Goal: Task Accomplishment & Management: Use online tool/utility

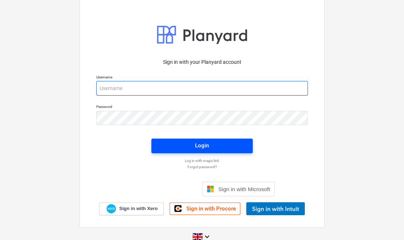
type input "[PERSON_NAME][EMAIL_ADDRESS][DOMAIN_NAME]"
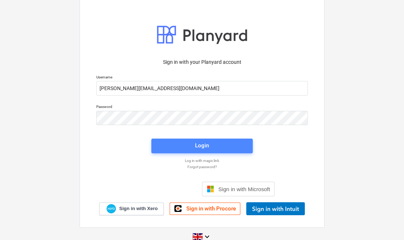
click at [191, 145] on span "Login" at bounding box center [202, 145] width 84 height 9
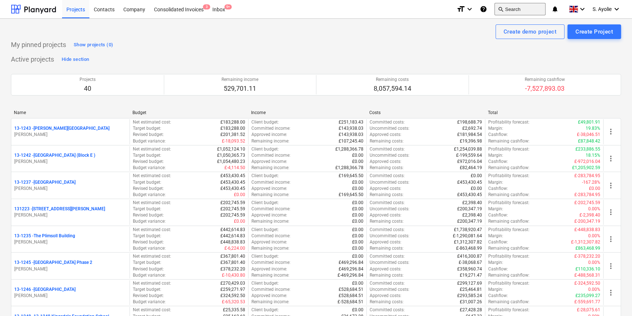
click at [407, 11] on button "search Search" at bounding box center [520, 9] width 51 height 12
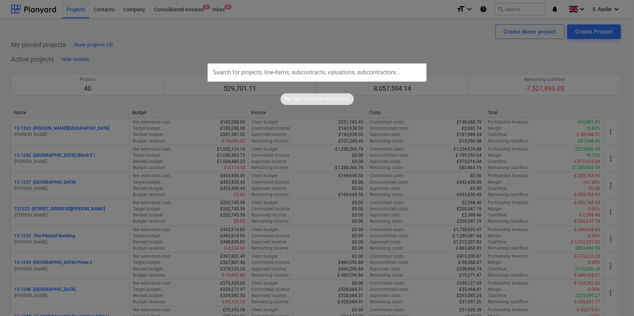
click at [342, 73] on input "text" at bounding box center [317, 73] width 219 height 18
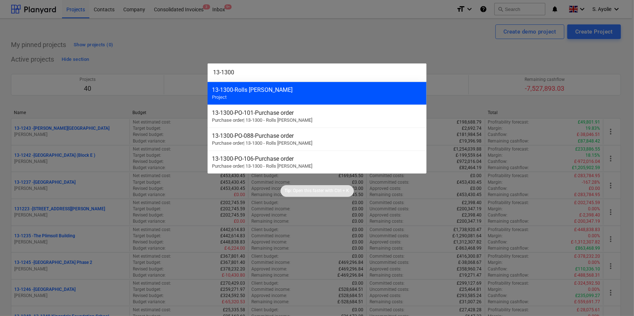
type input "13-1300"
click at [312, 90] on div "13-1300 - Rolls [PERSON_NAME]" at bounding box center [317, 90] width 210 height 7
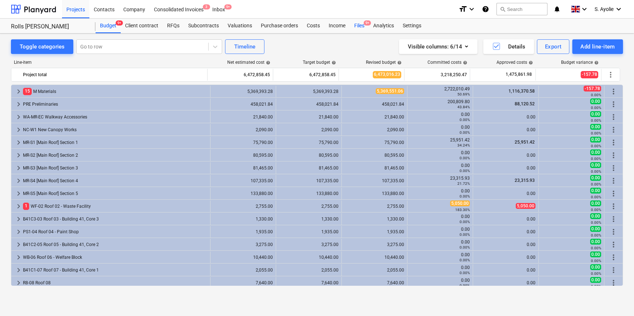
click at [363, 26] on div "Files 9+" at bounding box center [359, 26] width 19 height 15
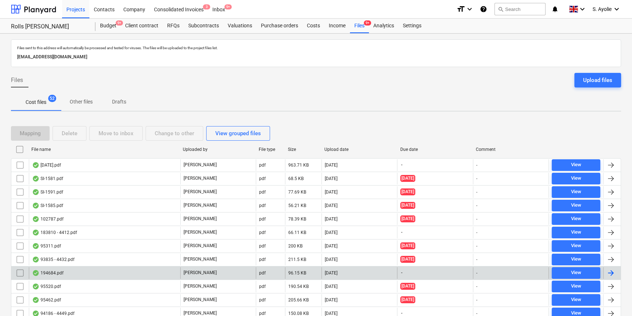
click at [163, 240] on div "194684.pdf" at bounding box center [104, 274] width 151 height 12
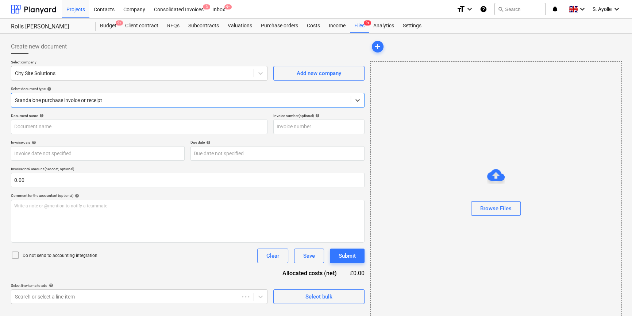
type input "SK1980"
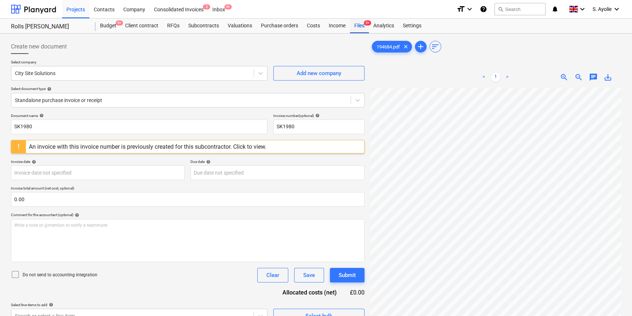
click at [362, 28] on div "Files 9+" at bounding box center [359, 26] width 19 height 15
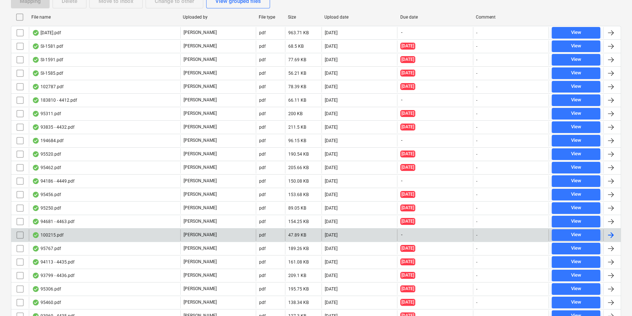
click at [142, 230] on div "100215.pdf" at bounding box center [104, 236] width 151 height 12
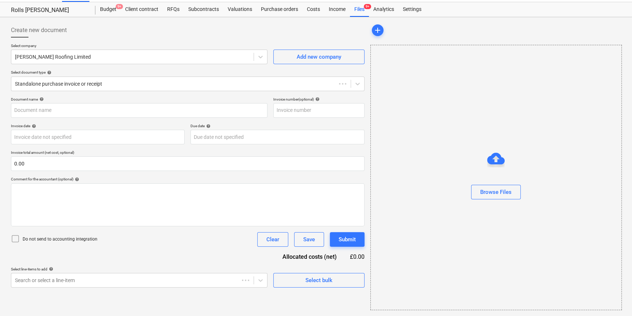
scroll to position [16, 0]
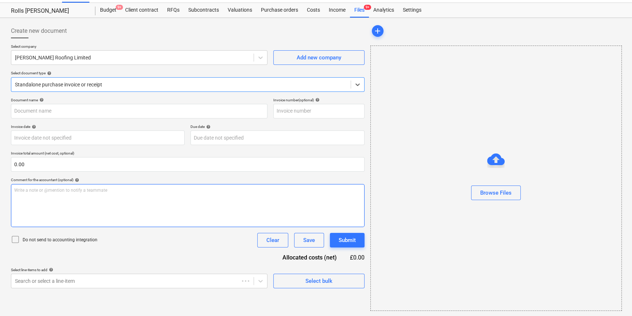
type input "100215"
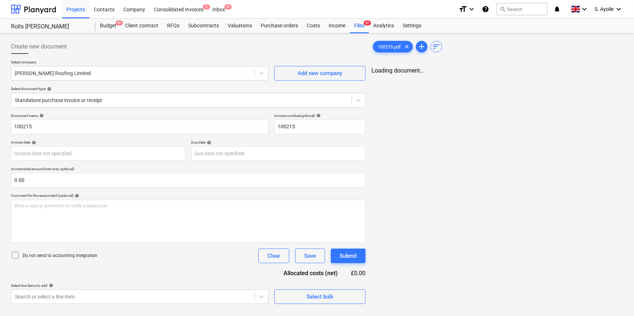
click at [250, 193] on div "Document name help 100215 Invoice number (optional) help 100215 Invoice date he…" at bounding box center [188, 209] width 355 height 191
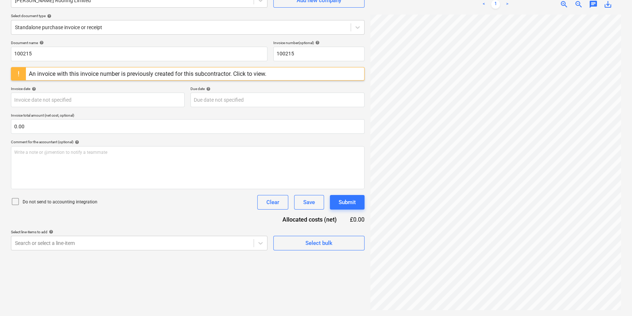
scroll to position [51, 24]
click at [219, 73] on div "An invoice with this invoice number is previously created for this subcontracto…" at bounding box center [148, 73] width 238 height 7
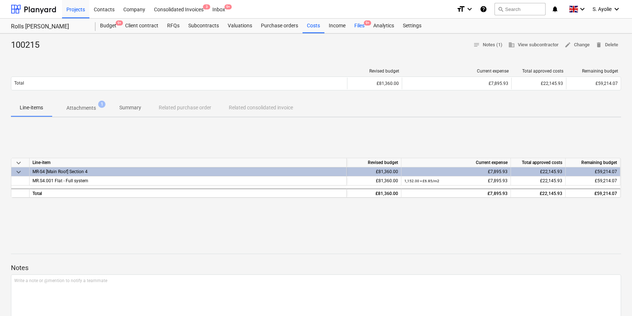
click at [356, 31] on div "Files 9+" at bounding box center [359, 26] width 19 height 15
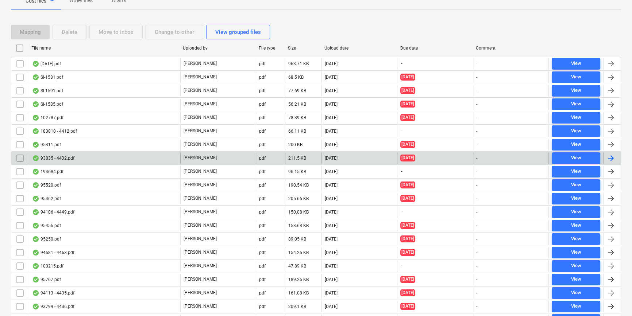
scroll to position [133, 0]
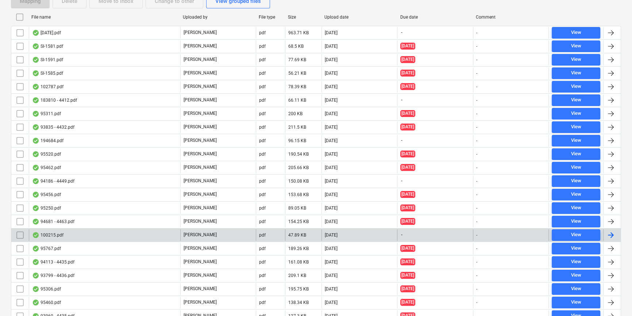
click at [54, 233] on div "100215.pdf" at bounding box center [47, 236] width 31 height 6
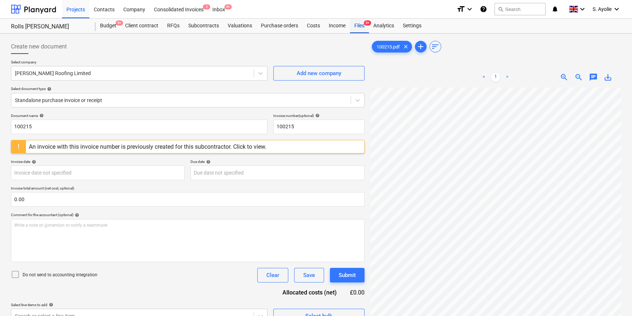
click at [356, 27] on div "Files 9+" at bounding box center [359, 26] width 19 height 15
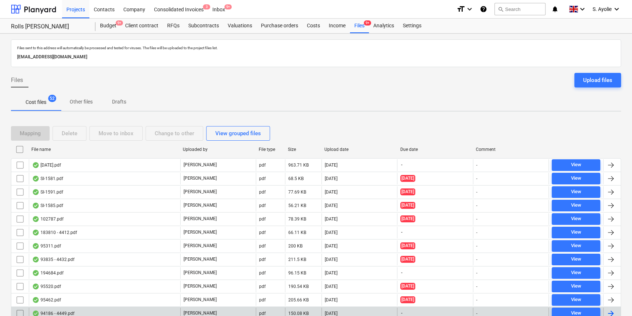
scroll to position [232, 0]
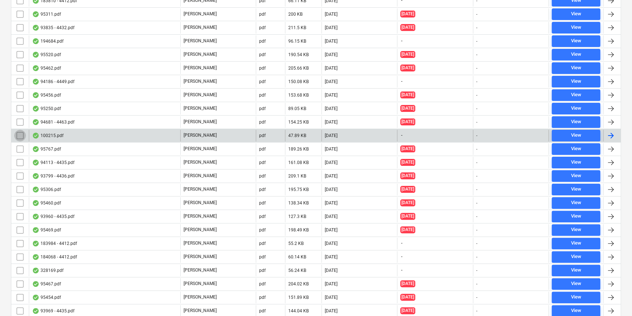
click at [18, 135] on input "checkbox" at bounding box center [20, 136] width 12 height 12
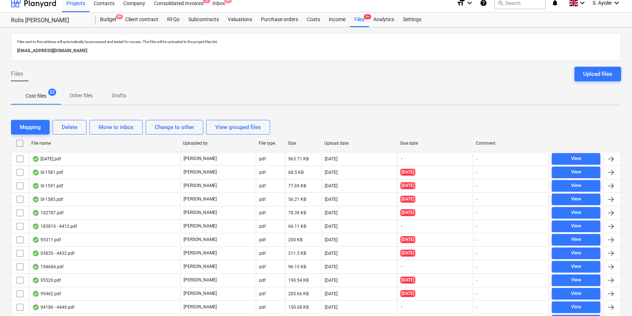
scroll to position [0, 0]
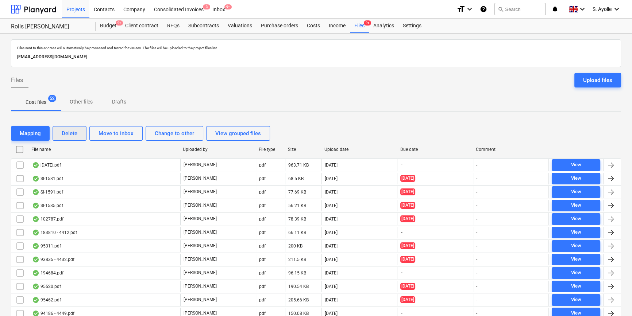
click at [67, 137] on div "Delete" at bounding box center [70, 133] width 16 height 9
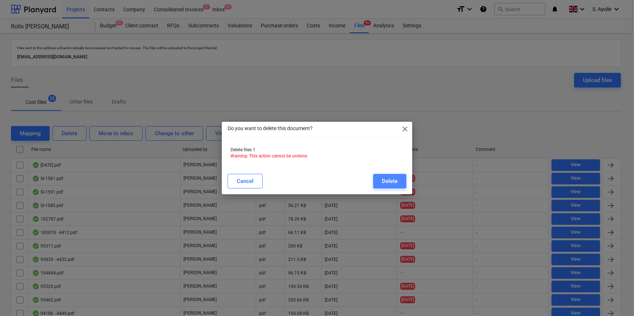
click at [383, 179] on div "Delete" at bounding box center [390, 181] width 16 height 9
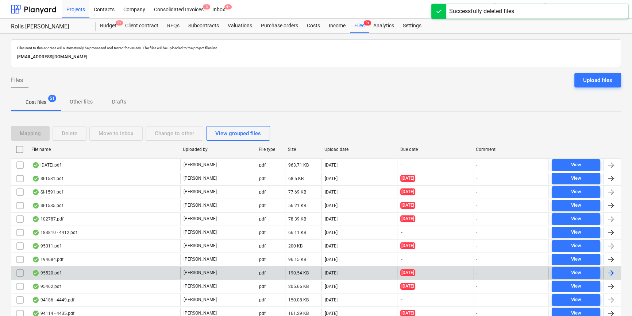
click at [92, 240] on div "95520.pdf [PERSON_NAME] pdf 190.54 KB [DATE] [DATE] - View" at bounding box center [316, 273] width 610 height 14
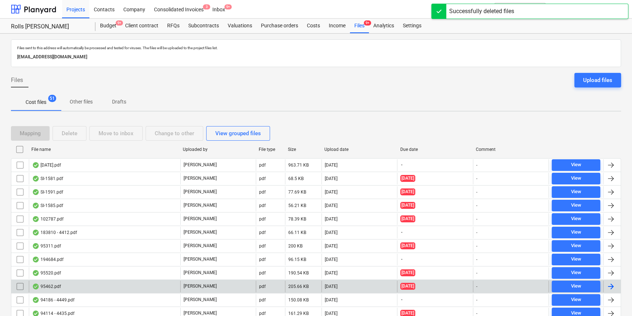
click at [92, 240] on div "95462.pdf" at bounding box center [104, 287] width 151 height 12
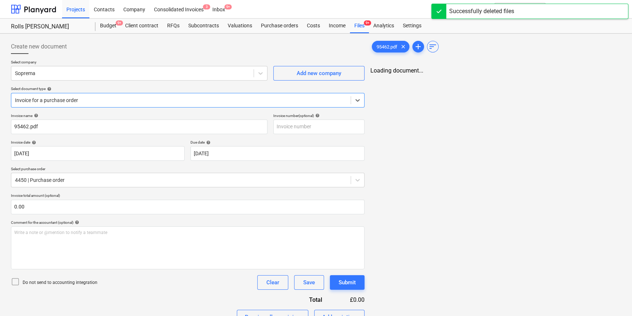
type input "95462.pdf"
type input "[DATE]"
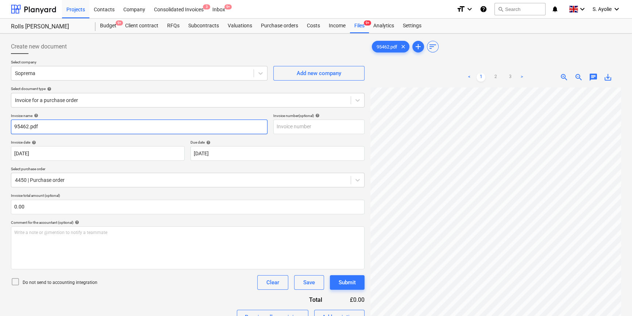
click at [96, 126] on input "95462.pdf" at bounding box center [139, 127] width 257 height 15
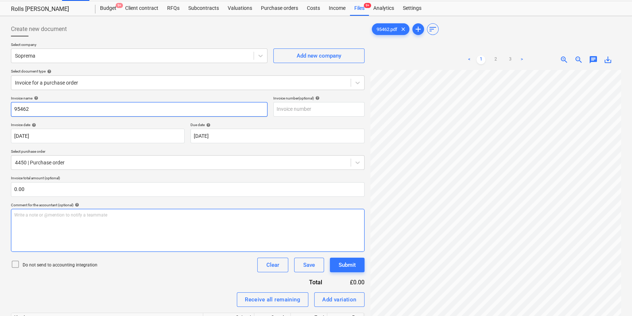
scroll to position [33, 0]
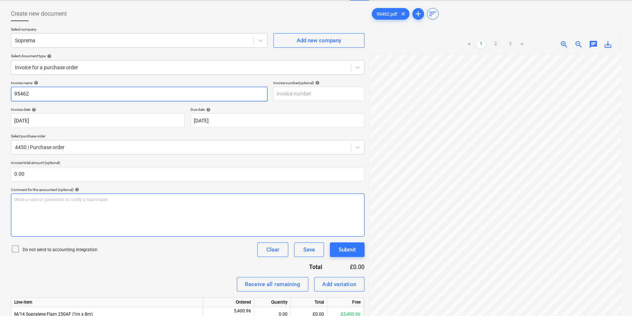
type input "95462"
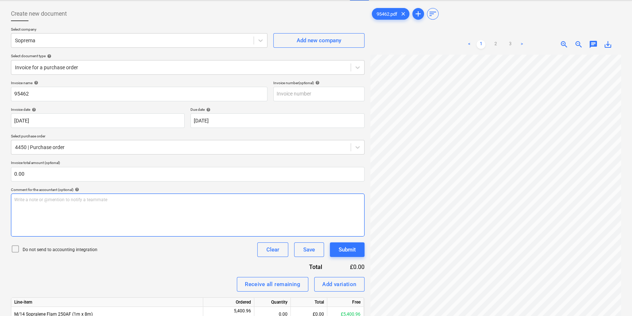
scroll to position [0, 1]
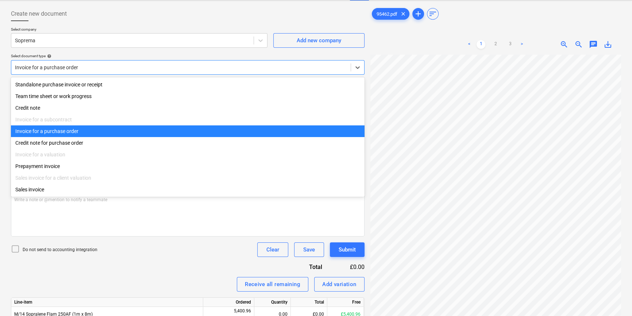
click at [117, 65] on div at bounding box center [181, 67] width 332 height 7
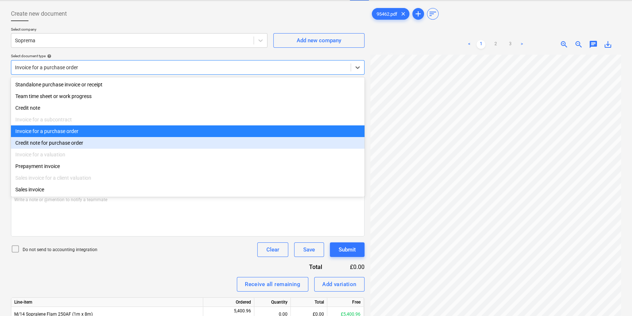
click at [106, 149] on div "Credit note for purchase order" at bounding box center [188, 143] width 354 height 12
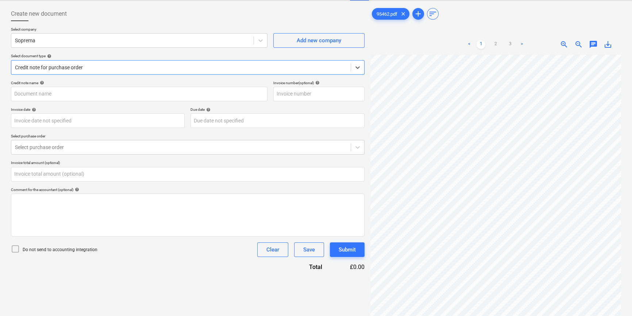
type input "95462.pdf"
type input "[DATE]"
type input "0.00"
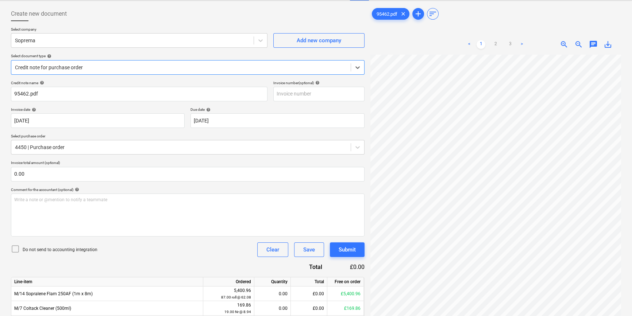
click at [95, 62] on div "Credit note for purchase order" at bounding box center [180, 67] width 339 height 10
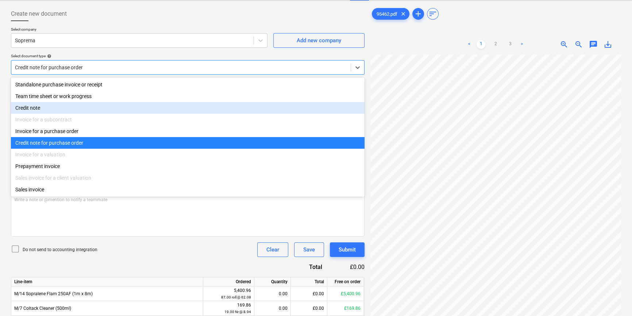
click at [93, 106] on div "Credit note" at bounding box center [188, 108] width 354 height 12
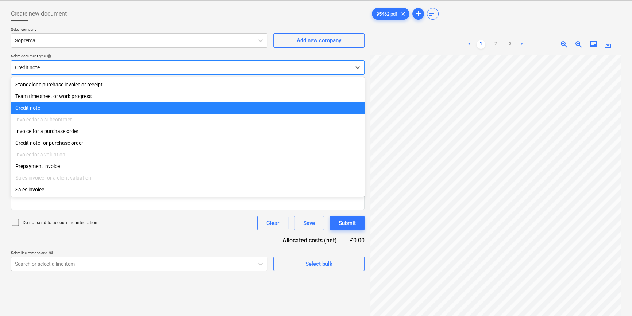
click at [60, 66] on div at bounding box center [181, 67] width 332 height 7
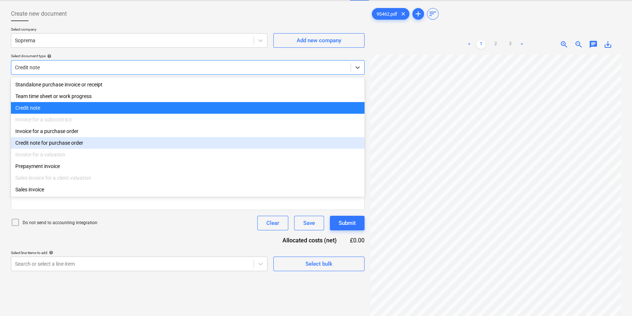
click at [84, 146] on div "Credit note for purchase order" at bounding box center [188, 143] width 354 height 12
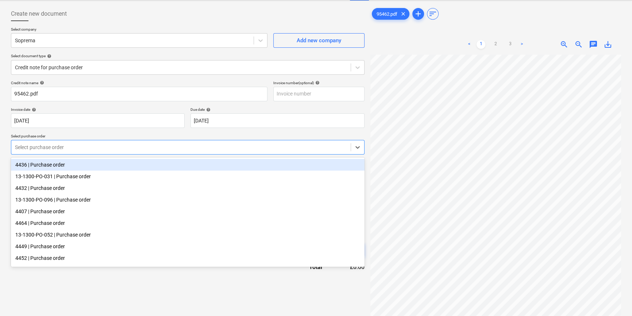
click at [95, 150] on div at bounding box center [181, 147] width 332 height 7
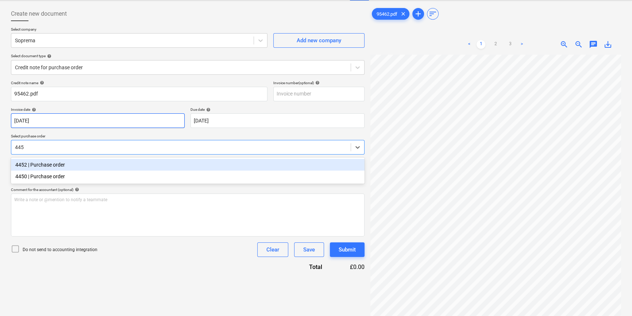
type input "4450"
click at [41, 165] on div "4450 | Purchase order" at bounding box center [188, 165] width 354 height 12
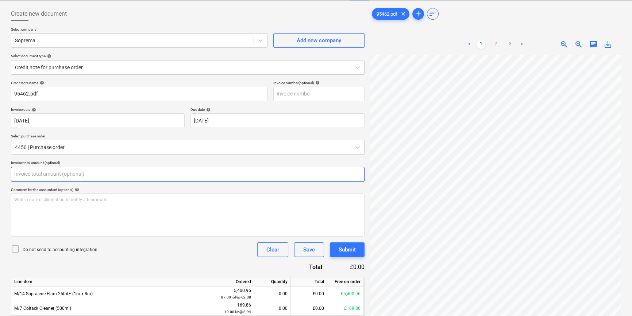
click at [43, 173] on input "text" at bounding box center [188, 174] width 354 height 15
type input "0.00"
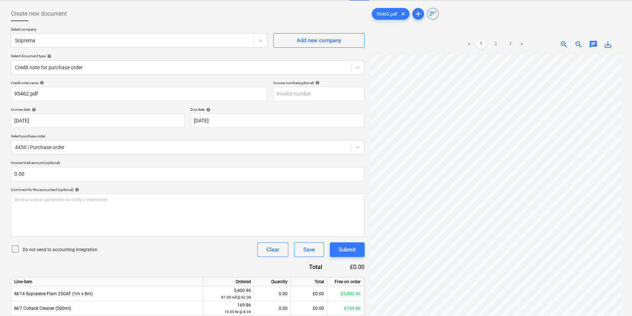
click at [18, 240] on icon at bounding box center [15, 249] width 7 height 7
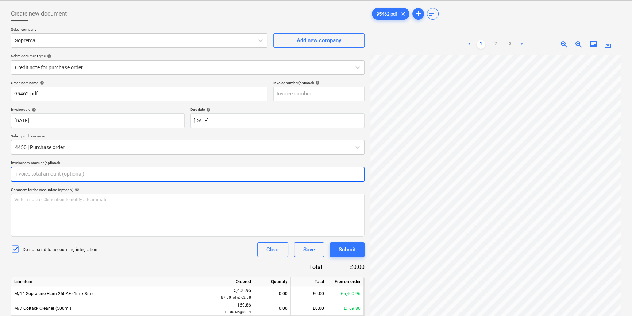
click at [37, 174] on input "text" at bounding box center [188, 174] width 354 height 15
type input "0.00"
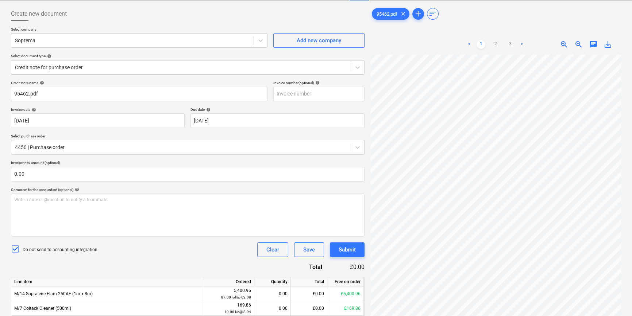
scroll to position [93, 24]
click at [407, 43] on link "3" at bounding box center [510, 44] width 9 height 9
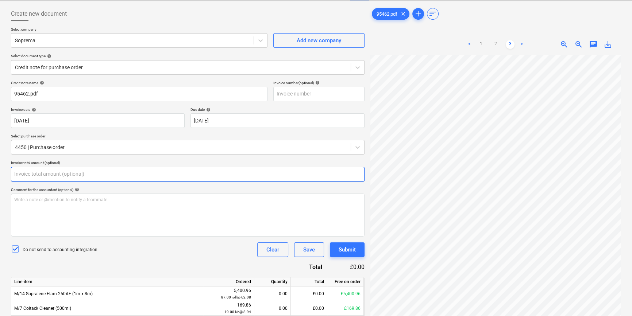
click at [73, 174] on input "text" at bounding box center [188, 174] width 354 height 15
type input "1"
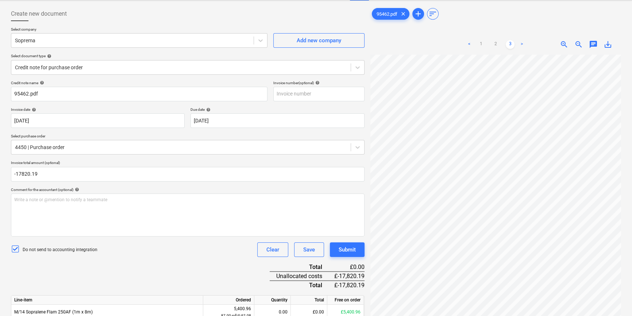
type input "-17,820.19"
click at [190, 240] on div "Credit note name help 95462.pdf Invoice number (optional) help Invoice date hel…" at bounding box center [188, 285] width 354 height 409
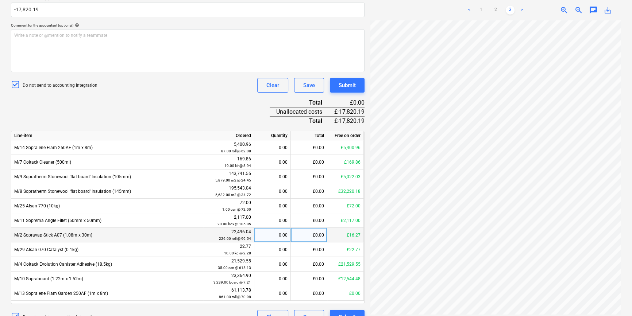
scroll to position [199, 0]
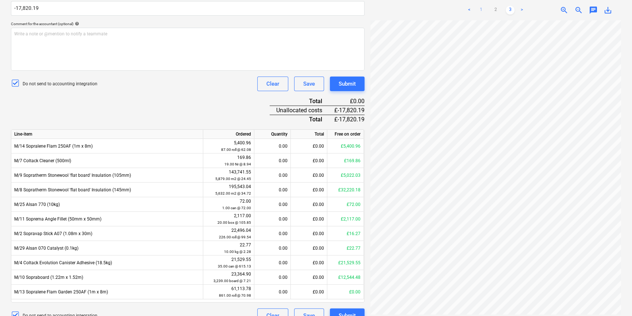
click at [407, 12] on link "1" at bounding box center [481, 10] width 9 height 9
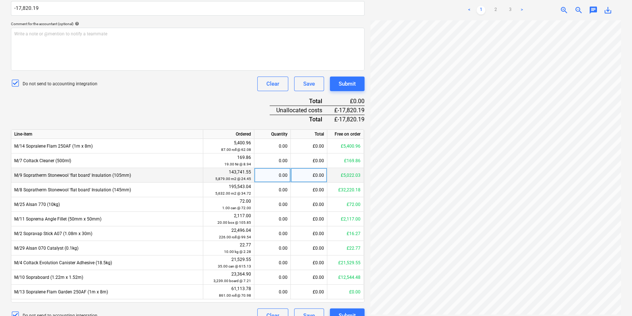
click at [317, 177] on div "£0.00" at bounding box center [309, 175] width 37 height 15
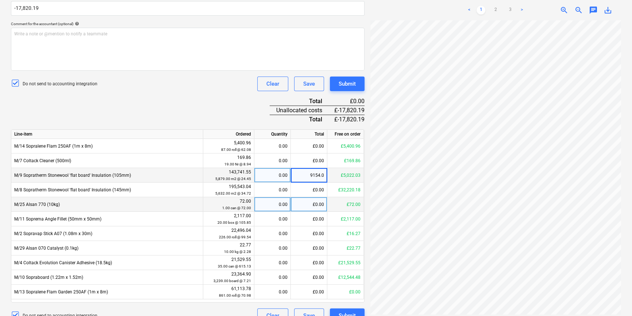
type input "9154.08"
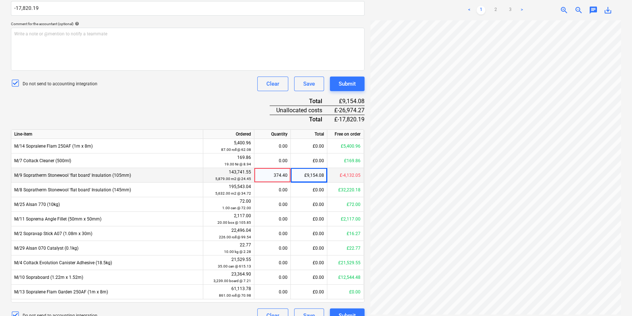
click at [279, 178] on div "374.40" at bounding box center [272, 175] width 30 height 15
click at [273, 176] on input "374.4" at bounding box center [272, 175] width 36 height 14
type input "-374.4"
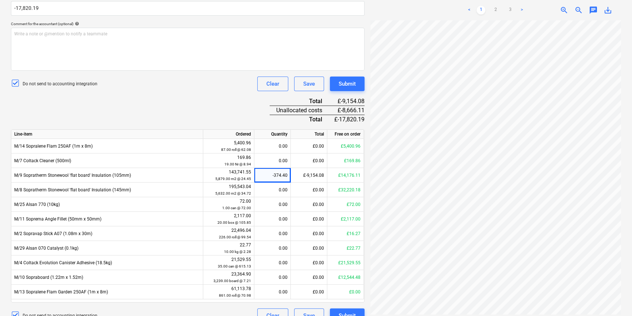
click at [234, 99] on div "Credit note name help 95462.pdf Invoice number (optional) help Invoice date hel…" at bounding box center [188, 119] width 354 height 409
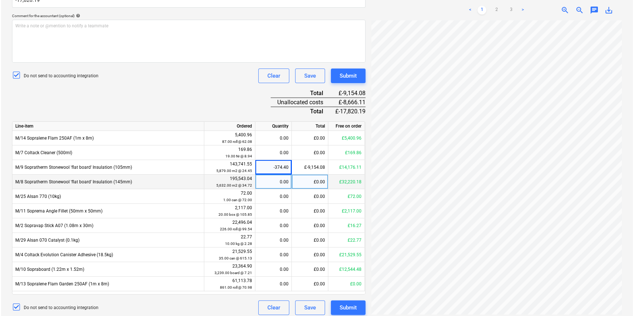
scroll to position [211, 0]
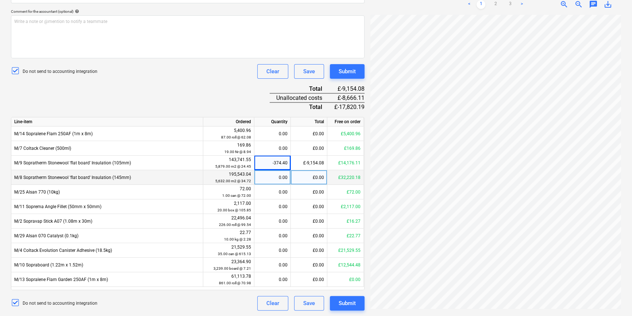
click at [278, 181] on div "0.00" at bounding box center [272, 177] width 30 height 15
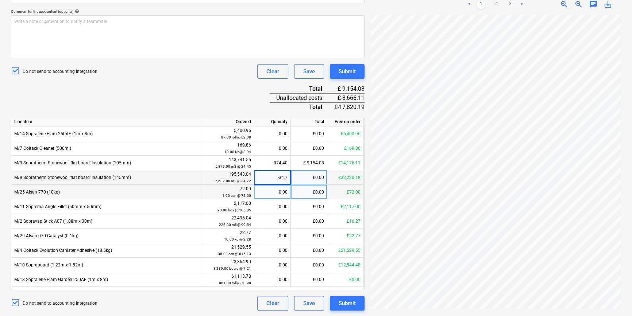
type input "-34.70"
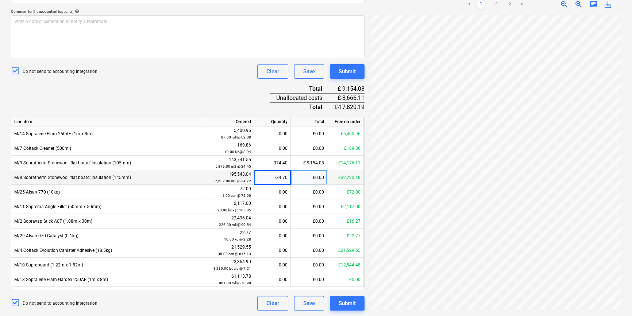
click at [179, 77] on div "Do not send to accounting integration Clear Save Submit" at bounding box center [188, 71] width 354 height 15
click at [288, 177] on div "-34.70" at bounding box center [272, 177] width 37 height 15
click at [285, 177] on input "-34.7" at bounding box center [272, 177] width 36 height 14
click at [287, 177] on input "-34.7" at bounding box center [272, 177] width 36 height 14
type input "-34.72"
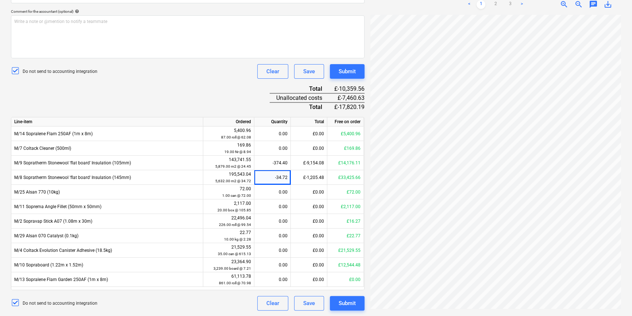
click at [208, 96] on div "Credit note name help 95462.pdf Invoice number (optional) help Invoice date hel…" at bounding box center [188, 106] width 354 height 409
click at [278, 177] on div "-34.72" at bounding box center [272, 177] width 30 height 15
click at [282, 179] on input "-34.72" at bounding box center [272, 177] width 36 height 14
drag, startPoint x: 277, startPoint y: 176, endPoint x: 289, endPoint y: 179, distance: 11.5
click at [289, 179] on input "-34.72" at bounding box center [272, 177] width 36 height 14
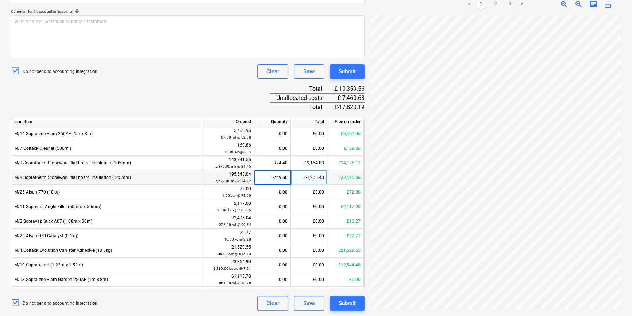
type input "-249.600"
click at [188, 70] on div "Do not send to accounting integration Clear Save Submit" at bounding box center [188, 71] width 354 height 15
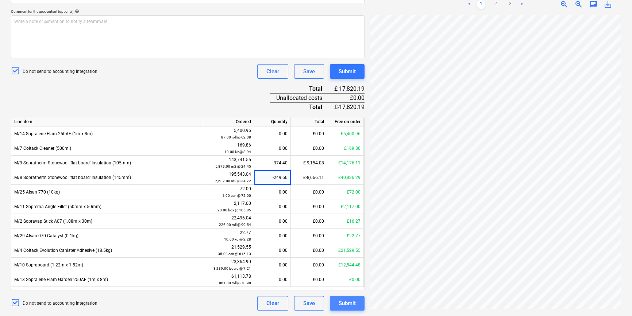
click at [344, 240] on div "Submit" at bounding box center [347, 303] width 17 height 9
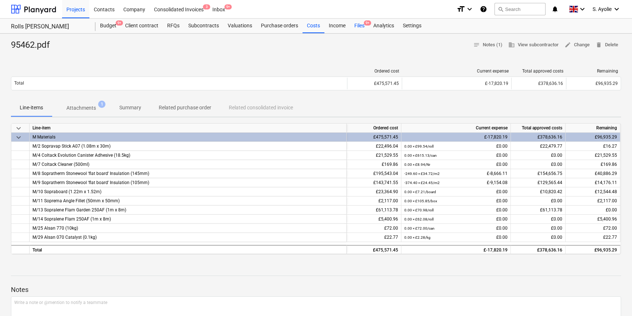
click at [364, 27] on div "Files 9+" at bounding box center [359, 26] width 19 height 15
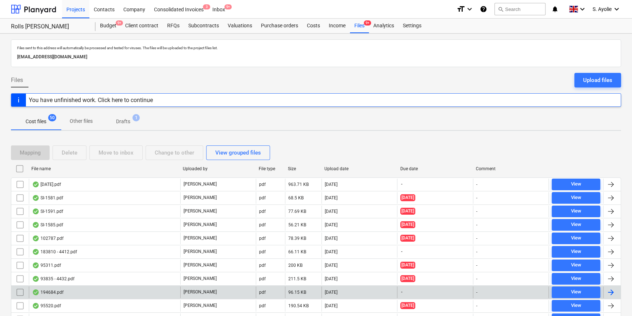
click at [169, 240] on div "194684.pdf" at bounding box center [104, 293] width 151 height 12
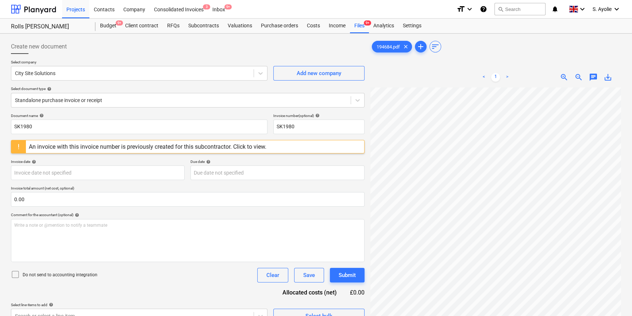
scroll to position [73, 0]
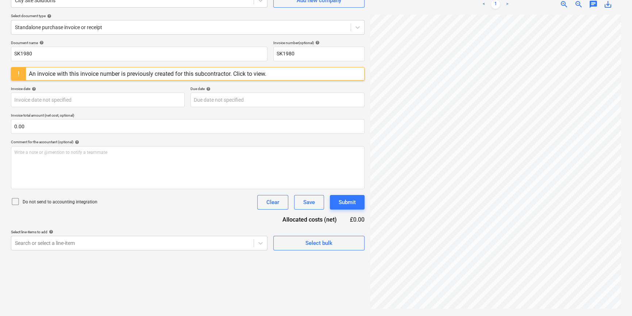
click at [204, 74] on div "An invoice with this invoice number is previously created for this subcontracto…" at bounding box center [148, 73] width 238 height 7
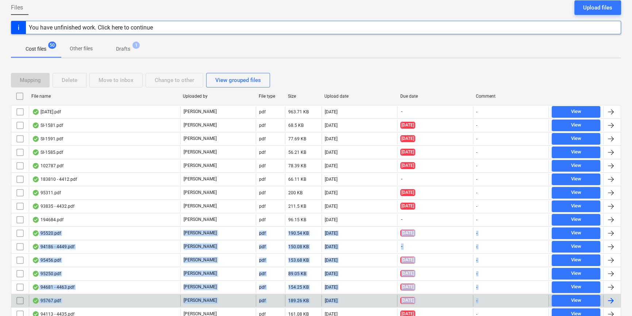
scroll to position [83, 0]
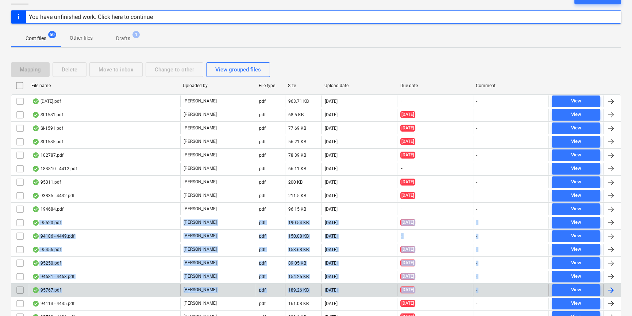
drag, startPoint x: 73, startPoint y: 302, endPoint x: 85, endPoint y: 294, distance: 14.0
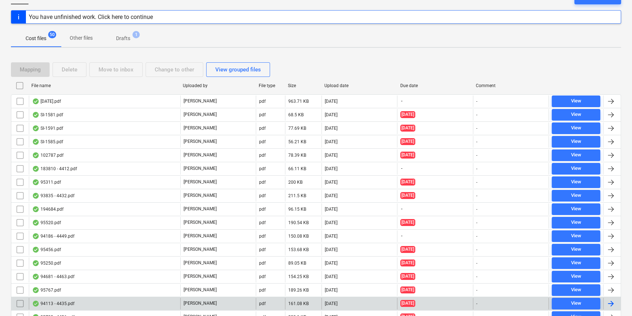
drag, startPoint x: 85, startPoint y: 294, endPoint x: 156, endPoint y: 303, distance: 72.2
click at [156, 240] on div "94113 - 4435.pdf" at bounding box center [104, 304] width 151 height 12
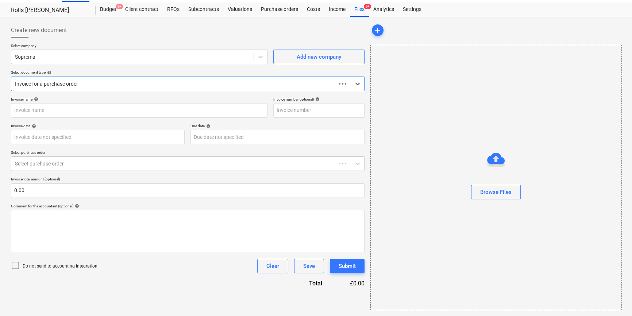
scroll to position [16, 0]
type input "4435"
type input "[DATE]"
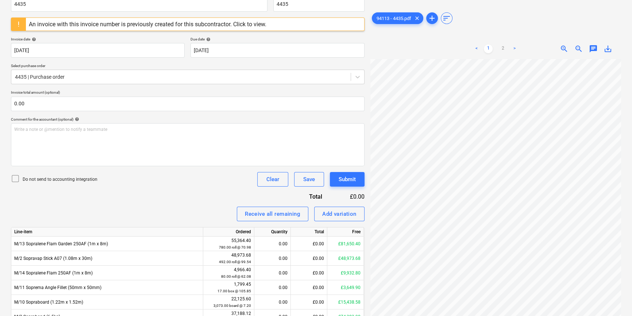
scroll to position [93, 0]
click at [407, 45] on link "2" at bounding box center [503, 49] width 9 height 9
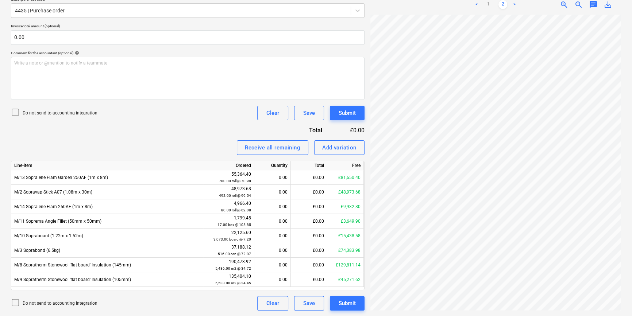
scroll to position [0, 0]
click at [407, 1] on link "1" at bounding box center [488, 4] width 9 height 9
click at [407, 4] on link "2" at bounding box center [503, 4] width 9 height 9
click at [407, 4] on link ">" at bounding box center [514, 4] width 9 height 9
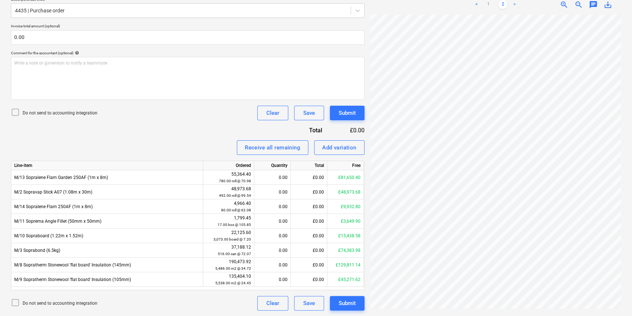
scroll to position [93, 286]
click at [212, 161] on div "Create new document Select company Soprema Add new company Select document type…" at bounding box center [316, 80] width 616 height 467
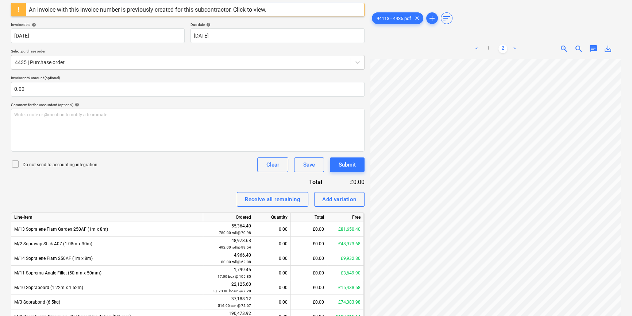
scroll to position [89, 0]
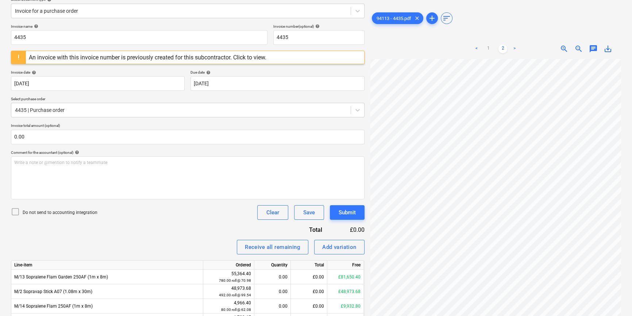
click at [99, 59] on div "An invoice with this invoice number is previously created for this subcontracto…" at bounding box center [148, 57] width 238 height 7
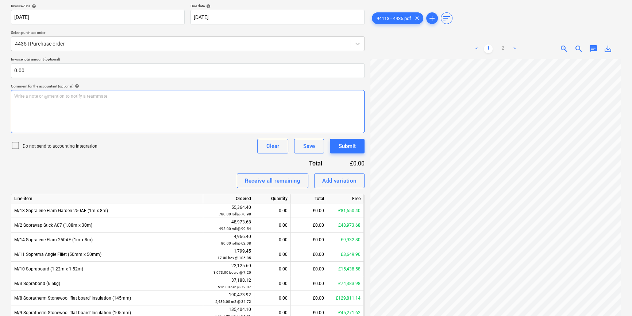
scroll to position [56, 0]
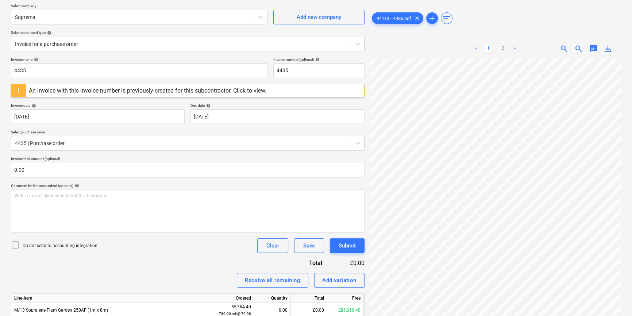
click at [41, 240] on p "Do not send to accounting integration" at bounding box center [60, 246] width 75 height 6
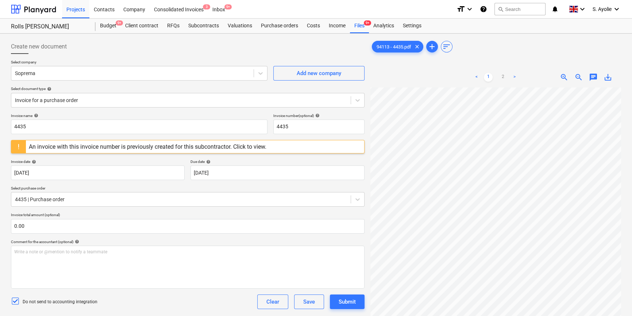
scroll to position [60, 59]
click at [204, 128] on input "4435" at bounding box center [139, 127] width 257 height 15
type input "4"
type input "94113"
drag, startPoint x: 308, startPoint y: 129, endPoint x: 219, endPoint y: 119, distance: 90.1
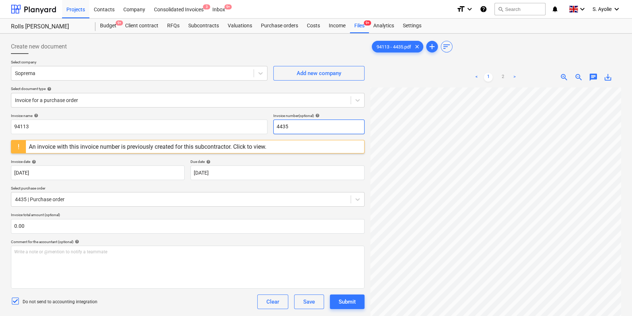
click at [219, 119] on div "Invoice name help 94113 Invoice number (optional) help 4435" at bounding box center [188, 124] width 354 height 21
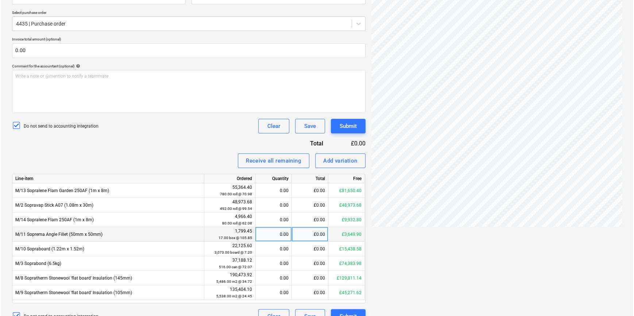
scroll to position [170, 0]
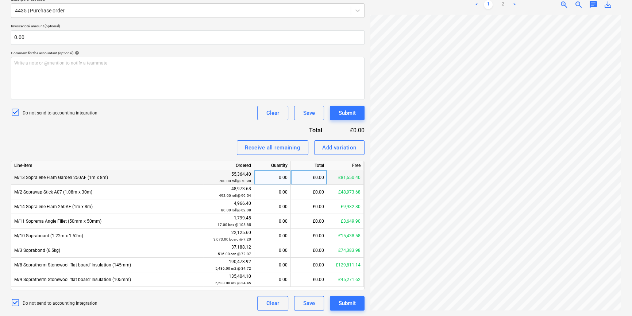
click at [315, 177] on div "£0.00" at bounding box center [309, 177] width 37 height 15
type input "39600"
click at [219, 127] on div "Invoice name help 94113 Invoice number (optional) help Invoice date help 18 Jun…" at bounding box center [188, 127] width 354 height 367
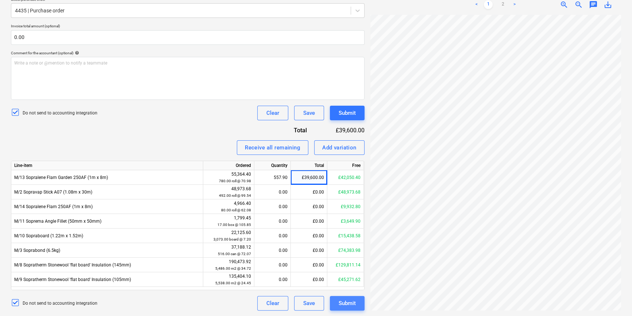
click at [357, 240] on button "Submit" at bounding box center [347, 303] width 35 height 15
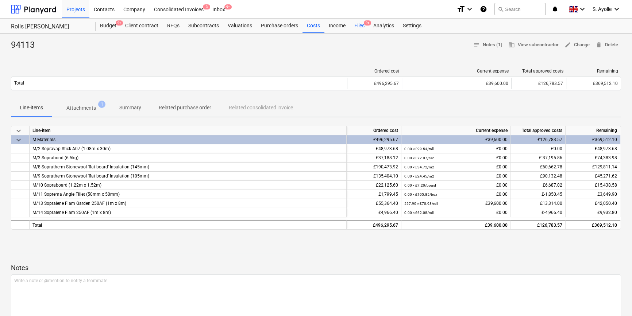
click at [364, 29] on div "Files 9+" at bounding box center [359, 26] width 19 height 15
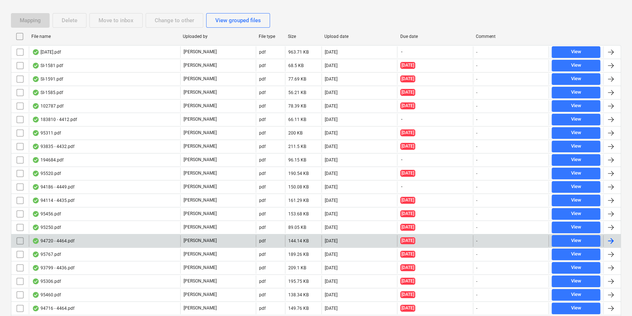
click at [143, 240] on div "94720 - 4464.pdf" at bounding box center [104, 241] width 151 height 12
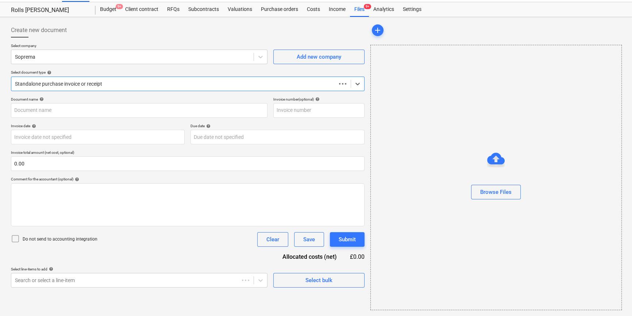
scroll to position [16, 0]
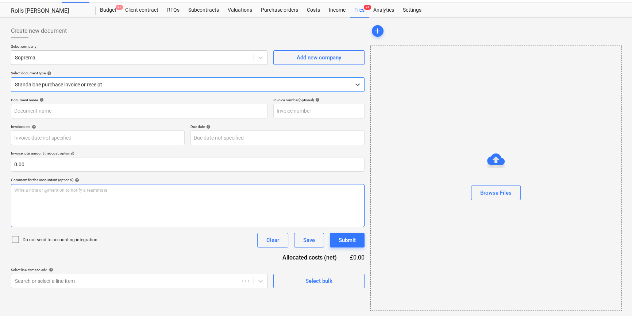
type input "C0000603"
type input "16 Jul 2025"
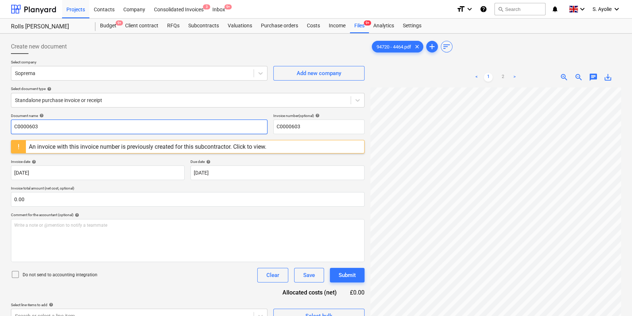
click at [75, 126] on input "C0000603" at bounding box center [139, 127] width 257 height 15
click at [77, 100] on div at bounding box center [181, 100] width 332 height 7
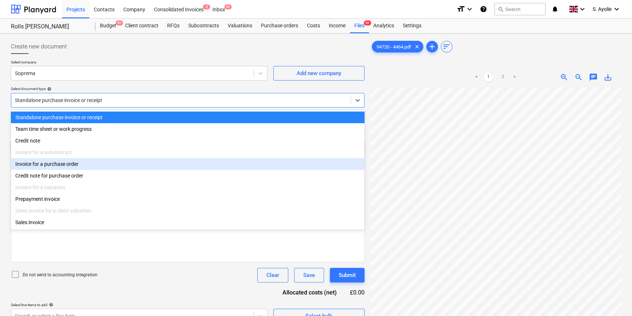
click at [70, 169] on div "Invoice for a purchase order" at bounding box center [188, 164] width 354 height 12
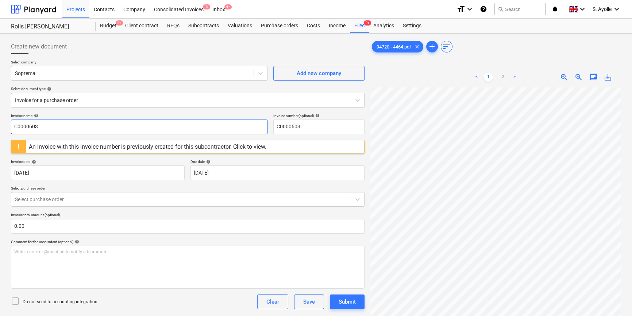
drag, startPoint x: 57, startPoint y: 128, endPoint x: -73, endPoint y: 123, distance: 129.3
click at [0, 123] on html "Projects Contacts Company Consolidated Invoices 3 Inbox 9+ format_size keyboard…" at bounding box center [316, 158] width 632 height 316
type input "94720"
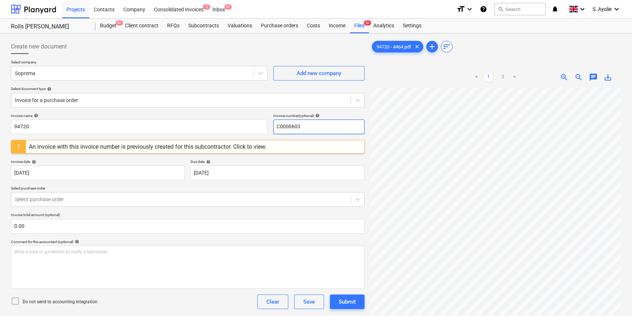
click at [307, 128] on input "C0000603" at bounding box center [318, 127] width 91 height 15
drag, startPoint x: 307, startPoint y: 128, endPoint x: 247, endPoint y: 124, distance: 59.3
click at [247, 124] on div "Invoice name help 94720 Invoice number (optional) help C0000603" at bounding box center [188, 124] width 354 height 21
click at [220, 114] on div "Invoice name help" at bounding box center [139, 116] width 257 height 5
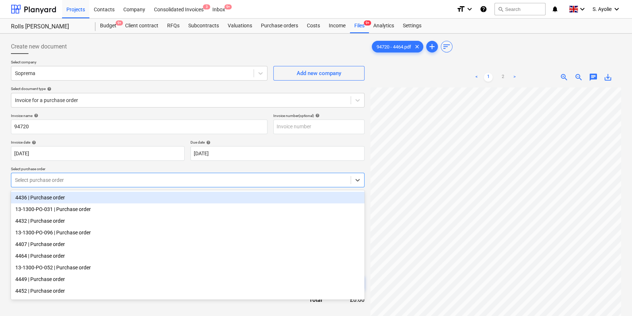
click at [80, 181] on div at bounding box center [181, 180] width 332 height 7
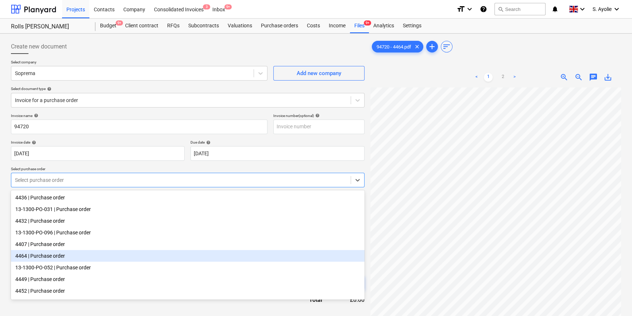
click at [69, 240] on div "4464 | Purchase order" at bounding box center [188, 256] width 354 height 12
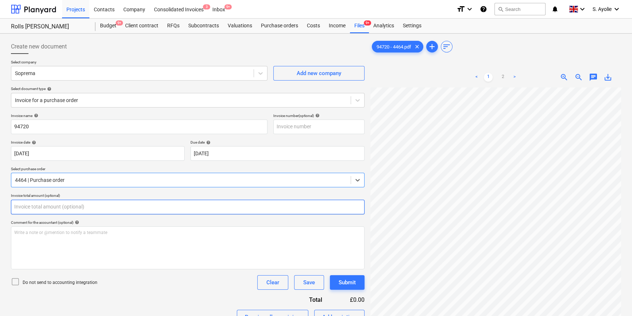
click at [57, 209] on input "text" at bounding box center [188, 207] width 354 height 15
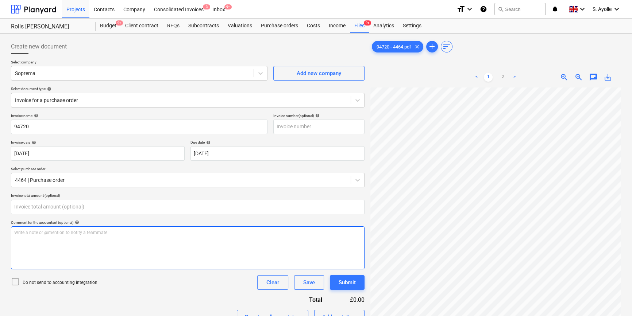
type input "0.00"
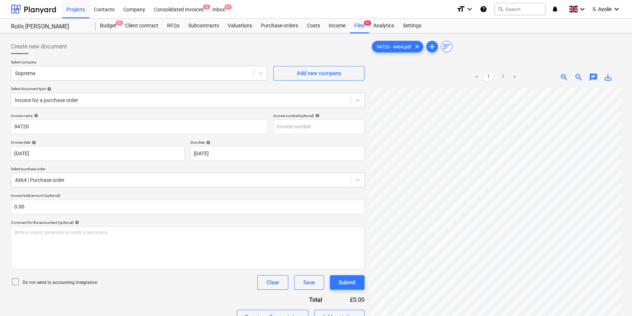
click at [361, 135] on div "Create new document Select company Soprema Add new company Select document type…" at bounding box center [316, 282] width 616 height 491
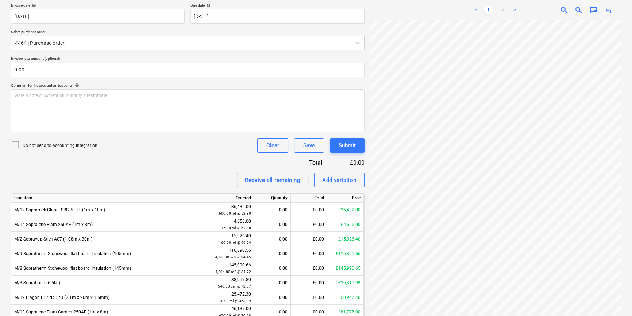
scroll to position [199, 0]
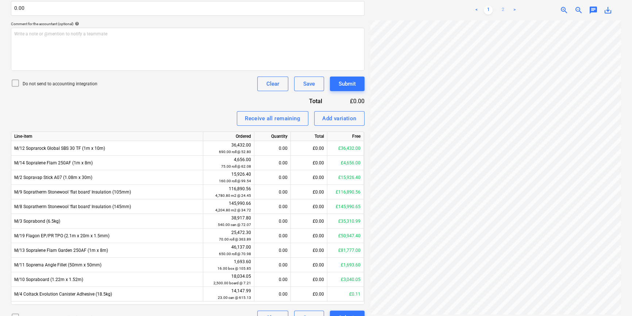
click at [407, 11] on link "2" at bounding box center [503, 10] width 9 height 9
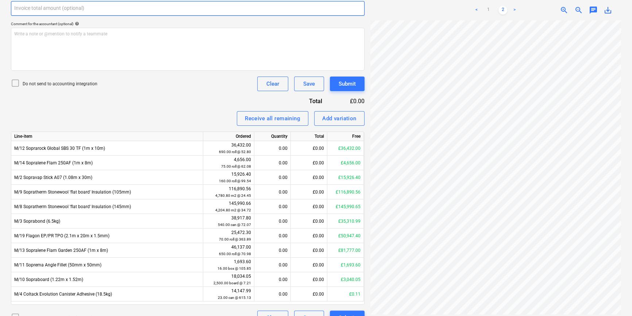
click at [56, 4] on input "text" at bounding box center [188, 8] width 354 height 15
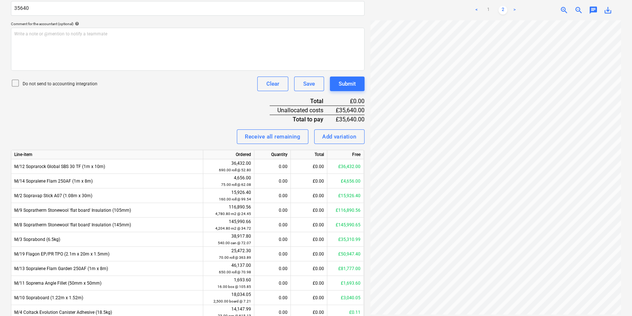
type input "35,640.00"
click at [42, 85] on p "Do not send to accounting integration" at bounding box center [60, 84] width 75 height 6
click at [407, 8] on link "1" at bounding box center [488, 10] width 9 height 9
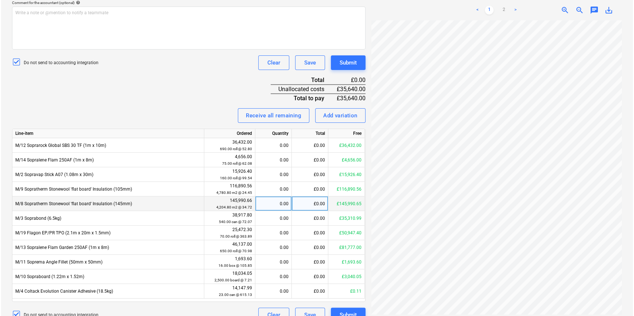
scroll to position [232, 0]
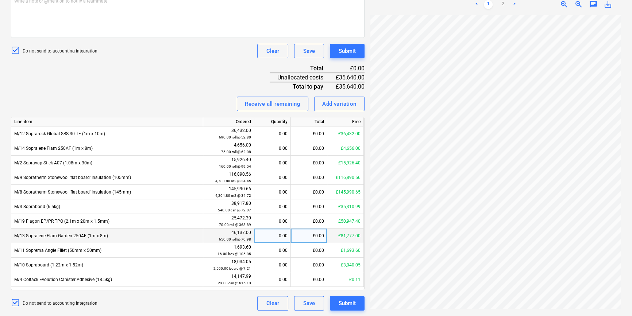
click at [304, 236] on div "£0.00" at bounding box center [309, 236] width 37 height 15
type input "35640"
click at [225, 80] on div "Invoice name help 94720 Invoice number (optional) help Invoice date help 16 Jul…" at bounding box center [188, 96] width 354 height 429
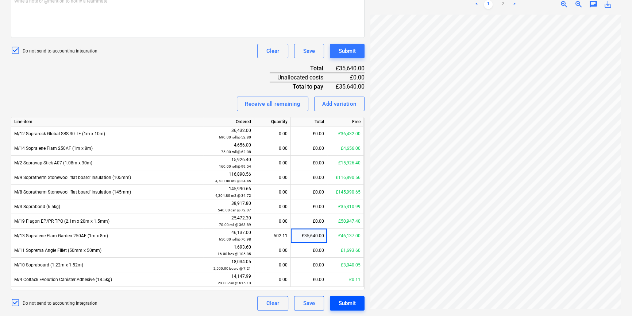
click at [346, 240] on div "Submit" at bounding box center [347, 303] width 17 height 9
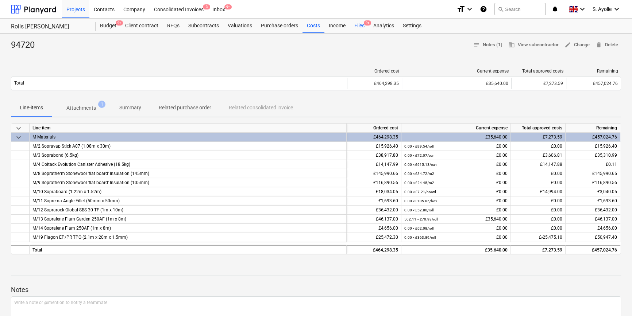
click at [363, 30] on div "Files 9+" at bounding box center [359, 26] width 19 height 15
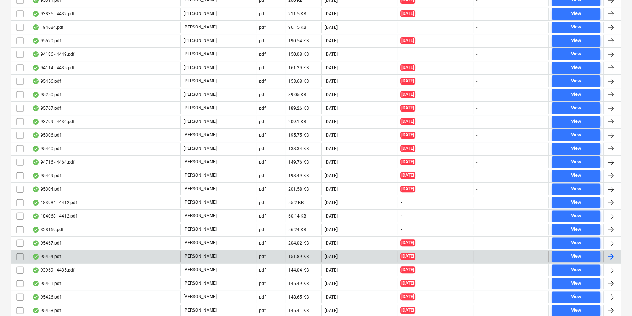
click at [213, 240] on div "[PERSON_NAME]" at bounding box center [218, 257] width 76 height 12
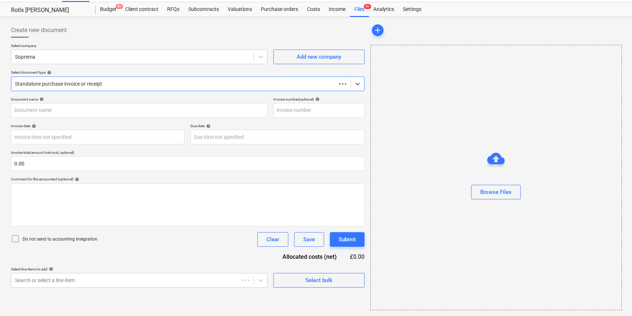
scroll to position [16, 0]
type input "C0000603"
type input "[DATE]"
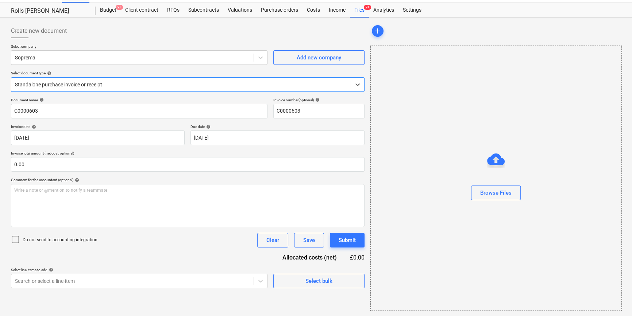
scroll to position [0, 0]
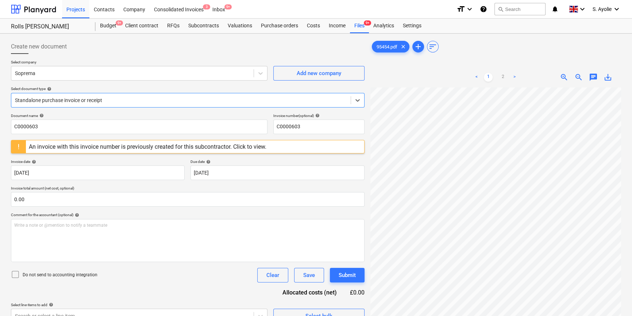
click at [103, 104] on div "Standalone purchase invoice or receipt" at bounding box center [180, 100] width 339 height 10
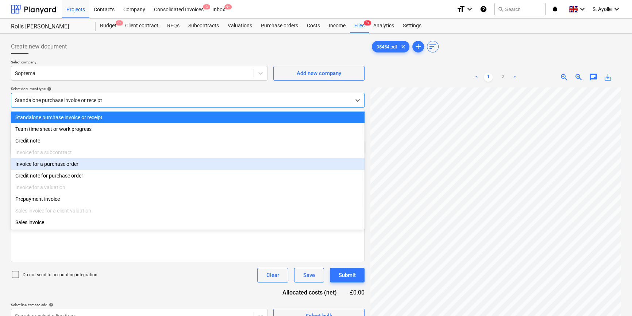
click at [108, 166] on div "Invoice for a purchase order" at bounding box center [188, 164] width 354 height 12
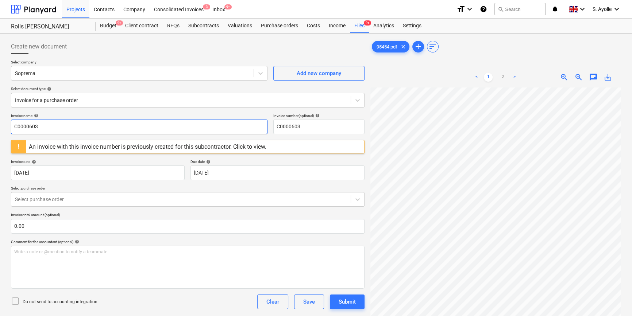
drag, startPoint x: 41, startPoint y: 122, endPoint x: -53, endPoint y: 108, distance: 95.2
click at [0, 108] on html "Projects Contacts Company Consolidated Invoices 3 Inbox 9+ format_size keyboard…" at bounding box center [316, 158] width 632 height 316
type input "95454"
drag, startPoint x: 311, startPoint y: 131, endPoint x: 237, endPoint y: 124, distance: 74.4
click at [237, 124] on div "Invoice name help 95454 Invoice number (optional) help C0000603" at bounding box center [188, 124] width 354 height 21
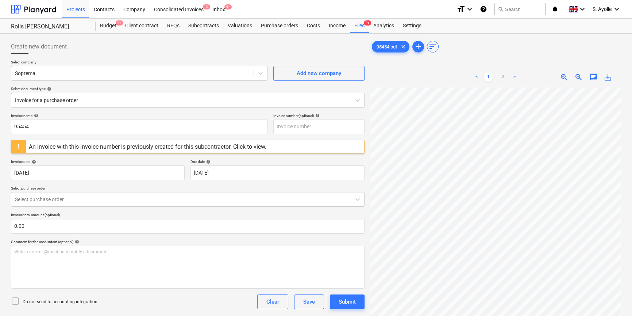
click at [207, 113] on div "Select company Soprema Add new company Select document type help Invoice for a …" at bounding box center [188, 87] width 354 height 54
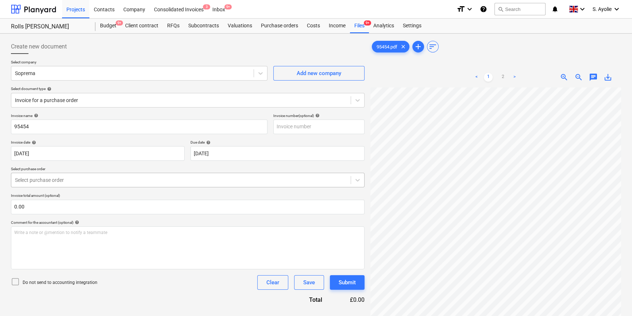
click at [69, 182] on div at bounding box center [181, 180] width 332 height 7
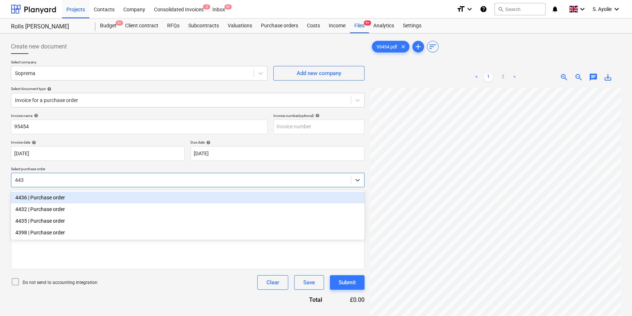
type input "4435"
click at [51, 202] on div "4435 | Purchase order" at bounding box center [188, 198] width 354 height 12
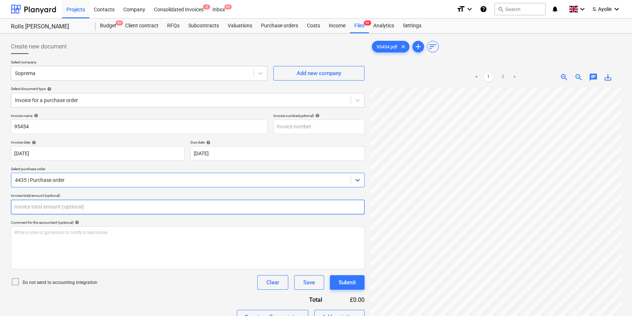
click at [68, 212] on input "text" at bounding box center [188, 207] width 354 height 15
type input "0.00"
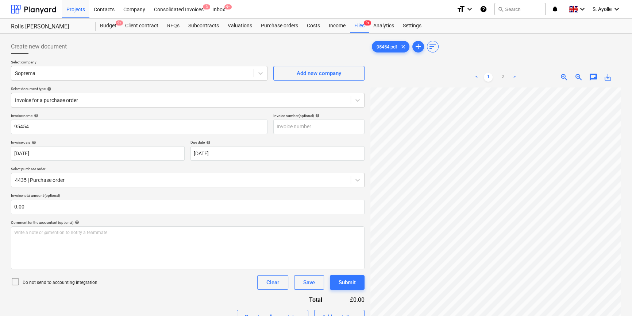
scroll to position [93, 24]
click at [407, 0] on html "Projects Contacts Company Consolidated Invoices 3 Inbox 9+ format_size keyboard…" at bounding box center [316, 158] width 632 height 316
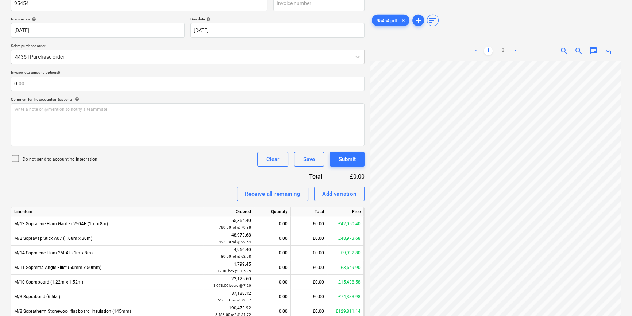
scroll to position [166, 0]
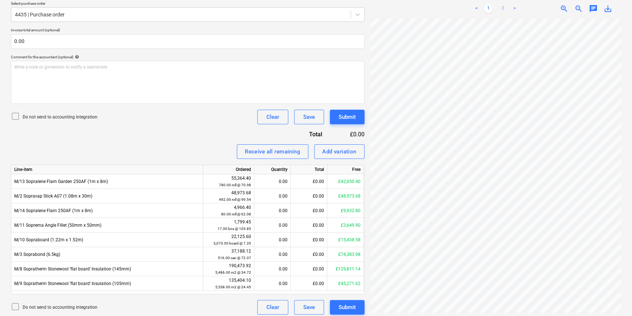
click at [407, 10] on link "2" at bounding box center [503, 8] width 9 height 9
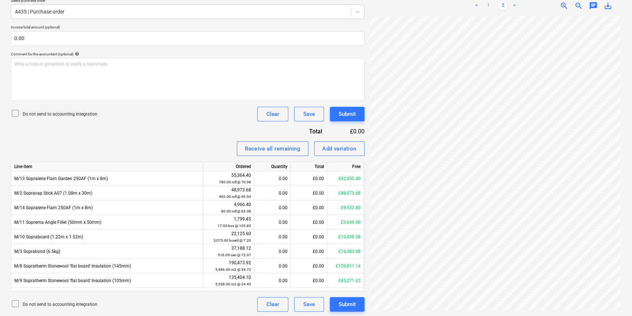
scroll to position [170, 0]
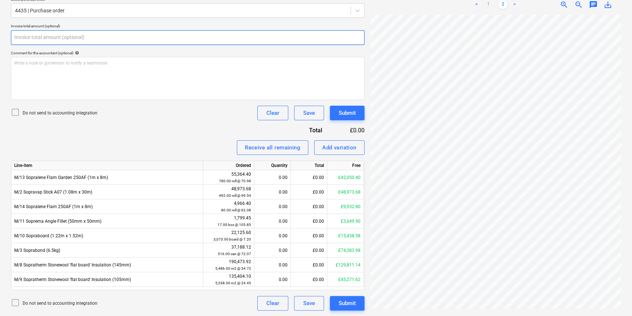
click at [22, 38] on input "text" at bounding box center [188, 37] width 354 height 15
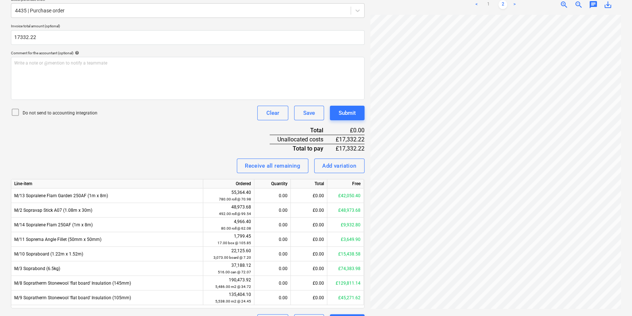
type input "17,332.22"
click at [78, 114] on p "Do not send to accounting integration" at bounding box center [60, 113] width 75 height 6
click at [92, 147] on div "Invoice name help 95454 Invoice number (optional) help Invoice date help 13 Aug…" at bounding box center [188, 136] width 354 height 385
drag, startPoint x: 493, startPoint y: 0, endPoint x: 488, endPoint y: 3, distance: 5.5
click at [407, 3] on ul "< 1 2 >" at bounding box center [496, 4] width 80 height 9
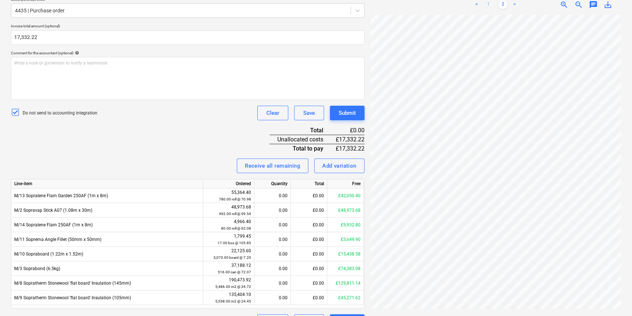
click at [407, 4] on link "1" at bounding box center [488, 4] width 9 height 9
click at [145, 139] on div "Invoice name help 95454 Invoice number (optional) help Invoice date help 13 Aug…" at bounding box center [188, 136] width 354 height 385
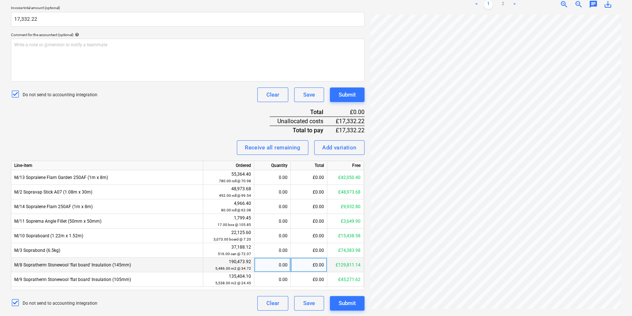
click at [307, 240] on div "£0.00" at bounding box center [309, 265] width 37 height 15
type input "17332.22"
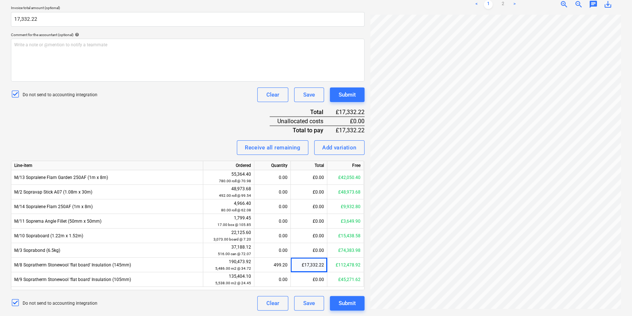
click at [227, 133] on div "Invoice name help 95454 Invoice number (optional) help Invoice date help 13 Aug…" at bounding box center [188, 118] width 354 height 385
click at [340, 240] on div "Submit" at bounding box center [347, 303] width 17 height 9
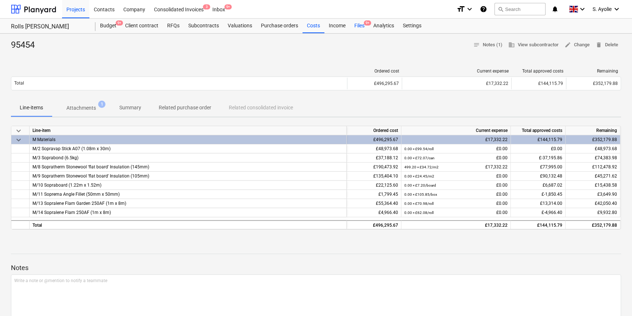
click at [366, 24] on span "9+" at bounding box center [367, 22] width 7 height 5
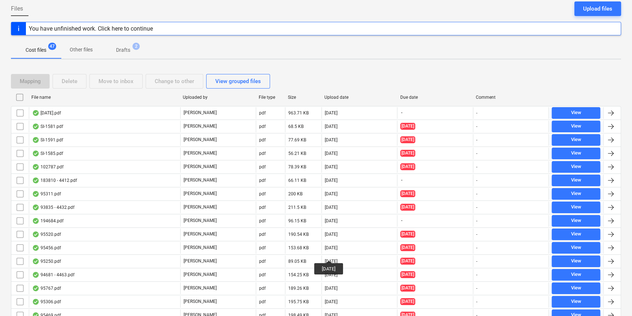
scroll to position [166, 0]
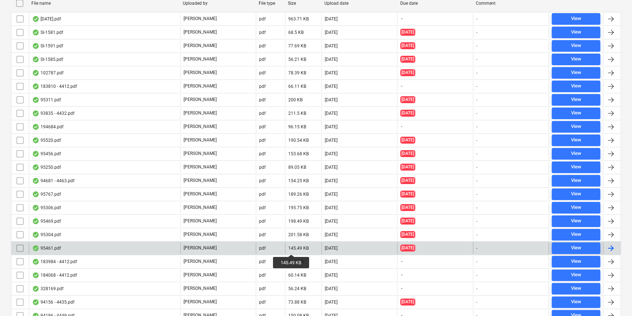
click at [292, 240] on div "145.49 KB" at bounding box center [298, 248] width 20 height 5
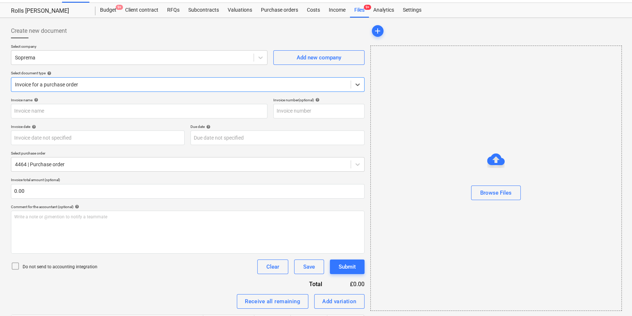
type input "95461.pdf"
type input "[DATE]"
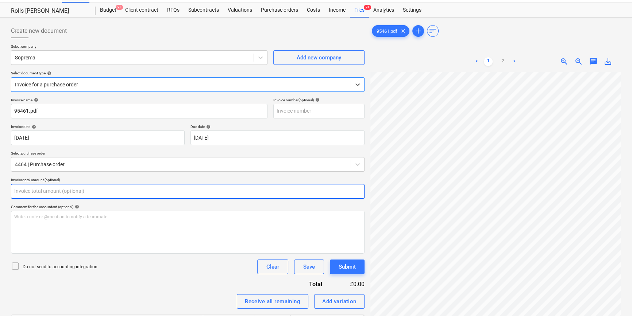
click at [115, 195] on input "text" at bounding box center [188, 191] width 354 height 15
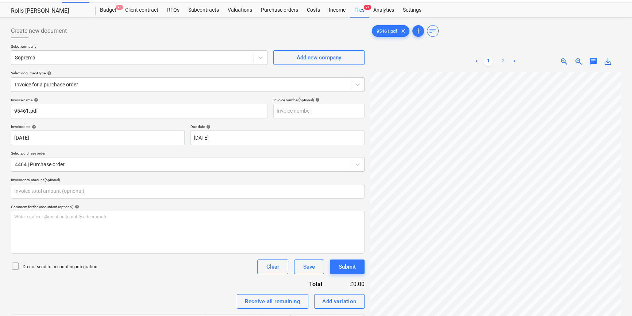
type input "0.00"
click at [407, 62] on link "2" at bounding box center [503, 61] width 9 height 9
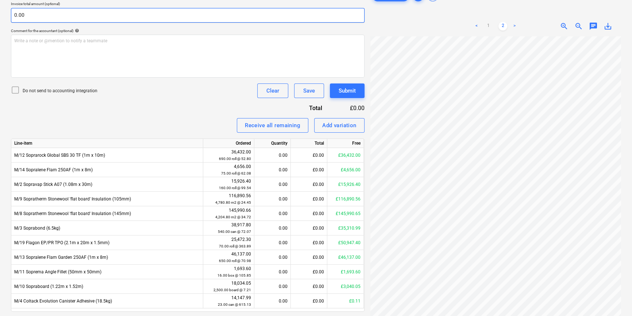
scroll to position [180, 0]
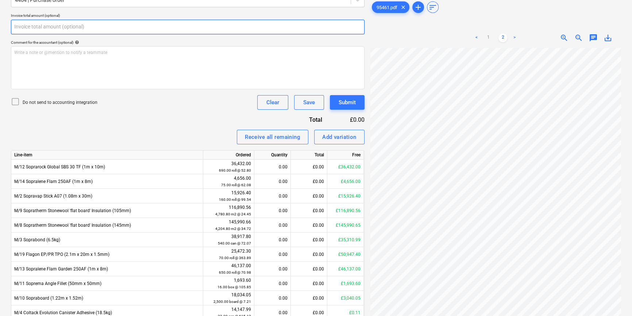
click at [43, 26] on input "text" at bounding box center [188, 27] width 354 height 15
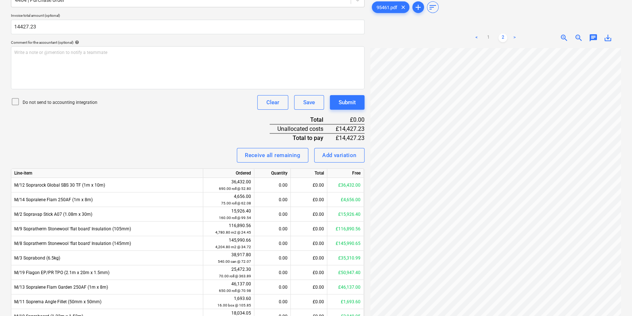
type input "14,427.23"
click at [58, 101] on p "Do not send to accounting integration" at bounding box center [60, 103] width 75 height 6
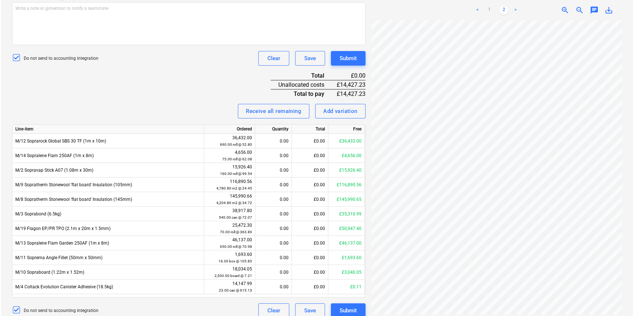
scroll to position [232, 0]
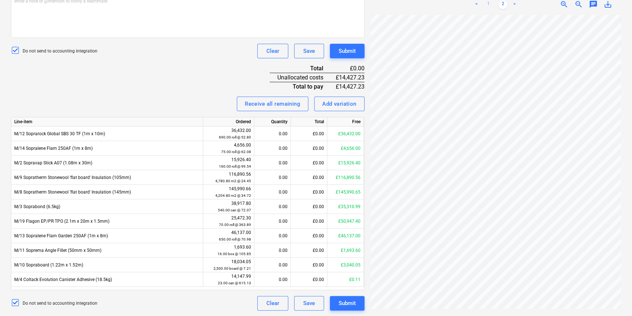
click at [407, 4] on link "1" at bounding box center [488, 4] width 9 height 9
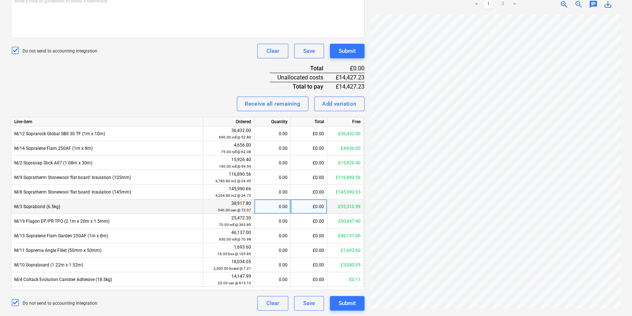
click at [318, 204] on div "£0.00" at bounding box center [309, 207] width 37 height 15
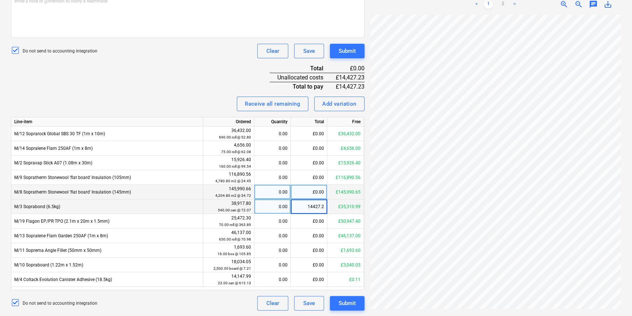
type input "14427.23"
click at [174, 74] on div "Invoice name help 95461.pdf Invoice number (optional) help Invoice date help 13…" at bounding box center [188, 96] width 354 height 429
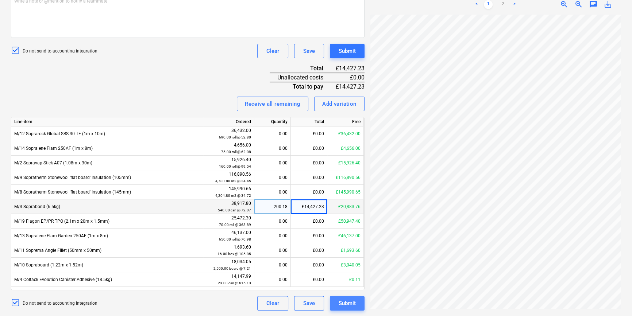
click at [356, 240] on div "Submit" at bounding box center [347, 303] width 17 height 9
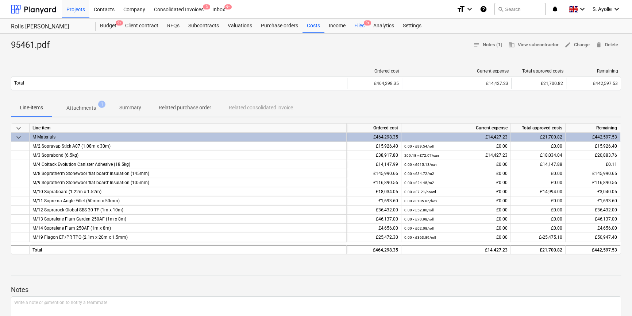
click at [356, 29] on div "Files 9+" at bounding box center [359, 26] width 19 height 15
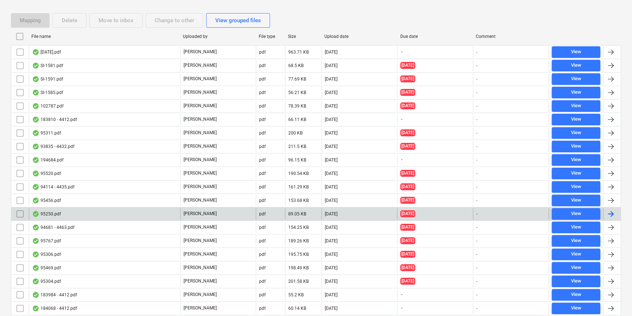
click at [149, 211] on div "95250.pdf" at bounding box center [104, 214] width 151 height 12
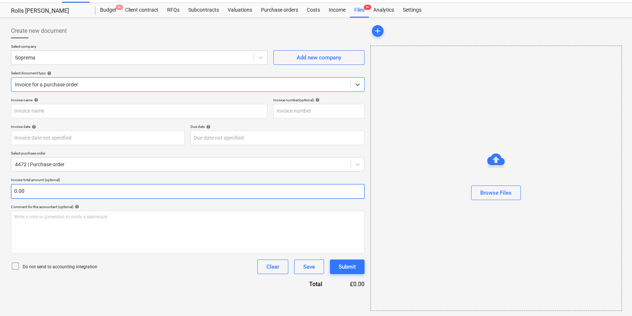
type input "C0000603"
type input "05 Aug 2025"
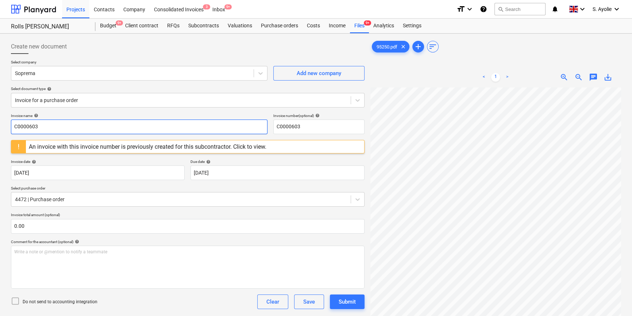
click at [101, 131] on input "C0000603" at bounding box center [139, 127] width 257 height 15
drag, startPoint x: 68, startPoint y: 126, endPoint x: -116, endPoint y: 108, distance: 184.5
click at [0, 108] on html "Projects Contacts Company Consolidated Invoices 3 Inbox 9+ format_size keyboard…" at bounding box center [316, 158] width 632 height 316
type input "905250"
drag, startPoint x: 307, startPoint y: 128, endPoint x: 183, endPoint y: 125, distance: 123.8
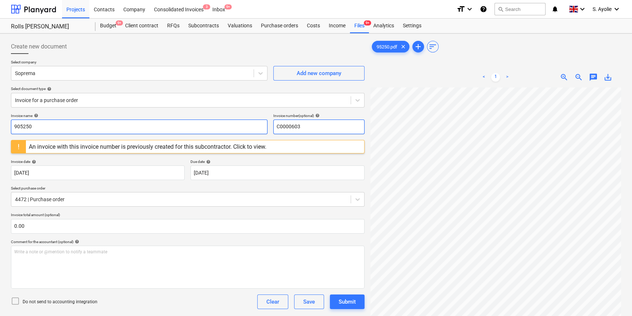
click at [183, 125] on div "Invoice name help 905250 Invoice number (optional) help C0000603" at bounding box center [188, 124] width 354 height 21
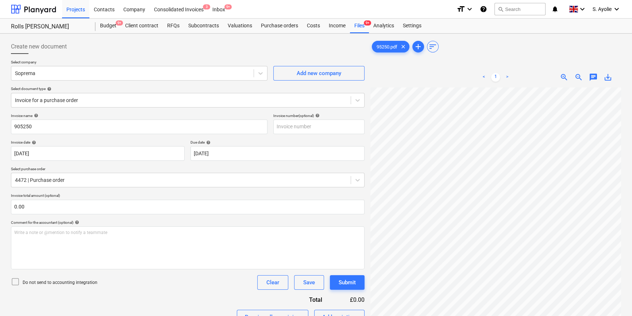
click at [104, 167] on p "Select purchase order" at bounding box center [188, 170] width 354 height 6
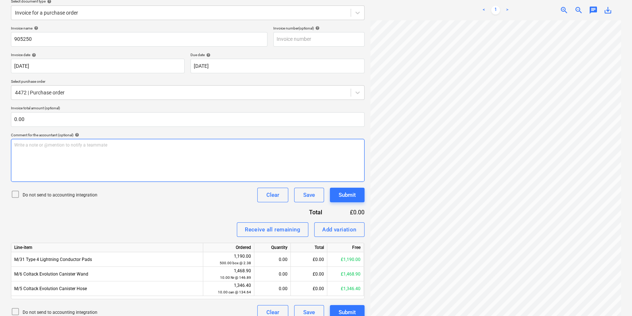
scroll to position [97, 0]
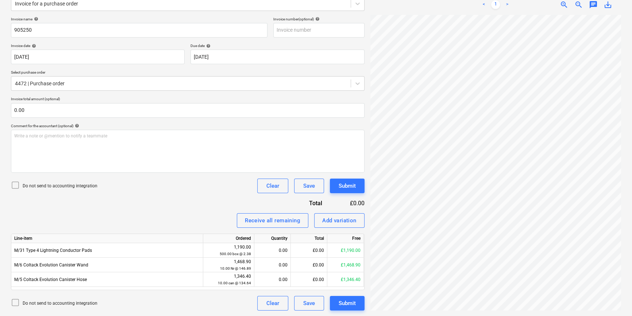
click at [71, 187] on p "Do not send to accounting integration" at bounding box center [60, 186] width 75 height 6
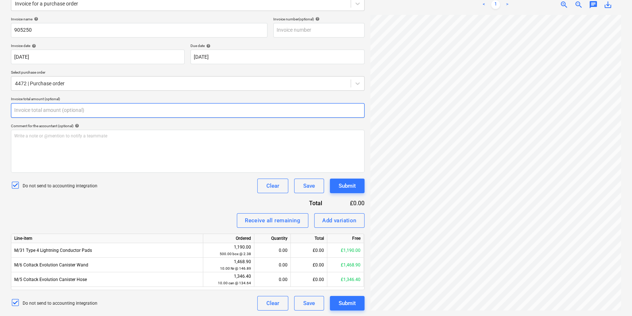
click at [79, 111] on input "text" at bounding box center [188, 110] width 354 height 15
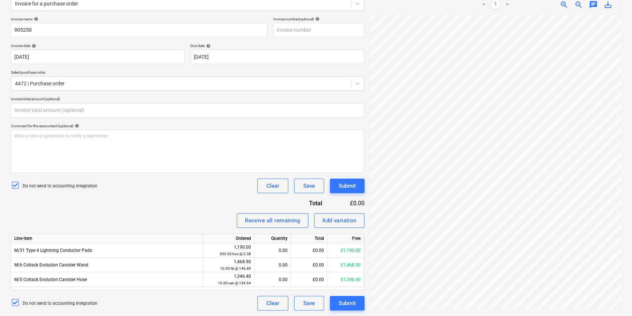
type input "0.00"
click at [407, 5] on link ">" at bounding box center [507, 4] width 9 height 9
click at [407, 4] on link "1" at bounding box center [495, 4] width 9 height 9
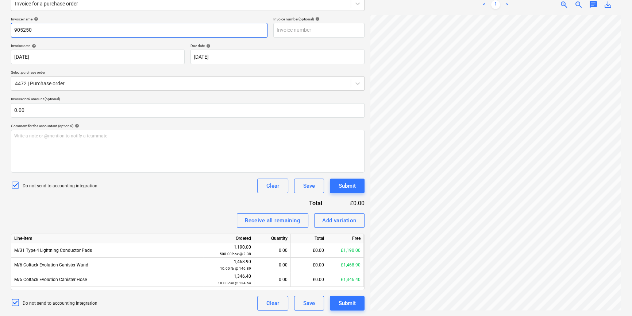
drag, startPoint x: 29, startPoint y: 25, endPoint x: 5, endPoint y: 25, distance: 23.7
click at [5, 25] on div "Create new document Select company Soprema Add new company Select document type…" at bounding box center [316, 127] width 632 height 380
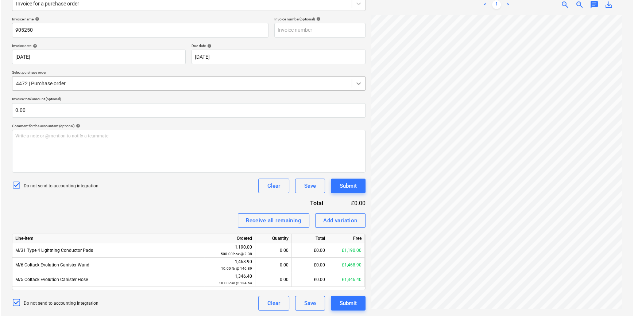
scroll to position [93, 24]
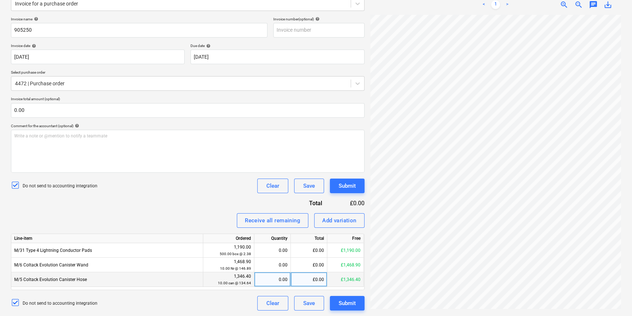
click at [306, 240] on div "£0.00" at bounding box center [309, 280] width 37 height 15
type input "1346.40"
drag, startPoint x: 257, startPoint y: 172, endPoint x: 217, endPoint y: 181, distance: 41.2
click at [253, 174] on div "Invoice name help 905250 Invoice number (optional) help Invoice date help 05 Au…" at bounding box center [188, 164] width 354 height 294
click at [215, 198] on div "Invoice name help 905250 Invoice number (optional) help Invoice date help 05 Au…" at bounding box center [188, 164] width 354 height 294
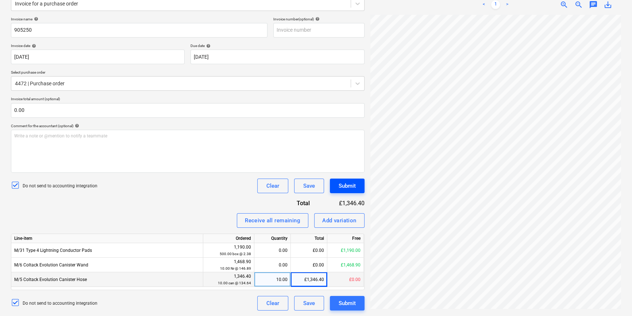
click at [351, 190] on div "Submit" at bounding box center [347, 185] width 17 height 9
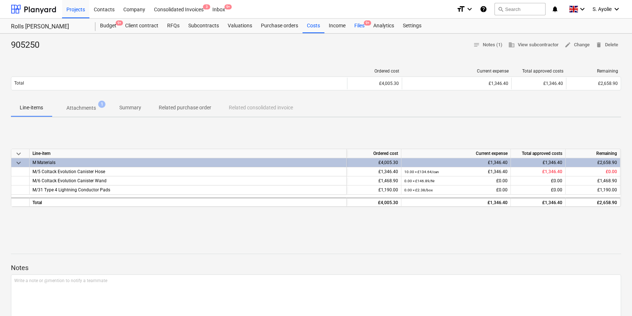
click at [364, 27] on div "Files 9+" at bounding box center [359, 26] width 19 height 15
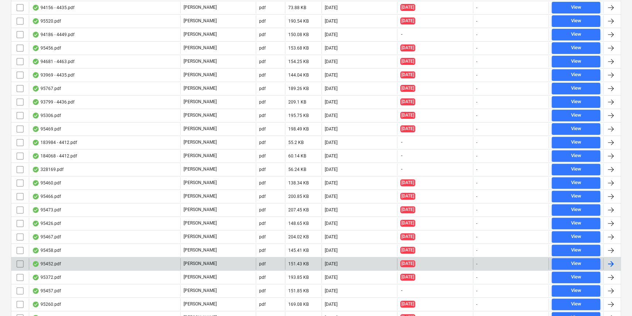
click at [209, 240] on div "[PERSON_NAME]" at bounding box center [218, 264] width 76 height 12
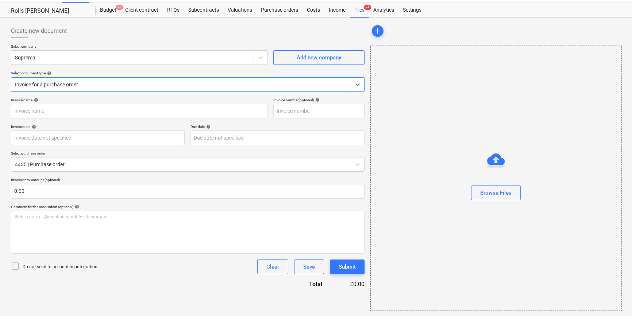
type input "95452.pdf"
type input "[DATE]"
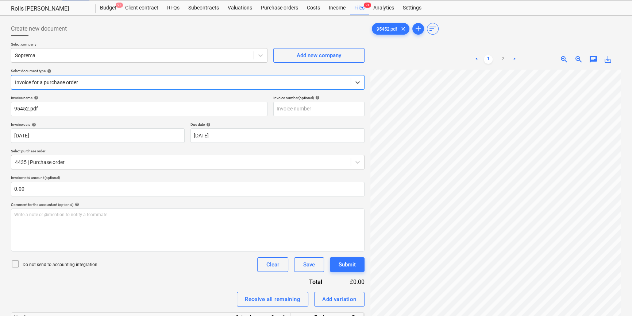
scroll to position [66, 0]
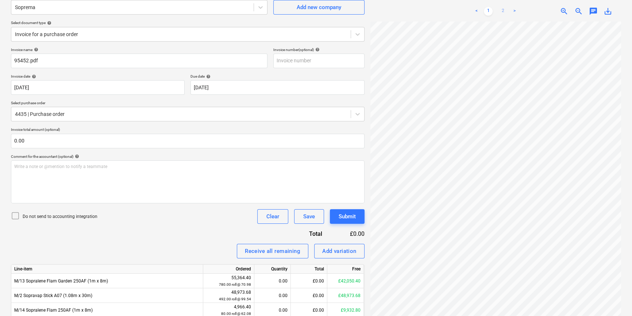
click at [407, 12] on link "2" at bounding box center [503, 11] width 9 height 9
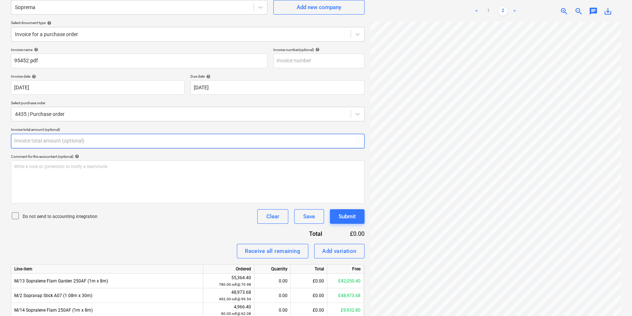
click at [64, 145] on input "text" at bounding box center [188, 141] width 354 height 15
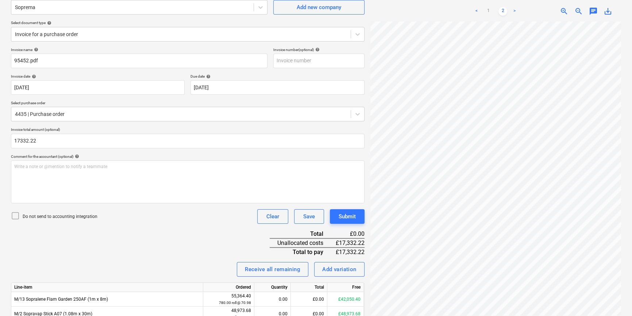
type input "17,332.22"
click at [47, 217] on p "Do not send to accounting integration" at bounding box center [60, 217] width 75 height 6
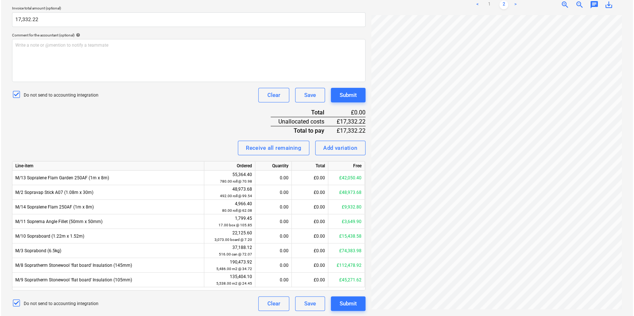
scroll to position [188, 0]
click at [407, 5] on link "1" at bounding box center [488, 4] width 9 height 9
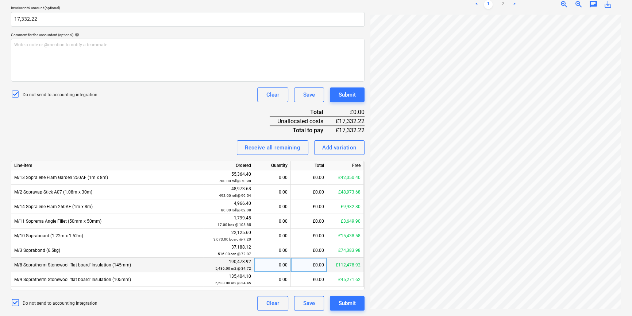
click at [316, 240] on div "£0.00" at bounding box center [309, 265] width 37 height 15
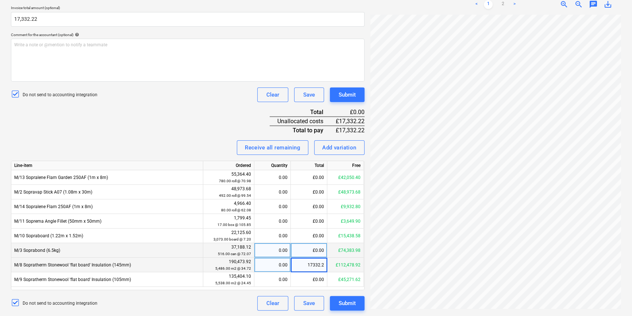
type input "17332.22"
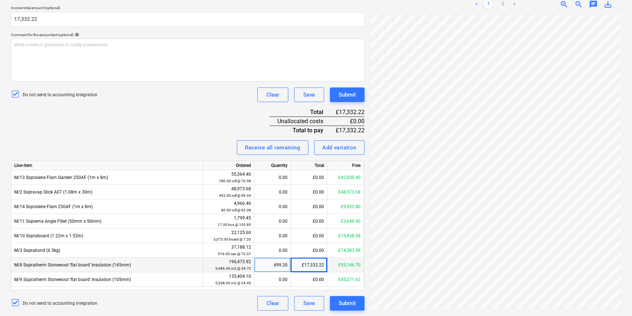
click at [164, 137] on div "Invoice name help 95452.pdf Invoice number (optional) help Invoice date help 13…" at bounding box center [188, 118] width 354 height 385
click at [347, 240] on div "Submit" at bounding box center [347, 303] width 17 height 9
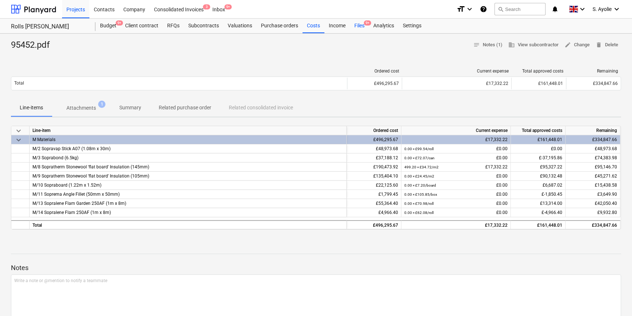
click at [360, 28] on div "Files 9+" at bounding box center [359, 26] width 19 height 15
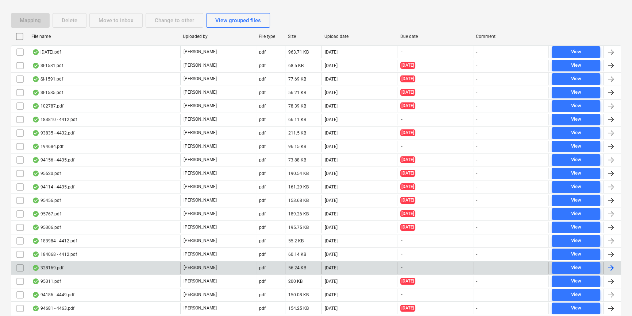
click at [188, 240] on p "[PERSON_NAME]" at bounding box center [200, 268] width 33 height 6
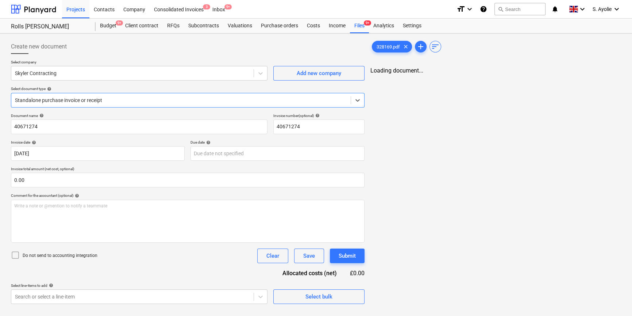
type input "40671274"
type input "15 May 2025"
click at [407, 77] on span "zoom_in" at bounding box center [564, 77] width 9 height 9
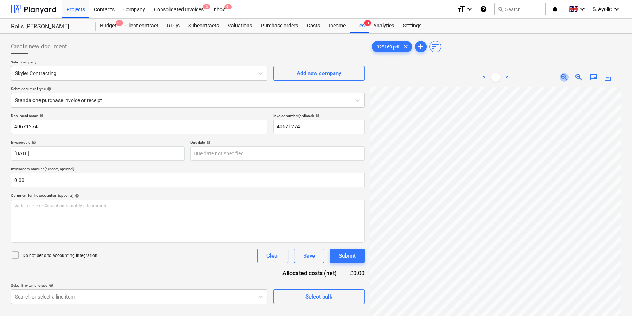
click at [407, 77] on span "zoom_in" at bounding box center [564, 77] width 9 height 9
click at [173, 80] on div "Skyler Contracting" at bounding box center [139, 73] width 257 height 15
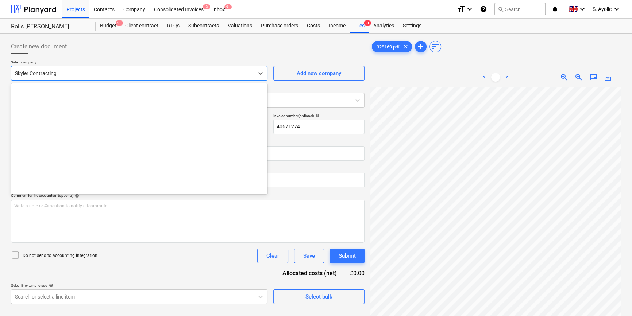
scroll to position [0, 0]
click at [173, 80] on div "Skyler Contracting" at bounding box center [139, 73] width 257 height 15
click at [173, 77] on div "Skyler Contracting" at bounding box center [132, 73] width 242 height 10
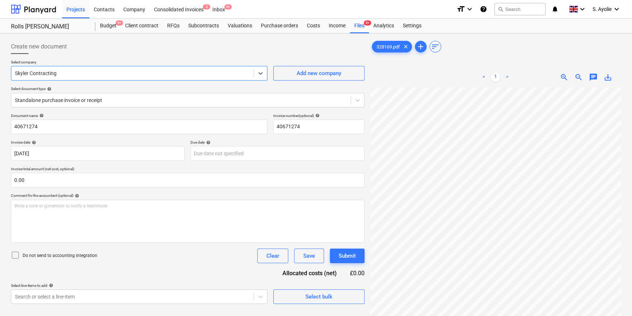
click at [173, 77] on div "Skyler Contracting" at bounding box center [132, 73] width 242 height 10
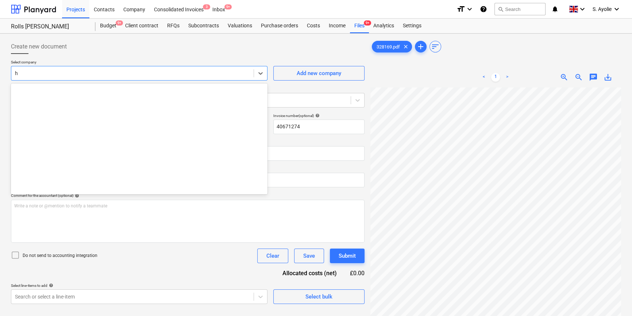
scroll to position [4567, 0]
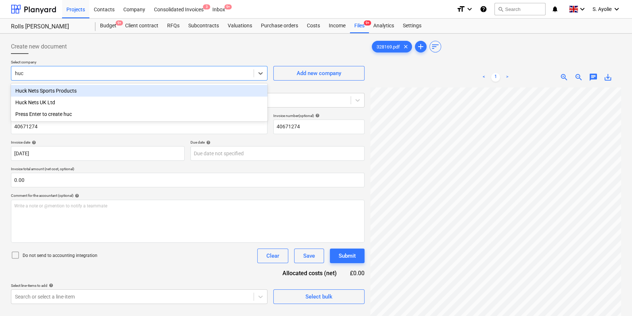
type input "huck"
click at [79, 88] on div "Huck Nets Sports Products" at bounding box center [139, 91] width 257 height 12
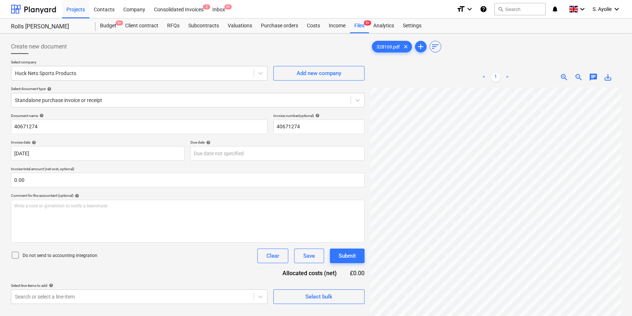
scroll to position [25, 103]
click at [407, 76] on span "zoom_out" at bounding box center [579, 77] width 9 height 9
click at [407, 17] on div "Projects Contacts Company Consolidated Invoices 3 Inbox 9+ format_size keyboard…" at bounding box center [316, 9] width 632 height 19
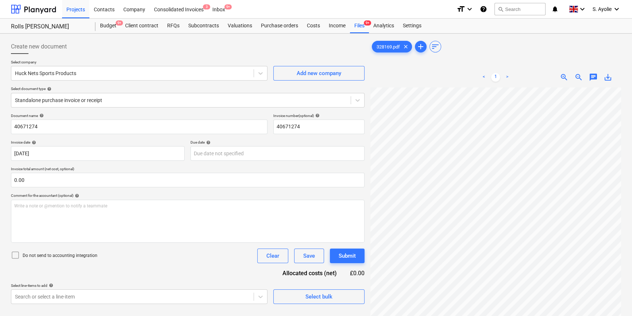
click at [407, 22] on div "Rolls Royce Chichester Rolls Royce Chichester Budget 9+ Client contract RFQs Su…" at bounding box center [316, 26] width 632 height 15
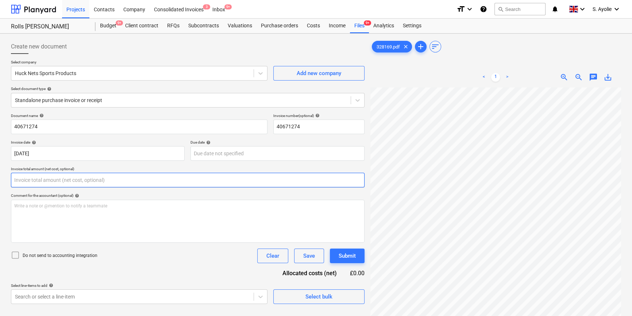
click at [118, 187] on input "text" at bounding box center [188, 180] width 354 height 15
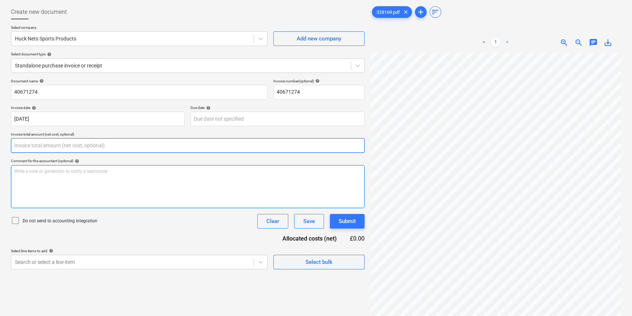
scroll to position [73, 0]
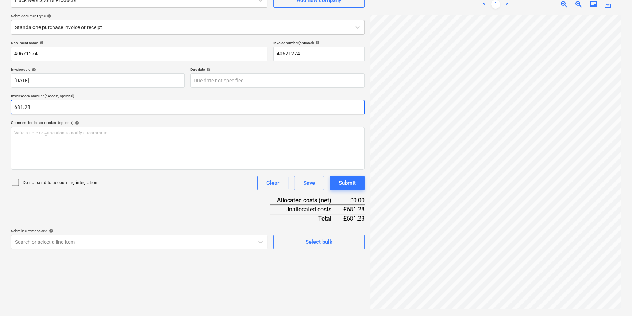
type input "681.28"
click at [65, 182] on p "Do not send to accounting integration" at bounding box center [60, 183] width 75 height 6
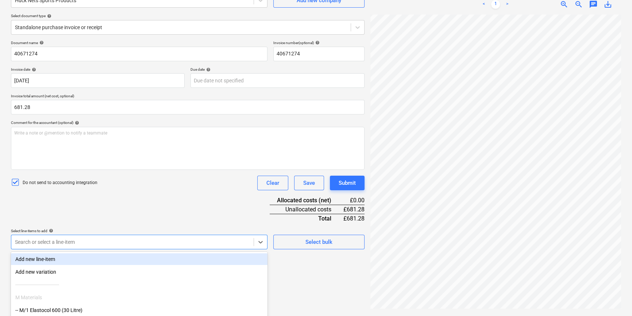
scroll to position [120, 0]
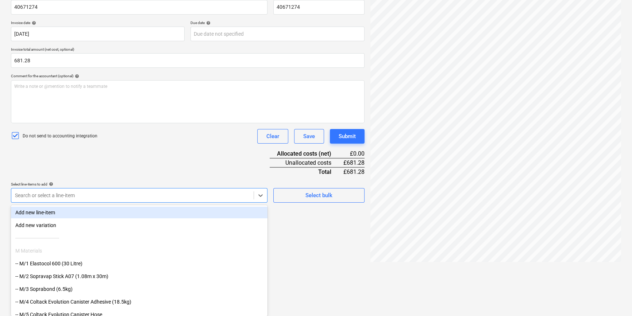
click at [140, 197] on body "Projects Contacts Company Consolidated Invoices 3 Inbox 9+ format_size keyboard…" at bounding box center [316, 38] width 632 height 316
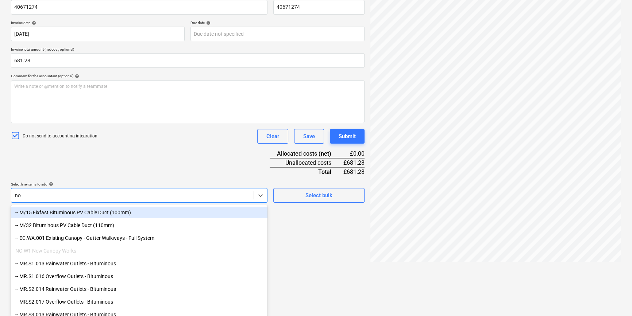
type input "non"
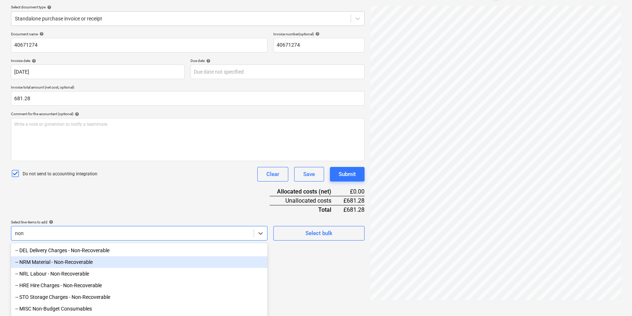
click at [89, 240] on div "-- NRM Material - Non-Recoverable" at bounding box center [139, 263] width 257 height 12
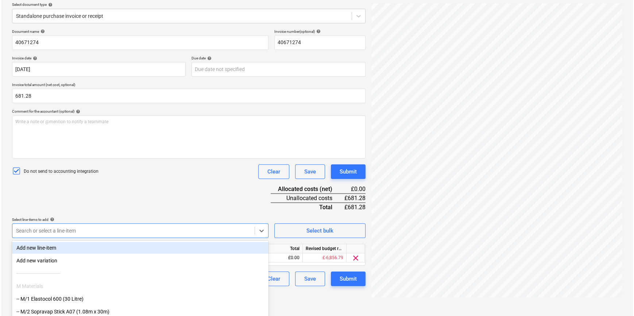
scroll to position [73, 0]
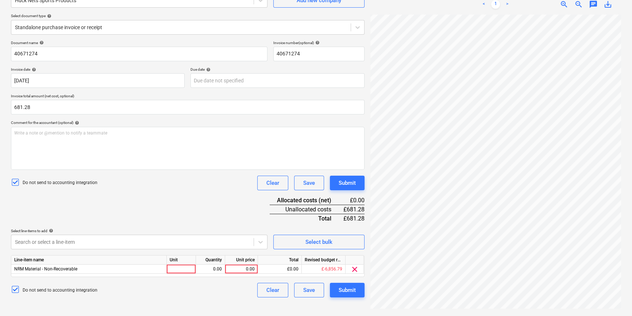
click at [190, 212] on div "Document name help 40671274 Invoice number (optional) help 40671274 Invoice dat…" at bounding box center [188, 169] width 354 height 257
click at [179, 240] on div at bounding box center [181, 269] width 29 height 9
type input "pcs"
click at [218, 240] on div "0.00" at bounding box center [210, 269] width 23 height 9
type input "1"
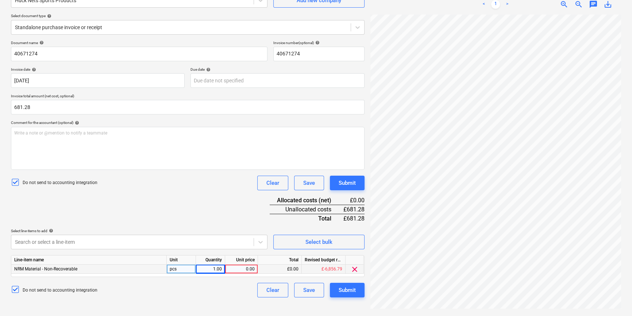
click at [240, 240] on div "0.00" at bounding box center [241, 269] width 27 height 9
type input "681.28"
click at [184, 214] on div "Document name help 40671274 Invoice number (optional) help 40671274 Invoice dat…" at bounding box center [188, 169] width 354 height 257
click at [334, 240] on button "Submit" at bounding box center [347, 290] width 35 height 15
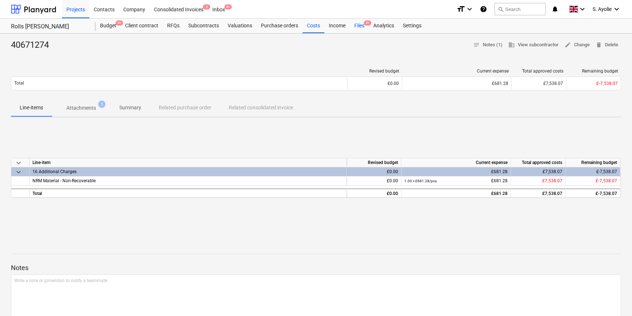
click at [354, 23] on div "Files 9+" at bounding box center [359, 26] width 19 height 15
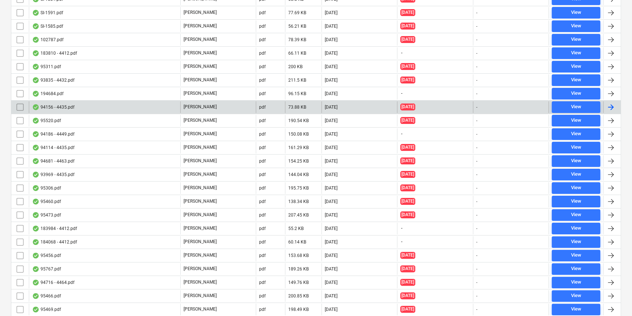
click at [224, 184] on div "[PERSON_NAME]" at bounding box center [218, 189] width 76 height 12
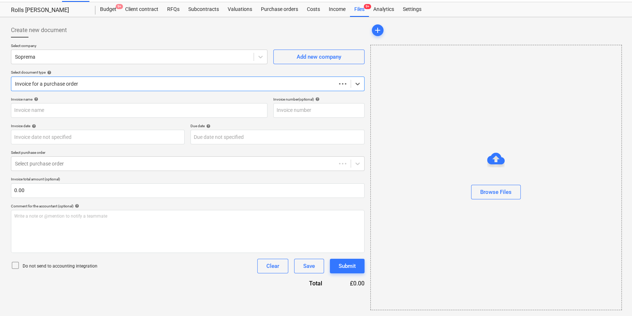
scroll to position [16, 0]
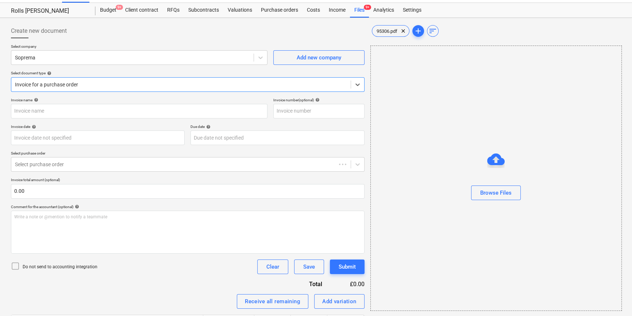
type input "95306.pdf"
type input "[DATE]"
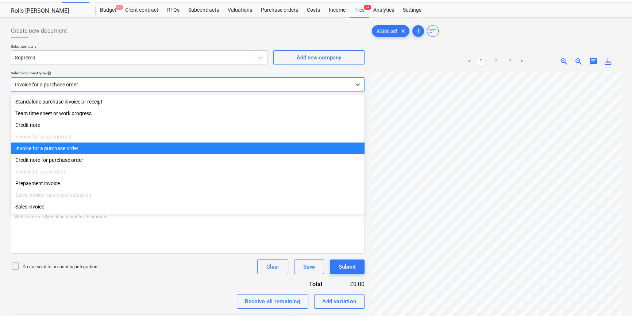
click at [91, 86] on div at bounding box center [181, 84] width 332 height 7
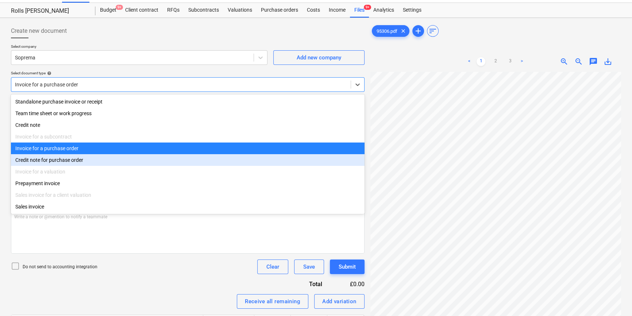
click at [110, 166] on div "Credit note for purchase order" at bounding box center [188, 160] width 354 height 12
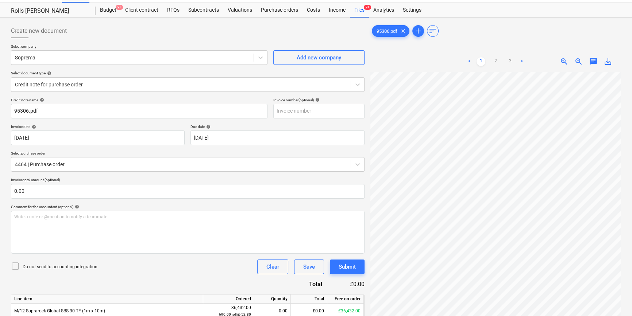
scroll to position [68, 20]
click at [47, 240] on div "Do not send to accounting integration" at bounding box center [54, 267] width 87 height 10
click at [49, 240] on p "Do not send to accounting integration" at bounding box center [60, 267] width 75 height 6
click at [50, 240] on p "Do not send to accounting integration" at bounding box center [60, 267] width 75 height 6
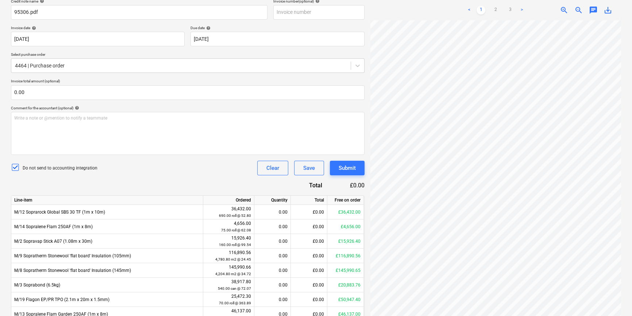
scroll to position [115, 0]
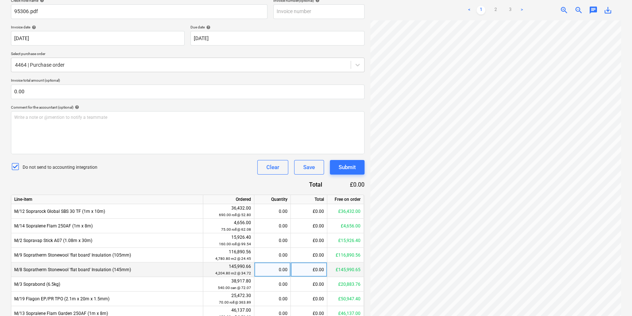
click at [280, 240] on div "0.00" at bounding box center [272, 270] width 30 height 15
click at [300, 240] on div "£0.00" at bounding box center [309, 270] width 37 height 15
type input "-8666.11"
click at [184, 174] on div "Credit note name help 95306.pdf Invoice number (optional) help Invoice date hel…" at bounding box center [188, 193] width 354 height 391
click at [276, 240] on div "-249.60" at bounding box center [272, 270] width 30 height 15
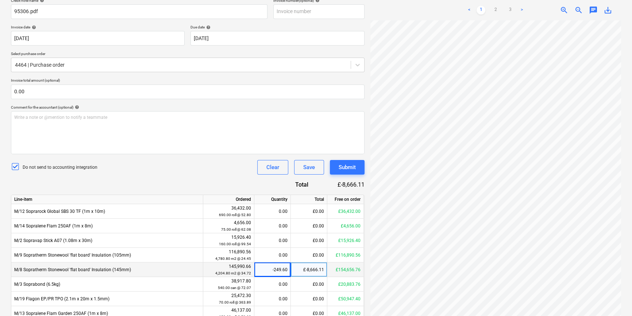
click at [306, 240] on div "£-8,666.11" at bounding box center [309, 270] width 37 height 15
click at [307, 240] on input "-8666.11" at bounding box center [309, 270] width 36 height 14
type input "8666.11"
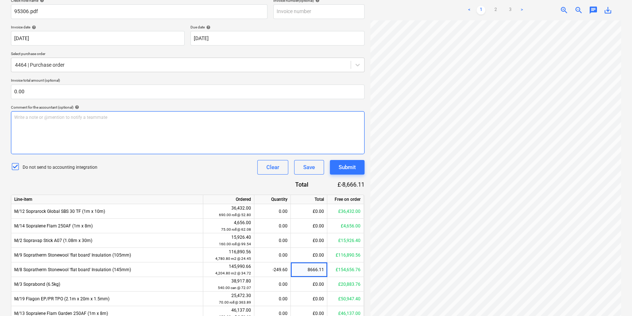
click at [179, 116] on div "Write a note or @mention to notify a teammate ﻿" at bounding box center [188, 132] width 354 height 43
click at [195, 144] on div "Write a note or @mention to notify a teammate ﻿" at bounding box center [188, 132] width 354 height 43
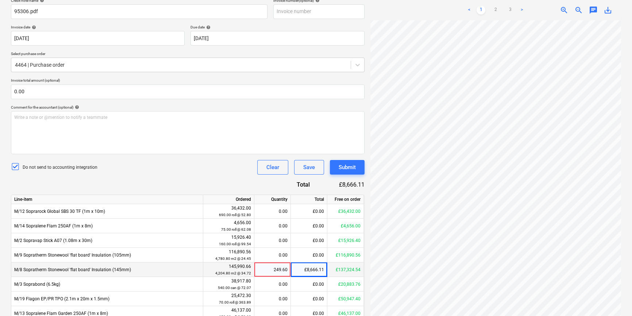
click at [272, 240] on div "249.60" at bounding box center [272, 270] width 30 height 15
click at [266, 240] on input "249.5999" at bounding box center [272, 270] width 36 height 14
type input "-249.5999"
click at [303, 240] on div "£-8,666.11" at bounding box center [309, 270] width 37 height 15
click at [215, 169] on div "Do not send to accounting integration Clear Save Submit" at bounding box center [188, 167] width 354 height 15
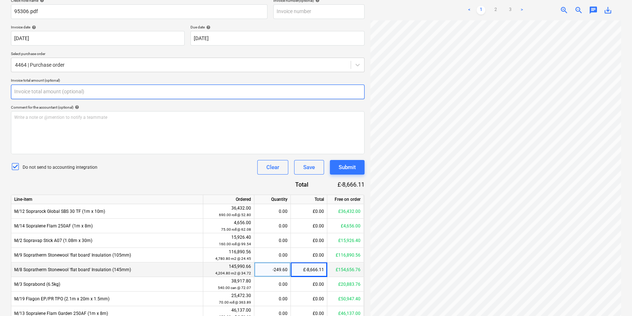
click at [92, 92] on input "text" at bounding box center [188, 92] width 354 height 15
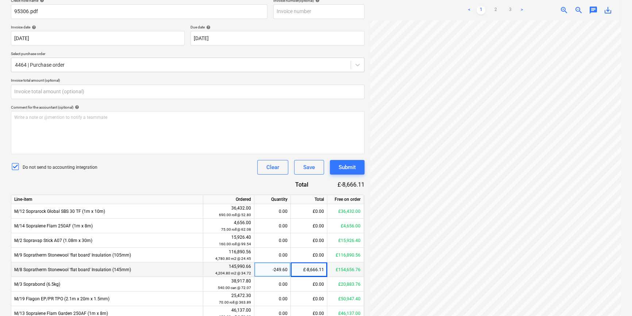
type input "0.00"
click at [407, 14] on link "3" at bounding box center [510, 10] width 9 height 9
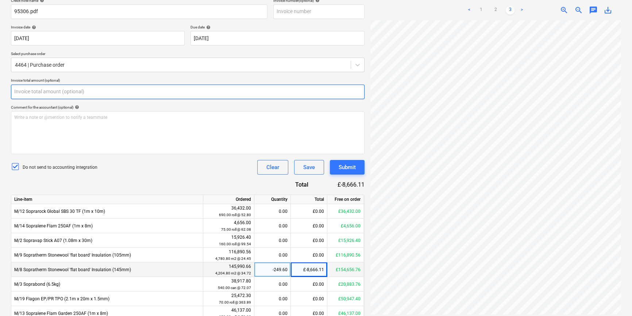
click at [55, 95] on input "text" at bounding box center [188, 92] width 354 height 15
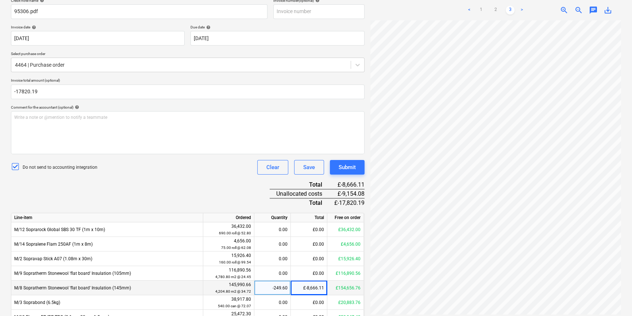
type input "-17,820.19"
click at [179, 183] on div "Credit note name help 95306.pdf Invoice number (optional) help Invoice date hel…" at bounding box center [188, 202] width 354 height 409
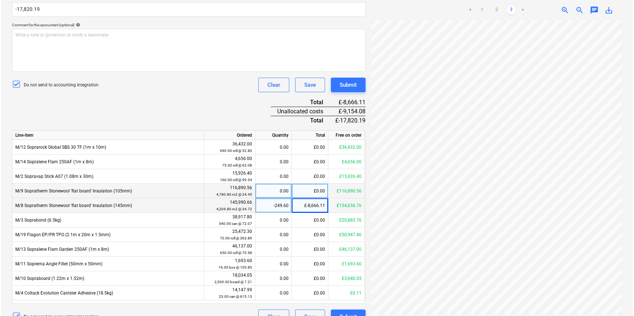
scroll to position [211, 0]
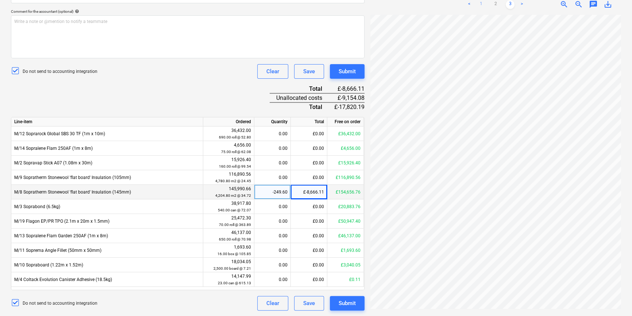
click at [407, 6] on link "1" at bounding box center [481, 4] width 9 height 9
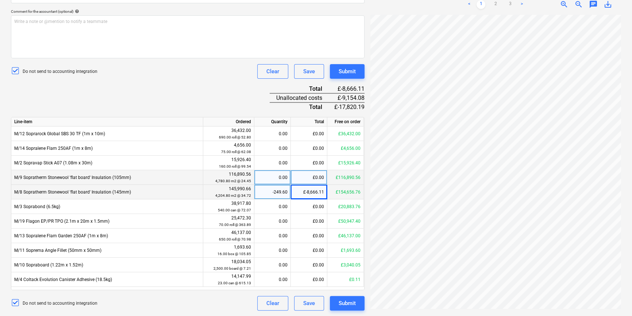
click at [316, 175] on div "£0.00" at bounding box center [309, 177] width 37 height 15
type input "-9154.08"
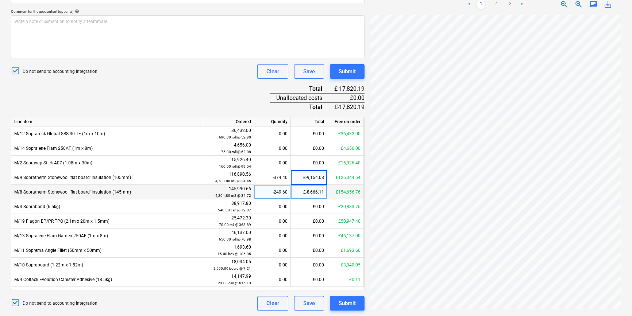
click at [203, 71] on div "Do not send to accounting integration Clear Save Submit" at bounding box center [188, 71] width 354 height 15
click at [347, 240] on button "Submit" at bounding box center [347, 303] width 35 height 15
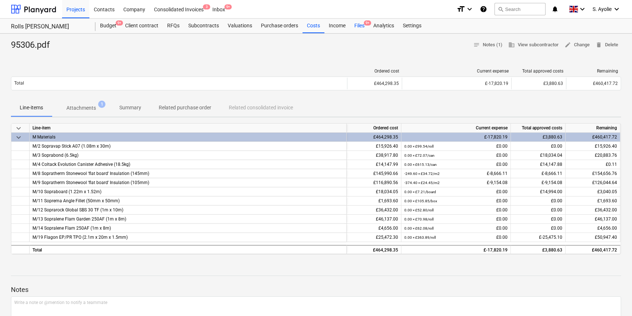
click at [361, 19] on div "Files 9+" at bounding box center [359, 26] width 19 height 15
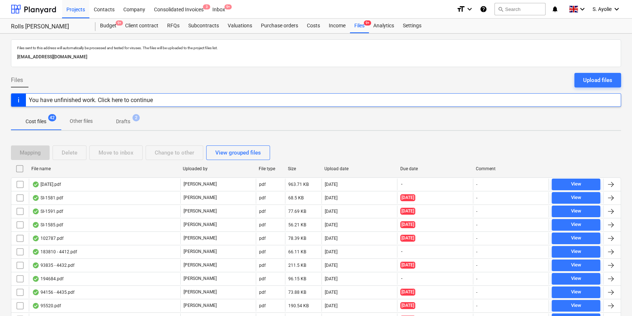
scroll to position [265, 0]
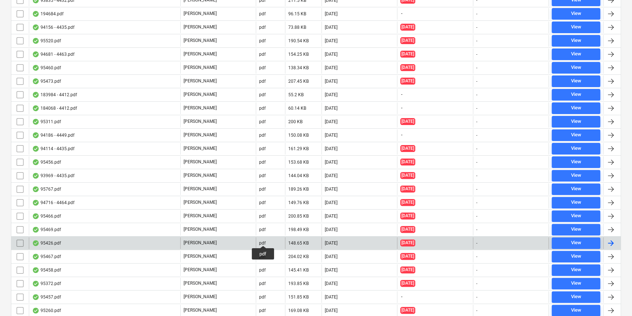
click at [263, 240] on div "pdf" at bounding box center [262, 243] width 7 height 5
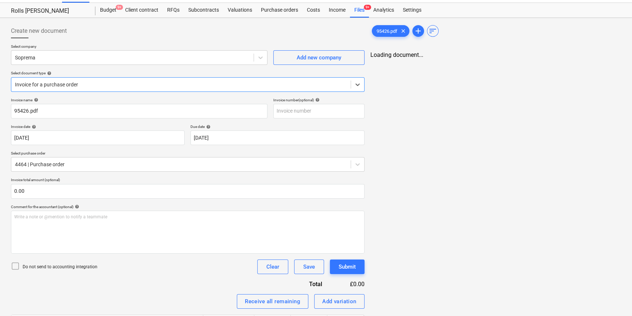
type input "95426.pdf"
type input "12 Aug 2025"
click at [234, 203] on div "Invoice name help 95426.pdf Invoice number (optional) help Invoice date help 12…" at bounding box center [188, 303] width 354 height 411
click at [237, 178] on p "Invoice total amount (optional)" at bounding box center [188, 181] width 354 height 6
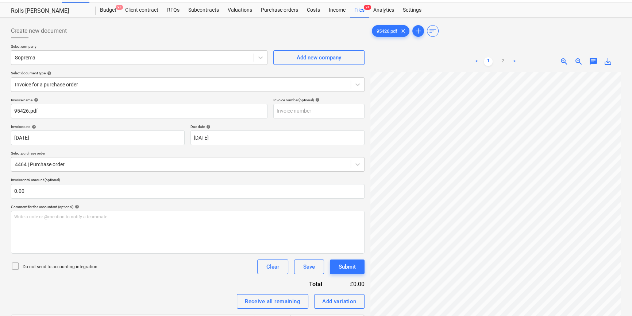
click at [226, 150] on div "Invoice name help 95426.pdf Invoice number (optional) help Invoice date help 12…" at bounding box center [188, 303] width 354 height 411
click at [231, 123] on div "Invoice name help 95426.pdf Invoice number (optional) help Invoice date help 12…" at bounding box center [188, 303] width 354 height 411
click at [222, 98] on div "Invoice name help" at bounding box center [139, 100] width 257 height 5
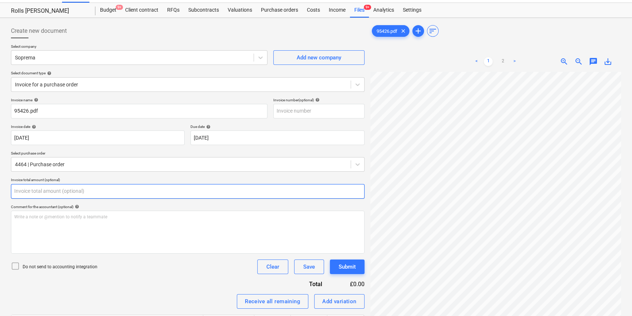
click at [74, 189] on input "text" at bounding box center [188, 191] width 354 height 15
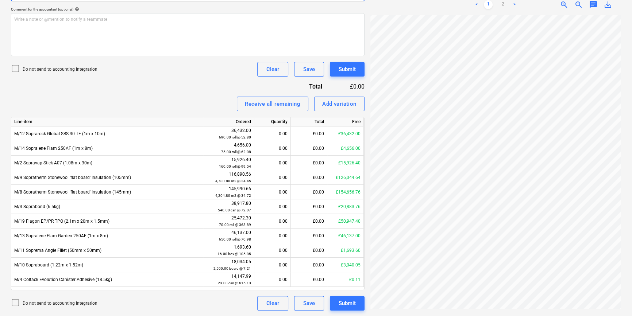
type input "0.00"
click at [407, 6] on link "2" at bounding box center [503, 4] width 9 height 9
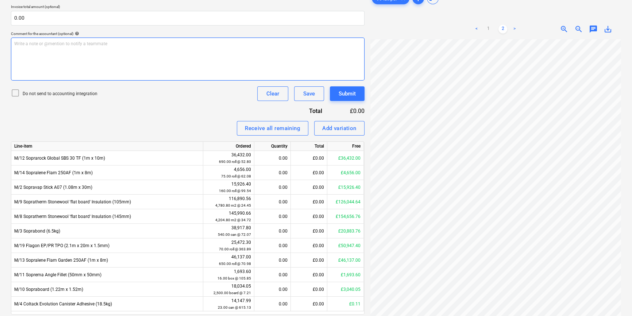
scroll to position [147, 0]
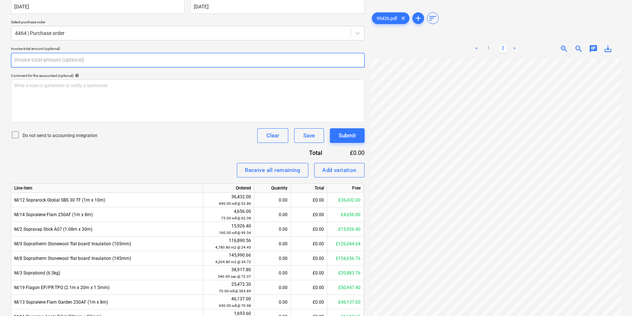
click at [139, 60] on input "text" at bounding box center [188, 60] width 354 height 15
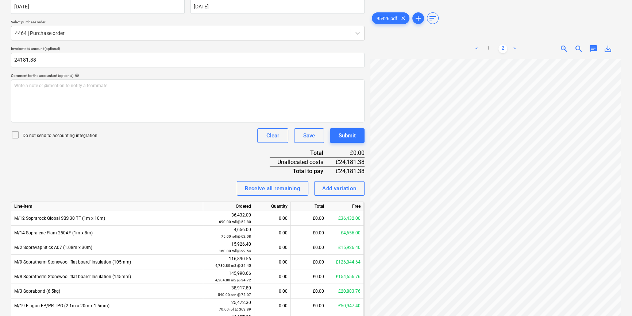
type input "24,181.38"
click at [15, 129] on div "Do not send to accounting integration Clear Save Submit" at bounding box center [188, 135] width 354 height 15
drag, startPoint x: 15, startPoint y: 131, endPoint x: 6, endPoint y: 101, distance: 31.6
click at [15, 124] on div "Invoice name help 95426.pdf Invoice number (optional) help Invoice date help 12…" at bounding box center [188, 180] width 354 height 429
click at [19, 135] on icon at bounding box center [15, 135] width 9 height 9
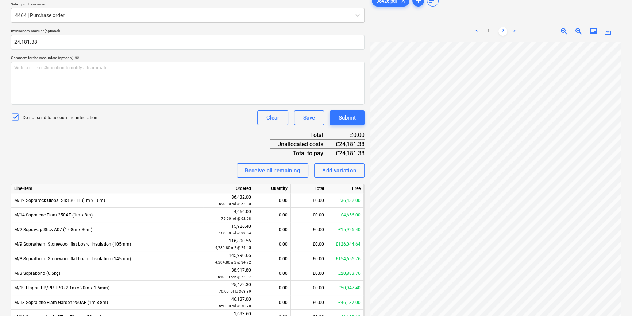
scroll to position [180, 0]
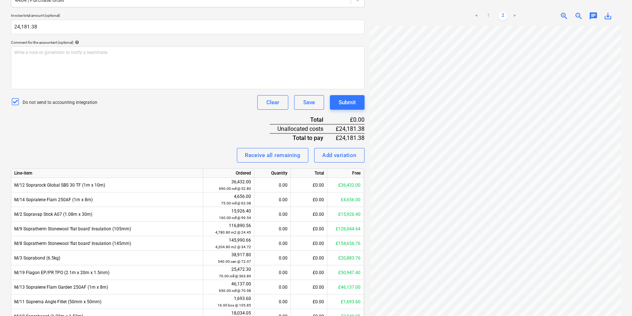
click at [407, 15] on link "1" at bounding box center [488, 16] width 9 height 9
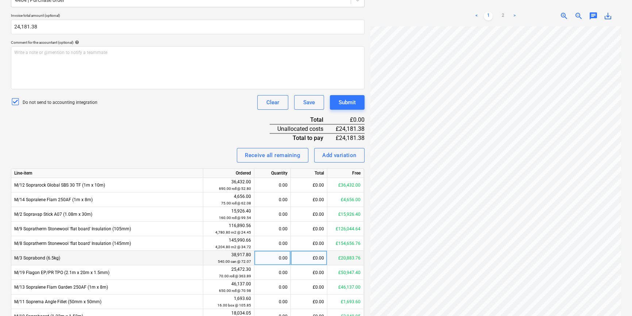
click at [307, 240] on div "£0.00" at bounding box center [309, 258] width 37 height 15
type input "24181.38"
click at [208, 123] on div "Invoice name help 95426.pdf Invoice number (optional) help Invoice date help 12…" at bounding box center [188, 147] width 354 height 429
drag, startPoint x: 311, startPoint y: 260, endPoint x: 312, endPoint y: 254, distance: 5.9
click at [312, 240] on div "£20,883.76" at bounding box center [309, 258] width 37 height 15
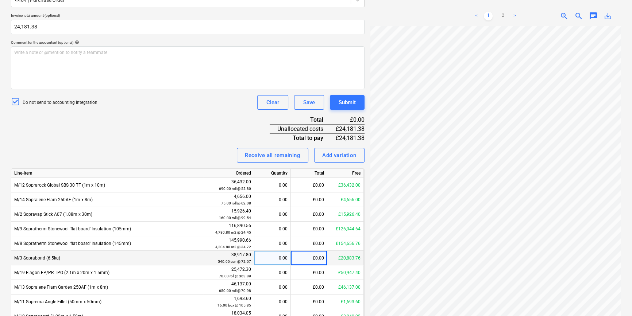
click at [285, 240] on div "0.00" at bounding box center [272, 258] width 30 height 15
click at [191, 127] on div "Invoice name help 95426.pdf Invoice number (optional) help Invoice date help 12…" at bounding box center [188, 147] width 354 height 429
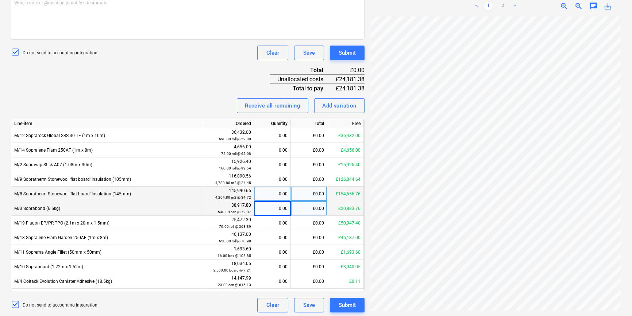
scroll to position [232, 0]
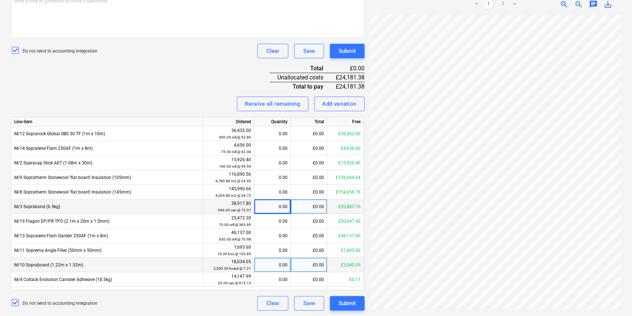
click at [304, 240] on div "£0.00" at bounding box center [309, 265] width 37 height 15
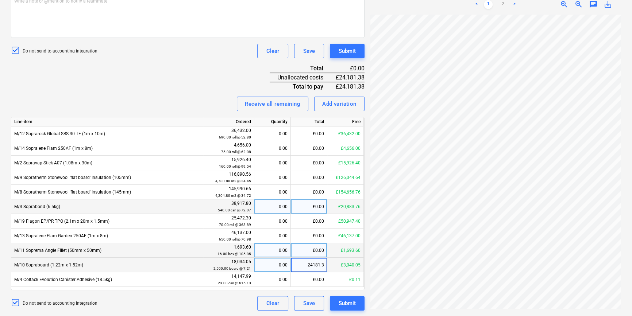
type input "24181.38"
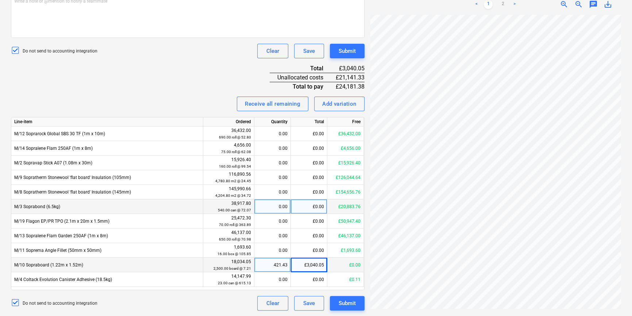
click at [164, 70] on div "Invoice name help 95426.pdf Invoice number (optional) help Invoice date help 12…" at bounding box center [188, 96] width 354 height 429
click at [300, 240] on div "£3,040.05" at bounding box center [309, 265] width 37 height 15
type input "0"
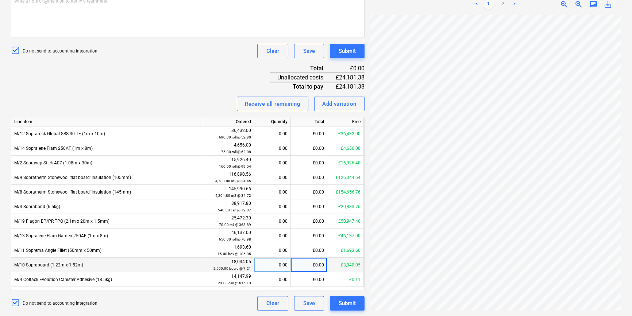
click at [316, 240] on div "£0.00" at bounding box center [309, 265] width 37 height 15
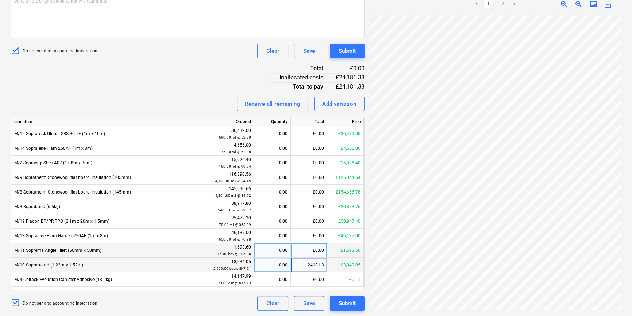
type input "24181.38"
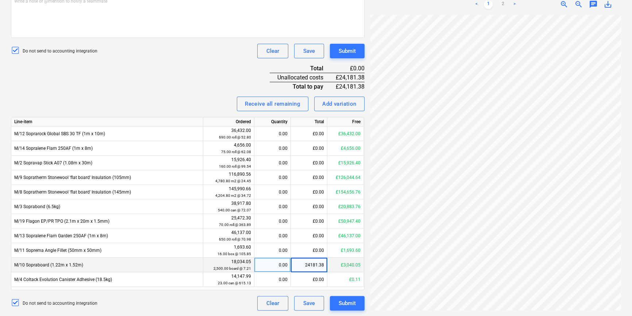
drag, startPoint x: 306, startPoint y: 266, endPoint x: 324, endPoint y: 265, distance: 17.9
click at [324, 240] on input "24181.38" at bounding box center [309, 265] width 36 height 14
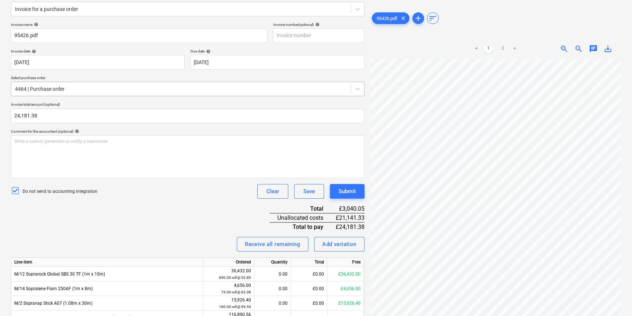
scroll to position [0, 0]
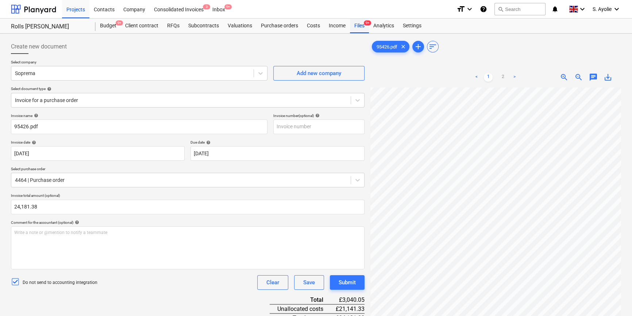
click at [354, 31] on div "Files 9+" at bounding box center [359, 26] width 19 height 15
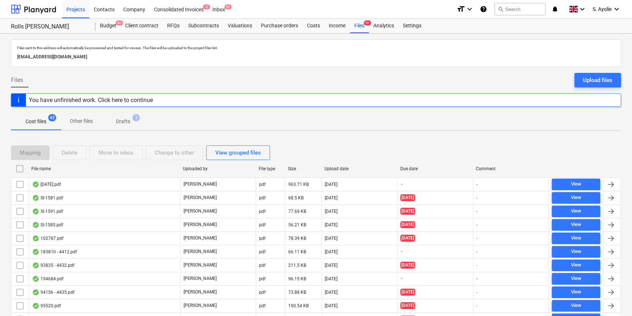
click at [131, 170] on div "File name" at bounding box center [104, 168] width 146 height 5
checkbox input "false"
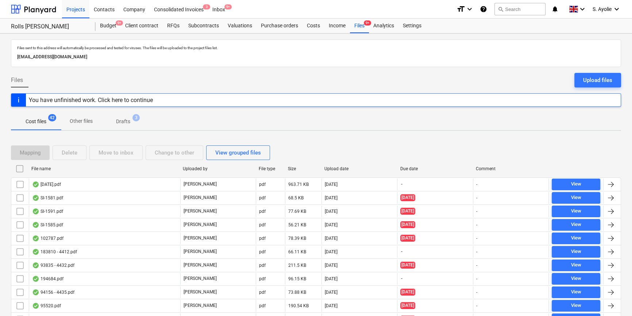
checkbox input "false"
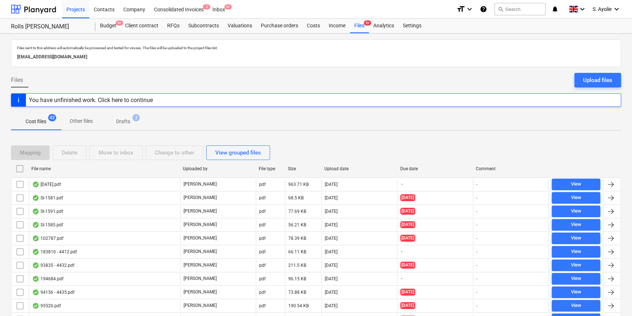
checkbox input "false"
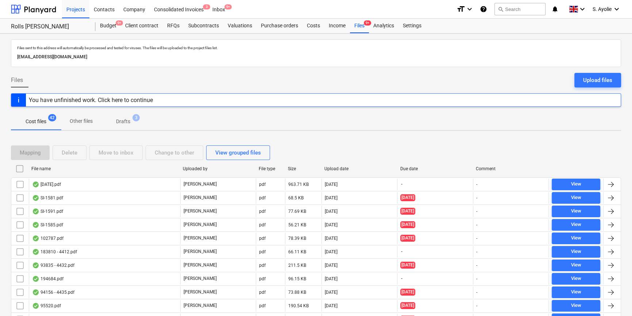
checkbox input "false"
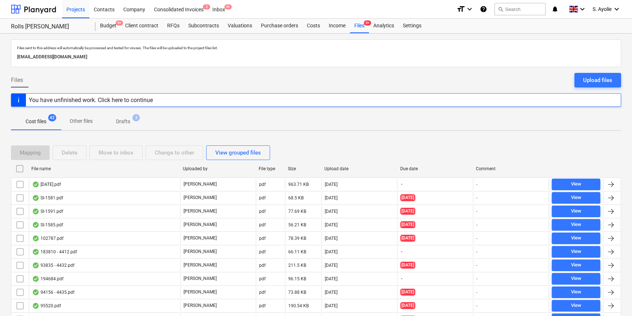
checkbox input "false"
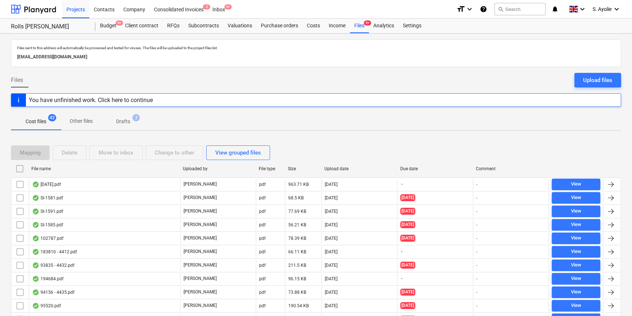
checkbox input "false"
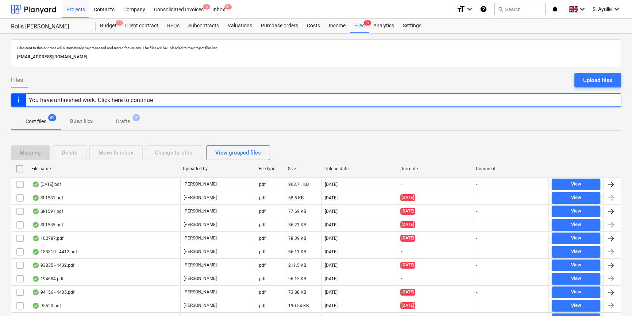
checkbox input "false"
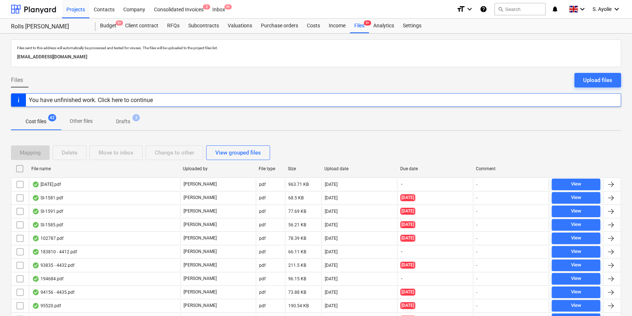
checkbox input "false"
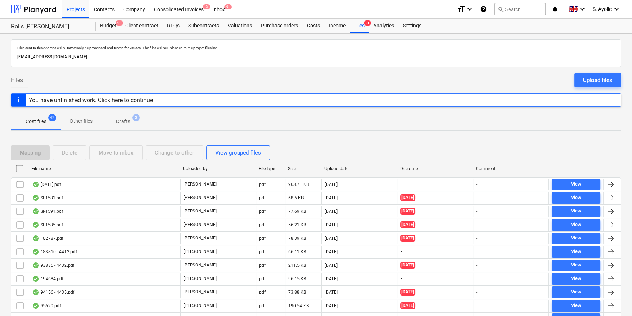
checkbox input "false"
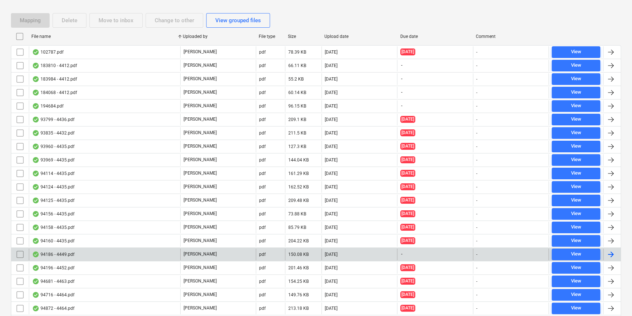
click at [126, 240] on div "94186 - 4449.pdf" at bounding box center [104, 255] width 151 height 12
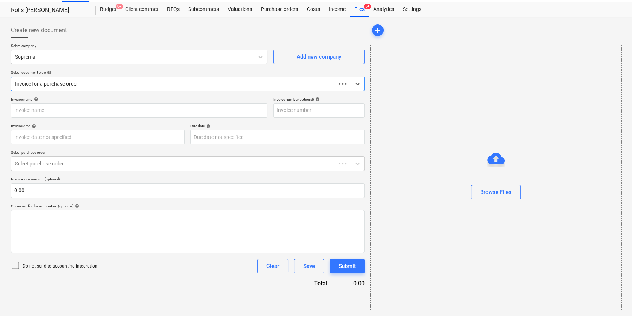
scroll to position [16, 0]
type input "C0000603"
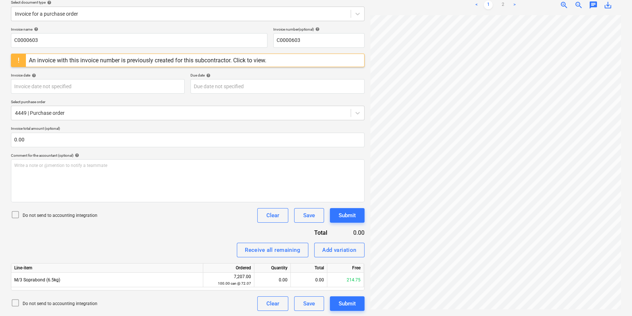
scroll to position [87, 0]
click at [407, 8] on link "2" at bounding box center [503, 4] width 9 height 9
click at [407, 4] on link "1" at bounding box center [488, 4] width 9 height 9
drag, startPoint x: 30, startPoint y: 30, endPoint x: -53, endPoint y: 35, distance: 83.0
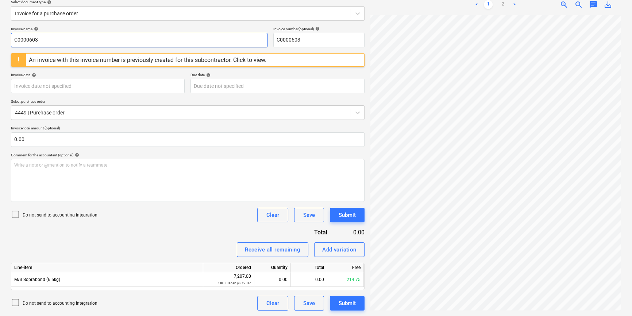
click at [0, 35] on html "Projects Contacts Company Consolidated Invoices 3 Inbox 9+ format_size keyboard…" at bounding box center [316, 71] width 632 height 316
type input "94186"
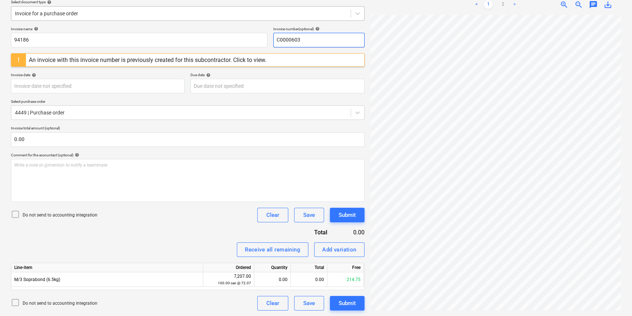
drag, startPoint x: 310, startPoint y: 46, endPoint x: 178, endPoint y: 16, distance: 135.4
click at [179, 15] on div "Create new document Select company Soprema Add new company Select document type…" at bounding box center [188, 132] width 354 height 358
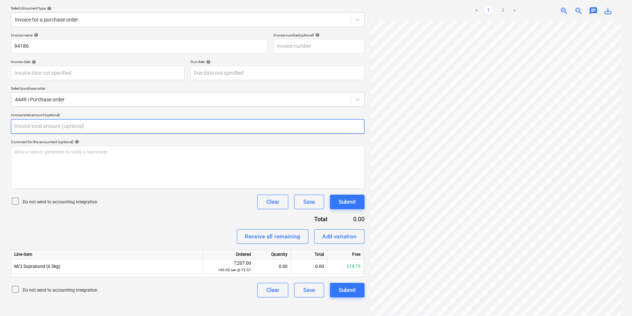
click at [82, 132] on input "text" at bounding box center [188, 126] width 354 height 15
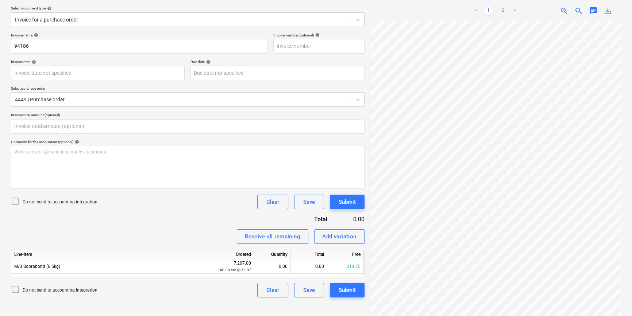
type input "0.00"
click at [407, 11] on link "2" at bounding box center [503, 11] width 9 height 9
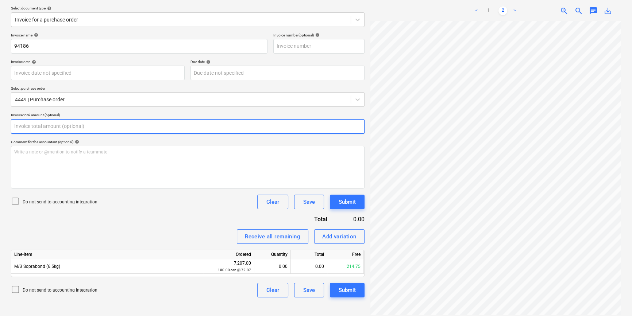
click at [152, 120] on input "text" at bounding box center [188, 126] width 354 height 15
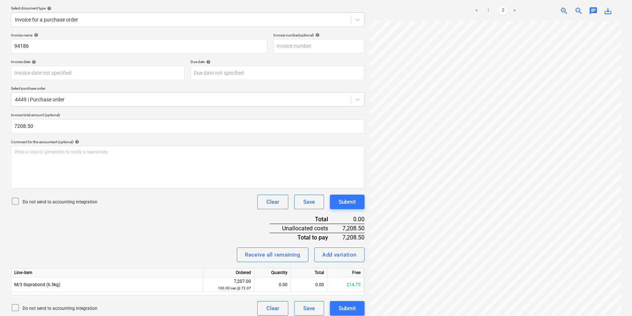
type input "7,208.50"
click at [31, 201] on p "Do not send to accounting integration" at bounding box center [60, 202] width 75 height 6
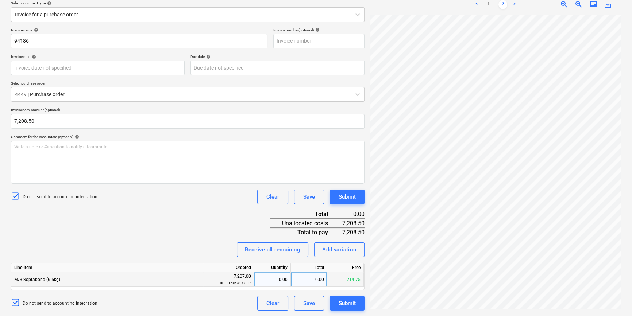
click at [314, 240] on div "0.00" at bounding box center [309, 280] width 37 height 15
click at [407, 4] on link "1" at bounding box center [488, 4] width 9 height 9
click at [306, 240] on div "0.00" at bounding box center [309, 280] width 37 height 15
click at [311, 240] on input "7208" at bounding box center [309, 280] width 36 height 14
click at [325, 240] on input "-7208" at bounding box center [309, 280] width 36 height 14
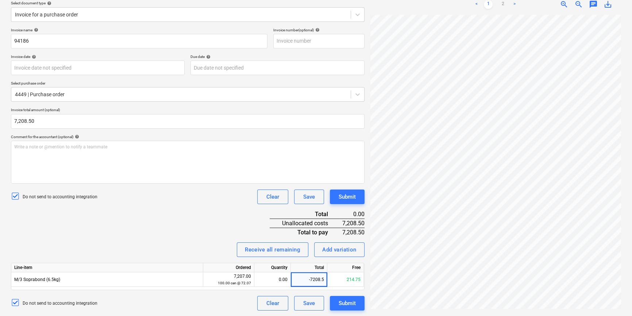
type input "-7208.50"
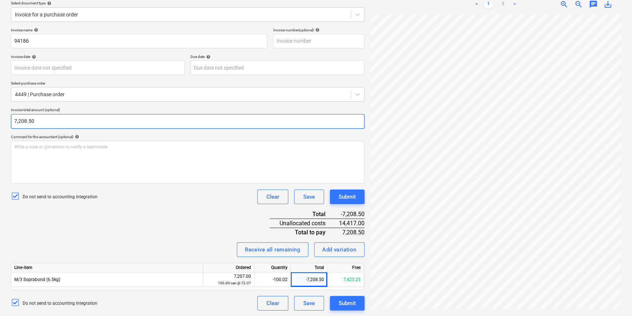
click at [15, 122] on input "7,208.50" at bounding box center [188, 121] width 354 height 15
click at [13, 120] on input "7208.5" at bounding box center [188, 121] width 354 height 15
click at [149, 235] on div "Invoice name help 94186 Invoice number (optional) help Invoice date help Press …" at bounding box center [188, 169] width 354 height 283
click at [16, 124] on input "-7208.5" at bounding box center [188, 121] width 354 height 15
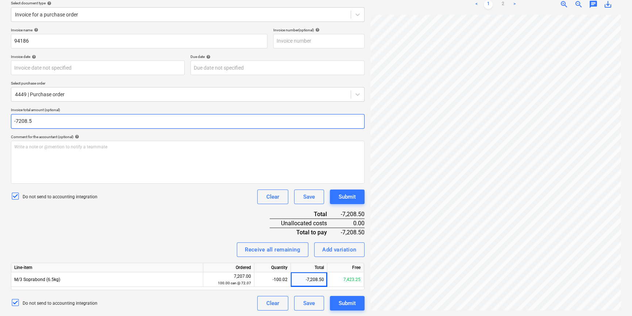
click at [16, 122] on input "-7208.5" at bounding box center [188, 121] width 354 height 15
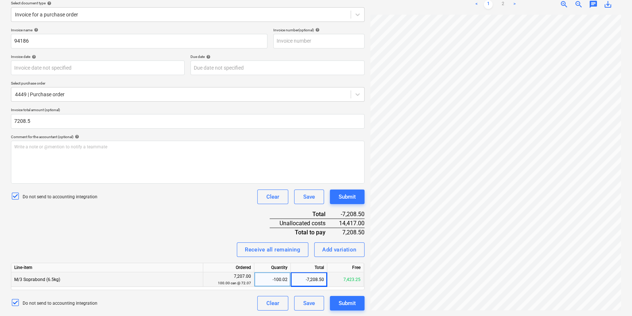
type input "7,208.50"
click at [308, 240] on div "-7,208.50" at bounding box center [309, 280] width 37 height 15
click at [313, 240] on input "-7208.5" at bounding box center [309, 280] width 36 height 14
click at [310, 240] on input "-7208.5" at bounding box center [309, 280] width 36 height 14
type input "7208.5"
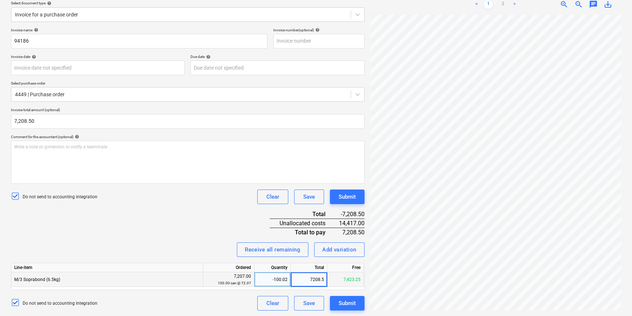
click at [277, 240] on div "-100.02" at bounding box center [272, 280] width 30 height 15
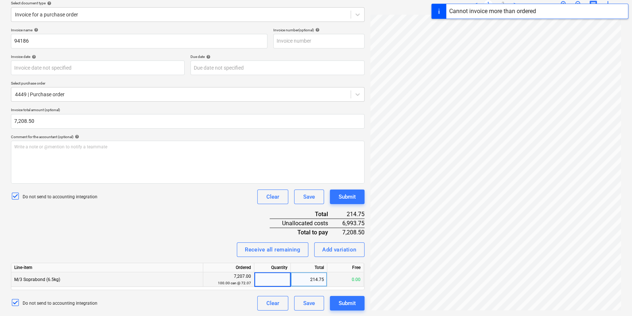
click at [308, 240] on div "214.75" at bounding box center [309, 280] width 37 height 15
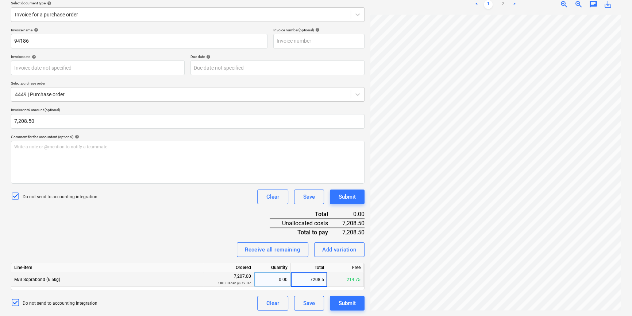
type input "7208.50"
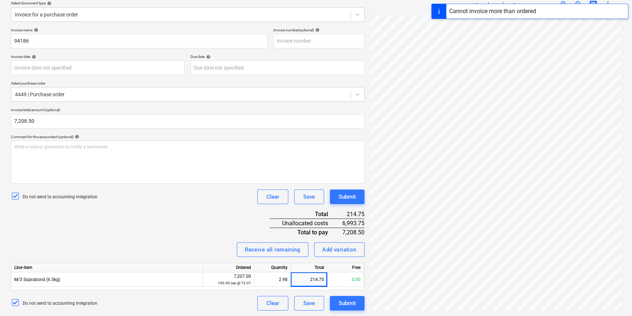
click at [211, 226] on div "Invoice name help 94186 Invoice number (optional) help Invoice date help Press …" at bounding box center [188, 169] width 354 height 283
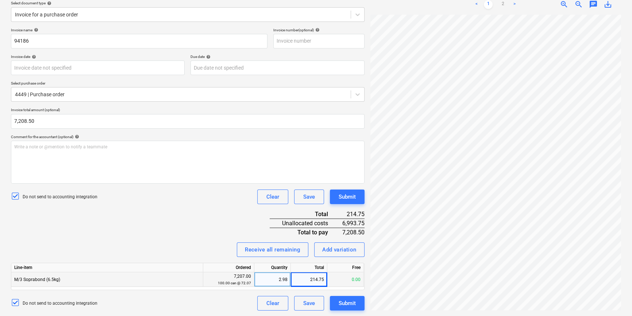
click at [285, 240] on div "2.98" at bounding box center [272, 280] width 30 height 15
click at [317, 240] on div "214.75" at bounding box center [309, 280] width 37 height 15
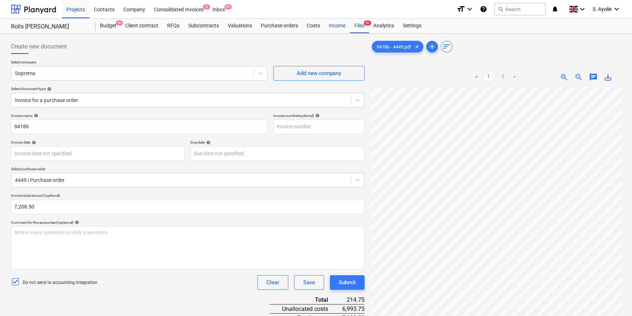
drag, startPoint x: 361, startPoint y: 28, endPoint x: 347, endPoint y: 31, distance: 14.5
click at [361, 28] on div "Files 9+" at bounding box center [359, 26] width 19 height 15
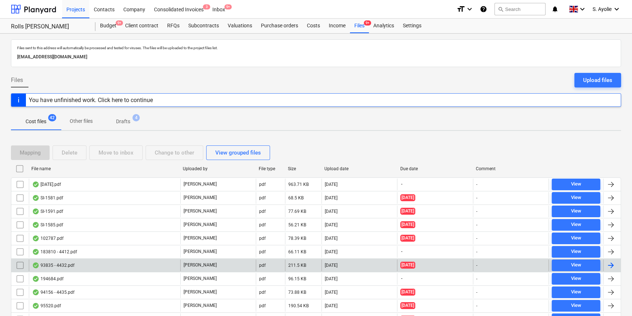
click at [277, 240] on div "pdf" at bounding box center [270, 266] width 29 height 12
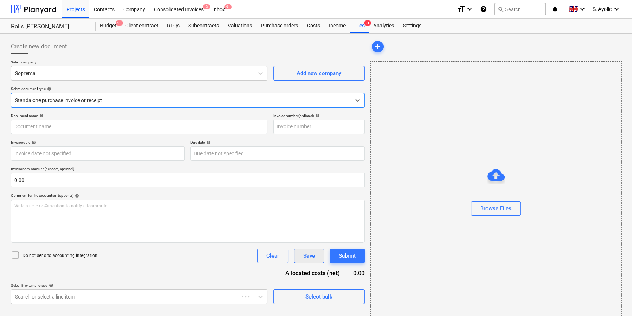
type input "4432"
type input "04 Jun 2025"
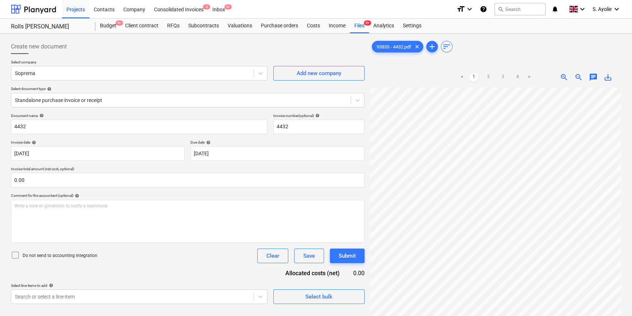
scroll to position [93, 24]
click at [117, 105] on div "Standalone purchase invoice or receipt" at bounding box center [188, 100] width 354 height 15
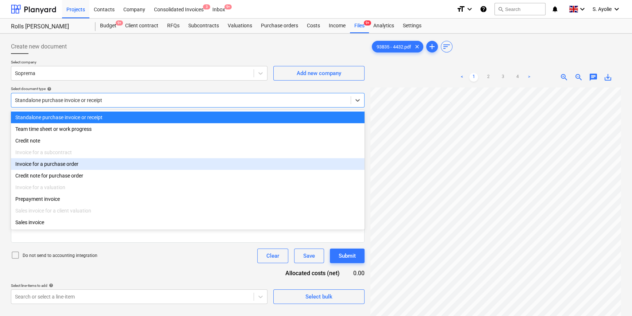
click at [101, 170] on div "Invoice for a purchase order" at bounding box center [188, 164] width 354 height 12
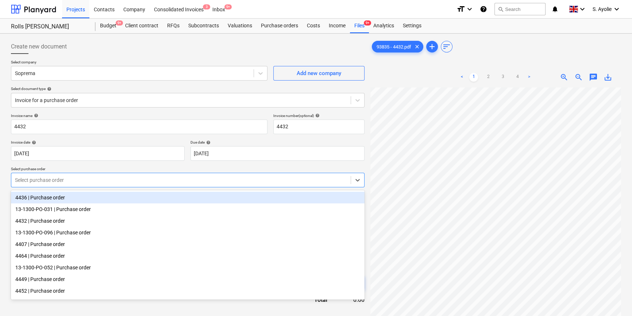
click at [81, 185] on div "Select purchase order" at bounding box center [180, 180] width 339 height 10
click at [74, 128] on input "4432" at bounding box center [139, 127] width 257 height 15
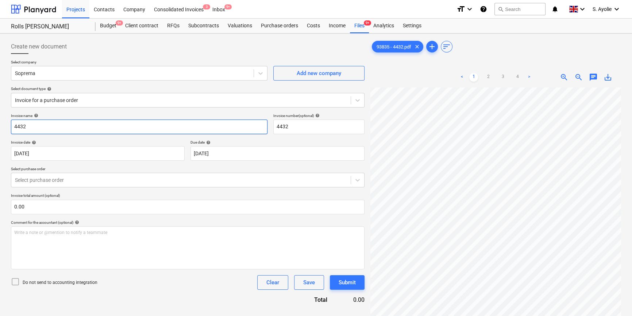
click at [74, 128] on input "4432" at bounding box center [139, 127] width 257 height 15
type input "93835"
drag, startPoint x: 299, startPoint y: 128, endPoint x: 87, endPoint y: 120, distance: 211.9
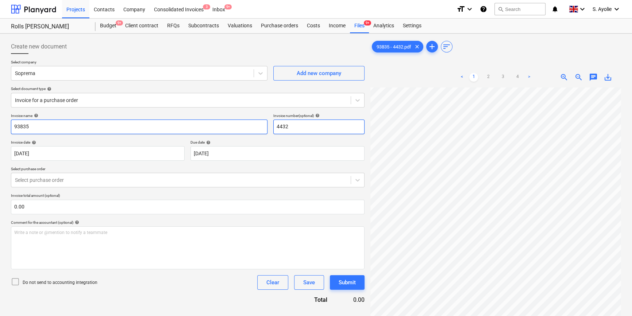
click at [83, 116] on div "Invoice name help 93835 Invoice number (optional) help 4432" at bounding box center [188, 124] width 354 height 21
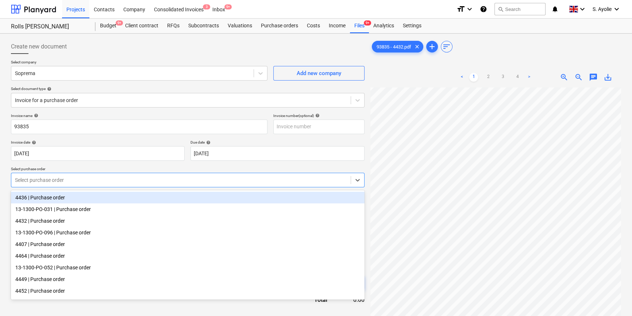
click at [87, 180] on div at bounding box center [181, 180] width 332 height 7
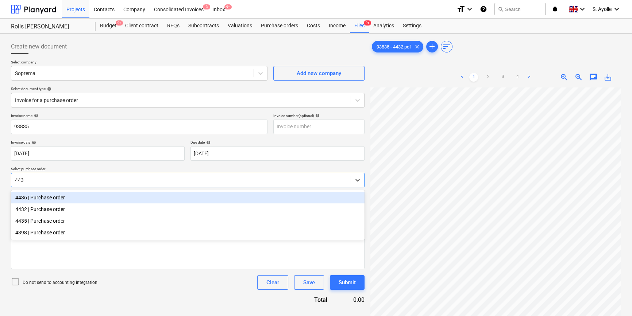
type input "4432"
click at [46, 196] on div "4432 | Purchase order" at bounding box center [188, 198] width 354 height 12
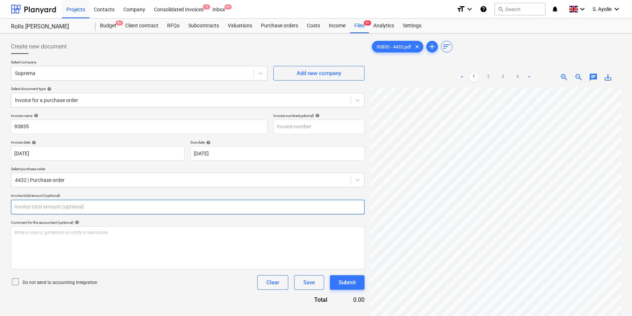
click at [50, 208] on input "text" at bounding box center [188, 207] width 354 height 15
type input "0.00"
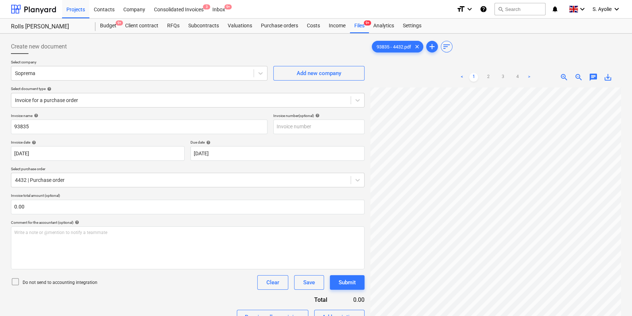
scroll to position [93, 24]
click at [407, 75] on link "4" at bounding box center [517, 77] width 9 height 9
click at [407, 79] on link "3" at bounding box center [503, 77] width 9 height 9
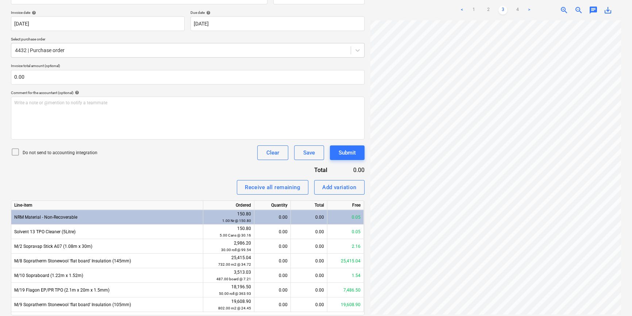
scroll to position [133, 0]
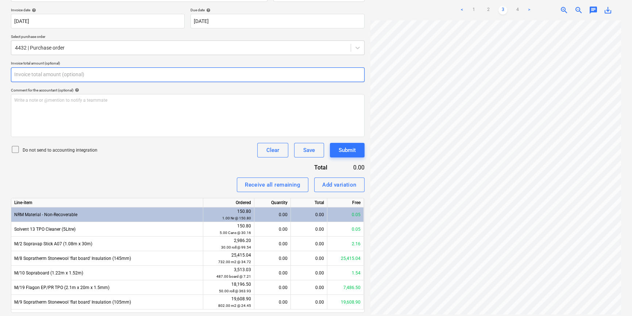
click at [139, 74] on input "text" at bounding box center [188, 75] width 354 height 15
drag, startPoint x: 139, startPoint y: 74, endPoint x: 135, endPoint y: 87, distance: 14.0
click at [135, 86] on div "Invoice name help 93835 Invoice number (optional) help Invoice date help 04 Jun…" at bounding box center [188, 157] width 354 height 353
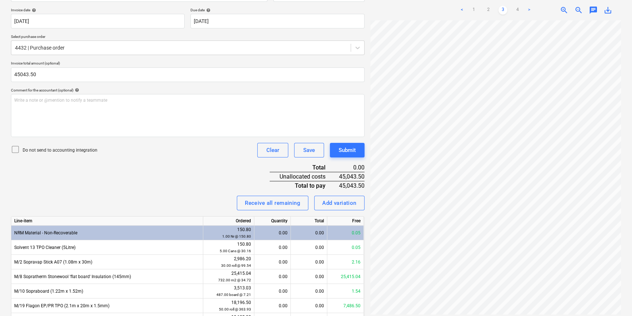
type input "45,043.50"
click at [13, 150] on icon at bounding box center [15, 149] width 9 height 9
click at [407, 6] on link "1" at bounding box center [473, 10] width 9 height 9
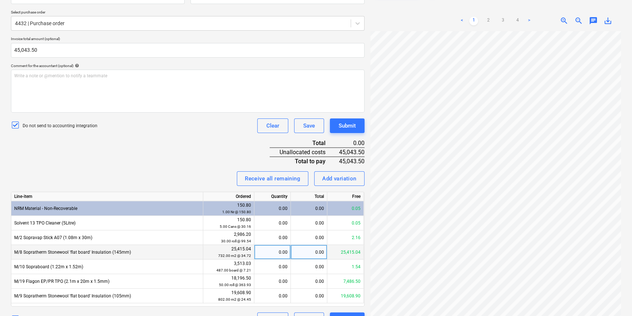
scroll to position [173, 0]
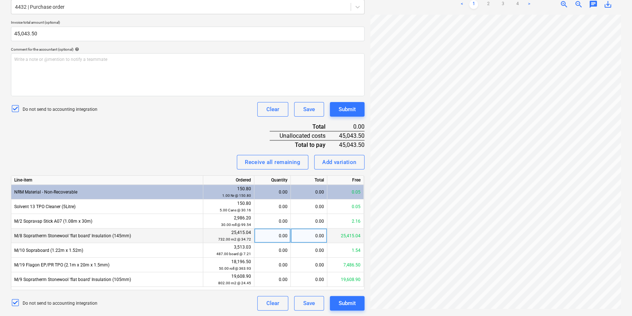
click at [310, 236] on div "0.00" at bounding box center [309, 236] width 37 height 15
type input "25415.04"
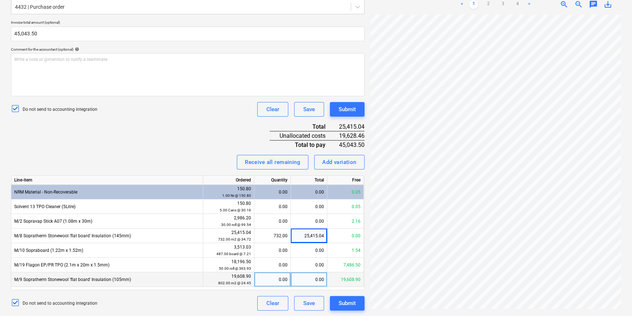
click at [310, 240] on div "0.00" at bounding box center [309, 280] width 37 height 15
type input "19628.46"
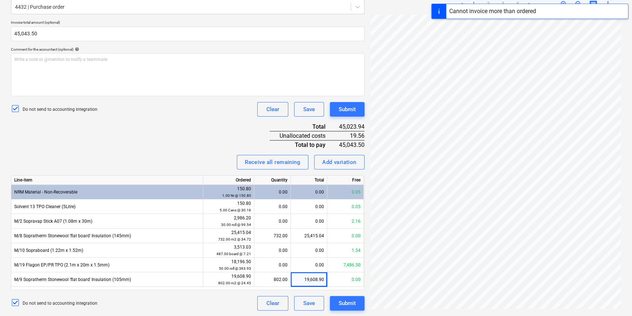
click at [230, 240] on div "Do not send to accounting integration Clear Save Submit" at bounding box center [188, 303] width 354 height 15
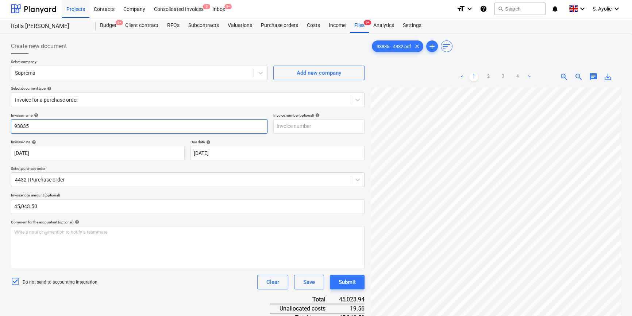
scroll to position [0, 0]
click at [360, 24] on div "Files 9+" at bounding box center [359, 26] width 19 height 15
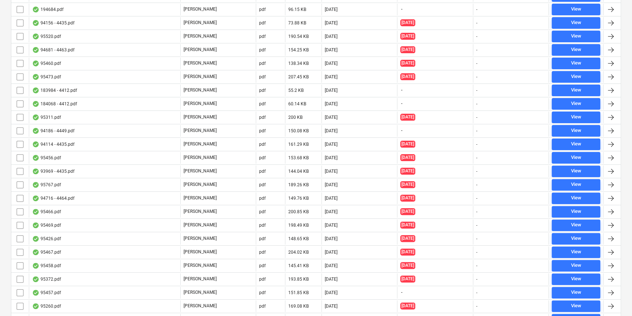
scroll to position [431, 0]
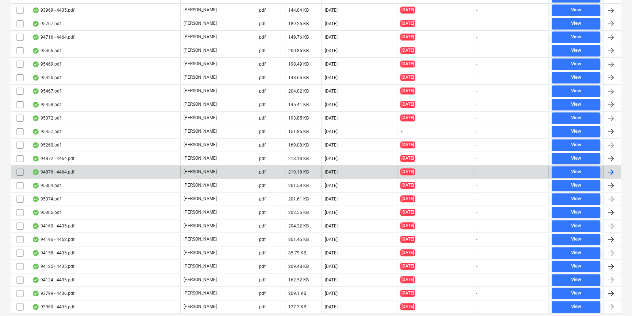
click at [221, 165] on div "94876 - 4464.pdf G. Collins pdf 219.18 KB 01.10.2025 23.07.2025 - View" at bounding box center [316, 172] width 610 height 14
click at [220, 165] on div "94876 - 4464.pdf G. Collins pdf 219.18 KB 01.10.2025 23.07.2025 - View" at bounding box center [316, 172] width 610 height 14
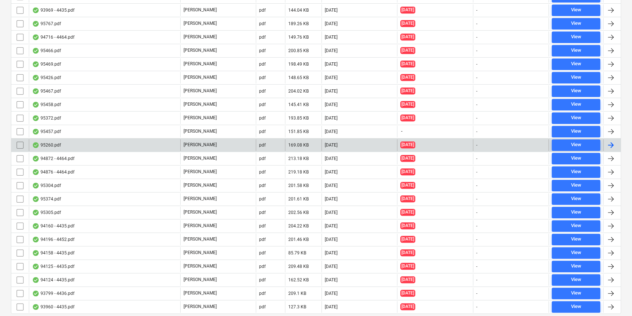
click at [125, 141] on div "95260.pdf" at bounding box center [104, 145] width 151 height 12
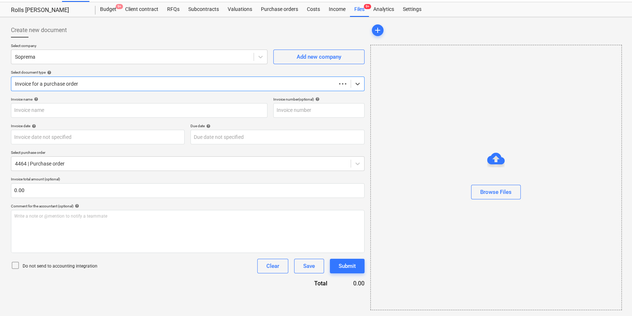
scroll to position [16, 0]
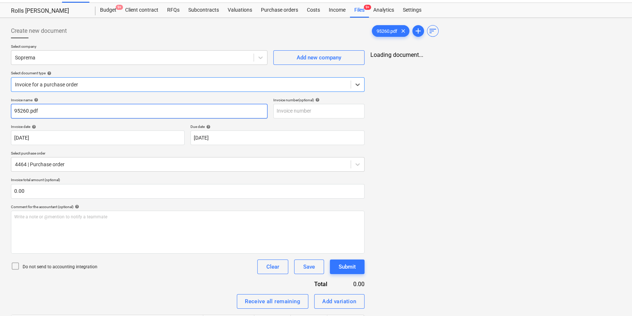
type input "95260.pdf"
type input "06 Aug 2025"
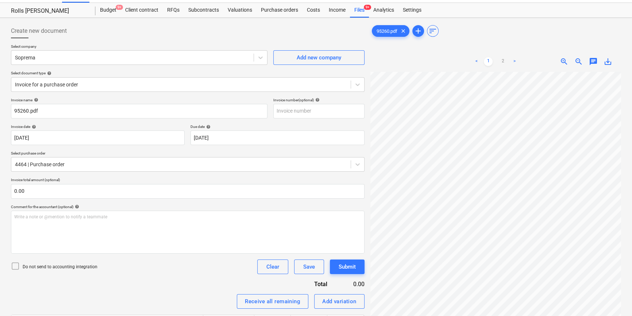
scroll to position [93, 24]
click at [407, 62] on link "2" at bounding box center [503, 61] width 9 height 9
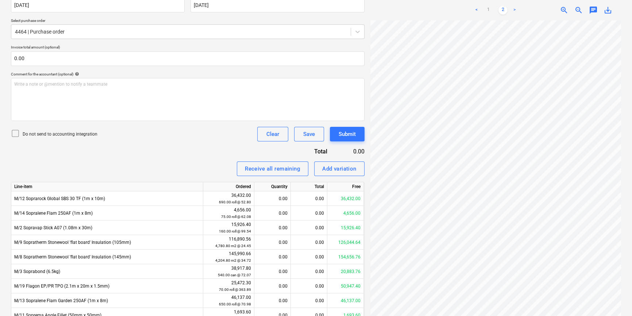
scroll to position [27, 23]
click at [407, 15] on div "< 1 2 >" at bounding box center [496, 10] width 80 height 20
click at [407, 11] on link "1" at bounding box center [488, 10] width 9 height 9
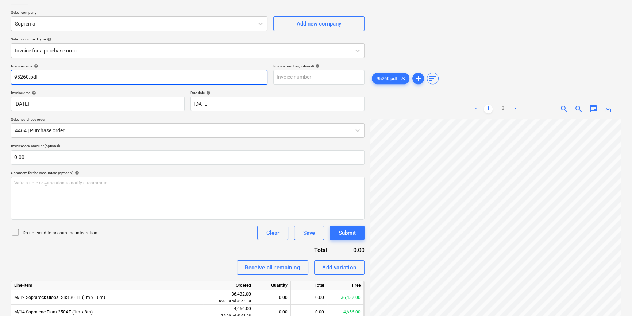
scroll to position [49, 0]
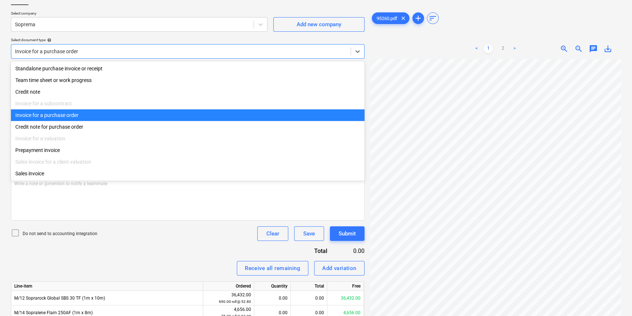
click at [115, 50] on div at bounding box center [181, 51] width 332 height 7
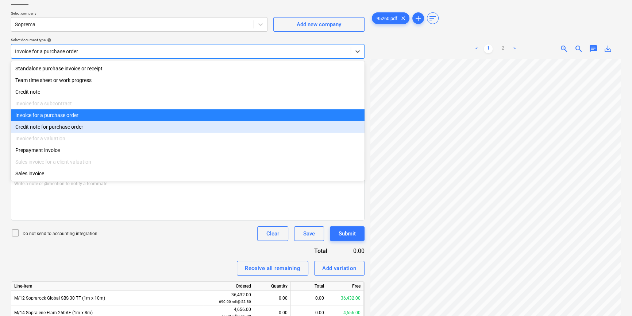
click at [104, 133] on div "Credit note for purchase order" at bounding box center [188, 127] width 354 height 12
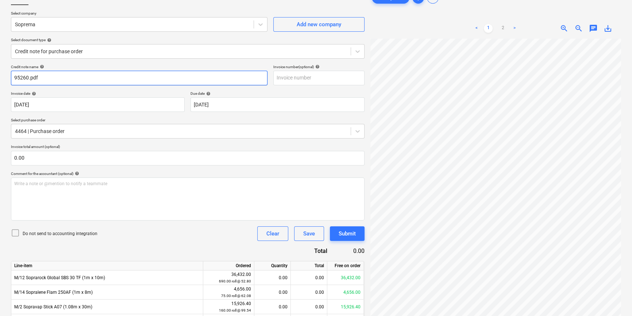
click at [89, 84] on input "95260.pdf" at bounding box center [139, 78] width 257 height 15
type input "95260."
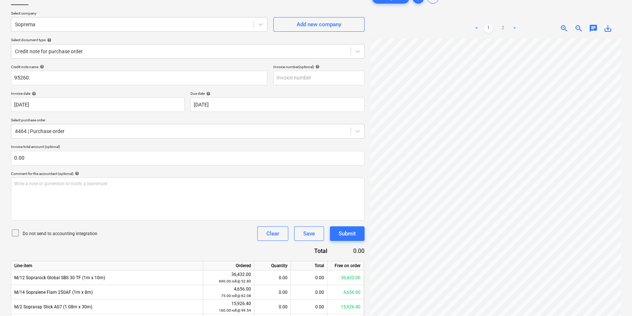
click at [119, 92] on div "Invoice date help" at bounding box center [98, 93] width 174 height 5
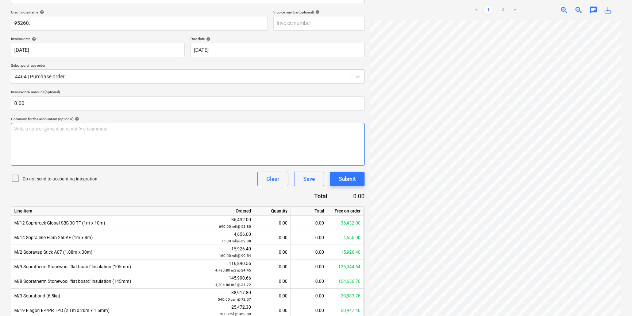
scroll to position [115, 0]
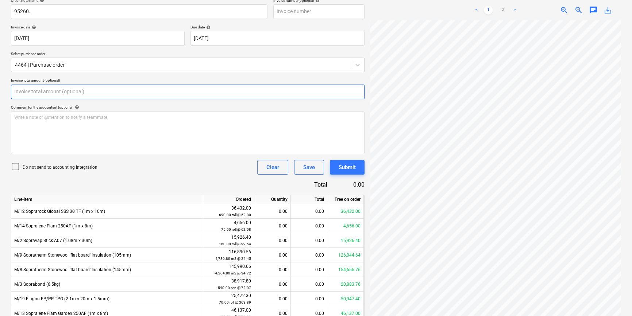
click at [109, 92] on input "text" at bounding box center [188, 92] width 354 height 15
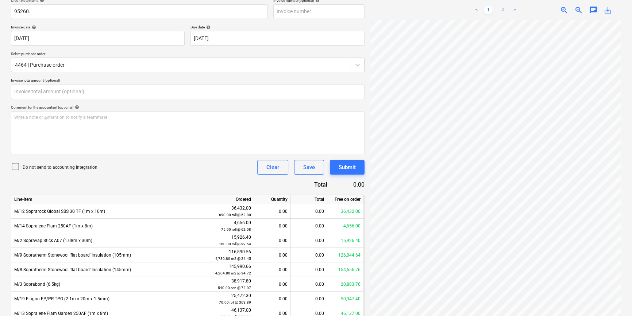
type input "0.00"
click at [407, 14] on link "2" at bounding box center [503, 10] width 9 height 9
click at [120, 101] on div "Credit note name help 95260. Invoice number (optional) help Invoice date help 0…" at bounding box center [188, 193] width 354 height 391
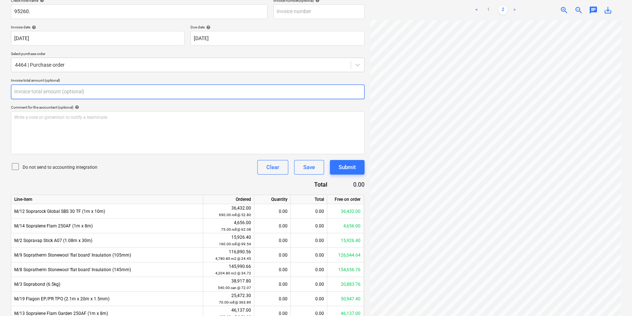
click at [121, 96] on input "text" at bounding box center [188, 92] width 354 height 15
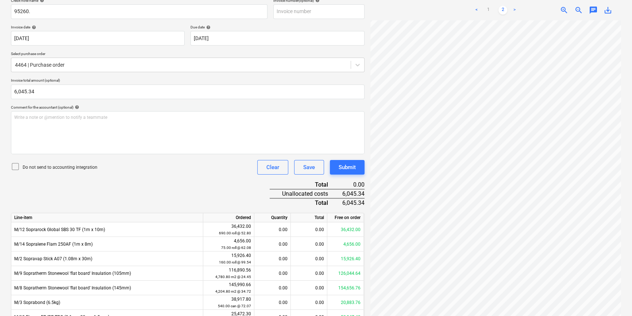
click at [47, 168] on p "Do not send to accounting integration" at bounding box center [60, 168] width 75 height 6
click at [75, 197] on div "Credit note name help 95260. Invoice number (optional) help Invoice date help 0…" at bounding box center [188, 202] width 354 height 409
click at [407, 11] on link "1" at bounding box center [488, 10] width 9 height 9
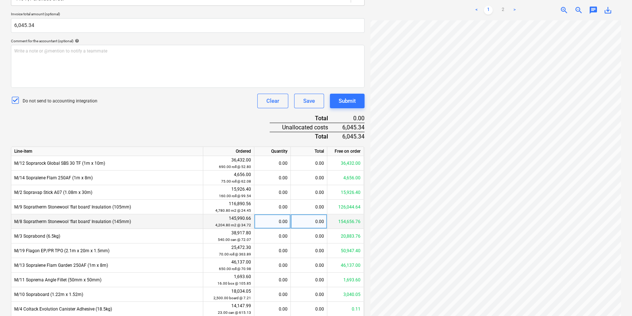
scroll to position [211, 0]
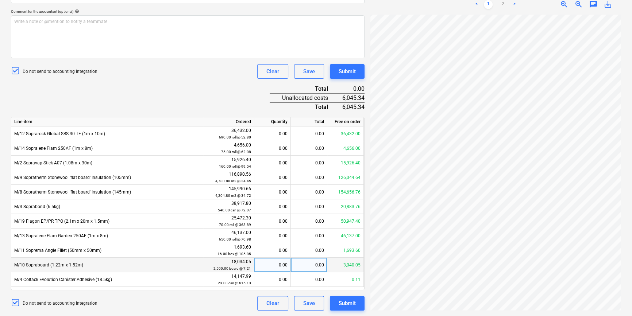
click at [304, 240] on div "0.00" at bounding box center [309, 265] width 37 height 15
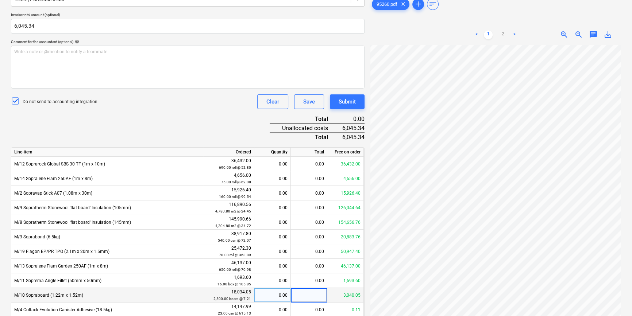
scroll to position [145, 0]
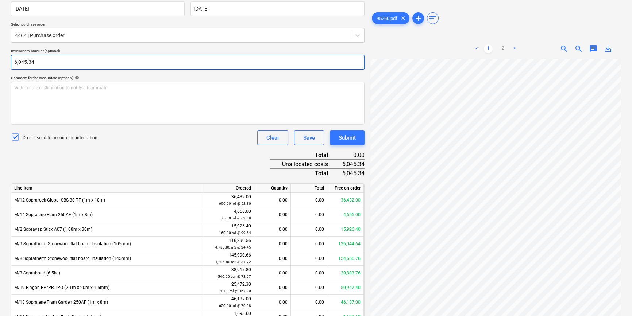
click at [15, 62] on input "6,045.34" at bounding box center [188, 62] width 354 height 15
click at [15, 62] on input "6045.34" at bounding box center [188, 62] width 354 height 15
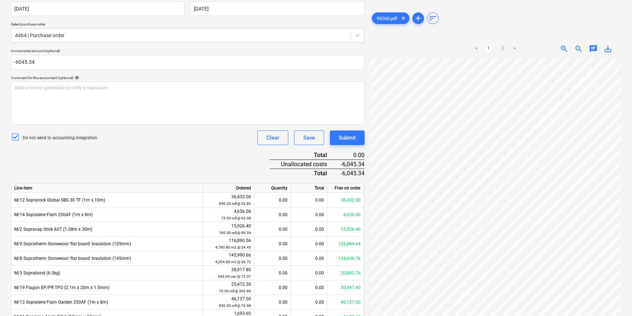
type input "-6,045.34"
click at [120, 157] on div "Credit note name help 95260. Invoice number (optional) help Invoice date help 0…" at bounding box center [188, 173] width 354 height 409
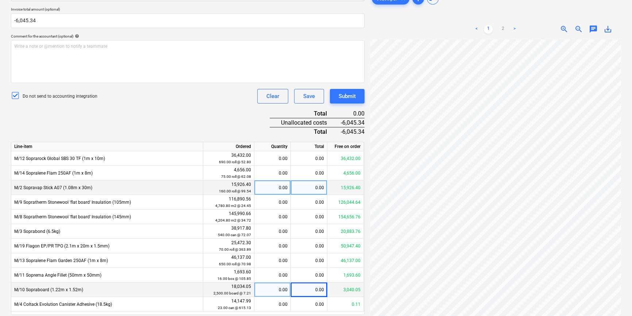
scroll to position [211, 0]
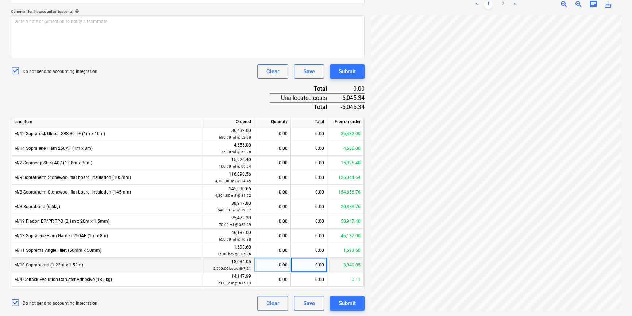
click at [313, 240] on div "0.00" at bounding box center [309, 265] width 37 height 15
type input "-6045.32"
click at [183, 86] on div "Credit note name help 95260. Invoice number (optional) help Invoice date help 0…" at bounding box center [188, 106] width 354 height 409
click at [325, 240] on div "-6,045.32" at bounding box center [309, 265] width 37 height 15
click at [325, 240] on input "-6045.32" at bounding box center [309, 265] width 36 height 14
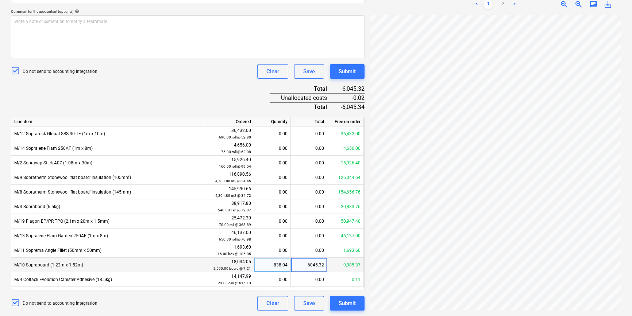
click at [323, 240] on input "-6045.32" at bounding box center [309, 265] width 36 height 14
type input "-6045.34"
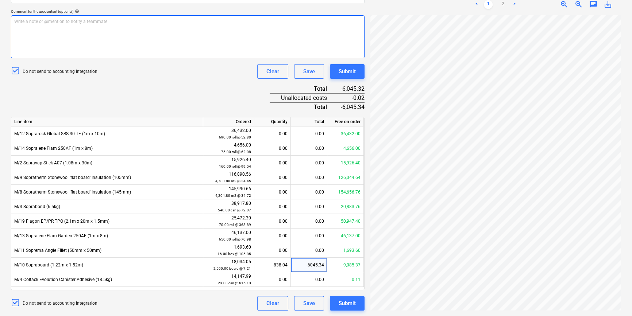
click at [149, 40] on div "Write a note or @mention to notify a teammate ﻿" at bounding box center [188, 36] width 354 height 43
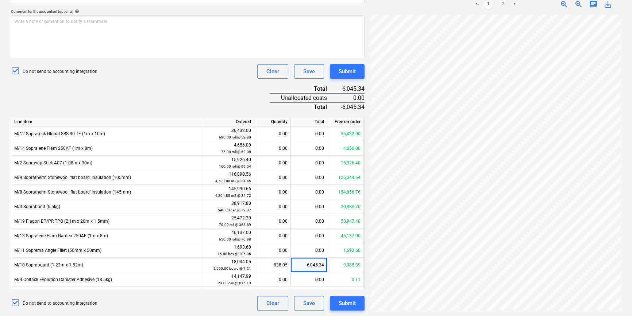
click at [161, 95] on div "Credit note name help 95260. Invoice number (optional) help Invoice date help 0…" at bounding box center [188, 106] width 354 height 409
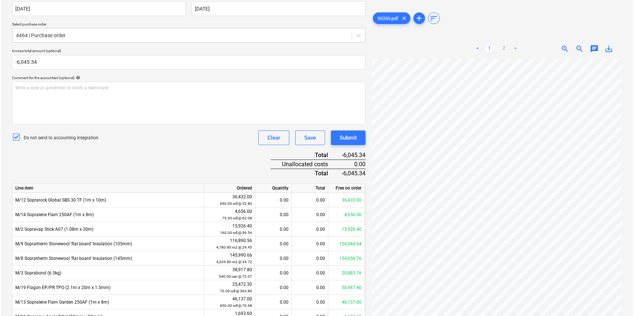
scroll to position [14, 24]
click at [352, 143] on button "Submit" at bounding box center [347, 138] width 35 height 15
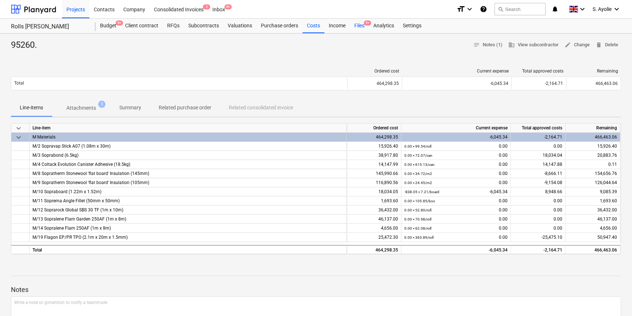
click at [357, 31] on div "Files 9+" at bounding box center [359, 26] width 19 height 15
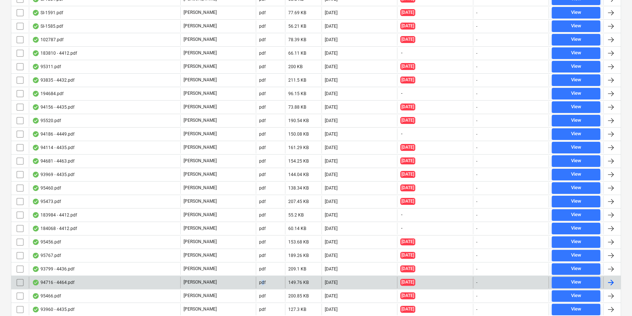
click at [262, 240] on div "pdf" at bounding box center [270, 283] width 29 height 12
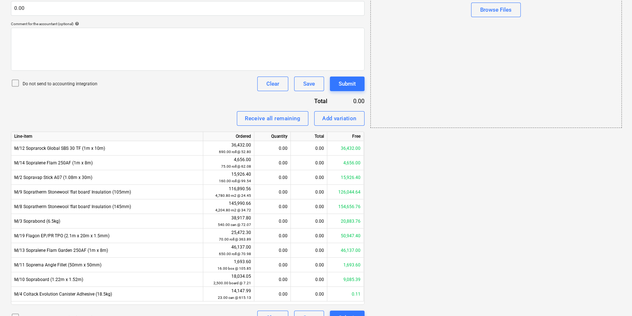
scroll to position [16, 0]
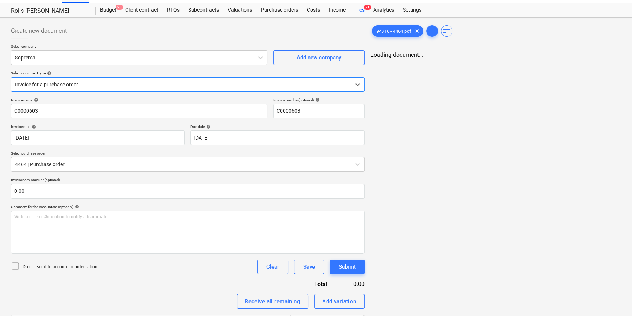
type input "C0000603"
type input "16 Jul 2025"
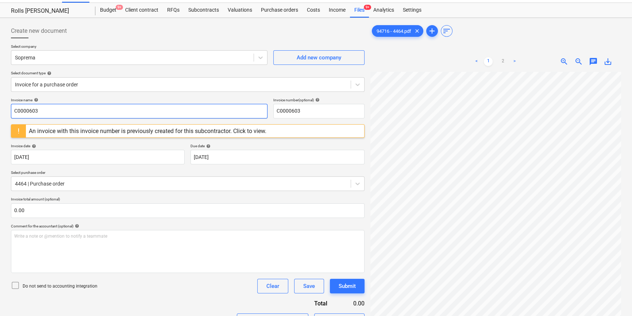
drag, startPoint x: 80, startPoint y: 112, endPoint x: -92, endPoint y: 97, distance: 172.6
click at [0, 97] on html "Projects Contacts Company Consolidated Invoices 3 Inbox 9+ format_size keyboard…" at bounding box center [316, 142] width 632 height 316
type input "94716"
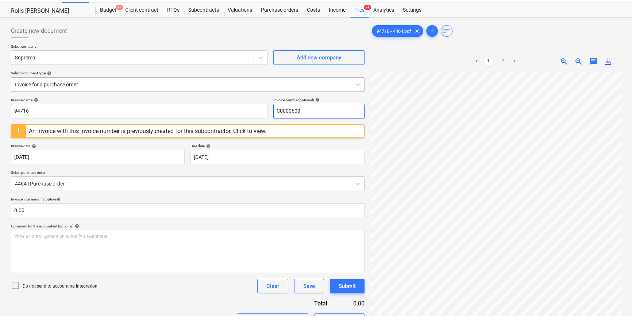
drag, startPoint x: 318, startPoint y: 114, endPoint x: 164, endPoint y: 88, distance: 156.2
click at [164, 88] on div "Create new document Select company Soprema Add new company Select document type…" at bounding box center [188, 276] width 354 height 504
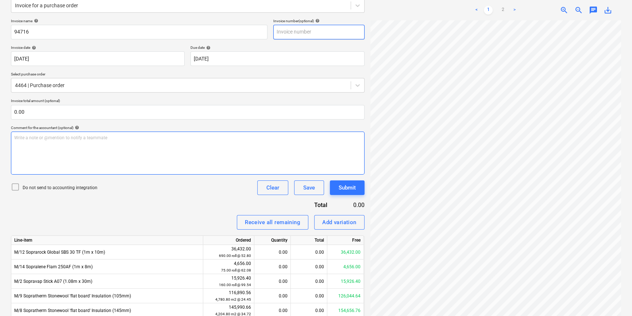
scroll to position [115, 0]
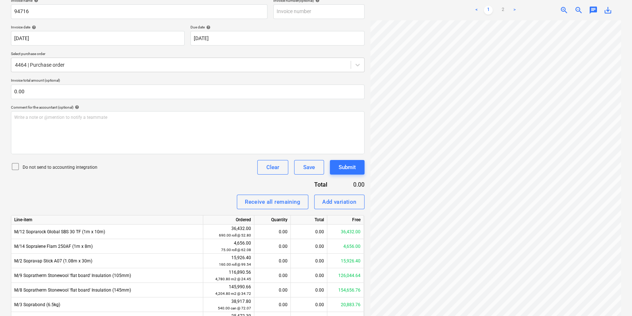
click at [71, 170] on p "Do not send to accounting integration" at bounding box center [60, 168] width 75 height 6
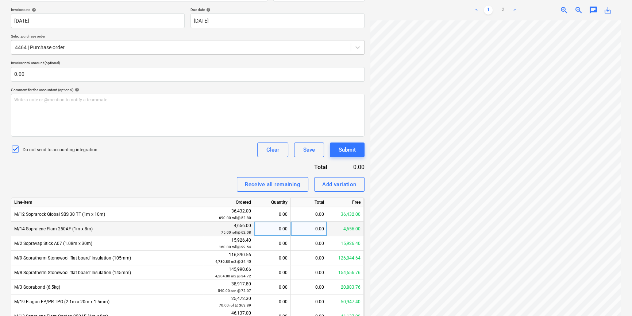
scroll to position [182, 0]
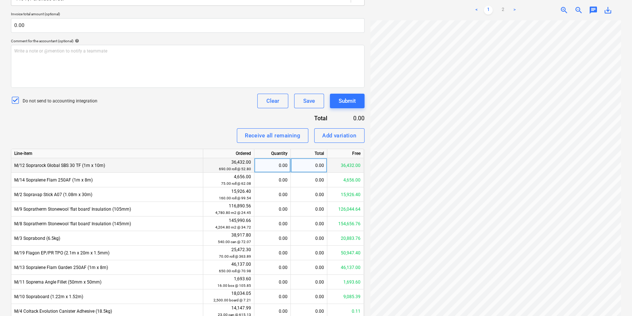
click at [319, 166] on div "0.00" at bounding box center [309, 165] width 37 height 15
type input "36432"
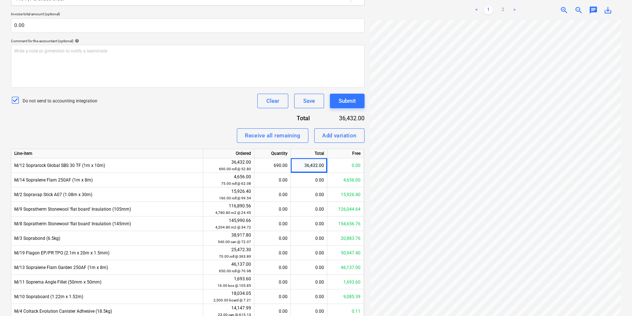
click at [176, 124] on div "Invoice name help 94716 Invoice number (optional) help Invoice date help 16 Jul…" at bounding box center [188, 137] width 354 height 411
click at [407, 6] on div "< 1 2 >" at bounding box center [496, 10] width 80 height 20
click at [407, 7] on link "2" at bounding box center [503, 10] width 9 height 9
click at [350, 104] on div "Submit" at bounding box center [347, 100] width 17 height 9
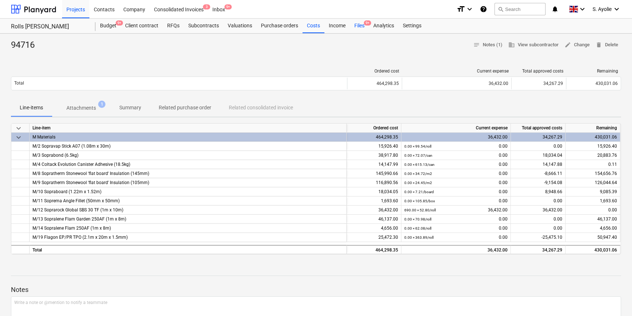
click at [356, 25] on div "Files 9+" at bounding box center [359, 26] width 19 height 15
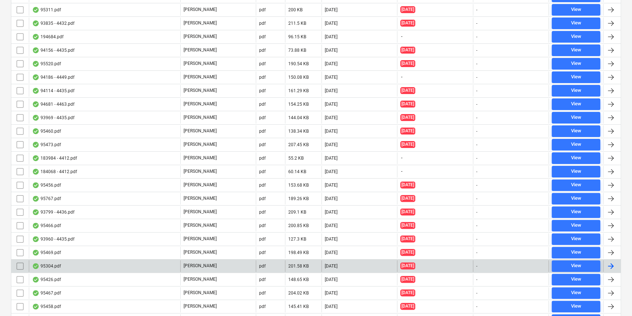
scroll to position [265, 0]
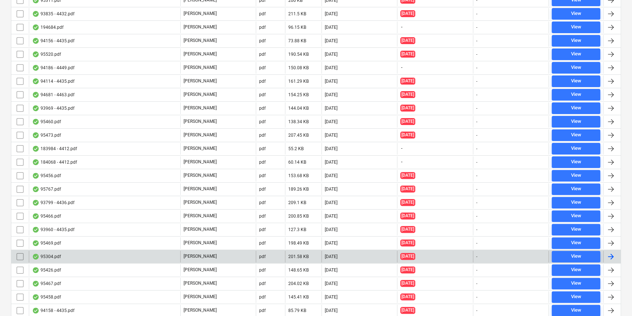
click at [107, 240] on div "95304.pdf" at bounding box center [104, 257] width 151 height 12
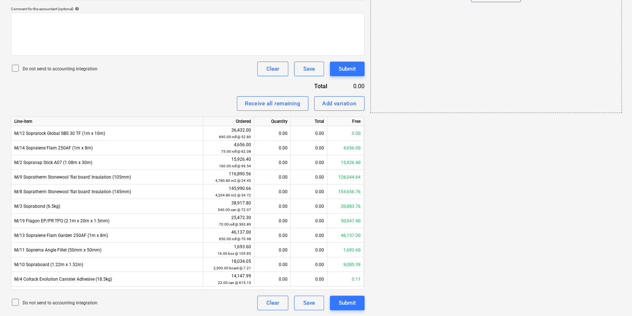
scroll to position [16, 0]
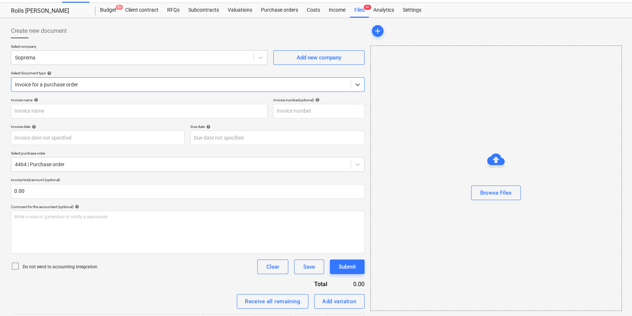
type input "95304.pdf"
type input "[DATE]"
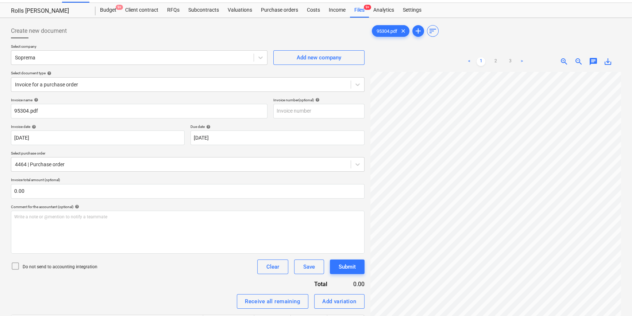
scroll to position [93, 24]
click at [249, 8] on div "Projects Contacts Company Consolidated Invoices 3 Inbox 9+ format_size keyboard…" at bounding box center [316, 249] width 632 height 530
click at [407, 63] on link "3" at bounding box center [510, 61] width 9 height 9
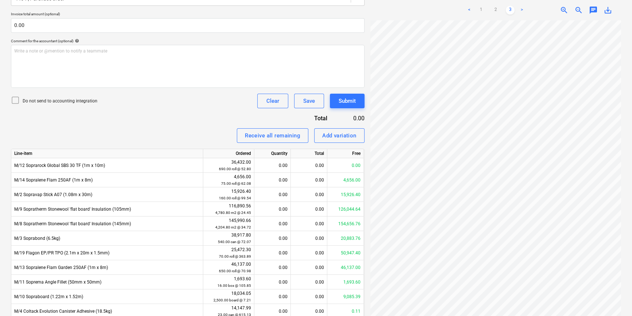
scroll to position [0, 24]
click at [407, 14] on link "2" at bounding box center [495, 10] width 9 height 9
click at [407, 10] on link "1" at bounding box center [481, 10] width 9 height 9
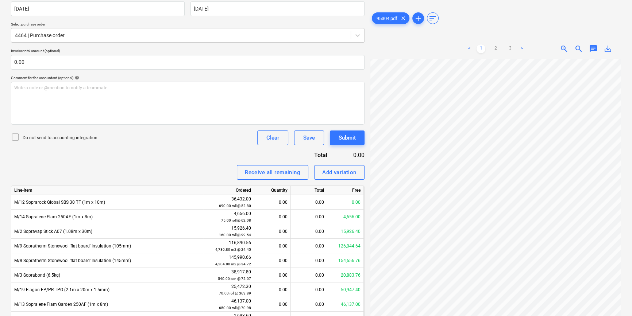
scroll to position [49, 0]
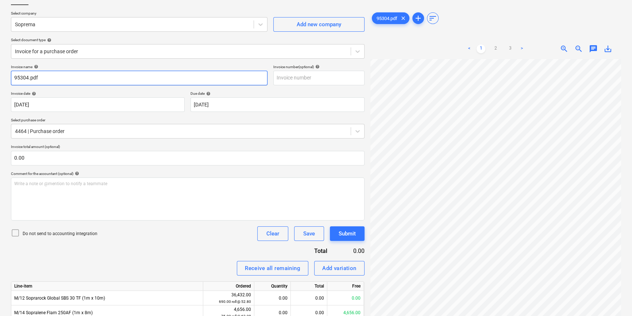
click at [98, 79] on input "95304.pdf" at bounding box center [139, 78] width 257 height 15
type input "95304"
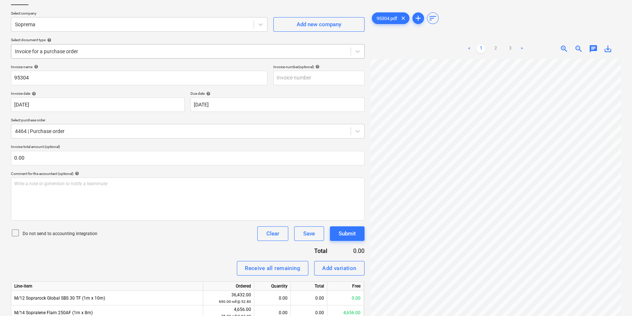
click at [86, 47] on div "Invoice for a purchase order" at bounding box center [180, 51] width 339 height 10
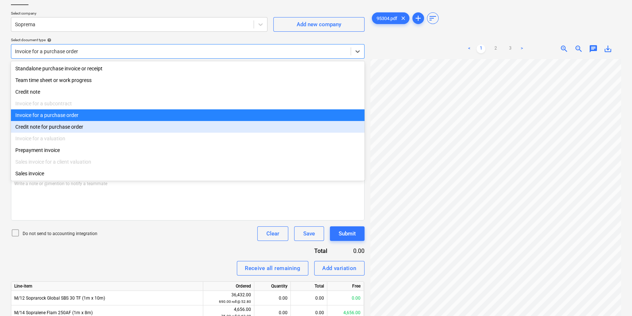
click at [84, 131] on div "Credit note for purchase order" at bounding box center [188, 127] width 354 height 12
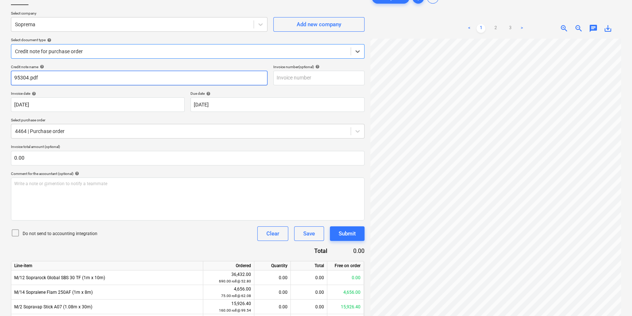
click at [74, 83] on input "95304.pdf" at bounding box center [139, 78] width 257 height 15
type input "95304"
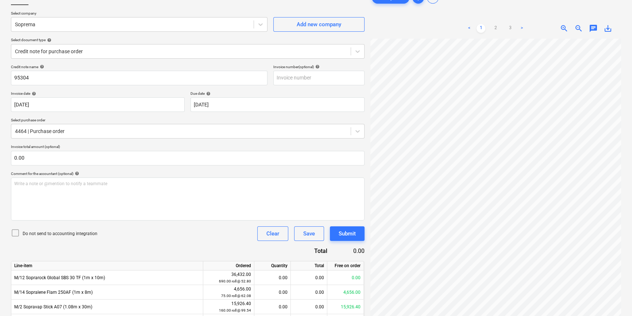
click at [94, 60] on div "Select company Soprema Add new company Select document type help Credit note fo…" at bounding box center [188, 38] width 354 height 54
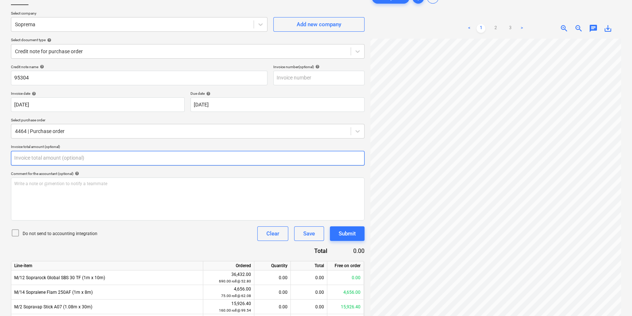
drag, startPoint x: 60, startPoint y: 162, endPoint x: 106, endPoint y: 162, distance: 46.0
click at [60, 162] on input "text" at bounding box center [188, 158] width 354 height 15
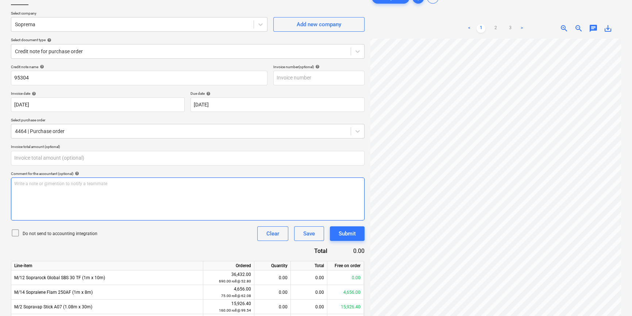
type input "0.00"
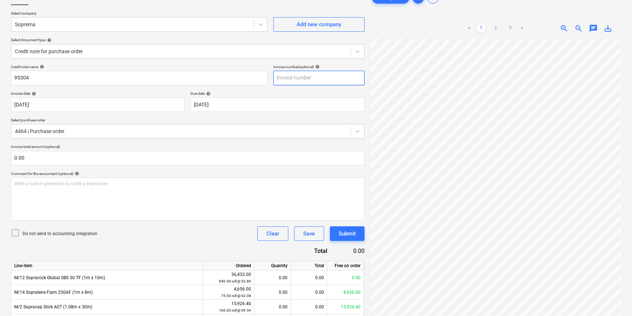
click at [339, 72] on div "Create new document Select company Soprema Add new company Select document type…" at bounding box center [316, 223] width 616 height 471
click at [407, 29] on link "3" at bounding box center [510, 28] width 9 height 9
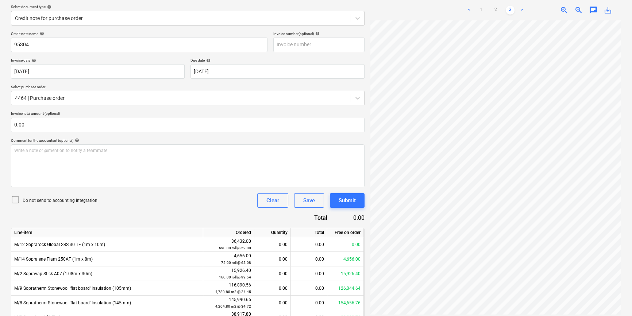
scroll to position [93, 24]
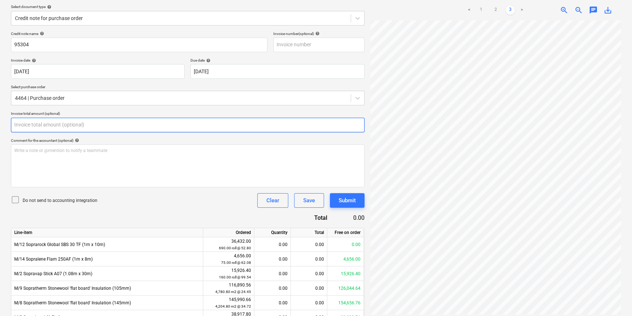
click at [38, 124] on input "text" at bounding box center [188, 125] width 354 height 15
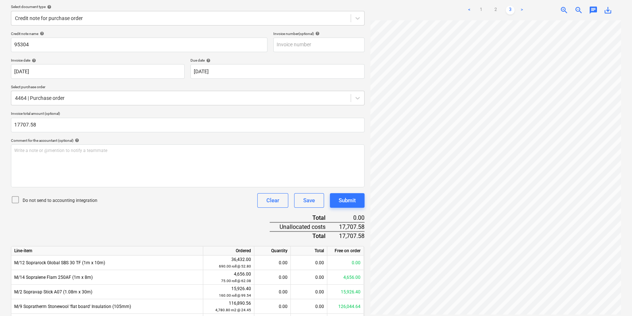
type input "17,707.58"
click at [41, 201] on p "Do not send to accounting integration" at bounding box center [60, 201] width 75 height 6
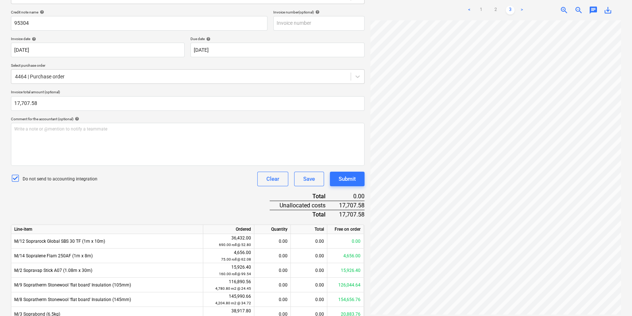
scroll to position [115, 0]
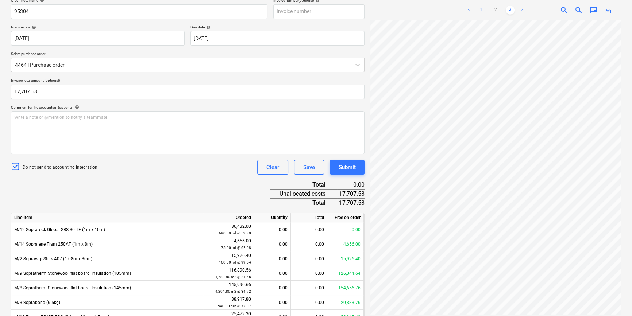
click at [407, 9] on link "1" at bounding box center [481, 10] width 9 height 9
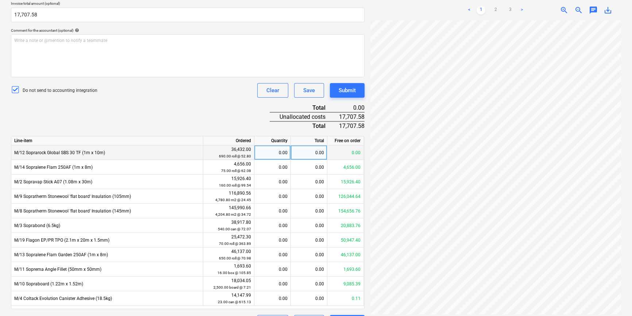
scroll to position [211, 0]
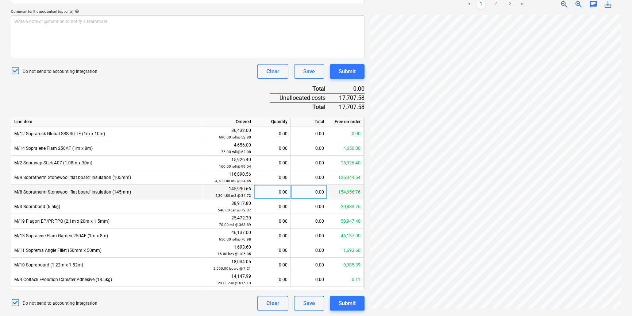
click at [312, 191] on div "0.00" at bounding box center [309, 192] width 37 height 15
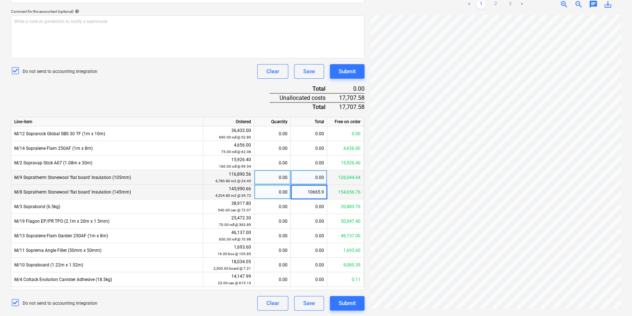
type input "10665.98"
click at [312, 178] on div "0.00" at bounding box center [309, 177] width 37 height 15
type input "7041.60"
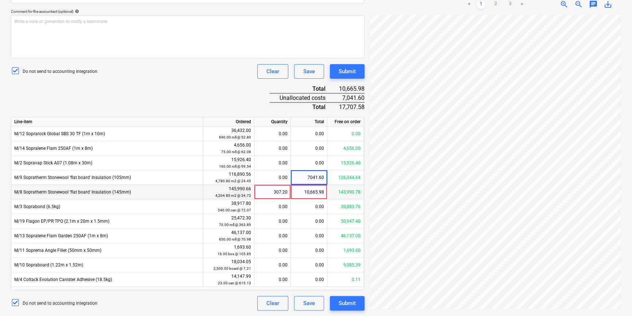
click at [199, 93] on div "Credit note name help 95304 Invoice number (optional) help Invoice date help 07…" at bounding box center [188, 106] width 354 height 409
click at [275, 193] on div "307.20" at bounding box center [272, 192] width 30 height 15
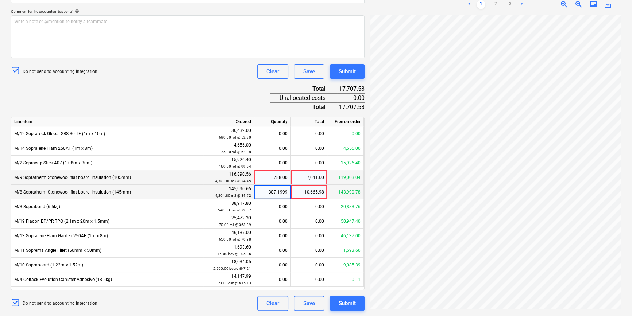
click at [282, 175] on div "288.00" at bounding box center [272, 177] width 30 height 15
click at [307, 192] on div "10,665.98" at bounding box center [309, 192] width 37 height 15
click at [279, 177] on div "288.00" at bounding box center [272, 177] width 30 height 15
click at [309, 179] on div "7,041.60" at bounding box center [309, 177] width 37 height 15
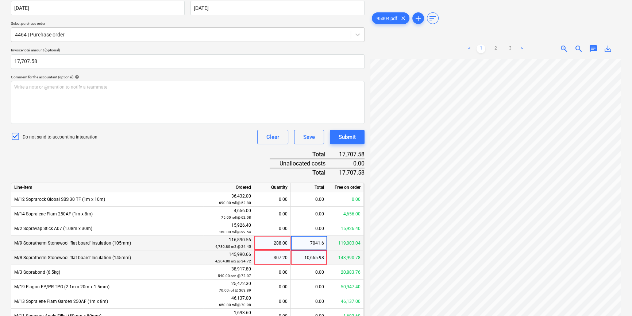
scroll to position [145, 0]
click at [214, 153] on div "Credit note name help 95304 Invoice number (optional) help Invoice date help 07…" at bounding box center [188, 173] width 354 height 409
click at [407, 50] on link "2" at bounding box center [495, 49] width 9 height 9
click at [407, 50] on link "3" at bounding box center [510, 49] width 9 height 9
click at [407, 49] on link "1" at bounding box center [481, 49] width 9 height 9
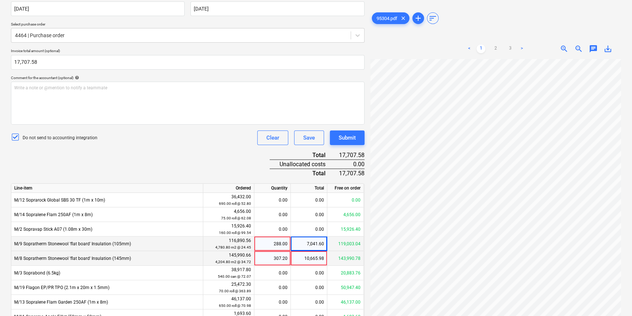
click at [199, 131] on div "Do not send to accounting integration Clear Save Submit" at bounding box center [188, 138] width 354 height 15
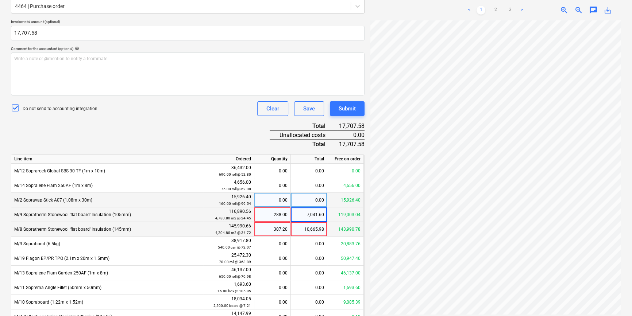
scroll to position [211, 0]
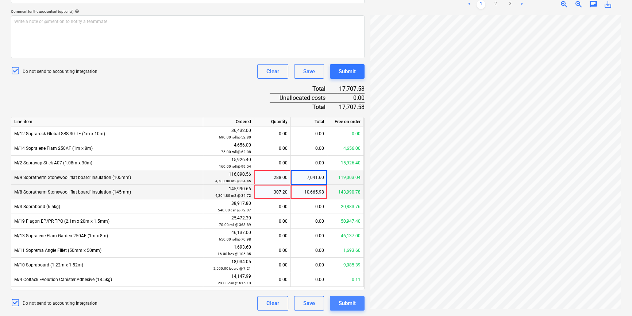
click at [338, 240] on button "Submit" at bounding box center [347, 303] width 35 height 15
click at [281, 180] on div "288.00" at bounding box center [272, 177] width 30 height 15
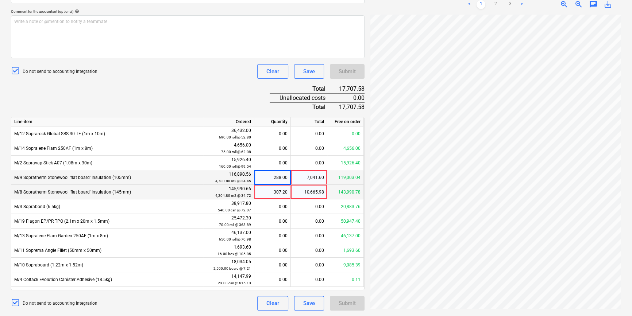
click at [303, 177] on div "7,041.60" at bounding box center [309, 177] width 37 height 15
click at [309, 193] on div "10,665.98" at bounding box center [309, 192] width 37 height 15
click at [300, 179] on div "7,041.60" at bounding box center [309, 177] width 37 height 15
click at [300, 191] on div "10,665.98" at bounding box center [309, 192] width 37 height 15
click at [297, 176] on div "7,041.60" at bounding box center [309, 177] width 37 height 15
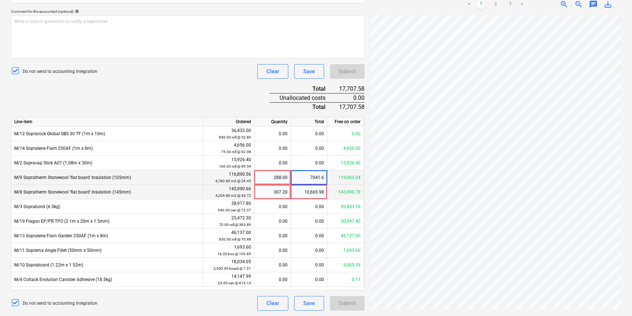
click at [296, 195] on div "10,665.98" at bounding box center [309, 192] width 37 height 15
click at [212, 83] on div "Credit note name help 95304 Invoice number (optional) help Invoice date help 07…" at bounding box center [188, 106] width 354 height 409
click at [213, 87] on div "Credit note name help 95304 Invoice number (optional) help Invoice date help 07…" at bounding box center [188, 106] width 354 height 409
click at [407, 6] on link "3" at bounding box center [510, 4] width 9 height 9
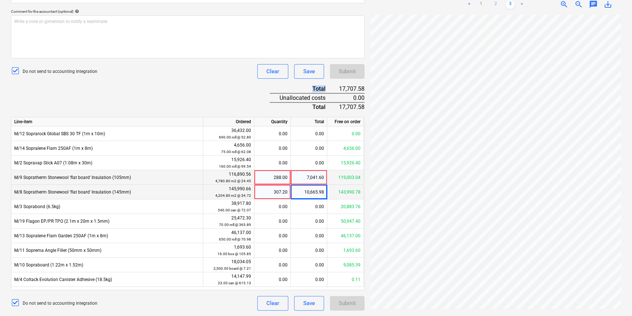
click at [407, 5] on link "2" at bounding box center [495, 4] width 9 height 9
click at [407, 4] on link "1" at bounding box center [481, 4] width 9 height 9
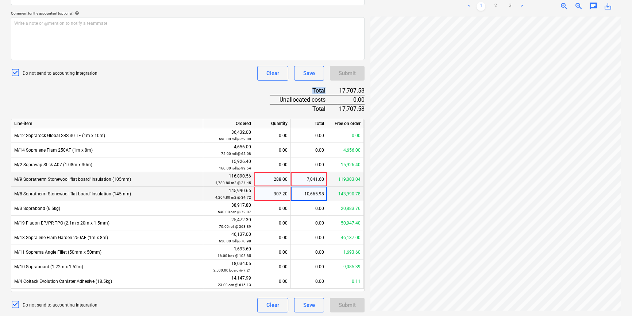
scroll to position [211, 0]
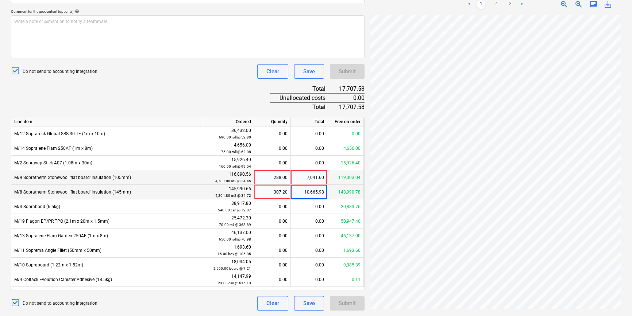
click at [304, 179] on div "7,041.60" at bounding box center [309, 177] width 37 height 15
click at [211, 102] on div "Credit note name help 95304 Invoice number (optional) help Invoice date help 07…" at bounding box center [188, 106] width 354 height 409
click at [311, 199] on div "10,665.98" at bounding box center [309, 192] width 37 height 15
click at [305, 173] on div "7,041.60" at bounding box center [309, 177] width 37 height 15
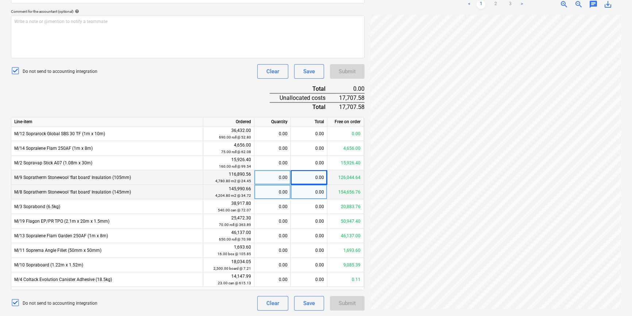
click at [302, 190] on div "0.00" at bounding box center [309, 192] width 37 height 15
type input "10664.98"
click at [308, 178] on div "0.00" at bounding box center [309, 177] width 37 height 15
click at [308, 193] on div "10,664.98" at bounding box center [309, 192] width 37 height 15
click at [280, 193] on div "307.17" at bounding box center [272, 192] width 30 height 15
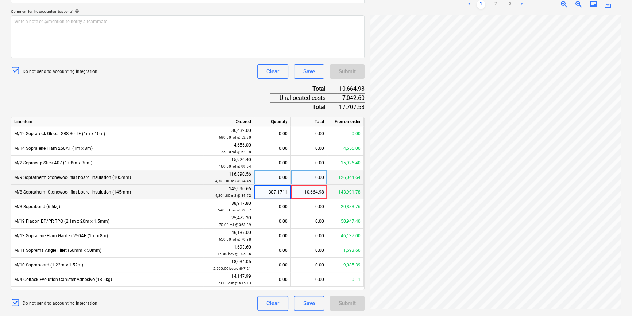
click at [302, 192] on div "10,664.98" at bounding box center [309, 192] width 37 height 15
type input "8"
click at [302, 189] on input "8" at bounding box center [309, 192] width 36 height 14
drag, startPoint x: 311, startPoint y: 192, endPoint x: 342, endPoint y: 198, distance: 31.7
click at [0, 0] on div "M/8 Sopratherm Stonewool 'flat board' Insulation (145mm) 145,990.66 4,204.80 m2…" at bounding box center [0, 0] width 0 height 0
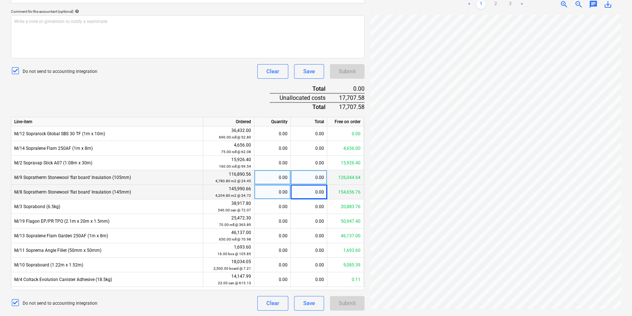
click at [284, 195] on div "0.00" at bounding box center [272, 192] width 30 height 15
click at [283, 182] on div "0.00" at bounding box center [272, 177] width 30 height 15
click at [137, 87] on div "Credit note name help 95304 Invoice number (optional) help Invoice date help 07…" at bounding box center [188, 106] width 354 height 409
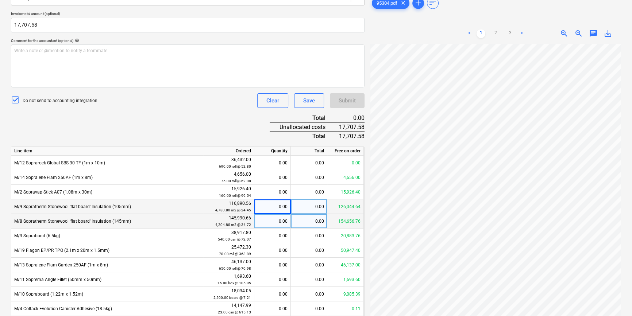
scroll to position [12, 0]
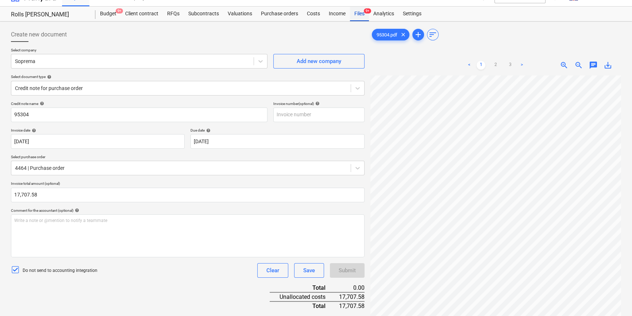
click at [368, 18] on div "Files 9+" at bounding box center [359, 14] width 19 height 15
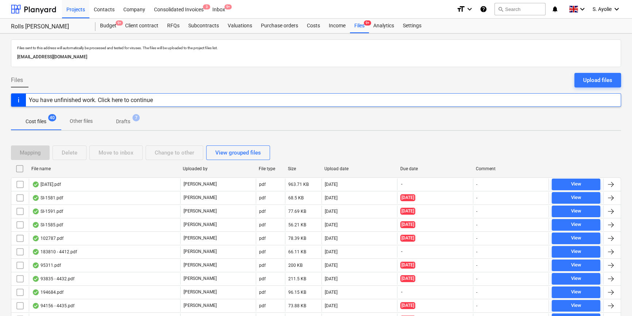
click at [146, 174] on div "File name Uploaded by File type Size Upload date Due date Comment" at bounding box center [316, 170] width 610 height 15
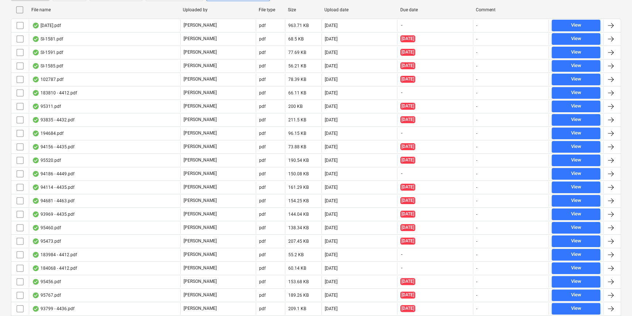
scroll to position [232, 0]
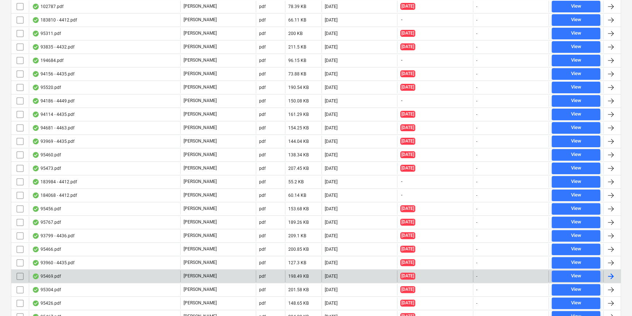
click at [162, 240] on div "95469.pdf" at bounding box center [104, 277] width 151 height 12
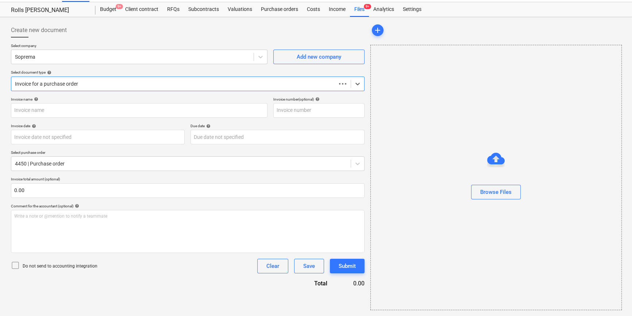
scroll to position [16, 0]
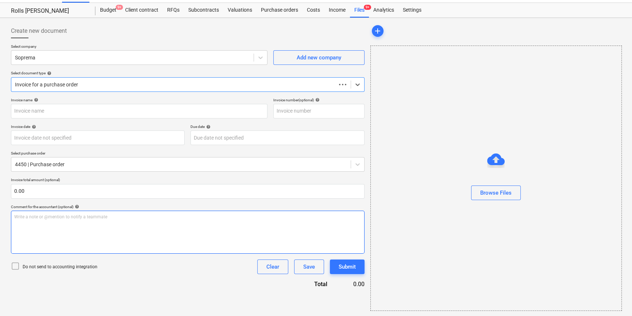
type input "95469.pdf"
type input "[DATE]"
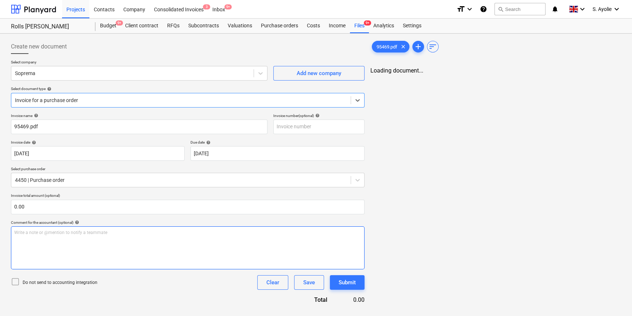
scroll to position [0, 0]
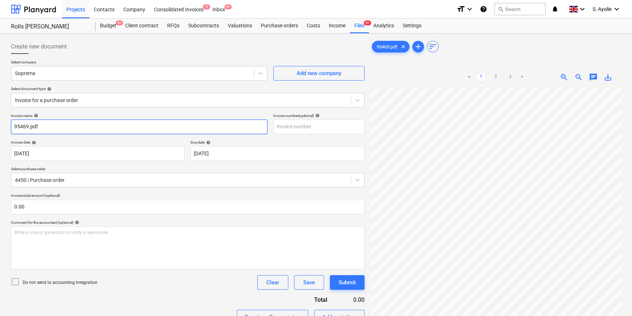
drag, startPoint x: 69, startPoint y: 131, endPoint x: 69, endPoint y: 127, distance: 4.4
click at [69, 131] on input "95469.pdf" at bounding box center [139, 127] width 257 height 15
type input "95469"
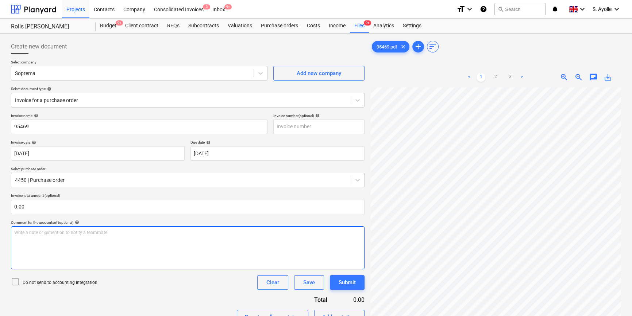
scroll to position [93, 24]
click at [407, 78] on link "3" at bounding box center [510, 77] width 9 height 9
click at [407, 76] on link "2" at bounding box center [495, 77] width 9 height 9
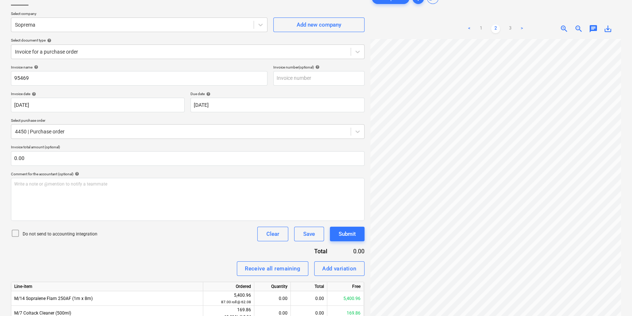
scroll to position [199, 0]
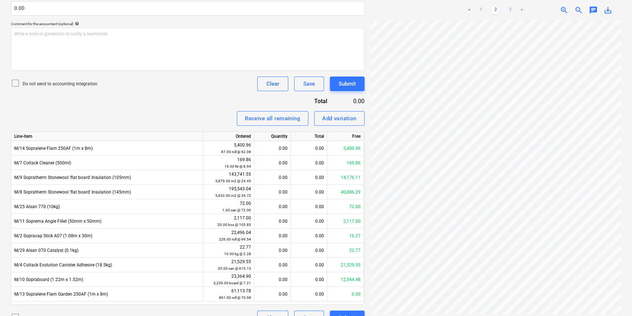
click at [407, 11] on link "3" at bounding box center [510, 10] width 9 height 9
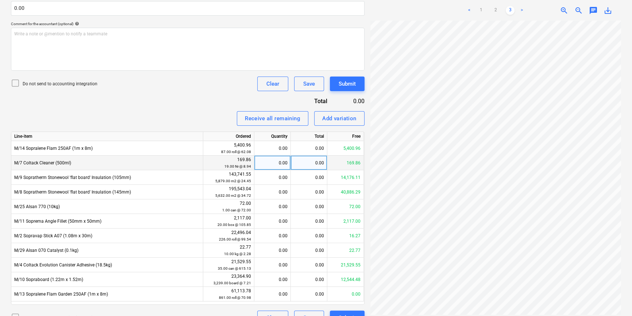
scroll to position [166, 0]
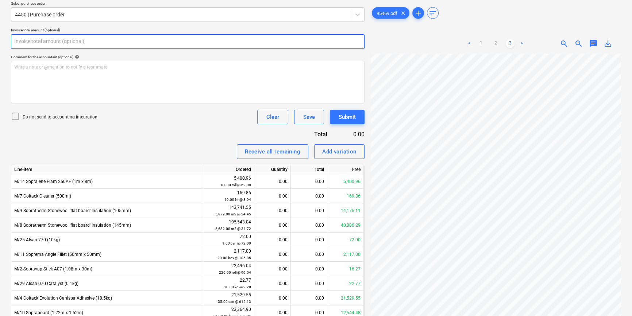
click at [124, 41] on input "text" at bounding box center [188, 41] width 354 height 15
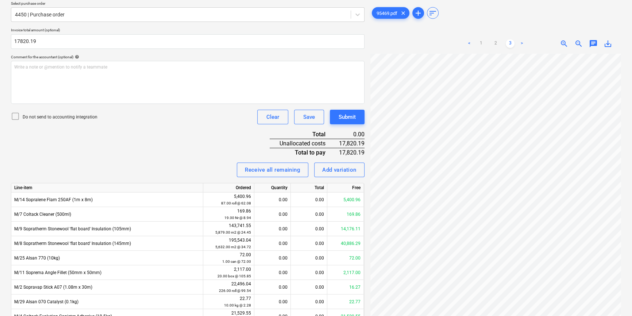
type input "17,820.19"
click at [78, 119] on p "Do not send to accounting integration" at bounding box center [60, 117] width 75 height 6
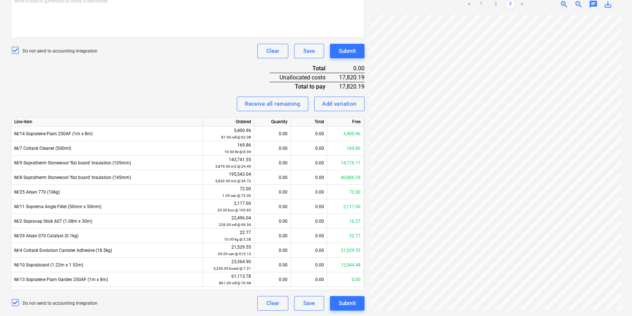
scroll to position [0, 0]
click at [407, 4] on link "1" at bounding box center [481, 4] width 9 height 9
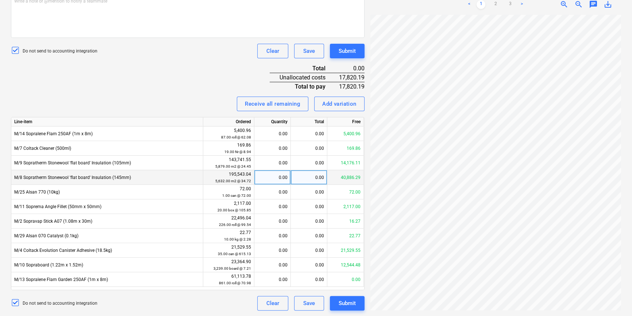
click at [315, 179] on div "0.00" at bounding box center [309, 177] width 37 height 15
type input "8666.11"
click at [283, 179] on div "249.60" at bounding box center [272, 177] width 30 height 15
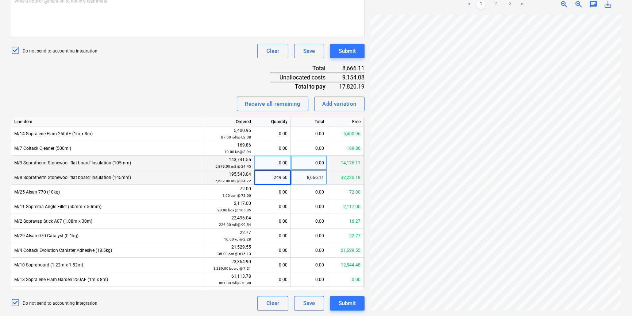
click at [312, 167] on div "0.00" at bounding box center [309, 163] width 37 height 15
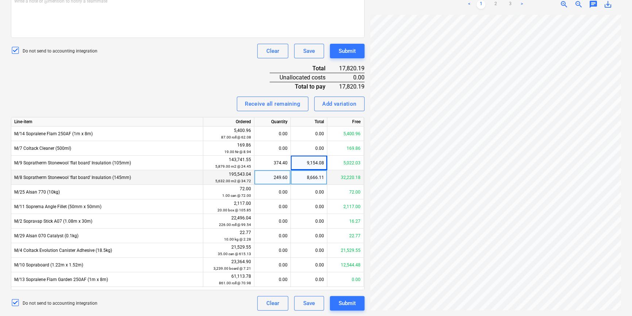
click at [288, 170] on div "249.60" at bounding box center [272, 177] width 37 height 15
click at [211, 87] on div "Invoice name help 95469 Invoice number (optional) help Invoice date help 13 Aug…" at bounding box center [188, 96] width 354 height 429
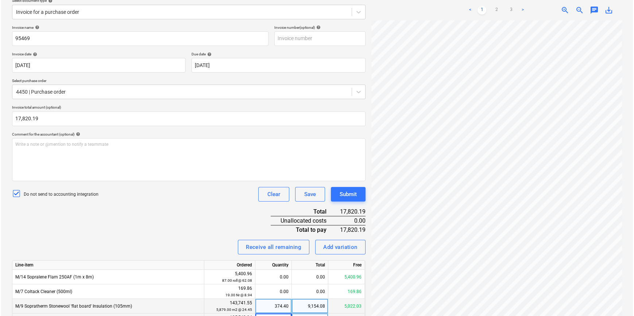
scroll to position [232, 0]
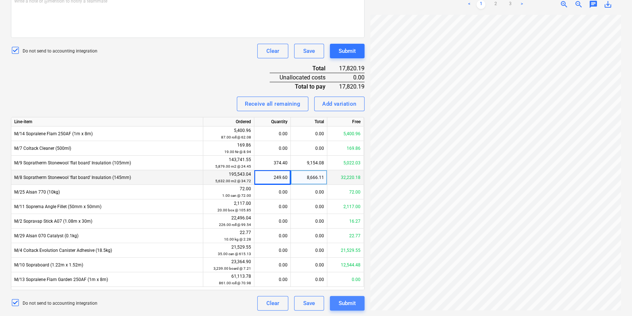
click at [346, 240] on div "Submit" at bounding box center [347, 303] width 17 height 9
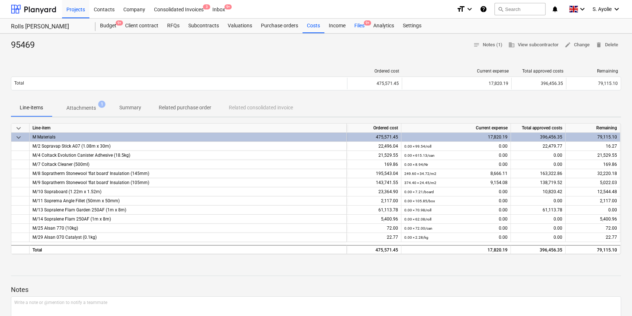
drag, startPoint x: 355, startPoint y: 26, endPoint x: 355, endPoint y: 31, distance: 5.5
click at [355, 26] on div "Files 9+" at bounding box center [359, 26] width 19 height 15
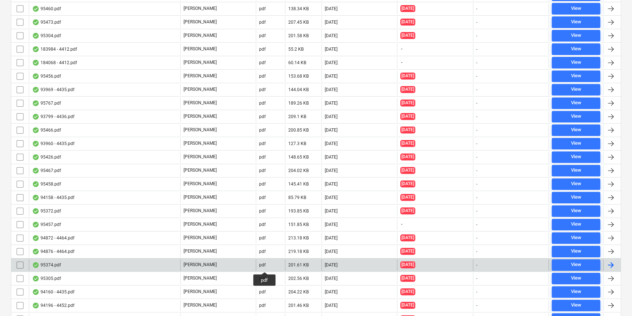
click at [265, 240] on div "pdf" at bounding box center [262, 265] width 7 height 5
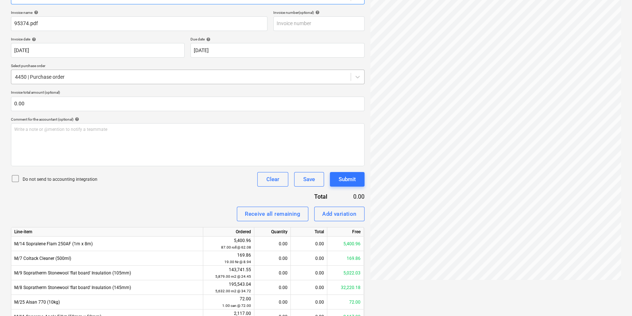
scroll to position [115, 0]
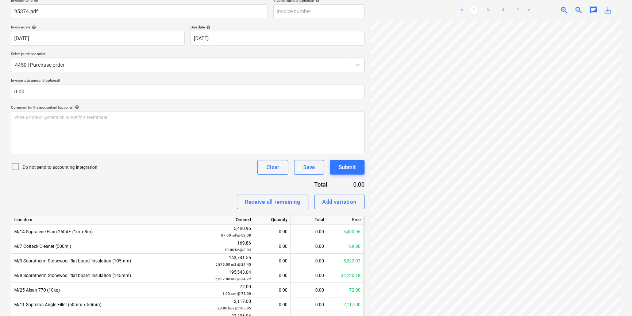
drag, startPoint x: 69, startPoint y: 164, endPoint x: 77, endPoint y: 164, distance: 7.7
click at [72, 165] on p "Do not send to accounting integration" at bounding box center [60, 168] width 75 height 6
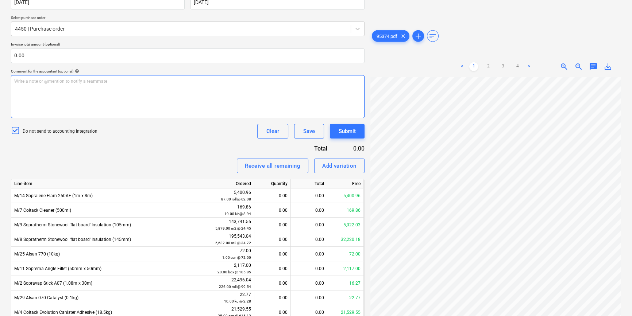
scroll to position [147, 0]
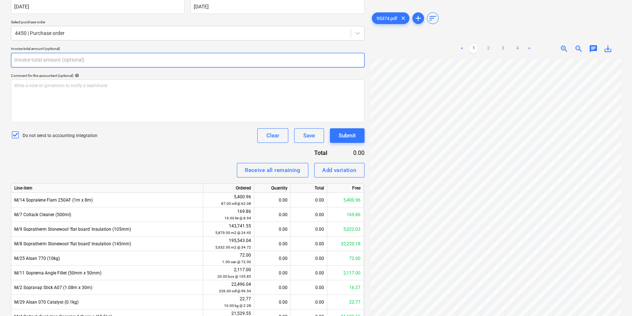
click at [172, 56] on input "text" at bounding box center [188, 60] width 354 height 15
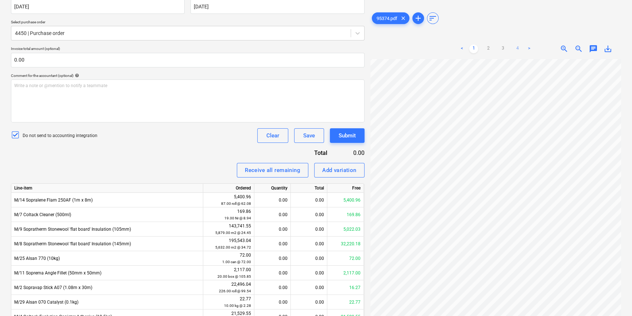
click at [407, 48] on link "4" at bounding box center [517, 49] width 9 height 9
click at [407, 47] on link "3" at bounding box center [503, 49] width 9 height 9
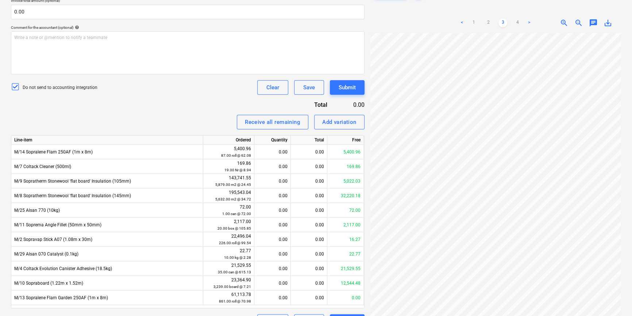
scroll to position [180, 0]
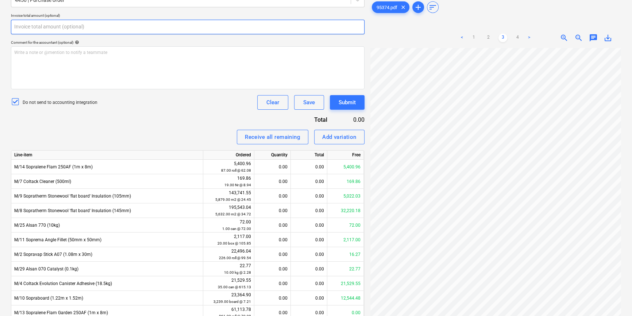
click at [69, 23] on input "text" at bounding box center [188, 27] width 354 height 15
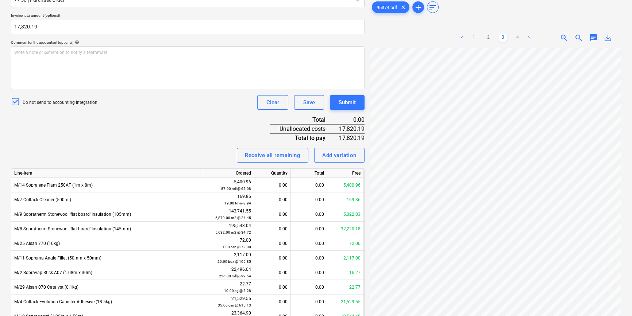
click at [104, 136] on div "Invoice name help 95374.pdf Invoice number (optional) help Invoice date help 11…" at bounding box center [188, 147] width 354 height 429
drag, startPoint x: 475, startPoint y: 39, endPoint x: 453, endPoint y: 45, distance: 22.2
click at [407, 39] on link "1" at bounding box center [473, 38] width 9 height 9
click at [315, 216] on div "0.00" at bounding box center [309, 214] width 37 height 15
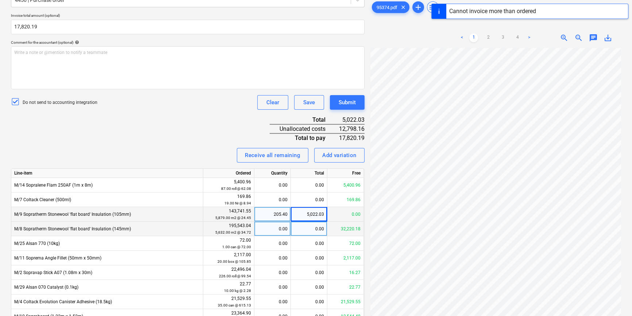
click at [322, 232] on div "0.00" at bounding box center [309, 229] width 37 height 15
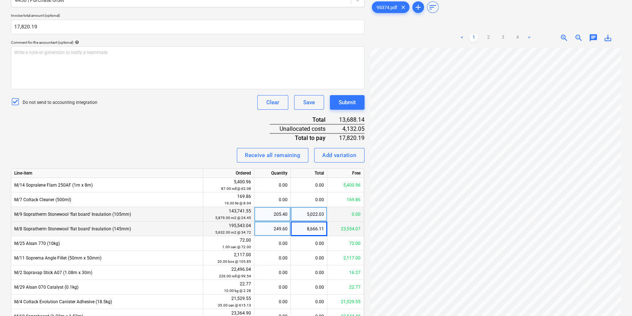
click at [233, 132] on div "Invoice name help 95374.pdf Invoice number (optional) help Invoice date help 11…" at bounding box center [188, 147] width 354 height 429
click at [407, 38] on link "2" at bounding box center [488, 38] width 9 height 9
click at [407, 35] on link "1" at bounding box center [473, 38] width 9 height 9
click at [317, 213] on div "5,022.03" at bounding box center [309, 214] width 37 height 15
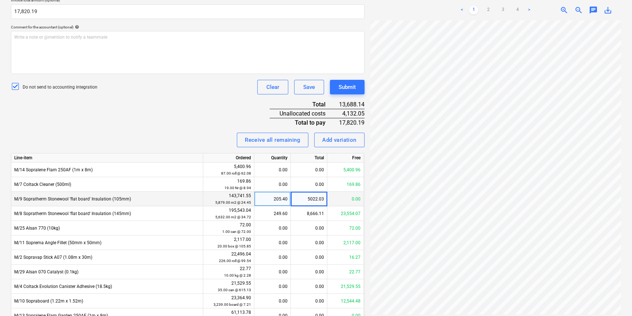
scroll to position [199, 0]
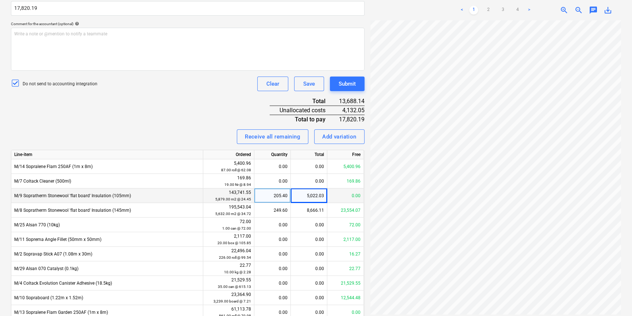
click at [165, 96] on div "Invoice name help 95374.pdf Invoice number (optional) help Invoice date help 11…" at bounding box center [188, 129] width 354 height 429
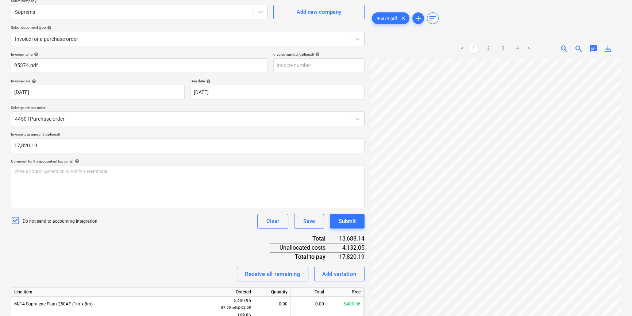
scroll to position [0, 0]
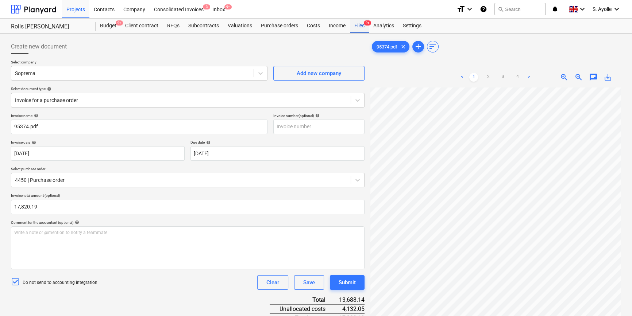
click at [354, 24] on div "Files 9+" at bounding box center [359, 26] width 19 height 15
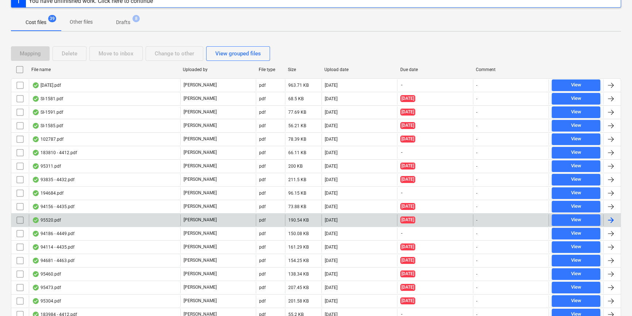
click at [239, 224] on div "[PERSON_NAME]" at bounding box center [218, 221] width 76 height 12
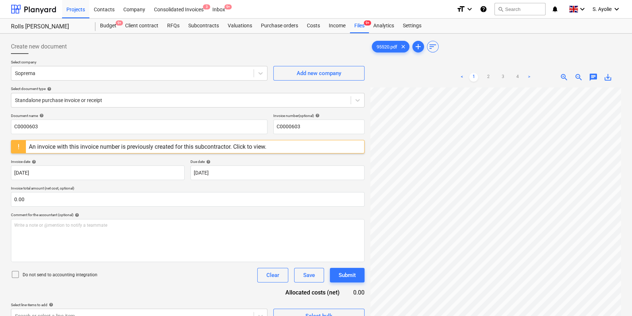
scroll to position [85, 24]
click at [407, 77] on link "4" at bounding box center [517, 77] width 9 height 9
click at [407, 69] on div "< 1 2 3 4 >" at bounding box center [496, 77] width 80 height 20
click at [407, 75] on ul "< 1 2 3 4 >" at bounding box center [496, 77] width 80 height 9
click at [407, 76] on link "3" at bounding box center [503, 77] width 9 height 9
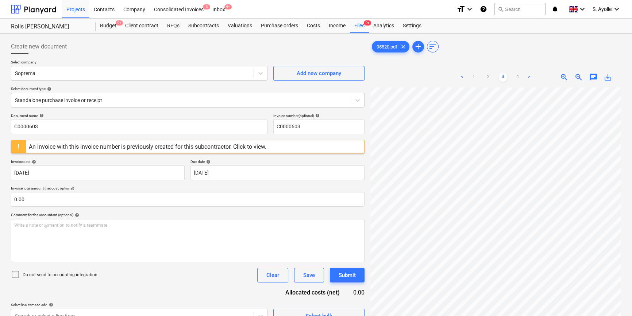
scroll to position [73, 0]
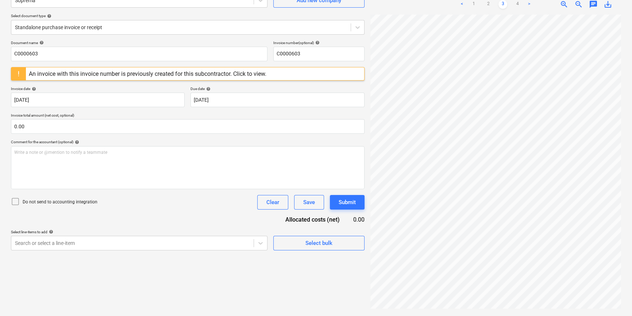
click at [111, 72] on div "An invoice with this invoice number is previously created for this subcontracto…" at bounding box center [148, 73] width 238 height 7
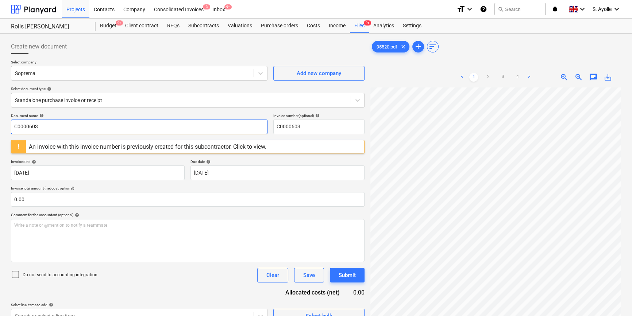
drag, startPoint x: 46, startPoint y: 126, endPoint x: -206, endPoint y: 102, distance: 252.3
click at [0, 102] on html "Projects Contacts Company Consolidated Invoices 3 Inbox 9+ format_size keyboard…" at bounding box center [316, 158] width 632 height 316
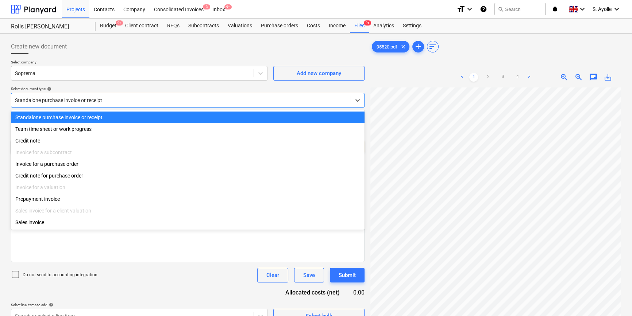
click at [110, 103] on div at bounding box center [181, 100] width 332 height 7
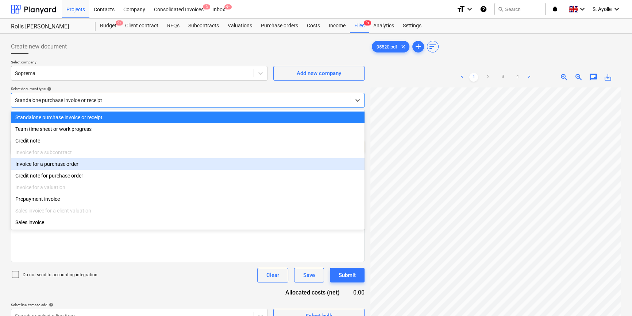
click at [87, 169] on div "Invoice for a purchase order" at bounding box center [188, 164] width 354 height 12
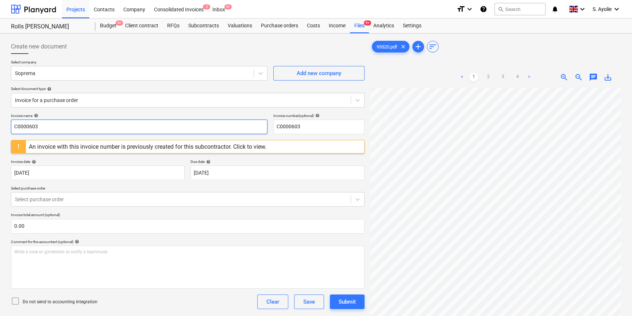
click at [88, 124] on input "C0000603" at bounding box center [139, 127] width 257 height 15
drag, startPoint x: 74, startPoint y: 124, endPoint x: -1, endPoint y: 112, distance: 76.5
click at [0, 112] on html "Projects Contacts Company Consolidated Invoices 3 Inbox 9+ format_size keyboard…" at bounding box center [316, 158] width 632 height 316
drag, startPoint x: 309, startPoint y: 125, endPoint x: 181, endPoint y: 110, distance: 129.1
click at [181, 109] on div "Create new document Select company Soprema Add new company Select document type…" at bounding box center [188, 181] width 354 height 284
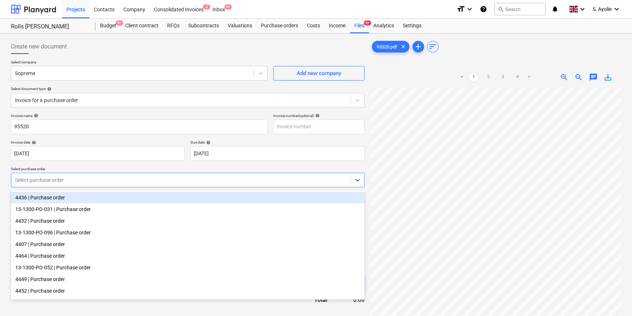
click at [61, 184] on div at bounding box center [181, 180] width 332 height 7
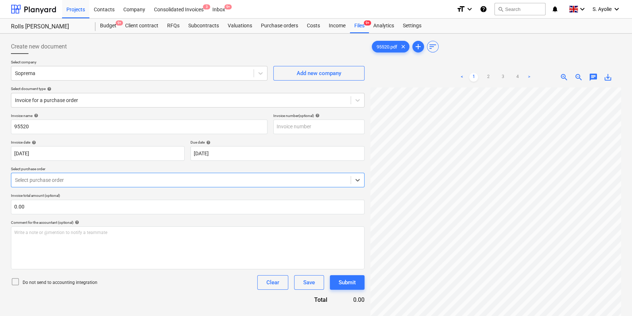
click at [82, 179] on div at bounding box center [181, 180] width 332 height 7
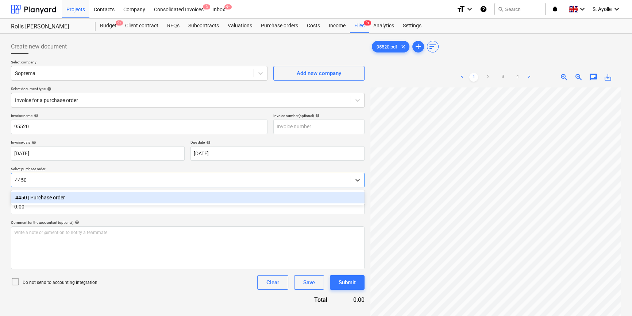
click at [76, 199] on div "4450 | Purchase order" at bounding box center [188, 198] width 354 height 12
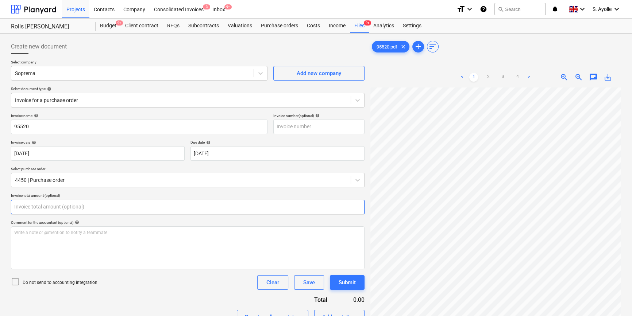
click at [100, 210] on input "text" at bounding box center [188, 207] width 354 height 15
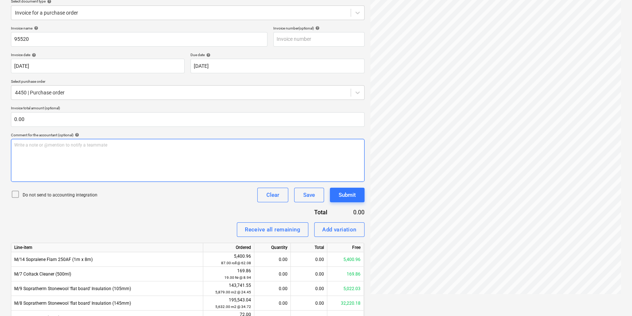
scroll to position [214, 0]
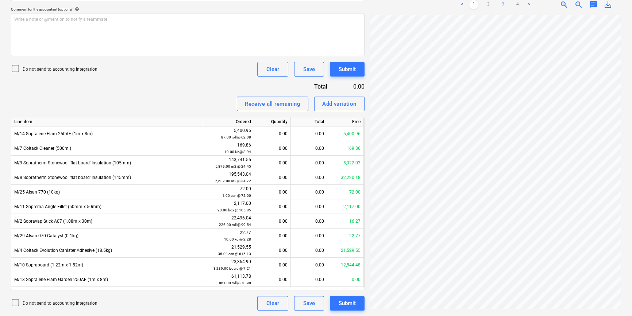
click at [407, 4] on link "3" at bounding box center [503, 4] width 9 height 9
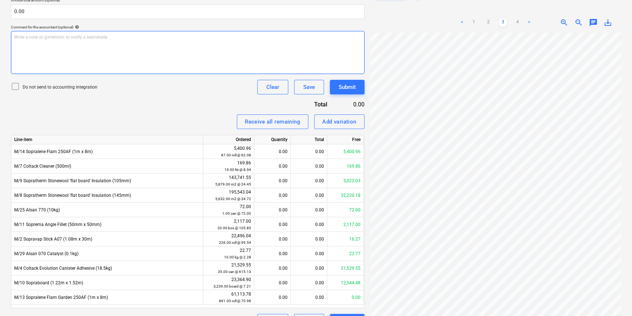
scroll to position [180, 0]
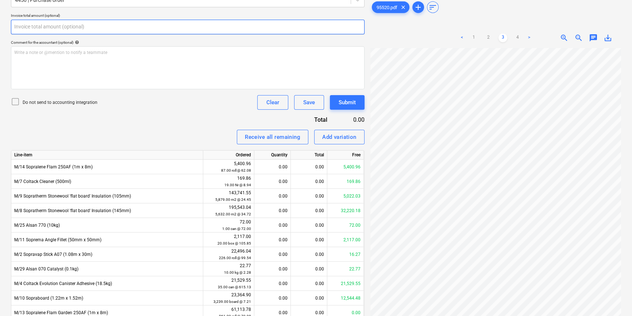
click at [90, 31] on input "text" at bounding box center [188, 27] width 354 height 15
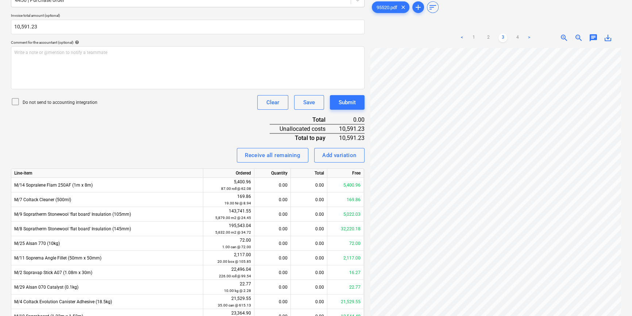
click at [55, 102] on p "Do not send to accounting integration" at bounding box center [60, 103] width 75 height 6
click at [407, 39] on link "1" at bounding box center [473, 38] width 9 height 9
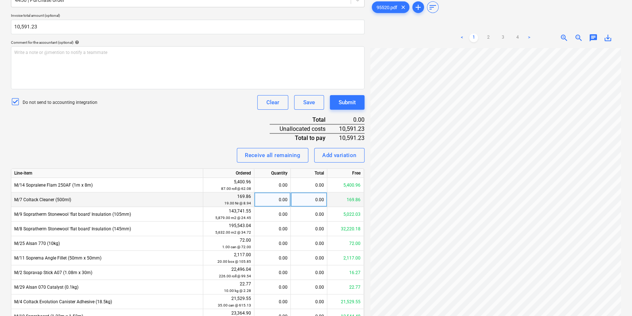
click at [328, 202] on div "169.86" at bounding box center [345, 200] width 37 height 15
click at [321, 201] on div "0.00" at bounding box center [309, 200] width 37 height 15
drag, startPoint x: 310, startPoint y: 199, endPoint x: 353, endPoint y: 197, distance: 43.5
click at [0, 0] on div "M/7 Coltack Cleaner (500ml) 169.86 19.00 Nr @ 8.94 0.00 314. 169.86" at bounding box center [0, 0] width 0 height 0
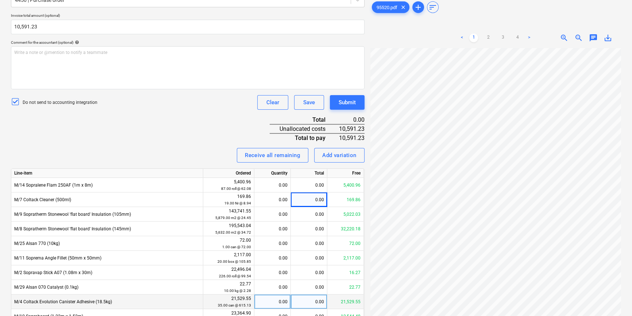
click at [306, 240] on div "0.00" at bounding box center [309, 302] width 37 height 15
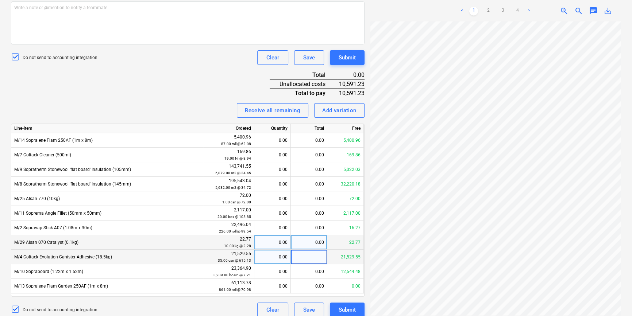
scroll to position [232, 0]
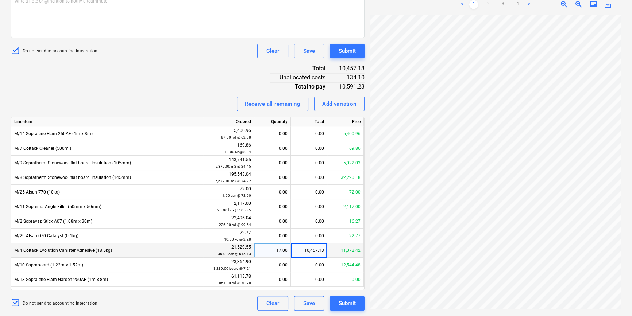
click at [216, 115] on div "Invoice name help 95520 Invoice number (optional) help Invoice date help 14 Aug…" at bounding box center [188, 96] width 354 height 429
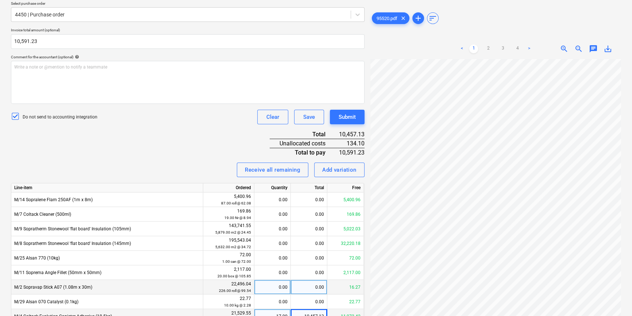
scroll to position [165, 0]
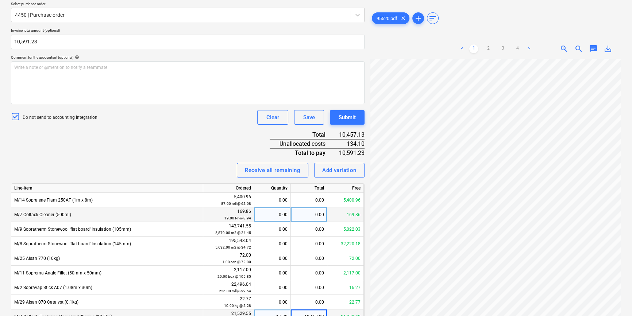
click at [304, 218] on div "0.00" at bounding box center [309, 215] width 37 height 15
click at [299, 219] on div "134.10" at bounding box center [309, 215] width 37 height 15
click at [197, 145] on div "Invoice name help 95520 Invoice number (optional) help Invoice date help 14 Aug…" at bounding box center [188, 162] width 354 height 429
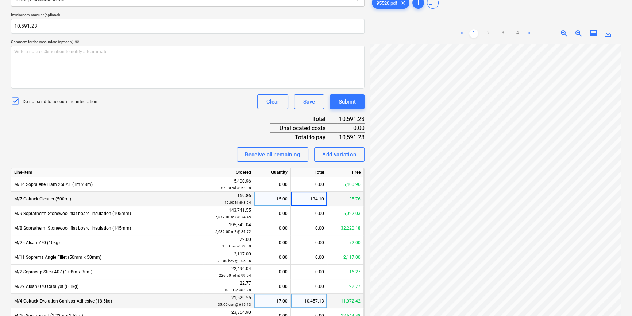
click at [216, 148] on div "Invoice name help 95520 Invoice number (optional) help Invoice date help 14 Aug…" at bounding box center [188, 146] width 354 height 429
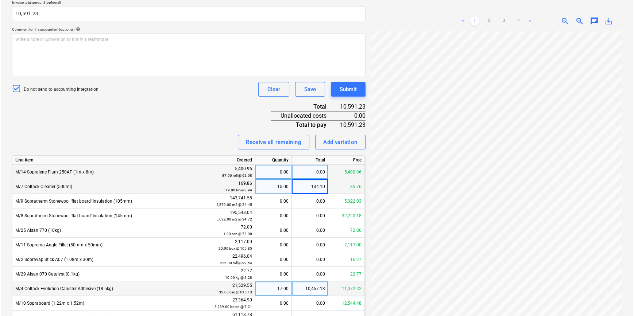
scroll to position [232, 0]
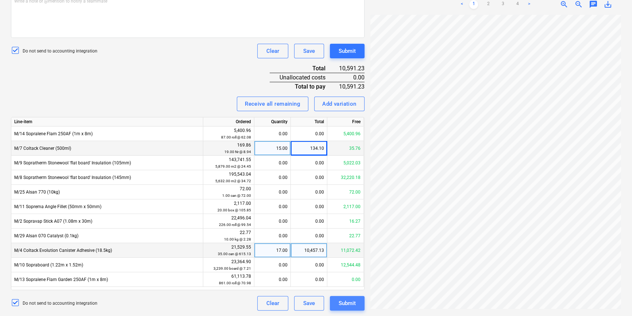
click at [342, 240] on div "Submit" at bounding box center [347, 303] width 17 height 9
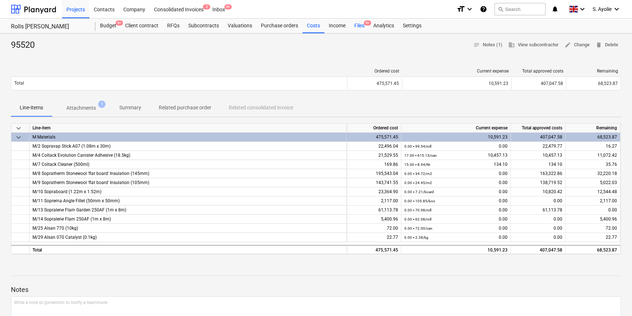
click at [357, 26] on div "Files 9+" at bounding box center [359, 26] width 19 height 15
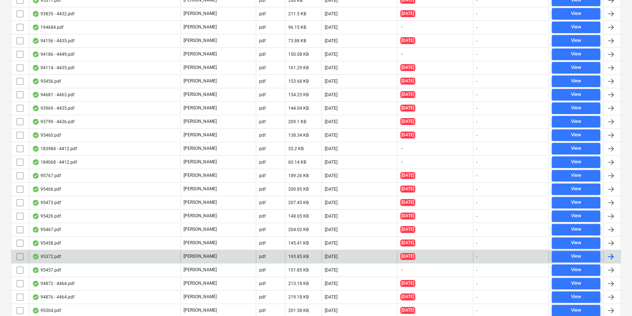
click at [107, 240] on div "95372.pdf" at bounding box center [104, 257] width 151 height 12
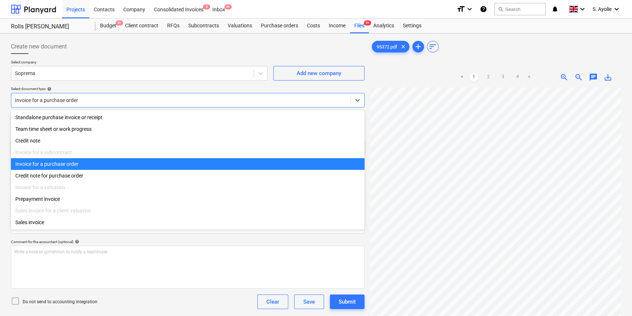
drag, startPoint x: 19, startPoint y: 102, endPoint x: 9, endPoint y: 112, distance: 13.9
click at [11, 109] on div "Create new document Select company Soprema Add new company Select document type…" at bounding box center [188, 292] width 360 height 510
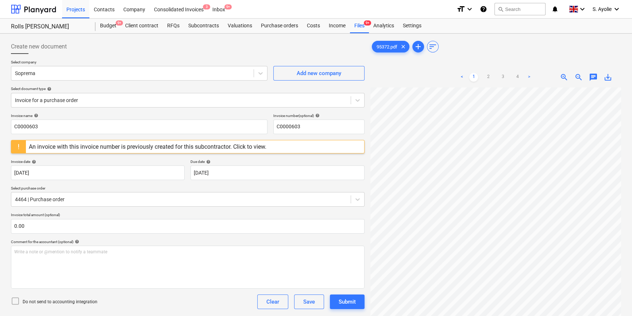
click at [279, 88] on div "Select document type help" at bounding box center [188, 89] width 354 height 5
drag, startPoint x: 145, startPoint y: 132, endPoint x: 54, endPoint y: 98, distance: 96.9
click at [0, 114] on html "Projects Contacts Company Consolidated Invoices 3 Inbox 9+ format_size keyboard…" at bounding box center [316, 158] width 632 height 316
drag, startPoint x: 335, startPoint y: 127, endPoint x: 212, endPoint y: 116, distance: 123.5
click at [212, 116] on div "Invoice name help 95372 Invoice number (optional) help C0000603" at bounding box center [188, 124] width 354 height 21
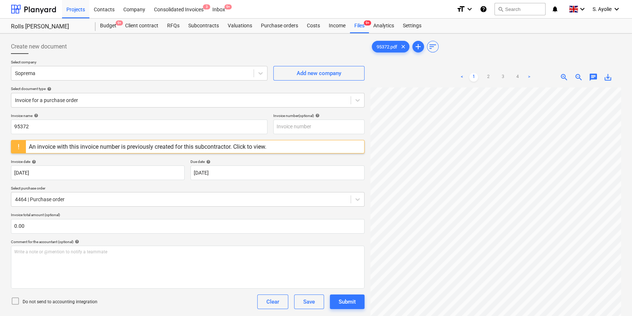
click at [249, 118] on p "Invoice name help" at bounding box center [139, 117] width 257 height 6
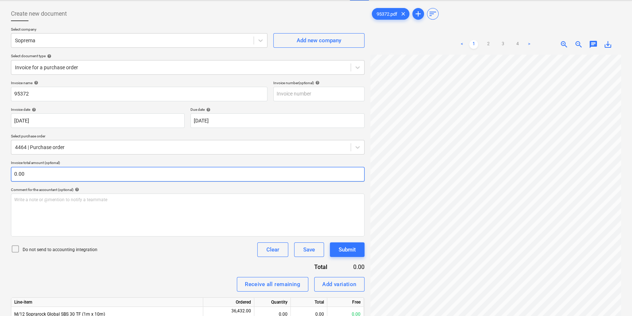
scroll to position [33, 0]
click at [90, 176] on input "text" at bounding box center [188, 174] width 354 height 15
click at [407, 48] on link "3" at bounding box center [503, 44] width 9 height 9
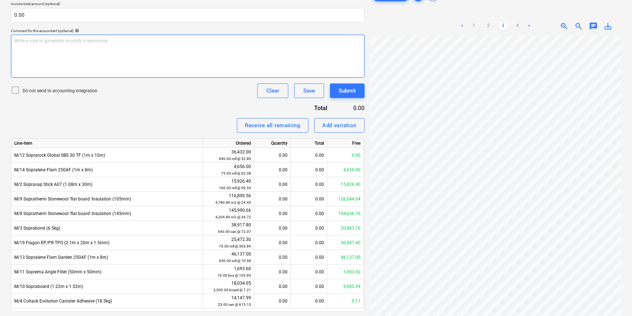
scroll to position [180, 0]
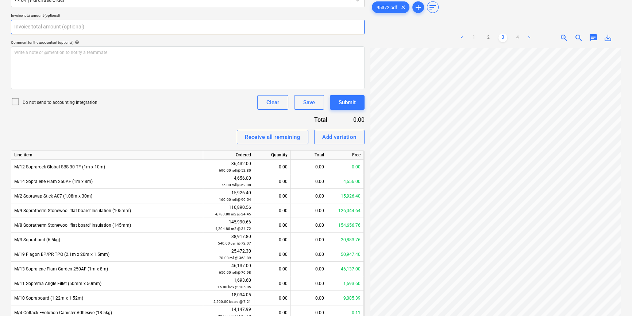
click at [71, 24] on input "text" at bounding box center [188, 27] width 354 height 15
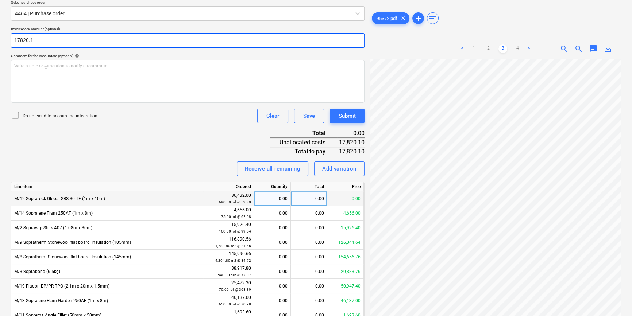
scroll to position [165, 0]
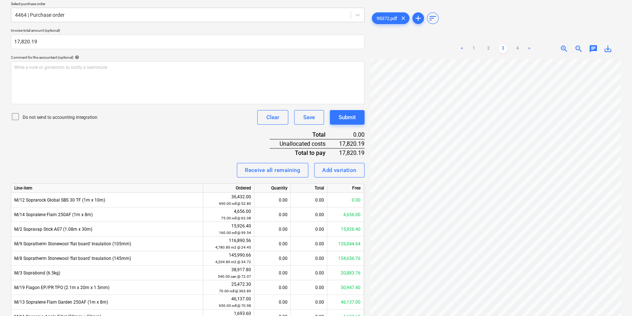
click at [90, 116] on p "Do not send to accounting integration" at bounding box center [60, 118] width 75 height 6
click at [407, 49] on link "1" at bounding box center [473, 49] width 9 height 9
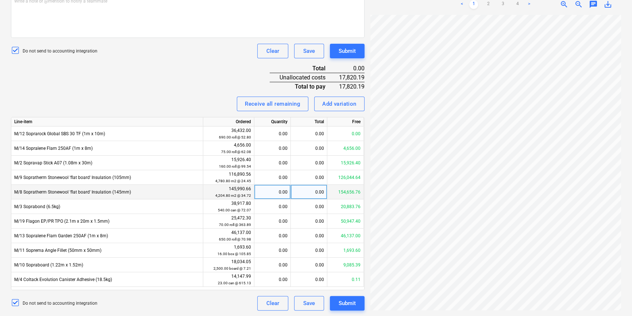
click at [313, 188] on div "0.00" at bounding box center [309, 192] width 37 height 15
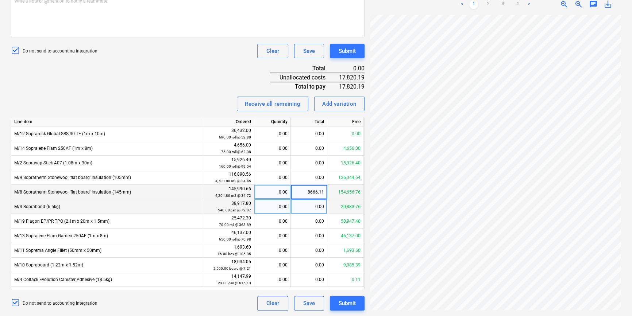
click at [315, 212] on div "0.00" at bounding box center [309, 207] width 37 height 15
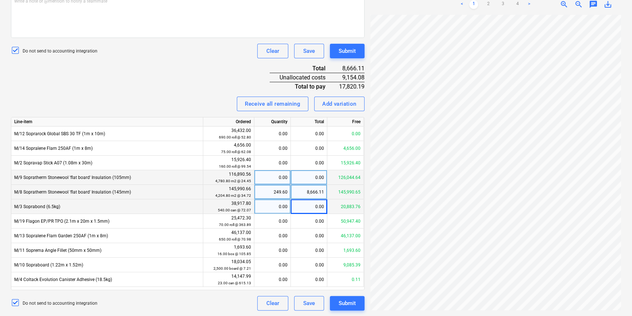
click at [314, 173] on div "0.00" at bounding box center [309, 177] width 37 height 15
click at [178, 58] on div "Do not send to accounting integration Clear Save Submit" at bounding box center [188, 51] width 354 height 15
click at [350, 240] on div "Submit" at bounding box center [347, 303] width 17 height 9
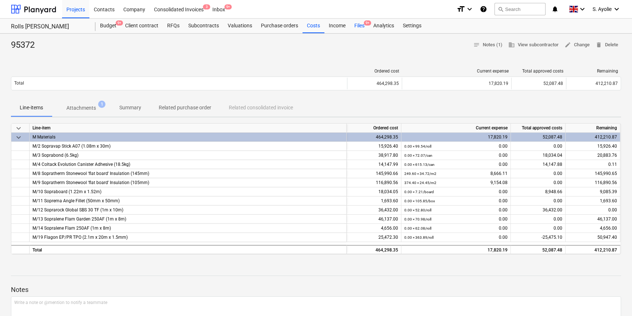
click at [367, 28] on div "Files 9+" at bounding box center [359, 26] width 19 height 15
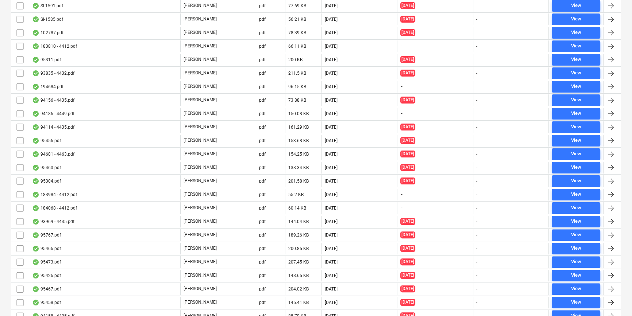
scroll to position [385, 0]
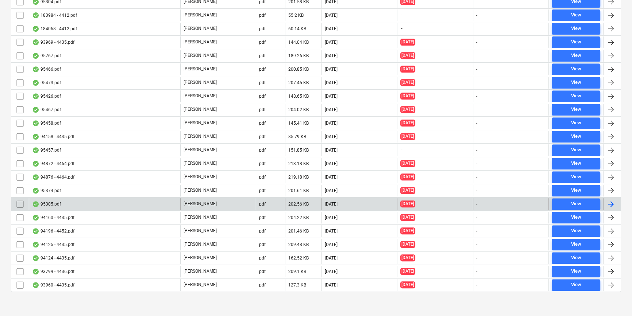
click at [230, 205] on div "[PERSON_NAME]" at bounding box center [218, 205] width 76 height 12
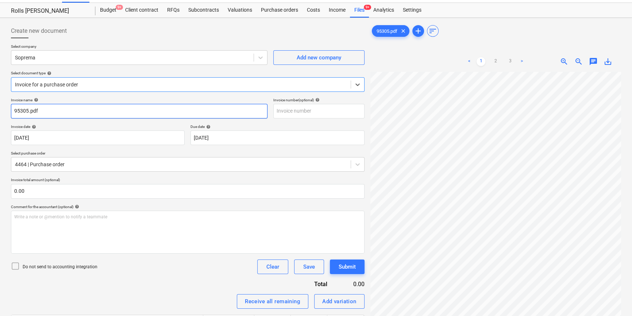
click at [94, 110] on input "95305.pdf" at bounding box center [139, 111] width 257 height 15
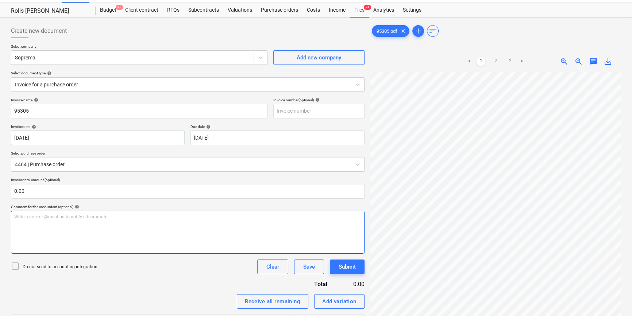
scroll to position [57, 24]
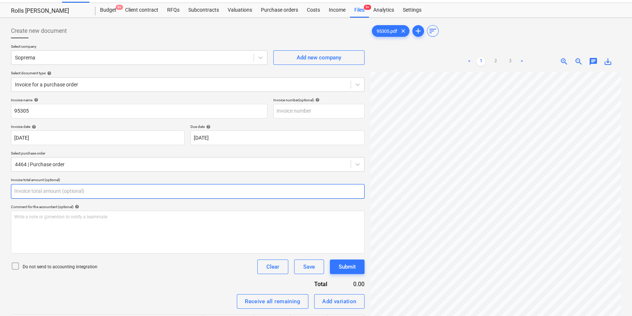
click at [103, 190] on input "text" at bounding box center [188, 191] width 354 height 15
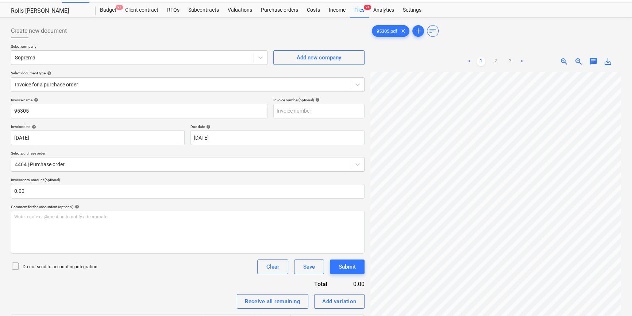
click at [407, 62] on ul "< 1 2 3 >" at bounding box center [496, 61] width 80 height 9
click at [407, 62] on link "3" at bounding box center [510, 61] width 9 height 9
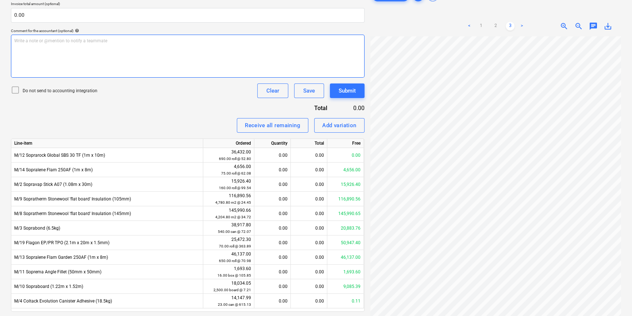
scroll to position [180, 0]
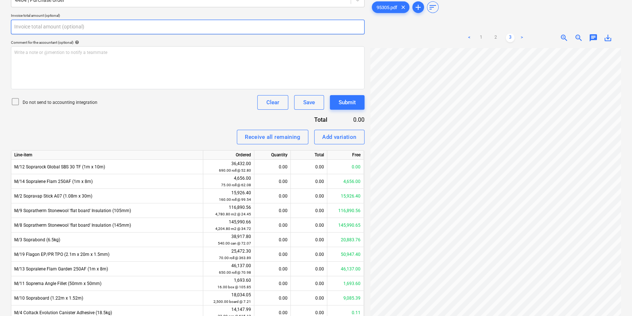
click at [78, 26] on input "text" at bounding box center [188, 27] width 354 height 15
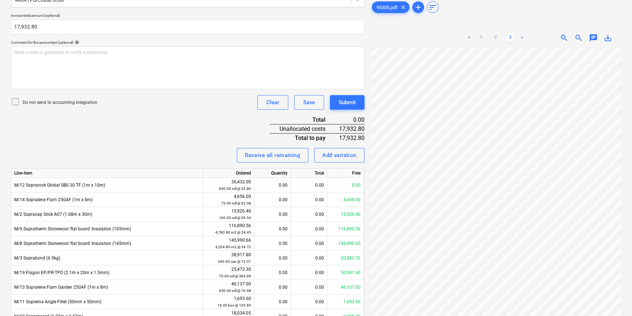
drag, startPoint x: 43, startPoint y: 101, endPoint x: 48, endPoint y: 102, distance: 4.4
click at [44, 101] on p "Do not send to accounting integration" at bounding box center [60, 103] width 75 height 6
click at [407, 36] on link "1" at bounding box center [481, 38] width 9 height 9
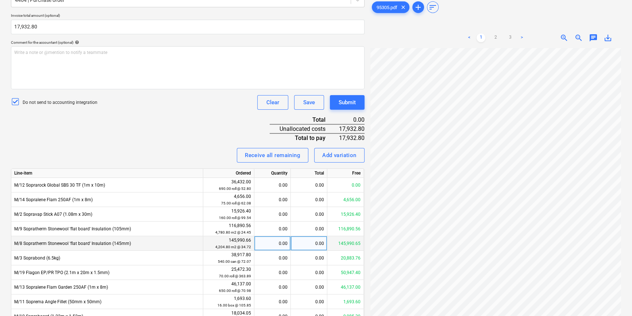
click at [297, 240] on div "0.00" at bounding box center [309, 244] width 37 height 15
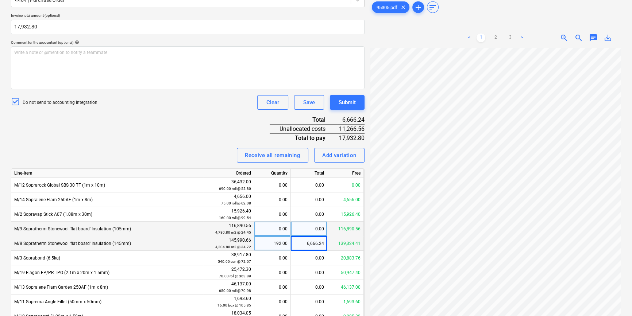
click at [312, 229] on div "0.00" at bounding box center [309, 229] width 37 height 15
click at [169, 118] on div "Invoice name help 95305 Invoice number (optional) help Invoice date help 07 Aug…" at bounding box center [188, 147] width 354 height 429
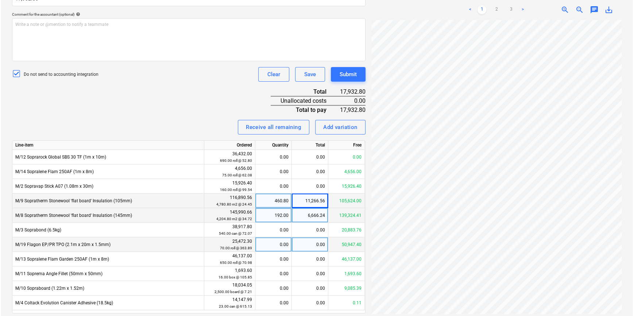
scroll to position [232, 0]
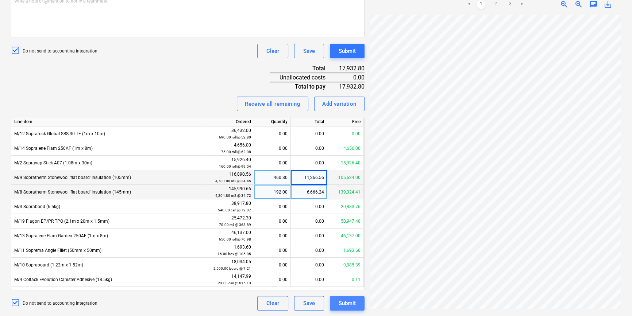
click at [345, 240] on div "Submit" at bounding box center [347, 303] width 17 height 9
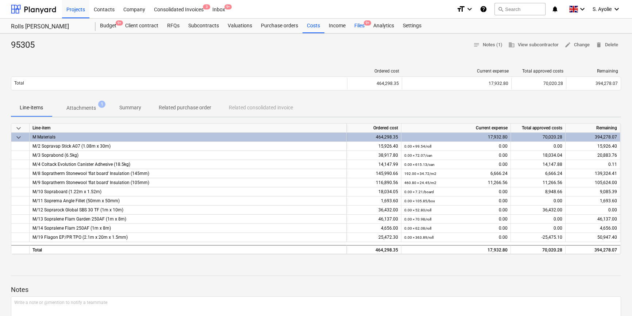
click at [357, 28] on div "Files 9+" at bounding box center [359, 26] width 19 height 15
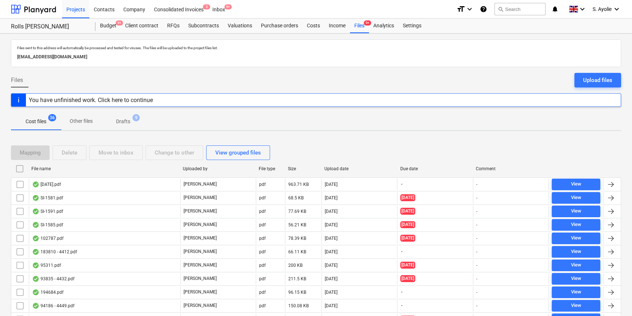
scroll to position [265, 0]
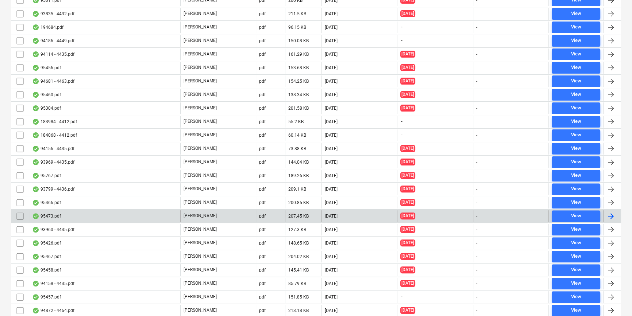
click at [215, 215] on div "[PERSON_NAME]" at bounding box center [218, 217] width 76 height 12
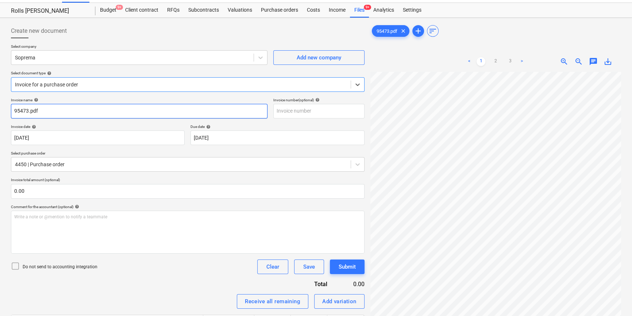
click at [71, 111] on input "95473.pdf" at bounding box center [139, 111] width 257 height 15
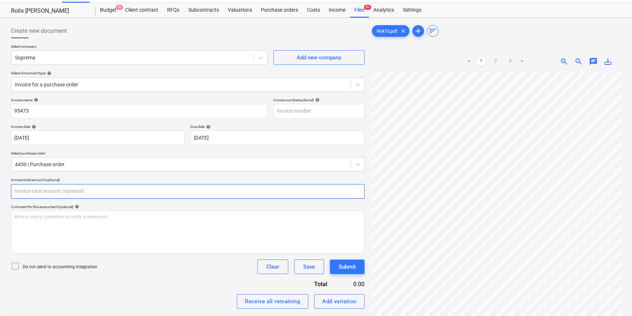
drag, startPoint x: 69, startPoint y: 196, endPoint x: 76, endPoint y: 195, distance: 6.6
click at [69, 195] on input "text" at bounding box center [188, 191] width 354 height 15
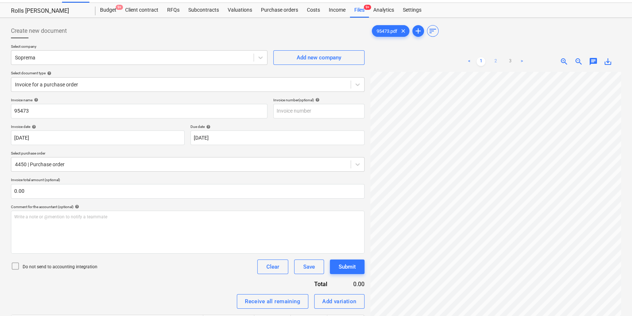
click at [407, 62] on link "2" at bounding box center [495, 61] width 9 height 9
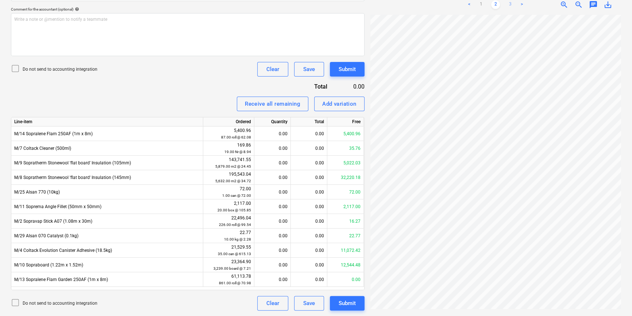
click at [407, 4] on link "3" at bounding box center [510, 4] width 9 height 9
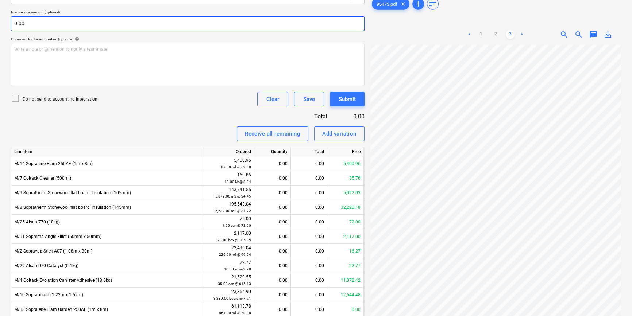
scroll to position [147, 0]
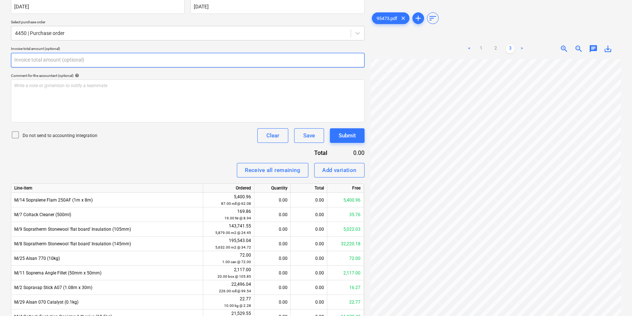
click at [51, 61] on input "text" at bounding box center [188, 60] width 354 height 15
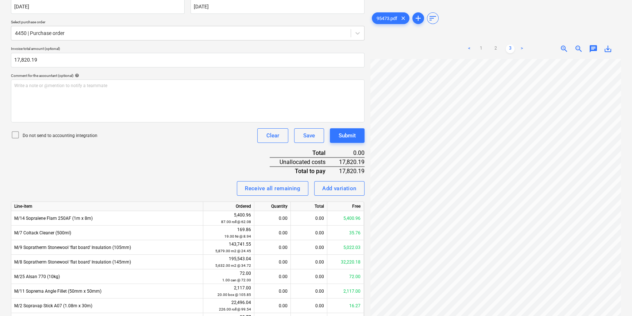
click at [50, 135] on p "Do not send to accounting integration" at bounding box center [60, 136] width 75 height 6
click at [407, 49] on link "1" at bounding box center [481, 49] width 9 height 9
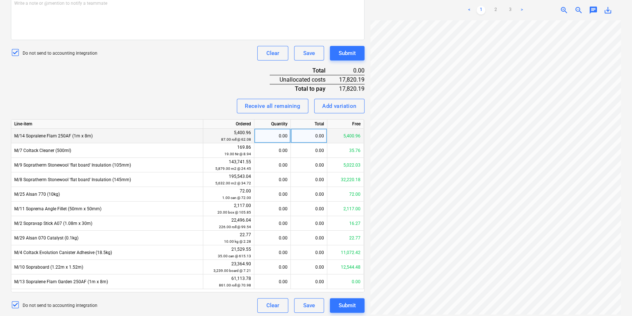
scroll to position [232, 0]
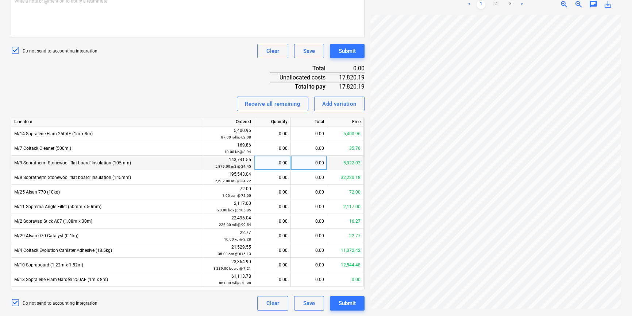
click at [304, 166] on div "0.00" at bounding box center [309, 163] width 37 height 15
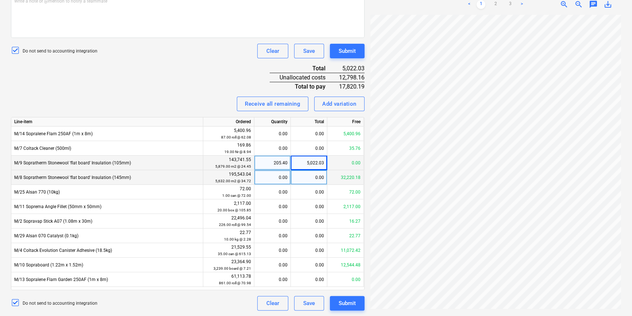
click at [314, 181] on div "0.00" at bounding box center [309, 177] width 37 height 15
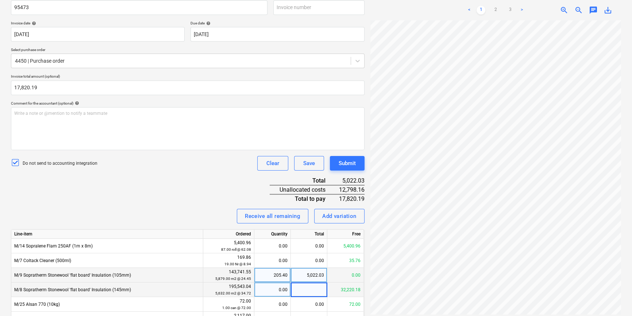
scroll to position [132, 0]
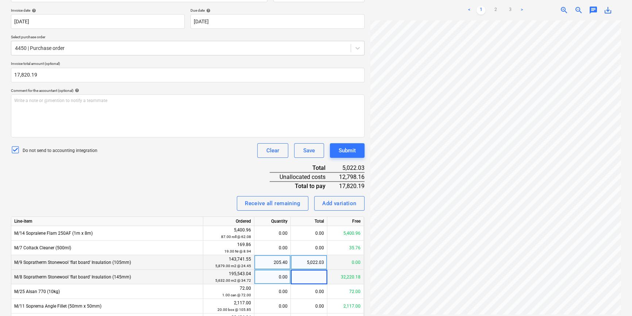
click at [298, 240] on input at bounding box center [309, 277] width 36 height 14
click at [366, 203] on div "Create new document Select company Soprema Add new company Select document type…" at bounding box center [188, 158] width 360 height 509
click at [312, 240] on div "5,022.03" at bounding box center [309, 263] width 37 height 15
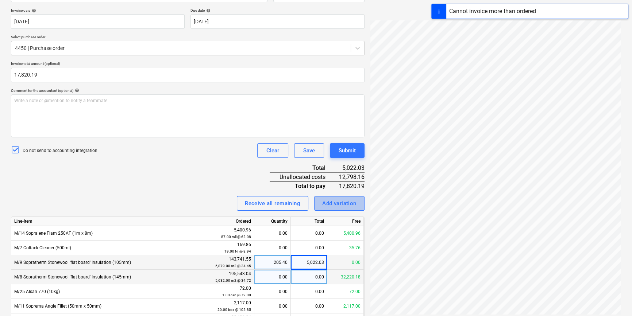
click at [325, 208] on button "Add variation" at bounding box center [339, 203] width 50 height 15
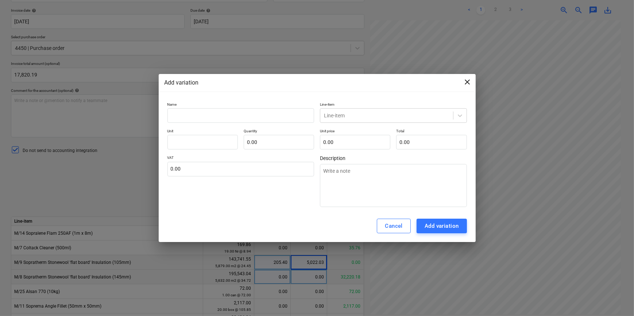
click at [407, 82] on span "close" at bounding box center [468, 82] width 9 height 9
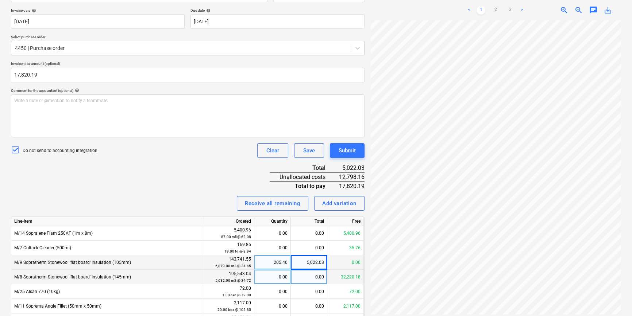
drag, startPoint x: 189, startPoint y: 200, endPoint x: 191, endPoint y: 193, distance: 6.7
click at [191, 193] on div "Invoice name help 95473 Invoice number (optional) help Invoice date help 13 Aug…" at bounding box center [188, 195] width 354 height 429
click at [314, 240] on div "5,022.03" at bounding box center [309, 263] width 37 height 15
click at [278, 240] on div "0.00" at bounding box center [272, 263] width 30 height 15
click at [223, 181] on div "Invoice name help 95473 Invoice number (optional) help Invoice date help 13 Aug…" at bounding box center [188, 195] width 354 height 429
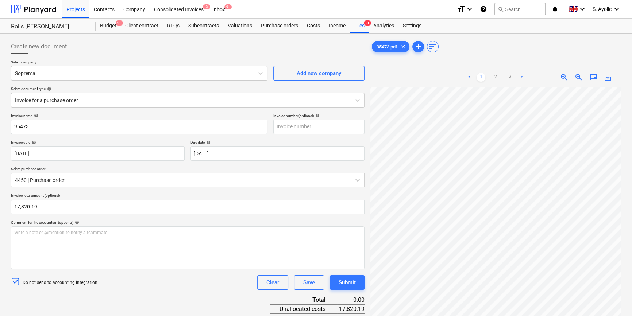
scroll to position [0, 24]
click at [222, 116] on div "Invoice name help" at bounding box center [139, 116] width 257 height 5
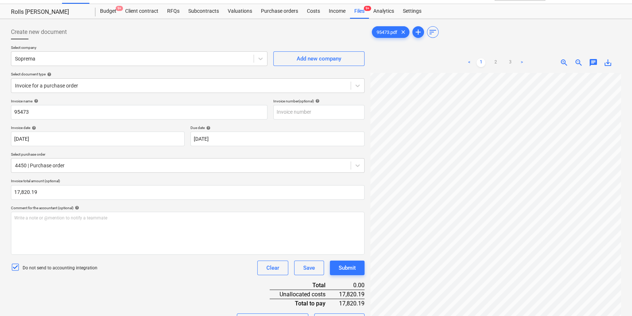
scroll to position [0, 0]
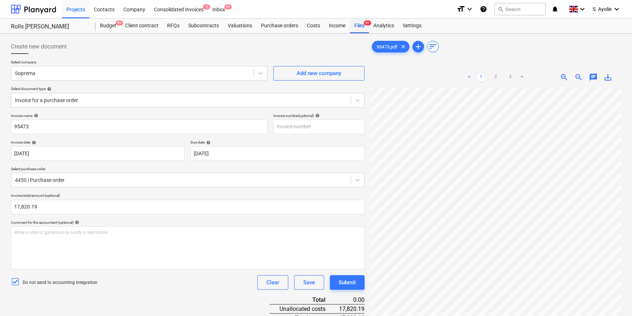
click at [364, 27] on div "Files 9+" at bounding box center [359, 26] width 19 height 15
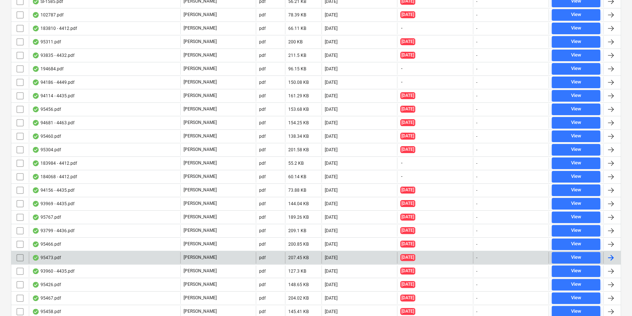
scroll to position [232, 0]
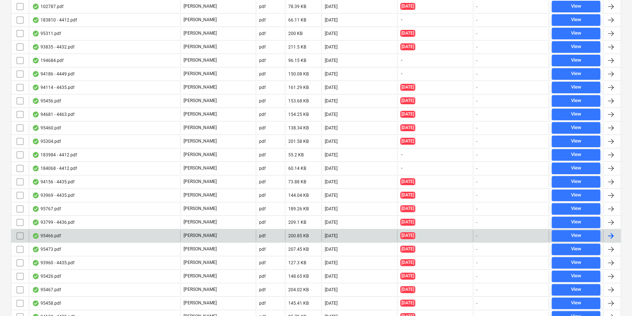
click at [135, 229] on div "95466.pdf G. Collins pdf 200.85 KB 01.10.2025 13.08.2025 - View" at bounding box center [316, 236] width 610 height 14
click at [125, 234] on div "95466.pdf" at bounding box center [104, 236] width 151 height 12
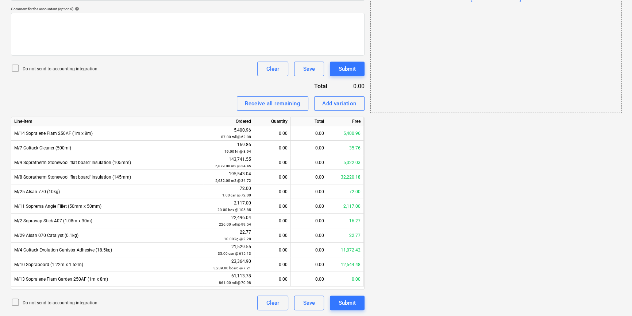
scroll to position [16, 0]
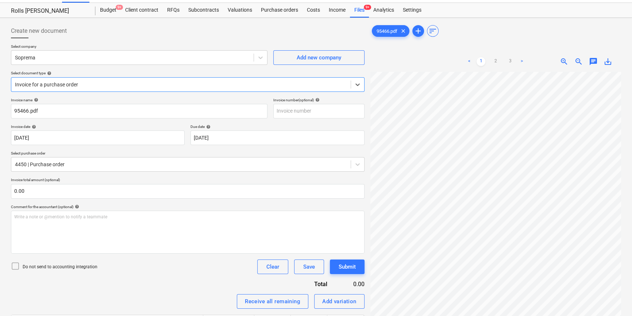
click at [111, 86] on div at bounding box center [181, 84] width 332 height 7
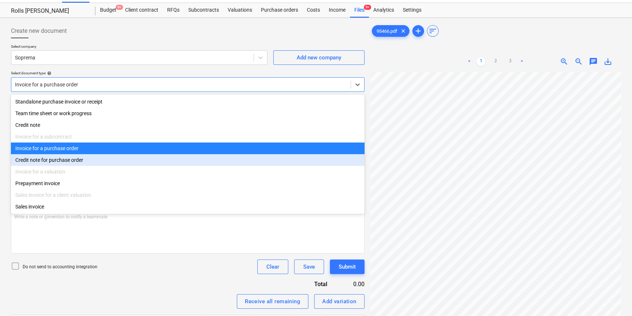
click at [78, 164] on div "Credit note for purchase order" at bounding box center [188, 160] width 354 height 12
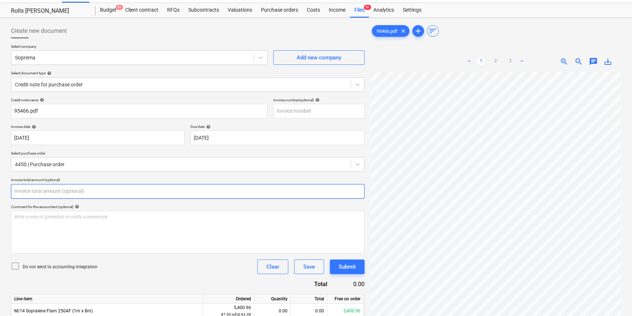
click at [44, 192] on input "text" at bounding box center [188, 191] width 354 height 15
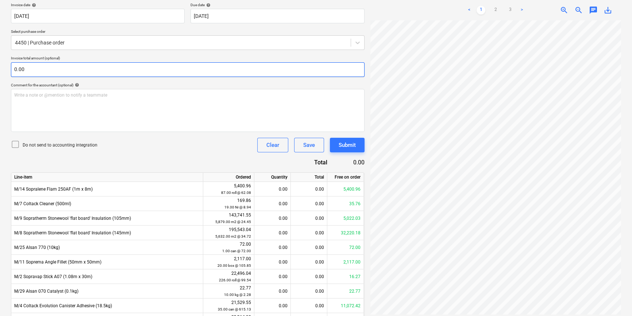
scroll to position [193, 0]
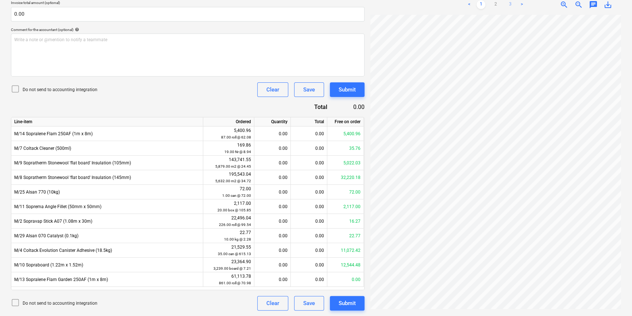
click at [407, 4] on link "3" at bounding box center [510, 4] width 9 height 9
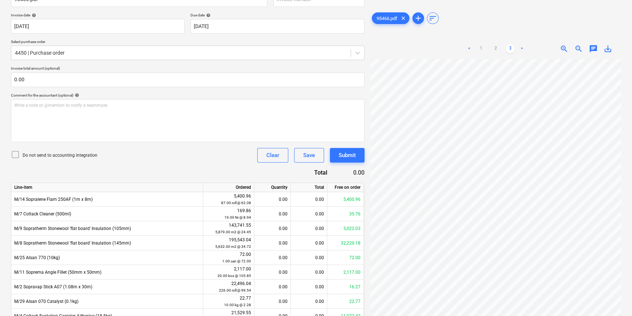
scroll to position [127, 0]
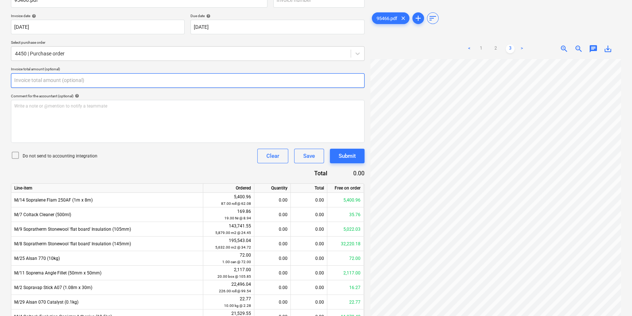
click at [59, 80] on input "text" at bounding box center [188, 80] width 354 height 15
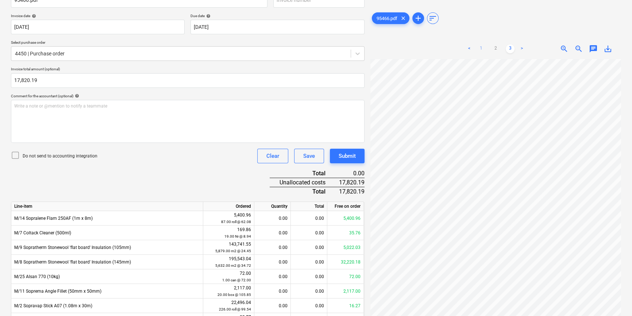
click at [407, 51] on link "1" at bounding box center [481, 49] width 9 height 9
click at [65, 156] on p "Do not send to accounting integration" at bounding box center [60, 156] width 75 height 6
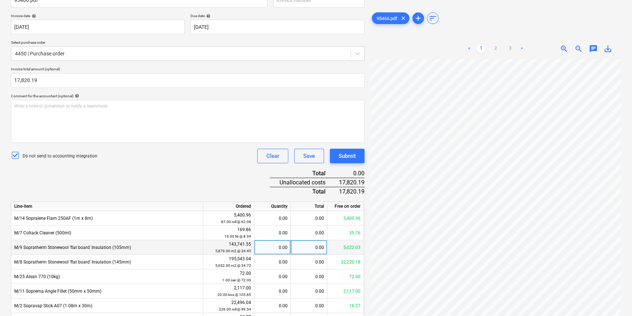
click at [304, 240] on div "0.00" at bounding box center [309, 248] width 37 height 15
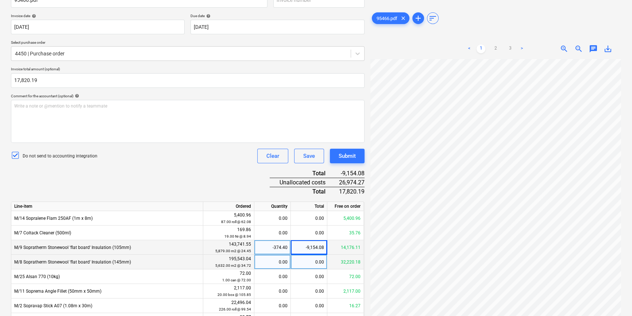
click at [324, 240] on div "0.00" at bounding box center [309, 262] width 37 height 15
click at [274, 240] on div "249.60" at bounding box center [272, 262] width 30 height 15
click at [267, 240] on input "249.5999" at bounding box center [272, 262] width 36 height 14
click at [308, 240] on div "8,666.11" at bounding box center [309, 262] width 37 height 15
click at [304, 240] on input "8666.11" at bounding box center [309, 262] width 36 height 14
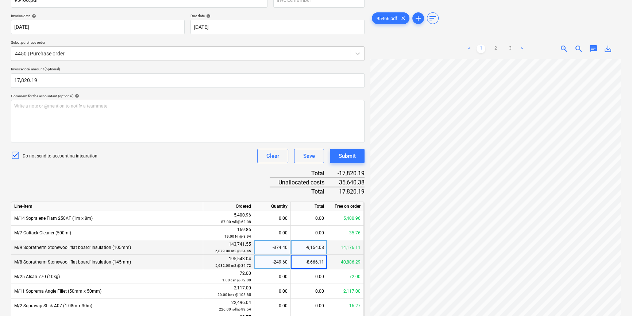
scroll to position [0, 24]
click at [15, 79] on input "17820.19" at bounding box center [188, 80] width 354 height 15
click at [46, 185] on div "Credit note name help 95466.pdf Invoice number (optional) help Invoice date hel…" at bounding box center [188, 191] width 354 height 409
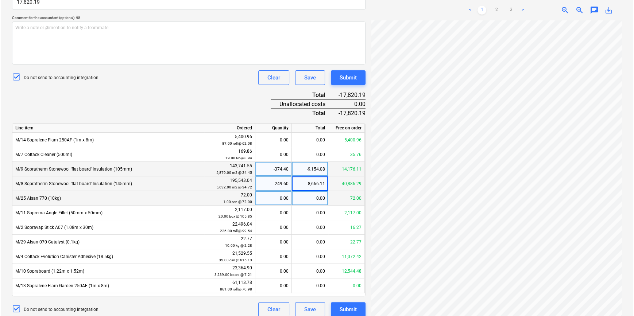
scroll to position [211, 0]
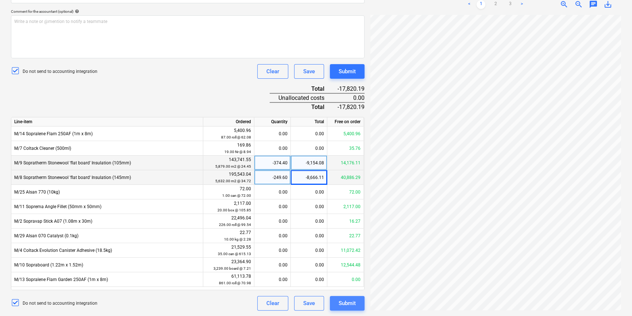
click at [350, 240] on button "Submit" at bounding box center [347, 303] width 35 height 15
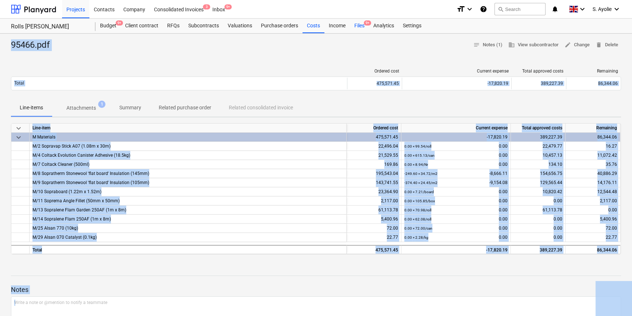
click at [361, 26] on div "Files 9+" at bounding box center [359, 26] width 19 height 15
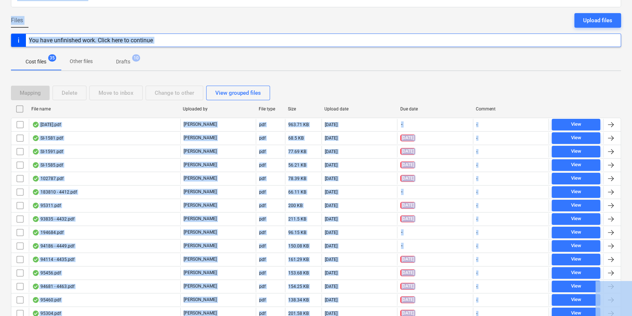
scroll to position [232, 0]
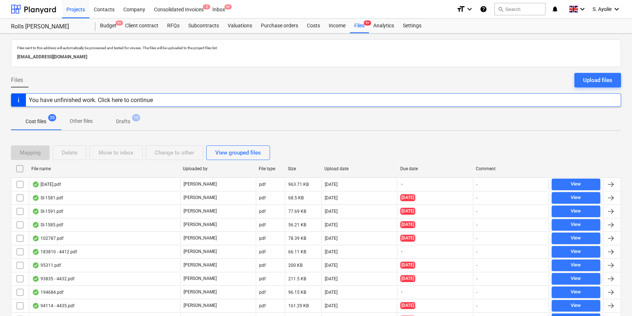
scroll to position [232, 0]
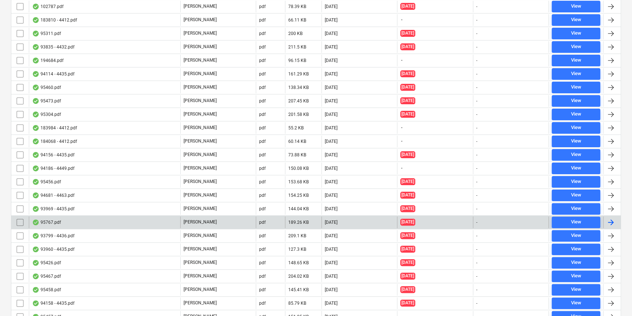
click at [96, 222] on div "95767.pdf" at bounding box center [104, 223] width 151 height 12
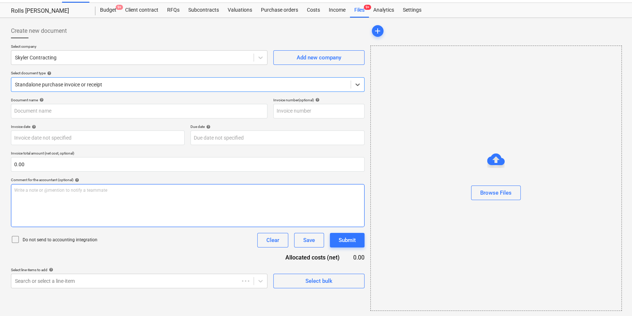
type input "C0000603"
type input "22 Aug 2025"
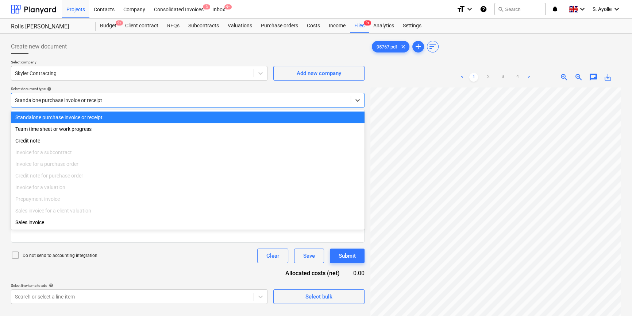
click at [105, 101] on div at bounding box center [181, 100] width 332 height 7
click at [89, 77] on div at bounding box center [132, 73] width 235 height 7
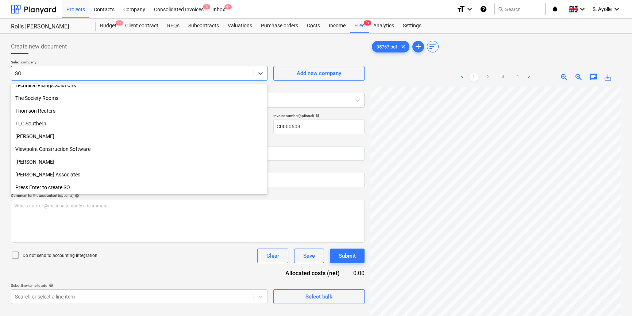
scroll to position [1066, 0]
type input "Sop"
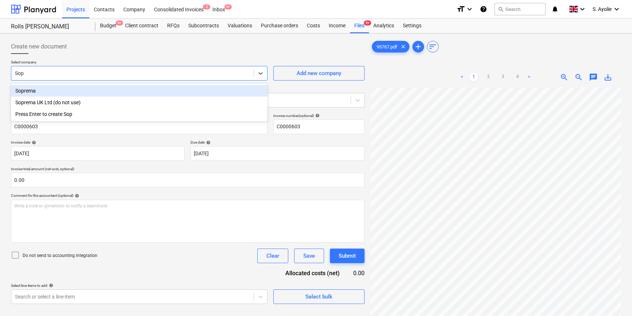
click at [64, 91] on div "Soprema" at bounding box center [139, 91] width 257 height 12
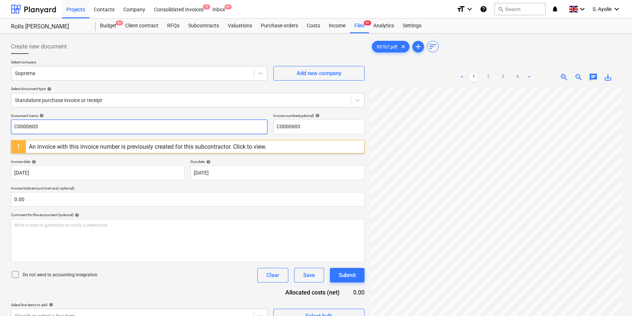
click at [80, 134] on input "C0000603" at bounding box center [139, 127] width 257 height 15
drag, startPoint x: 74, startPoint y: 128, endPoint x: -40, endPoint y: 123, distance: 114.3
click at [0, 123] on html "Projects Contacts Company Consolidated Invoices 3 Inbox 9+ format_size keyboard…" at bounding box center [316, 158] width 632 height 316
click at [110, 110] on div "Select company Soprema Add new company Select document type help Standalone pur…" at bounding box center [188, 87] width 354 height 54
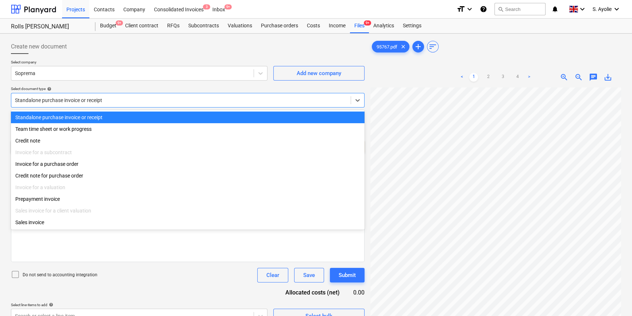
drag, startPoint x: 109, startPoint y: 103, endPoint x: 107, endPoint y: 106, distance: 3.9
click at [109, 104] on div at bounding box center [181, 100] width 332 height 7
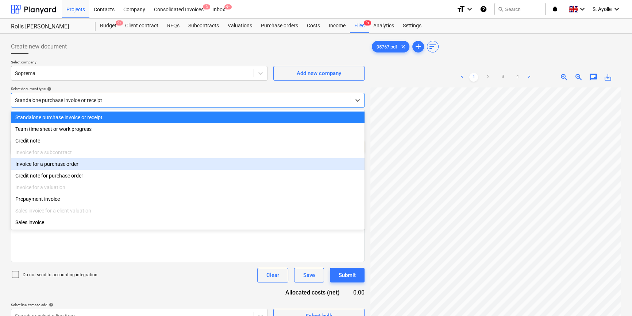
click at [84, 168] on div "Invoice for a purchase order" at bounding box center [188, 164] width 354 height 12
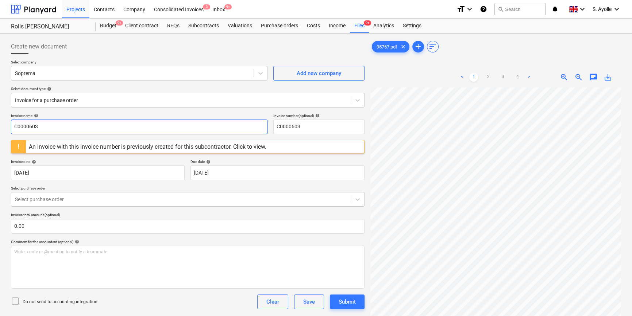
drag, startPoint x: 43, startPoint y: 131, endPoint x: -120, endPoint y: 104, distance: 165.5
click at [0, 104] on html "Projects Contacts Company Consolidated Invoices 3 Inbox 9+ format_size keyboard…" at bounding box center [316, 158] width 632 height 316
type input "95767"
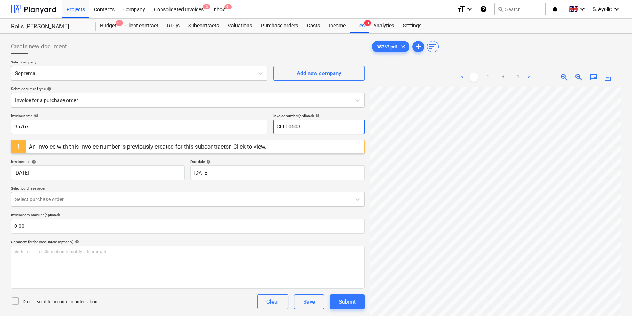
drag, startPoint x: 315, startPoint y: 125, endPoint x: 109, endPoint y: 108, distance: 206.6
click at [109, 108] on div "Create new document Select company Soprema Add new company Select document type…" at bounding box center [188, 181] width 354 height 284
click at [124, 111] on div "Select company Soprema Add new company Select document type help Invoice for a …" at bounding box center [188, 87] width 354 height 54
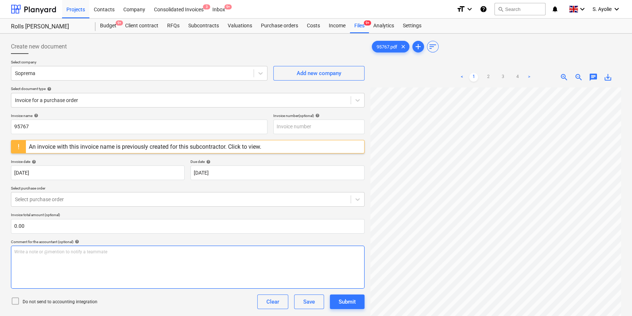
scroll to position [33, 0]
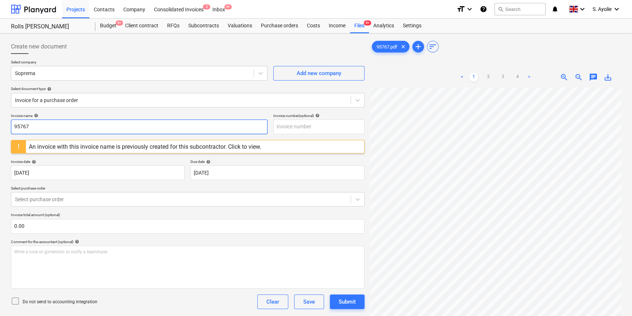
click at [76, 131] on input "95767" at bounding box center [139, 127] width 257 height 15
click at [76, 101] on div at bounding box center [181, 100] width 332 height 7
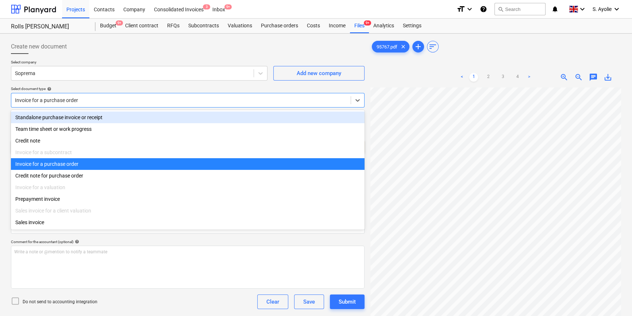
click at [66, 120] on div "Standalone purchase invoice or receipt" at bounding box center [188, 118] width 354 height 12
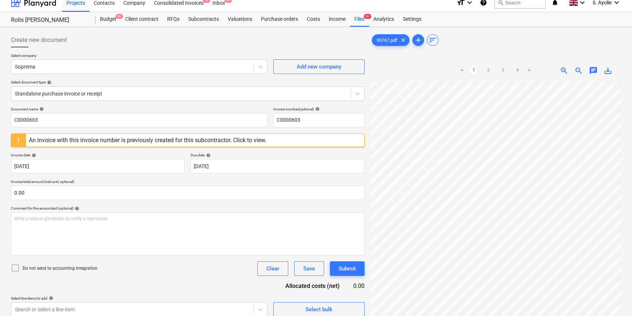
scroll to position [71, 14]
drag, startPoint x: 56, startPoint y: 119, endPoint x: -150, endPoint y: 94, distance: 207.7
click at [0, 94] on html "Projects Contacts Company Consolidated Invoices 3 Inbox 9+ format_size keyboard…" at bounding box center [316, 151] width 632 height 316
type input "95767"
drag, startPoint x: 317, startPoint y: 120, endPoint x: 233, endPoint y: 116, distance: 84.1
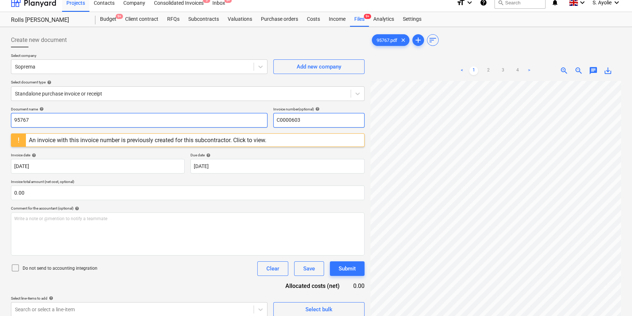
click at [233, 116] on div "Document name help 95767 Invoice number (optional) help C0000603" at bounding box center [188, 117] width 354 height 21
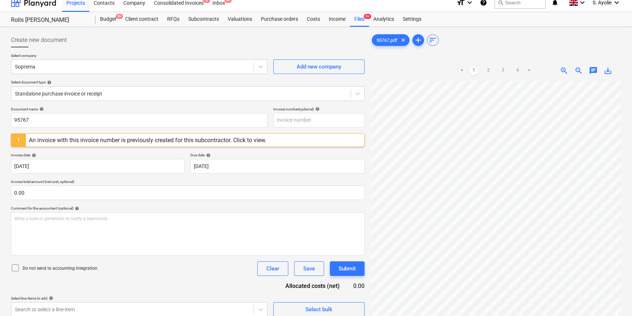
click at [248, 112] on p "Document name help" at bounding box center [139, 110] width 257 height 6
click at [245, 108] on div "Document name help" at bounding box center [139, 109] width 257 height 5
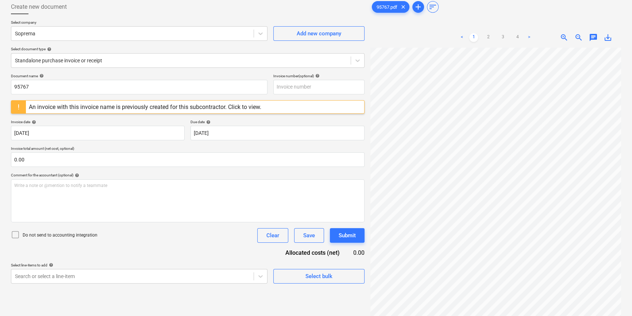
scroll to position [93, 24]
click at [504, 38] on link "3" at bounding box center [503, 37] width 9 height 9
click at [191, 104] on div "An invoice with this invoice name is previously created for this subcontractor.…" at bounding box center [145, 107] width 233 height 7
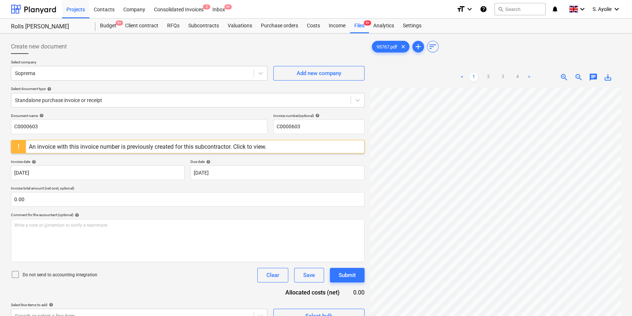
scroll to position [27, 24]
click at [362, 26] on div "Files 9+" at bounding box center [359, 26] width 19 height 15
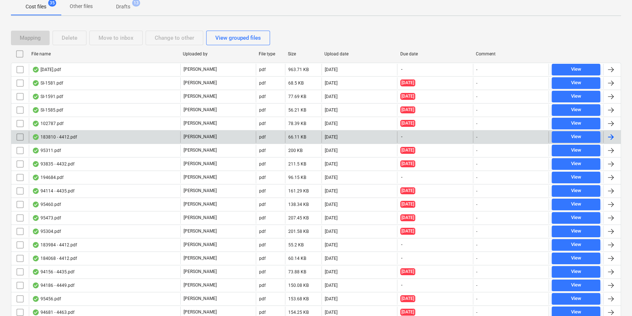
scroll to position [232, 0]
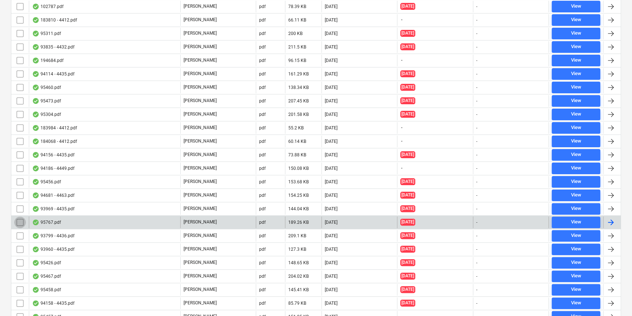
click at [18, 219] on input "checkbox" at bounding box center [20, 223] width 12 height 12
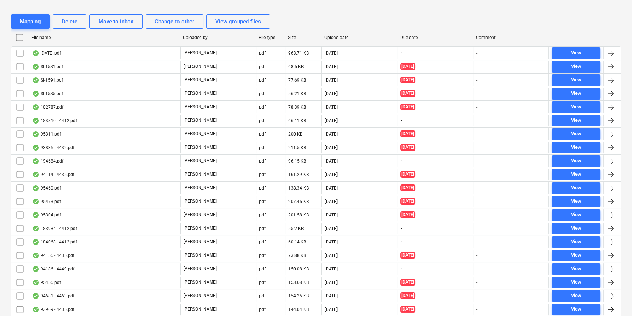
scroll to position [0, 0]
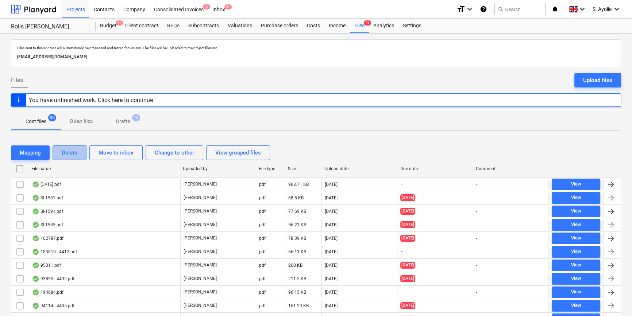
click at [69, 157] on div "Delete" at bounding box center [70, 152] width 16 height 9
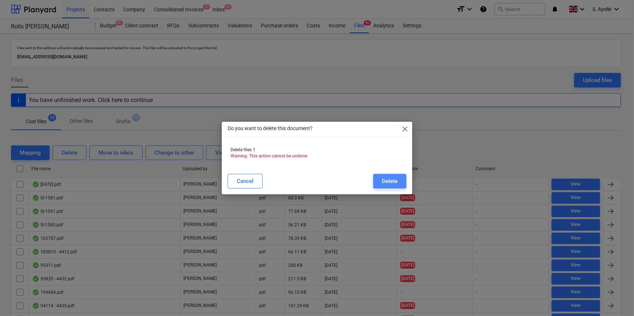
click at [398, 184] on button "Delete" at bounding box center [389, 181] width 33 height 15
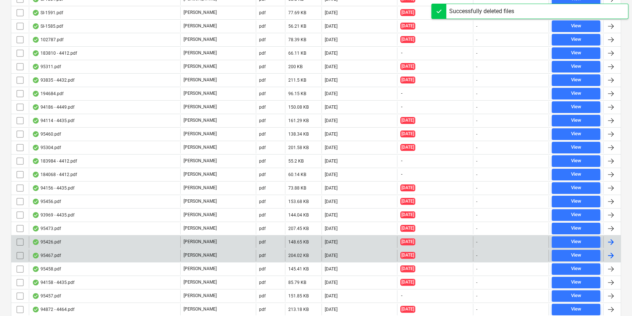
click at [199, 243] on p "[PERSON_NAME]" at bounding box center [200, 242] width 33 height 6
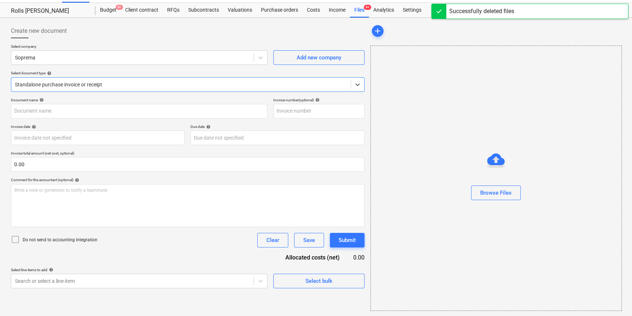
type input "95426.pdf"
type input "[DATE]"
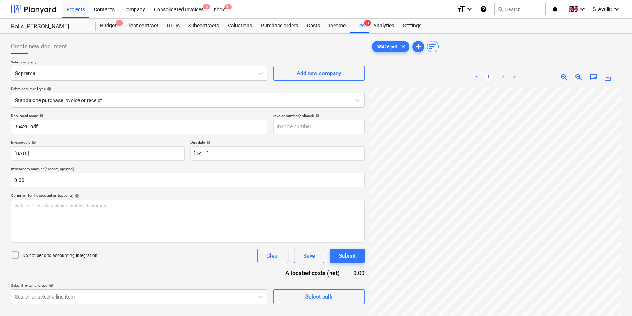
scroll to position [14, 24]
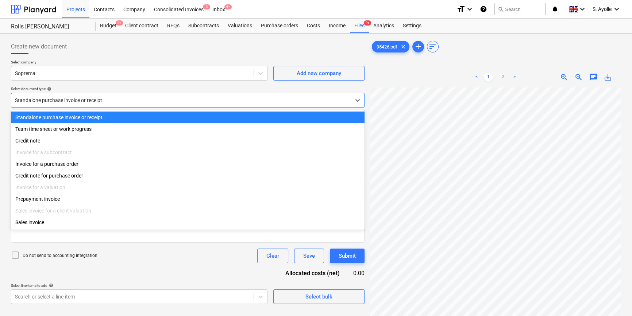
click at [115, 101] on div at bounding box center [181, 100] width 332 height 7
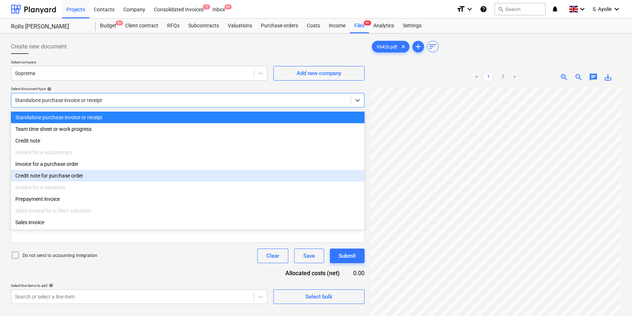
click at [81, 173] on div "Credit note for purchase order" at bounding box center [188, 176] width 354 height 12
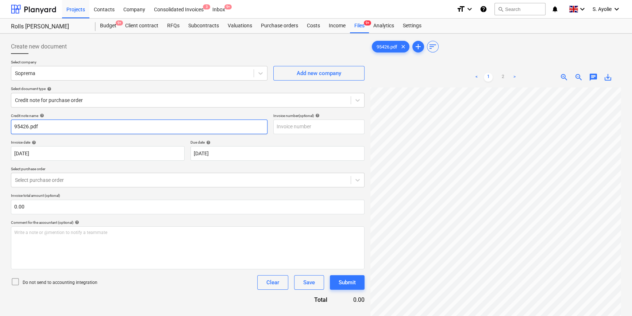
click at [77, 133] on input "95426.pdf" at bounding box center [139, 127] width 257 height 15
type input "95426"
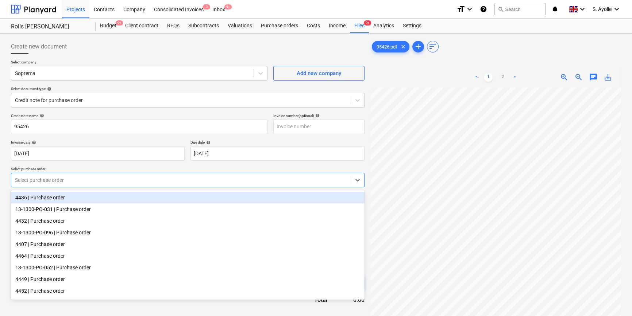
click at [79, 185] on div "Select purchase order" at bounding box center [180, 180] width 339 height 10
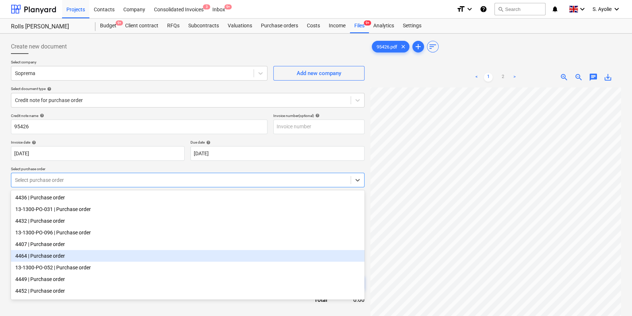
click at [69, 262] on div "4464 | Purchase order" at bounding box center [188, 256] width 354 height 12
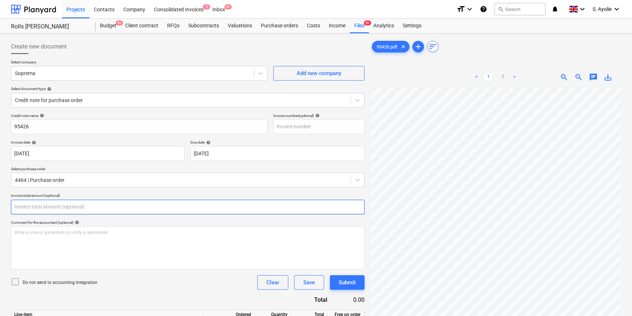
click at [58, 208] on input "text" at bounding box center [188, 207] width 354 height 15
type input "0.00"
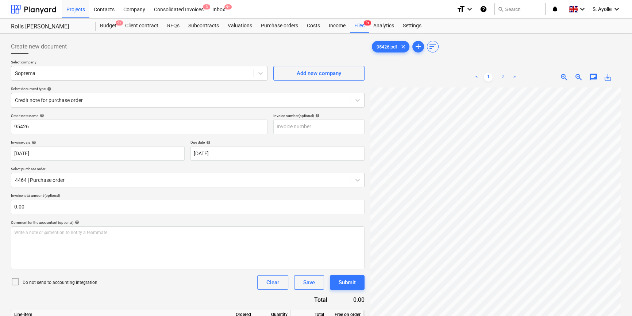
drag, startPoint x: 494, startPoint y: 74, endPoint x: 501, endPoint y: 77, distance: 7.7
click at [498, 76] on ul "< 1 2 >" at bounding box center [496, 77] width 80 height 9
click at [502, 78] on link "2" at bounding box center [503, 77] width 9 height 9
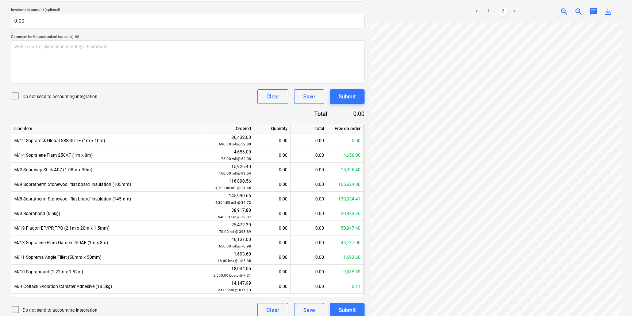
scroll to position [193, 0]
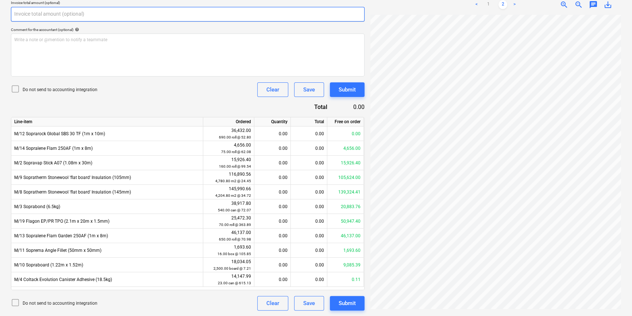
click at [98, 20] on input "text" at bounding box center [188, 14] width 354 height 15
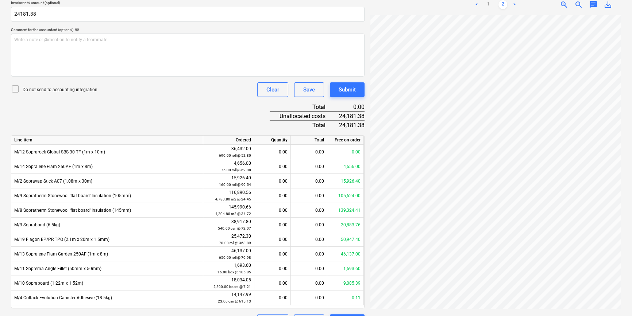
type input "24,181.38"
click at [76, 116] on div "Credit note name help 95426 Invoice number (optional) help Invoice date help 12…" at bounding box center [188, 124] width 354 height 409
click at [73, 91] on p "Do not send to accounting integration" at bounding box center [60, 90] width 75 height 6
click at [489, 4] on link "1" at bounding box center [488, 4] width 9 height 9
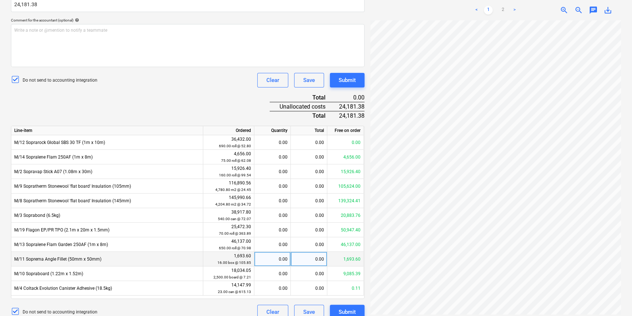
scroll to position [211, 0]
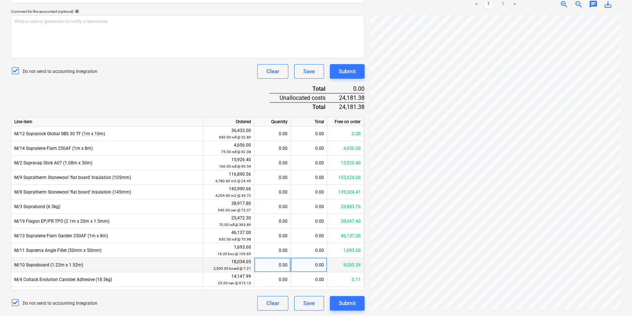
click at [306, 264] on div "0.00" at bounding box center [309, 265] width 37 height 15
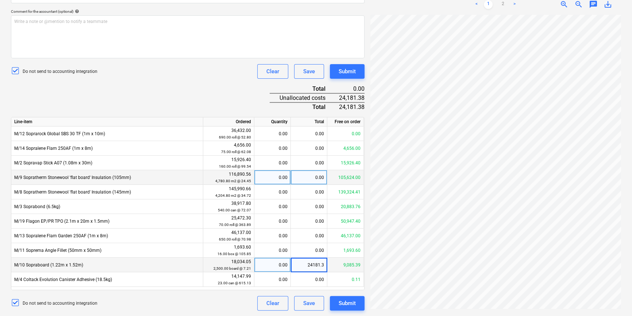
type input "24181.38"
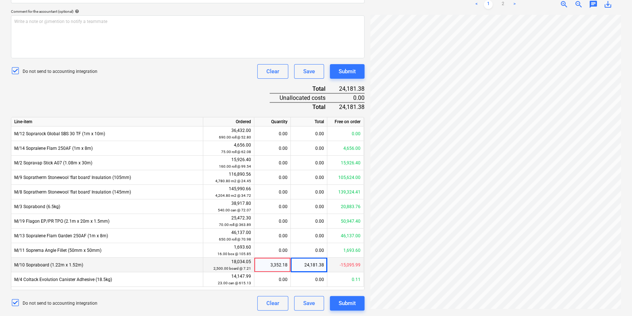
click at [179, 96] on div "Credit note name help 95426 Invoice number (optional) help Invoice date help 12…" at bounding box center [188, 106] width 354 height 409
click at [231, 81] on div "Credit note name help 95426 Invoice number (optional) help Invoice date help 12…" at bounding box center [188, 106] width 354 height 409
click at [274, 265] on div "3,352.18" at bounding box center [272, 265] width 30 height 15
click at [203, 89] on div "Credit note name help 95426 Invoice number (optional) help Invoice date help 12…" at bounding box center [188, 106] width 354 height 409
click at [504, 4] on link "2" at bounding box center [503, 4] width 9 height 9
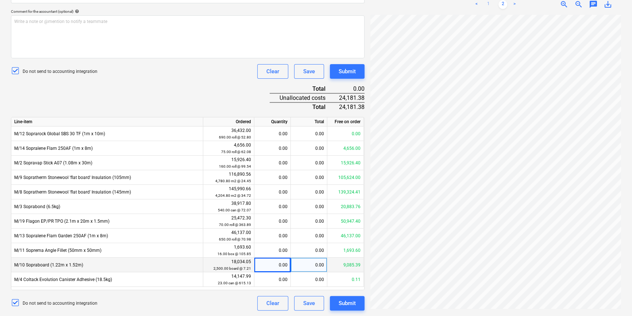
click at [488, 3] on link "1" at bounding box center [488, 4] width 9 height 9
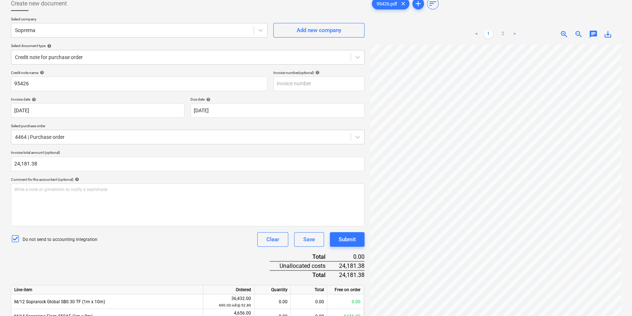
scroll to position [0, 0]
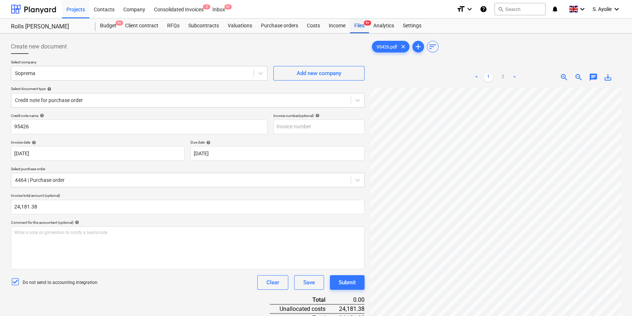
click at [356, 27] on div "Files 9+" at bounding box center [359, 26] width 19 height 15
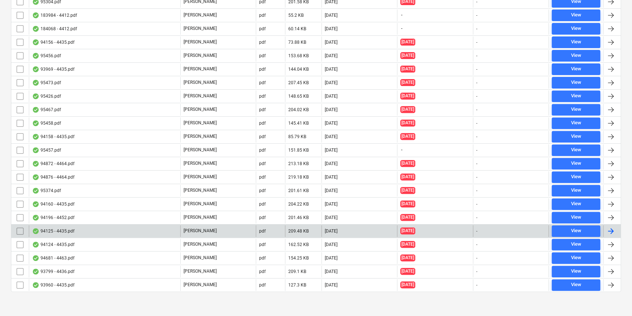
click at [74, 235] on div "94125 - 4435.pdf" at bounding box center [104, 232] width 151 height 12
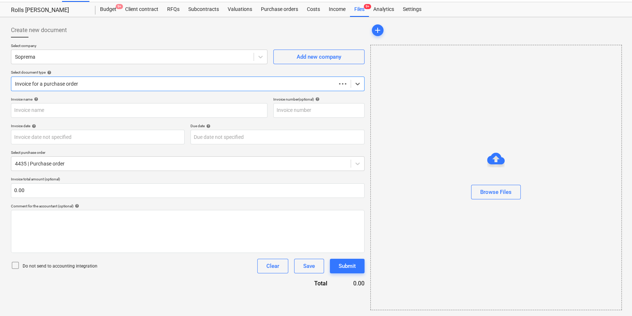
scroll to position [16, 0]
type input "C0000603"
type input "19 Jun 2025"
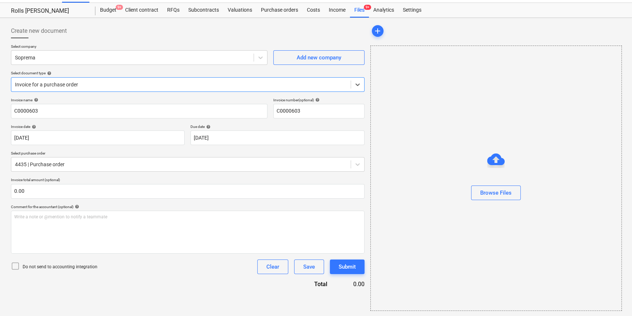
scroll to position [0, 0]
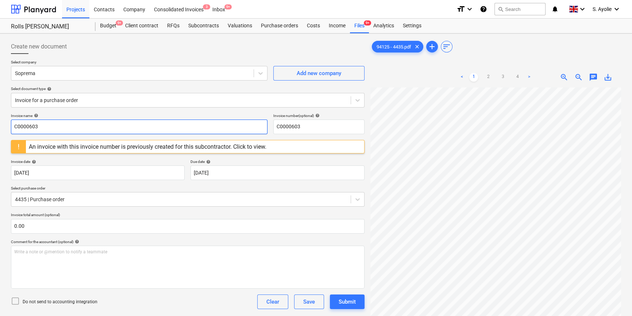
drag, startPoint x: 85, startPoint y: 130, endPoint x: -100, endPoint y: 106, distance: 186.2
click at [0, 106] on html "Projects Contacts Company Consolidated Invoices 3 Inbox 9+ format_size keyboard…" at bounding box center [316, 158] width 632 height 316
type input "94125"
click at [51, 158] on div "Invoice name help 94125 Invoice number (optional) help C0000603 An invoice with…" at bounding box center [188, 307] width 354 height 387
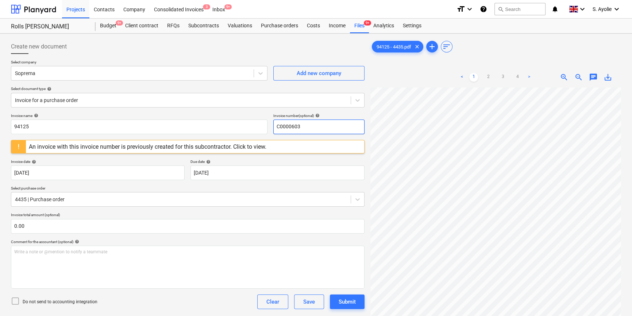
drag, startPoint x: 314, startPoint y: 123, endPoint x: 117, endPoint y: 114, distance: 197.7
click at [117, 114] on div "Invoice name help 94125 Invoice number (optional) help C0000603" at bounding box center [188, 124] width 354 height 21
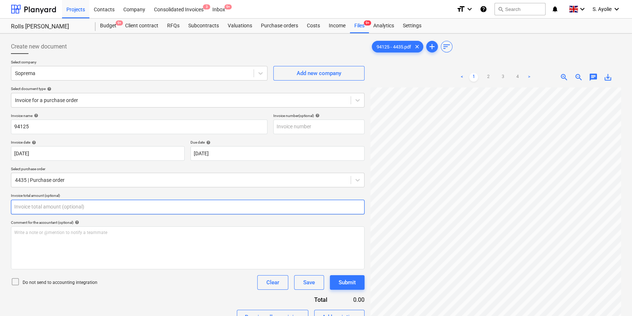
drag, startPoint x: 54, startPoint y: 211, endPoint x: 41, endPoint y: 206, distance: 13.3
click at [52, 211] on input "text" at bounding box center [188, 207] width 354 height 15
type input "0.00"
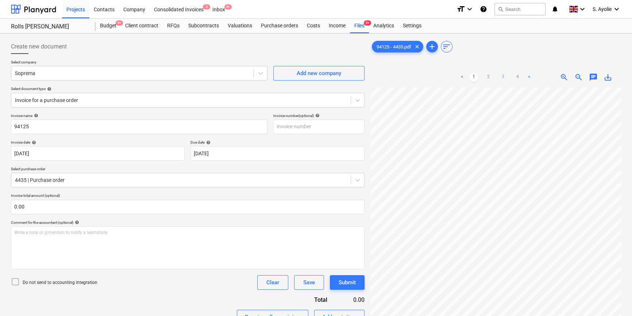
click at [505, 77] on ul "< 1 2 3 4 >" at bounding box center [496, 77] width 80 height 9
click at [505, 77] on link "3" at bounding box center [503, 77] width 9 height 9
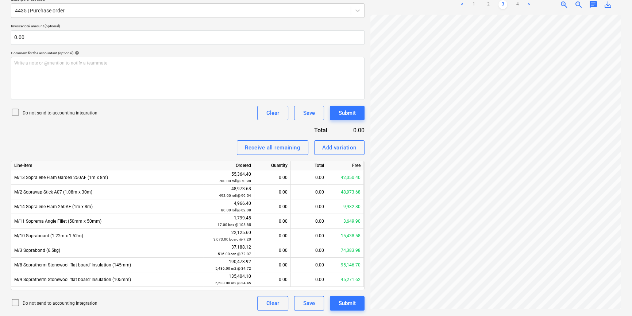
scroll to position [93, 24]
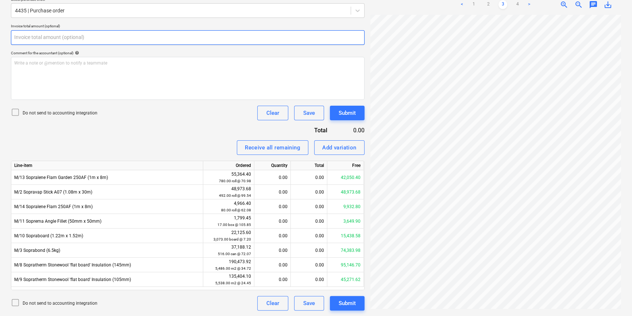
click at [33, 39] on input "text" at bounding box center [188, 37] width 354 height 15
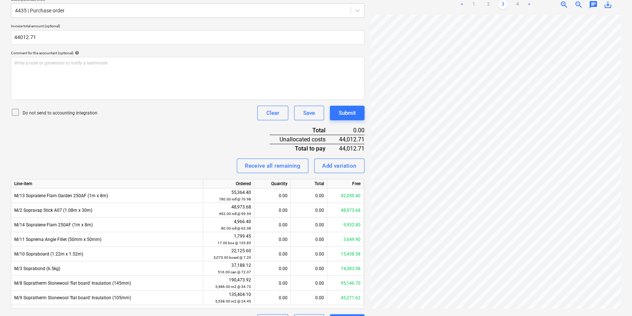
type input "44,012.71"
click at [52, 107] on div "Do not send to accounting integration Clear Save Submit" at bounding box center [188, 113] width 354 height 15
click at [49, 114] on p "Do not send to accounting integration" at bounding box center [60, 113] width 75 height 6
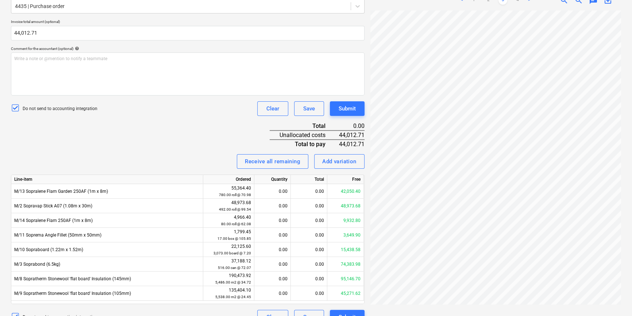
scroll to position [188, 0]
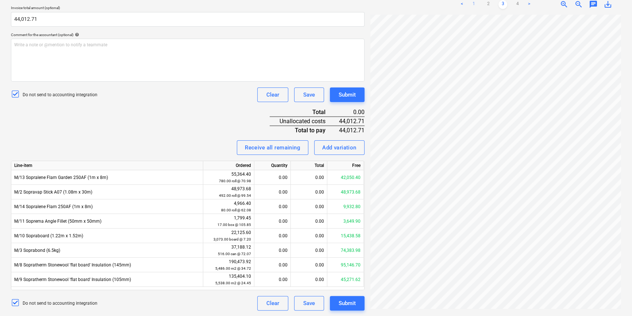
click at [475, 5] on link "1" at bounding box center [473, 4] width 9 height 9
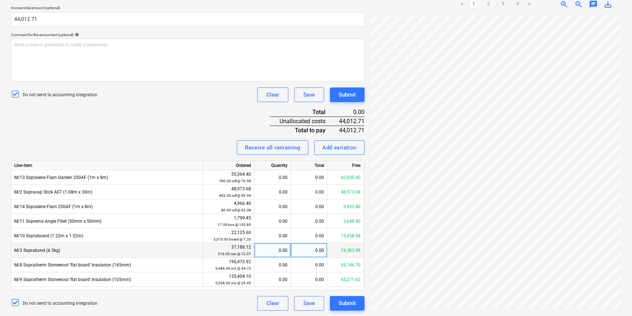
click at [318, 253] on div "0.00" at bounding box center [309, 250] width 37 height 15
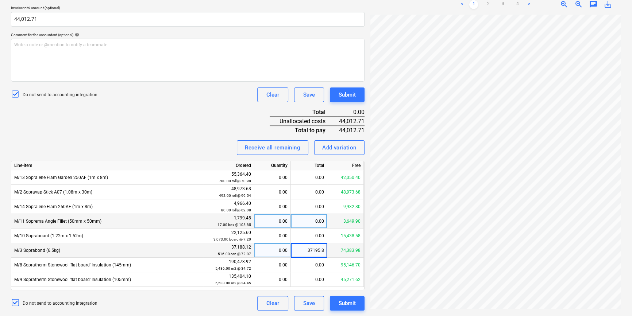
type input "37195.86"
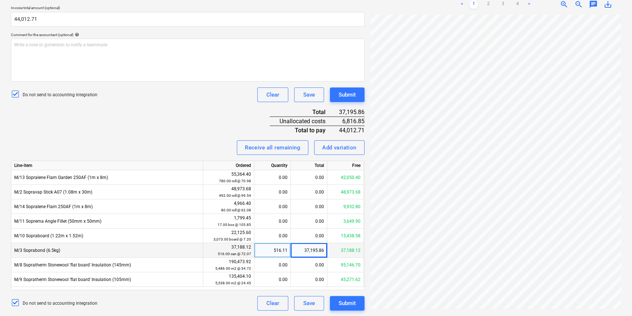
click at [287, 250] on div "516.11" at bounding box center [272, 250] width 30 height 15
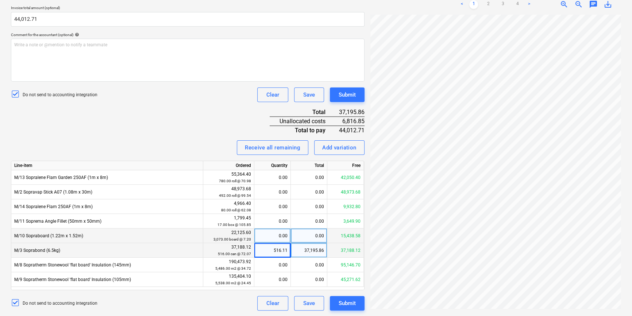
click at [312, 240] on div "0.00" at bounding box center [309, 236] width 37 height 15
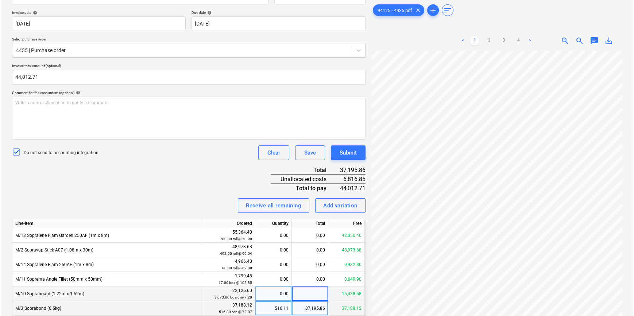
scroll to position [188, 0]
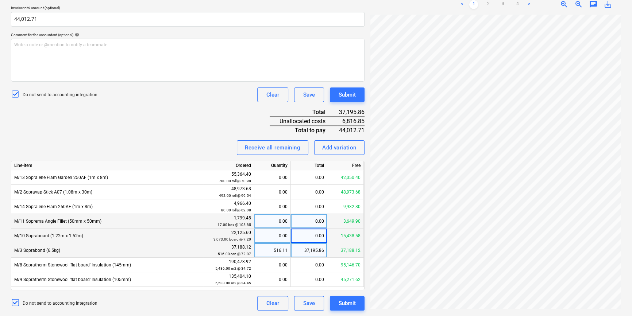
click at [318, 222] on div "0.00" at bounding box center [309, 221] width 37 height 15
type input "1850.45"
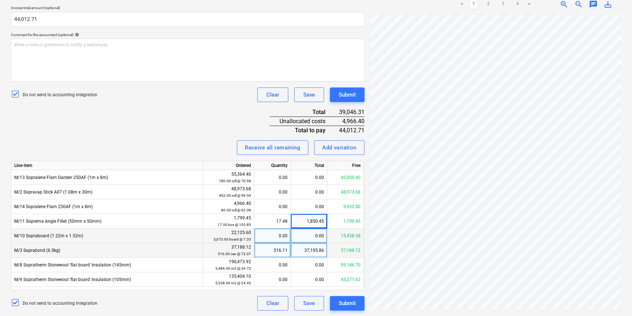
click at [186, 117] on div "Invoice name help 94125 Invoice number (optional) help Invoice date help 19 Jun…" at bounding box center [188, 118] width 354 height 385
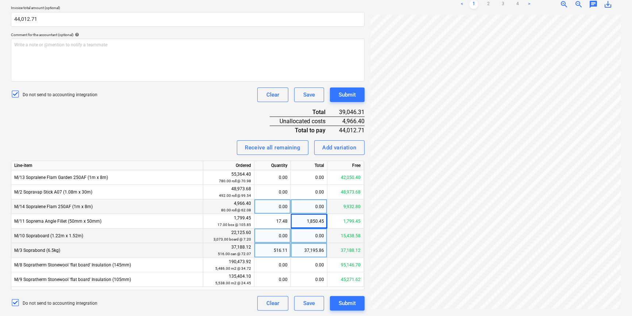
click at [303, 206] on div "0.00" at bounding box center [309, 207] width 37 height 15
type input "4966.40"
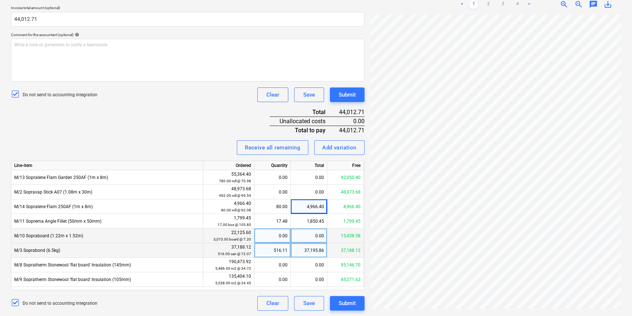
click at [206, 125] on div "Invoice name help 94125 Invoice number (optional) help Invoice date help 19 Jun…" at bounding box center [188, 118] width 354 height 385
click at [349, 303] on div "Submit" at bounding box center [347, 303] width 17 height 9
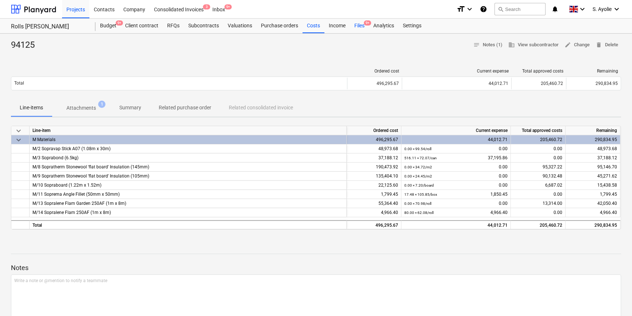
click at [361, 25] on div "Files 9+" at bounding box center [359, 26] width 19 height 15
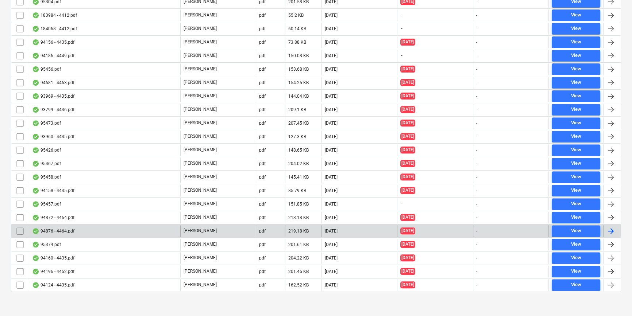
click at [174, 235] on div "94876 - 4464.pdf" at bounding box center [104, 232] width 151 height 12
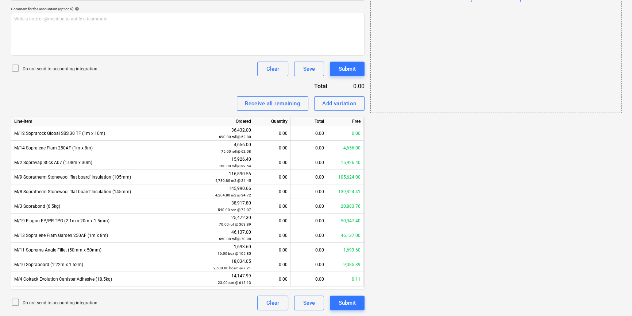
scroll to position [16, 0]
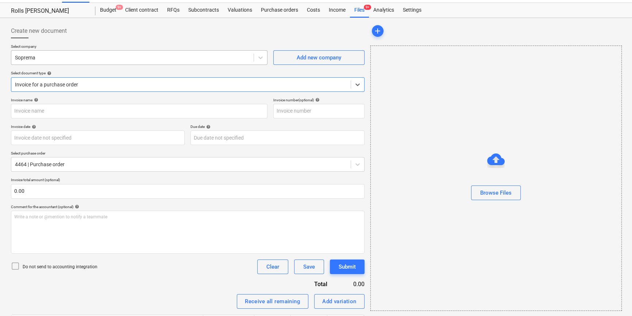
type input "C0000603"
type input "[DATE]"
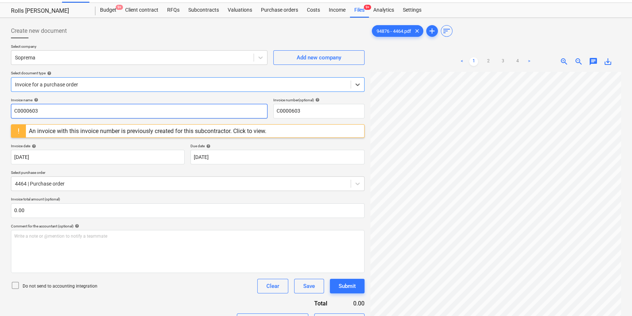
click at [85, 105] on input "C0000603" at bounding box center [139, 111] width 257 height 15
click at [85, 106] on input "C0000603" at bounding box center [139, 111] width 257 height 15
type input "94876"
drag, startPoint x: 310, startPoint y: 110, endPoint x: 222, endPoint y: 111, distance: 88.4
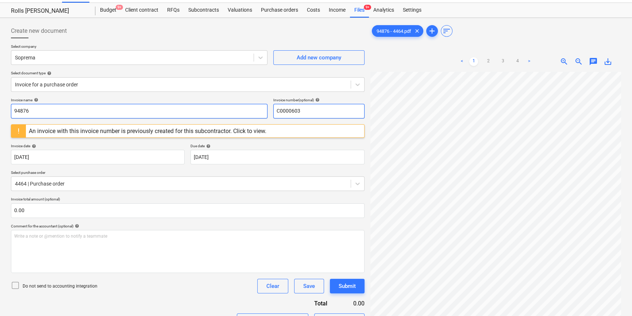
click at [223, 111] on div "Invoice name help 94876 Invoice number (optional) help C0000603" at bounding box center [188, 108] width 354 height 21
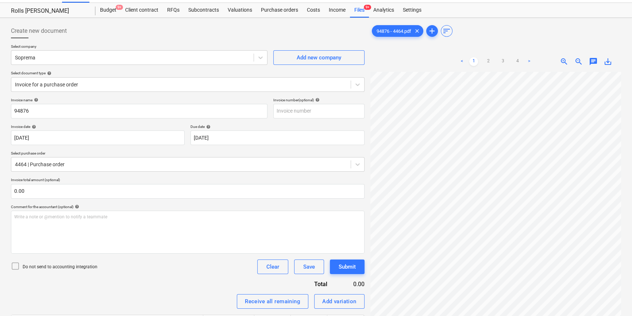
click at [203, 93] on div "Select company Soprema Add new company Select document type help Invoice for a …" at bounding box center [188, 71] width 354 height 54
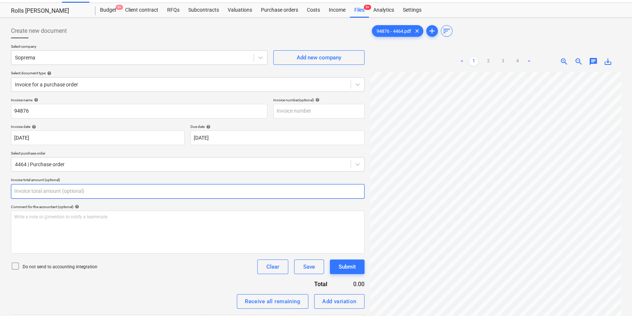
click at [77, 196] on input "text" at bounding box center [188, 191] width 354 height 15
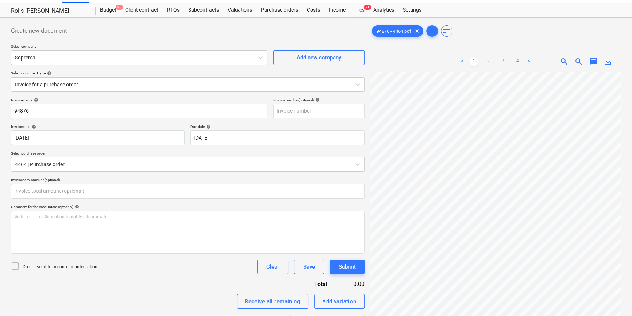
type input "0.00"
click at [504, 61] on link "3" at bounding box center [503, 61] width 9 height 9
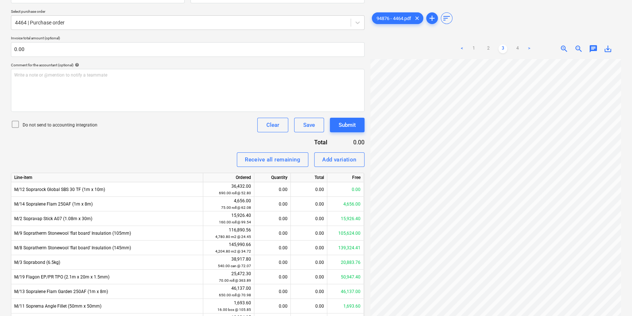
scroll to position [147, 0]
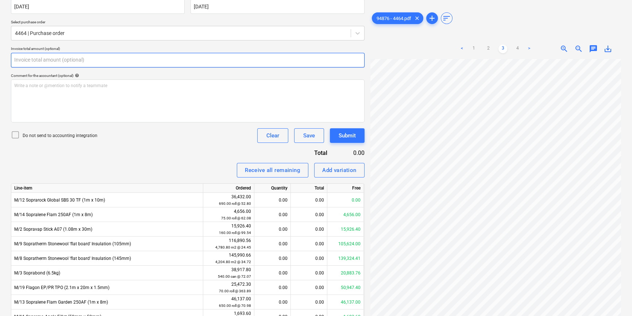
click at [57, 57] on input "text" at bounding box center [188, 60] width 354 height 15
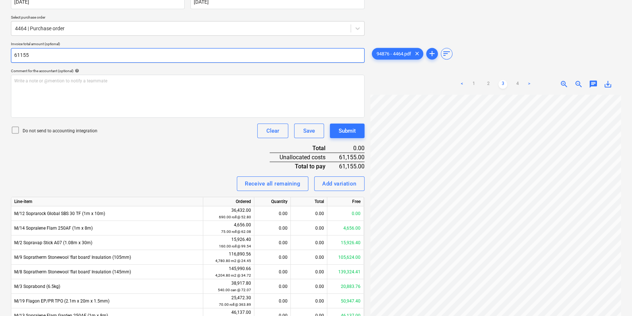
scroll to position [132, 0]
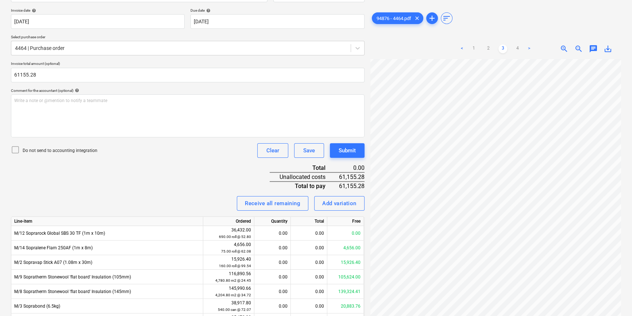
type input "61,155.28"
click at [30, 152] on p "Do not send to accounting integration" at bounding box center [60, 151] width 75 height 6
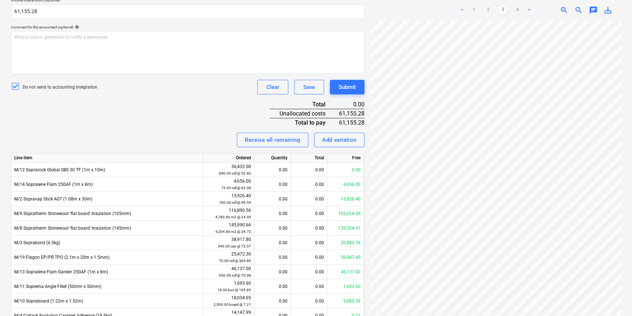
scroll to position [199, 0]
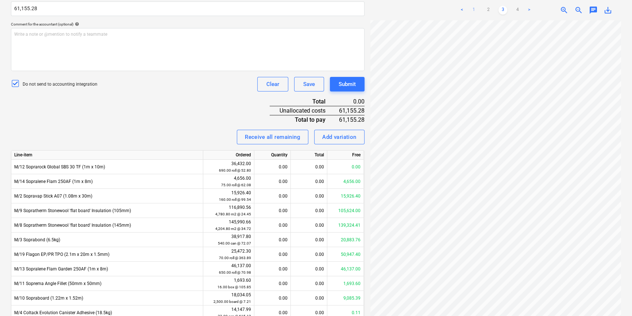
click at [477, 9] on link "1" at bounding box center [473, 10] width 9 height 9
click at [310, 200] on div "0.00" at bounding box center [309, 196] width 37 height 15
type input "15914.88"
click at [160, 97] on div "Invoice name help 94876 Invoice number (optional) help Invoice date help 23 Jul…" at bounding box center [188, 129] width 354 height 429
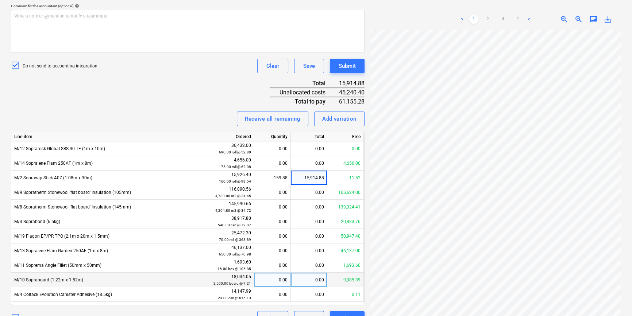
scroll to position [232, 0]
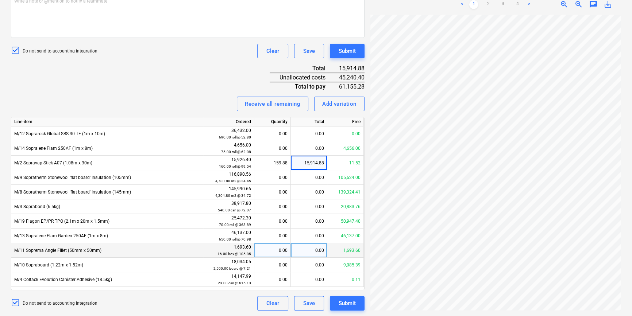
click at [308, 256] on div "0.00" at bounding box center [309, 250] width 37 height 15
type input "1693.60"
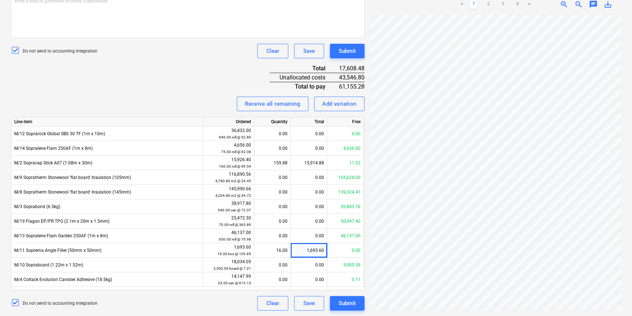
click at [128, 49] on div "Do not send to accounting integration Clear Save Submit" at bounding box center [188, 51] width 354 height 15
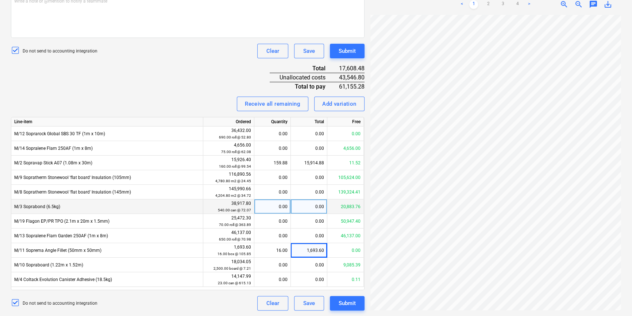
click at [296, 207] on div "0.00" at bounding box center [309, 207] width 37 height 15
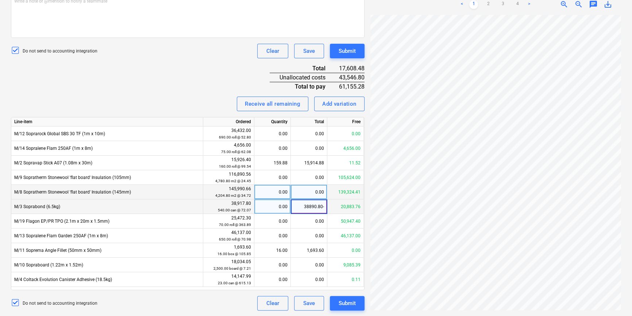
type input "38890.80"
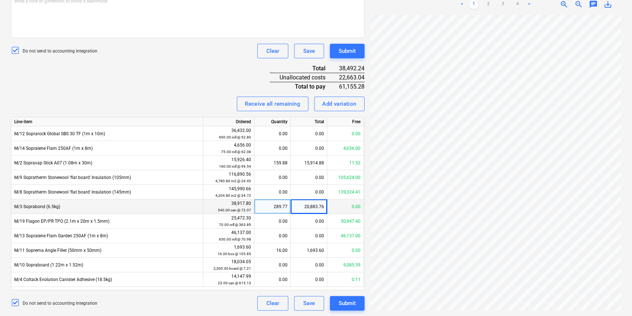
click at [147, 93] on div "Invoice name help 94876 Invoice number (optional) help Invoice date help 23 Jul…" at bounding box center [188, 96] width 354 height 429
click at [308, 208] on div "20,883.76" at bounding box center [309, 207] width 37 height 15
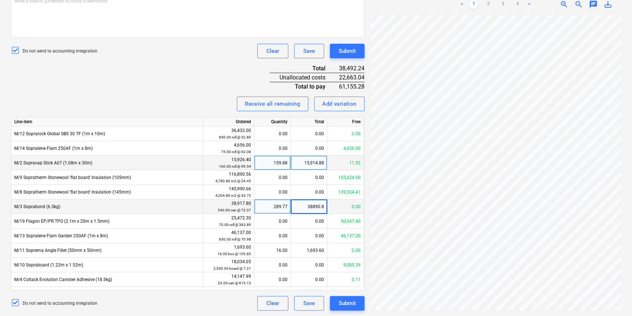
type input "38890.80"
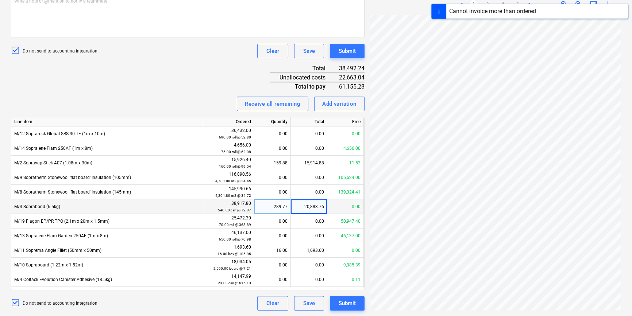
click at [139, 87] on div "Invoice name help 94876 Invoice number (optional) help Invoice date help 23 Jul…" at bounding box center [188, 96] width 354 height 429
click at [311, 209] on div "20,883.76" at bounding box center [309, 207] width 37 height 15
click at [311, 210] on input "20883.76" at bounding box center [309, 207] width 36 height 14
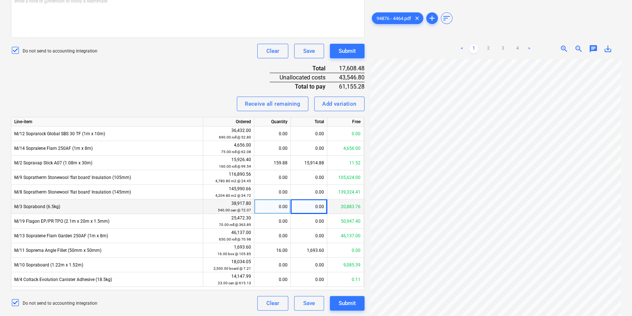
click at [303, 208] on div "0.00" at bounding box center [309, 207] width 37 height 15
click at [307, 205] on div "0.00" at bounding box center [309, 207] width 37 height 15
type input "38890.80"
click at [564, 48] on span "zoom_in" at bounding box center [564, 49] width 9 height 9
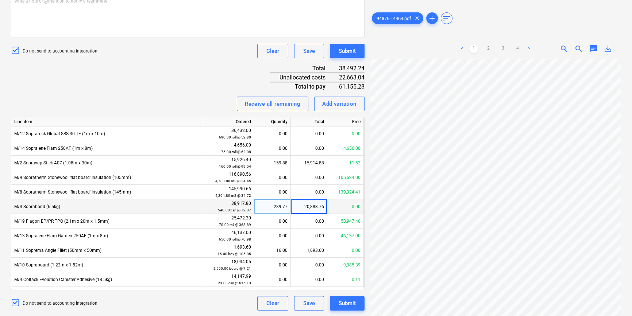
click at [378, 46] on div "< 1 2 3 4 > zoom_in zoom_out chat 0 save_alt" at bounding box center [496, 197] width 251 height 316
click at [579, 49] on span "zoom_out" at bounding box center [579, 49] width 9 height 9
click at [577, 48] on span "zoom_out" at bounding box center [579, 49] width 9 height 9
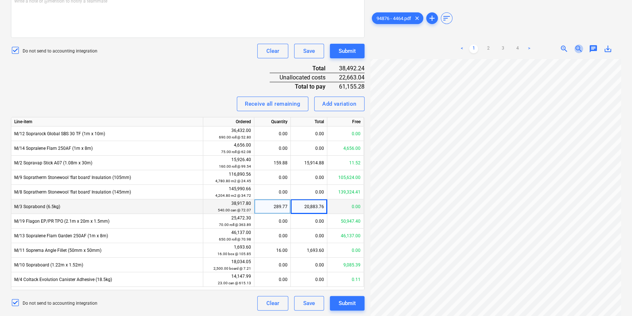
scroll to position [93, 24]
click at [312, 207] on div "20,883.76" at bounding box center [309, 207] width 37 height 15
type input "38"
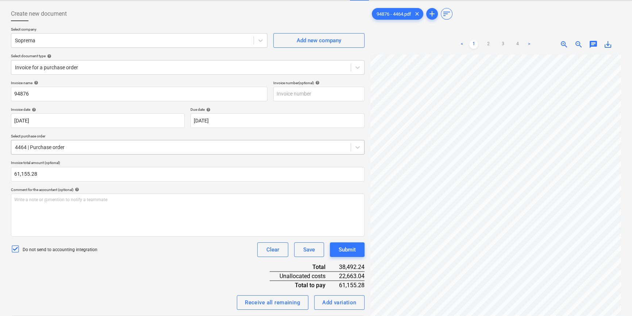
scroll to position [0, 0]
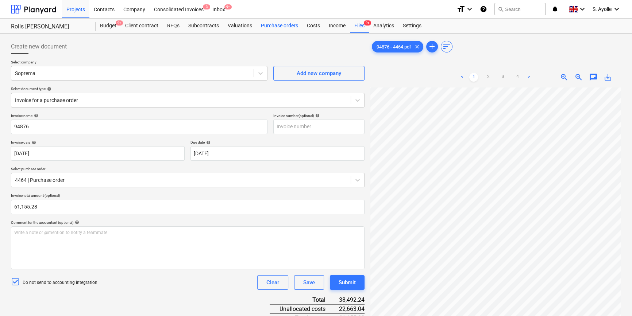
click at [283, 25] on div "Purchase orders" at bounding box center [280, 26] width 46 height 15
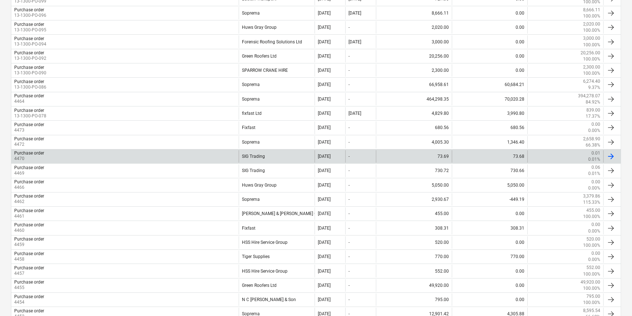
scroll to position [273, 0]
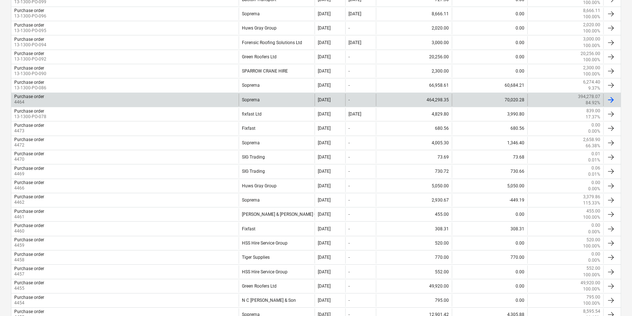
click at [34, 102] on p "4464" at bounding box center [29, 102] width 30 height 6
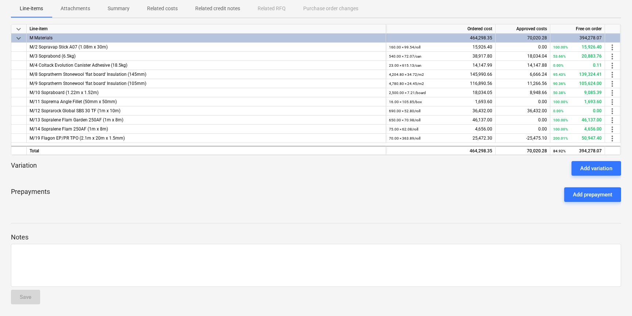
scroll to position [108, 0]
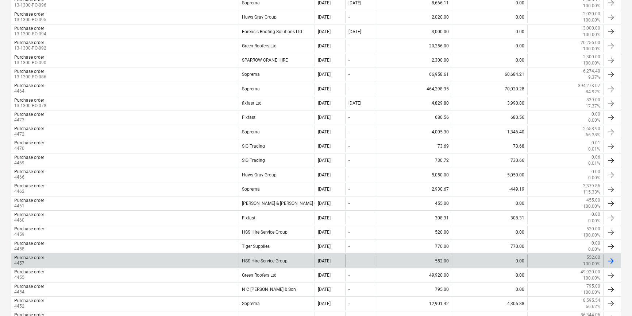
scroll to position [273, 0]
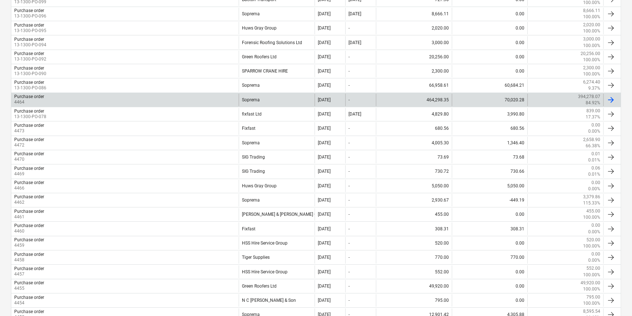
click at [211, 97] on div "Purchase order 4464" at bounding box center [124, 100] width 227 height 12
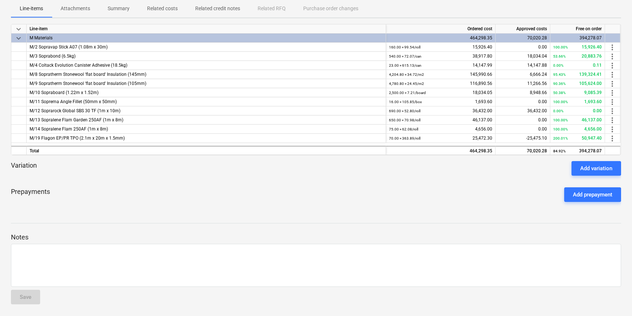
scroll to position [108, 0]
click at [74, 11] on p "Attachments" at bounding box center [76, 9] width 30 height 8
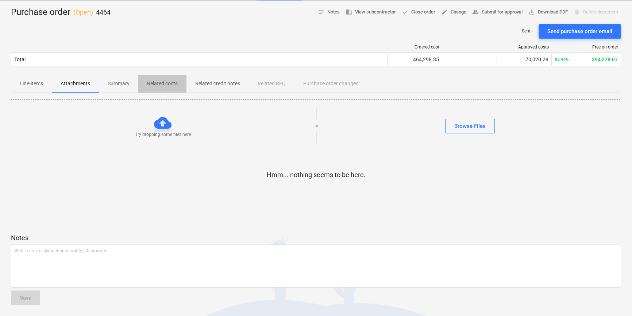
click at [173, 84] on p "Related costs" at bounding box center [162, 84] width 31 height 8
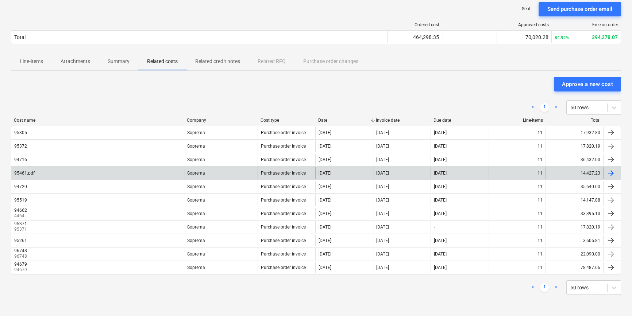
scroll to position [66, 0]
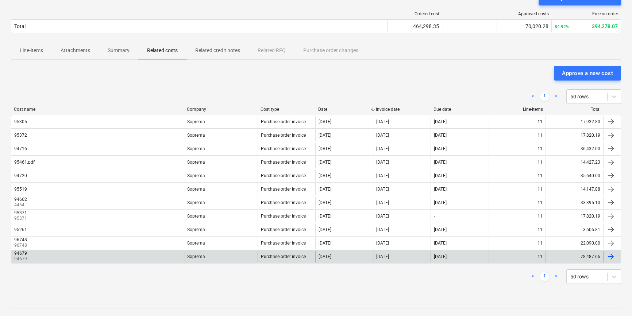
click at [75, 262] on div "94679 94679" at bounding box center [97, 257] width 173 height 12
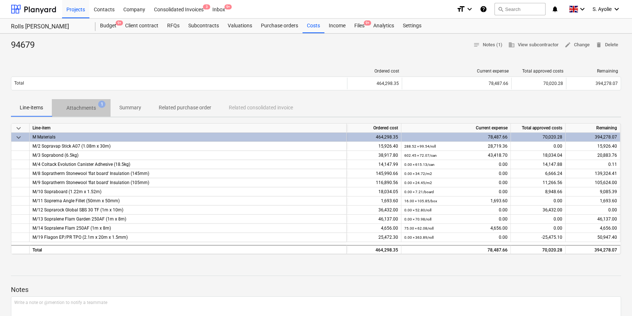
click at [84, 107] on p "Attachments" at bounding box center [81, 108] width 30 height 8
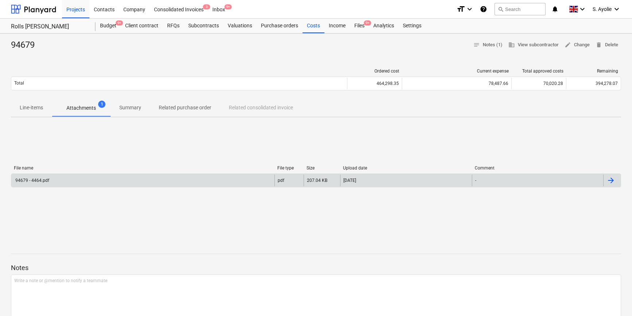
click at [79, 184] on div "94679 - 4464.pdf" at bounding box center [142, 181] width 263 height 12
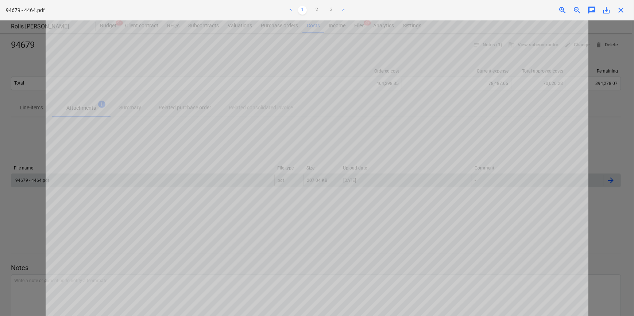
scroll to position [66, 0]
click at [16, 130] on div at bounding box center [317, 168] width 634 height 296
click at [30, 120] on div at bounding box center [317, 168] width 634 height 296
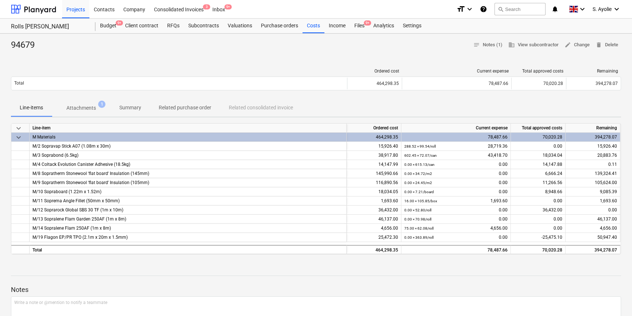
scroll to position [66, 0]
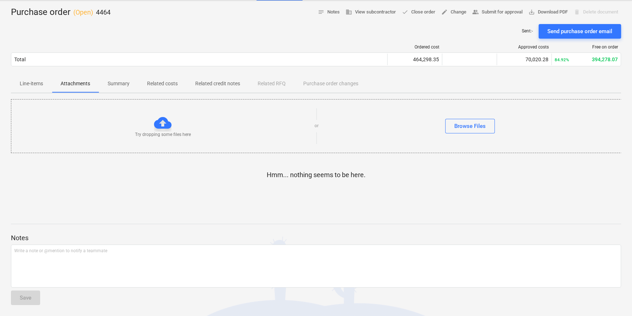
scroll to position [108, 0]
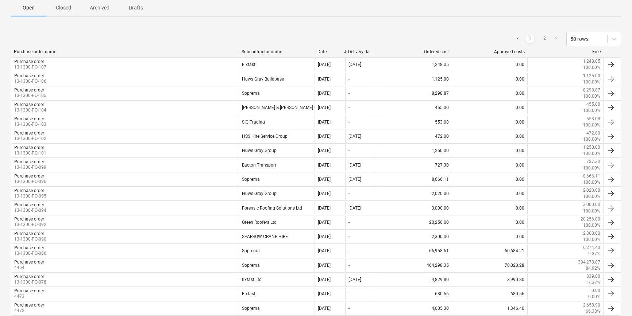
scroll to position [273, 0]
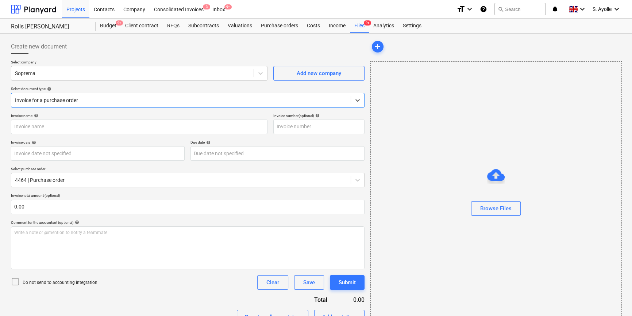
type input "C0000603"
type input "[DATE]"
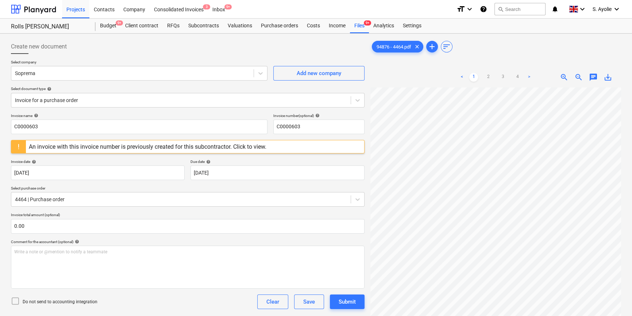
click at [71, 107] on div "Select company Soprema Add new company Select document type help Invoice for a …" at bounding box center [188, 87] width 354 height 54
click at [69, 99] on div at bounding box center [181, 100] width 332 height 7
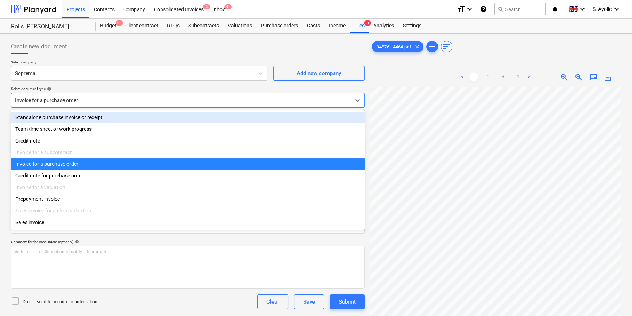
drag, startPoint x: 201, startPoint y: 53, endPoint x: 201, endPoint y: 57, distance: 4.0
click at [201, 57] on div "Create new document Select company Soprema Add new company Select document type…" at bounding box center [188, 291] width 354 height 504
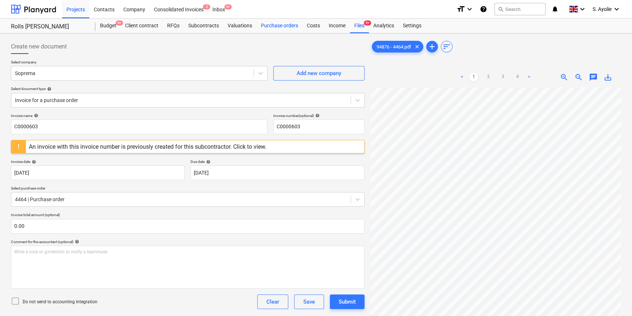
click at [285, 27] on div "Purchase orders" at bounding box center [280, 26] width 46 height 15
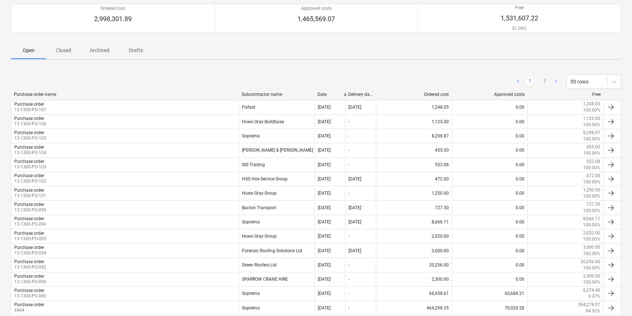
scroll to position [166, 0]
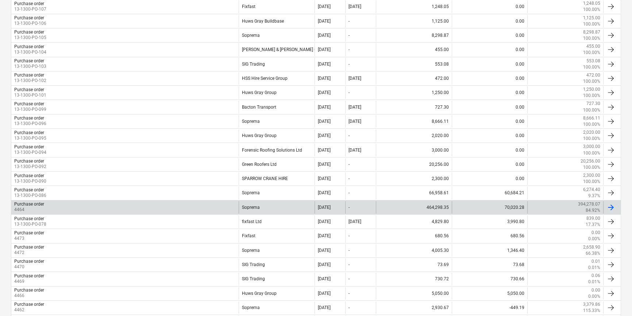
click at [51, 208] on div "Purchase order 4464" at bounding box center [124, 208] width 227 height 12
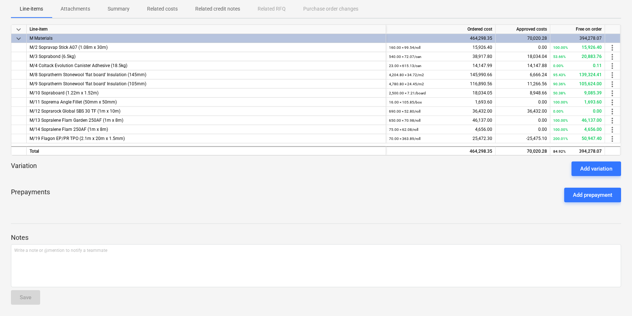
scroll to position [74, 0]
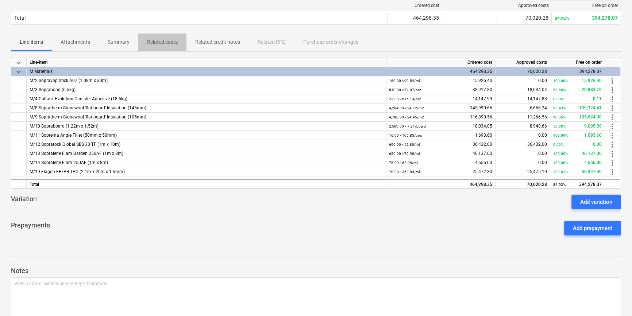
click at [167, 45] on p "Related costs" at bounding box center [162, 42] width 31 height 8
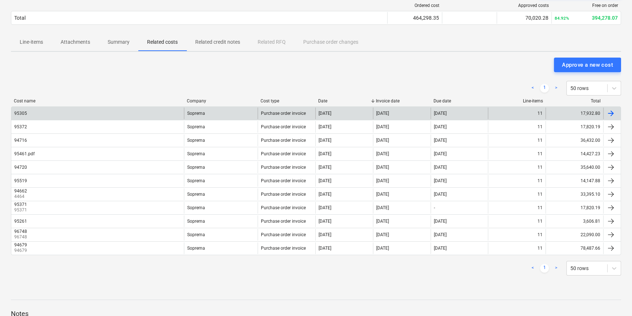
click at [215, 114] on div "Soprema" at bounding box center [221, 114] width 74 height 12
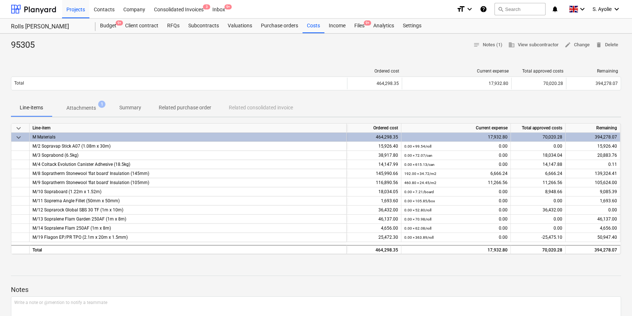
click at [91, 104] on span "Attachments 1" at bounding box center [81, 107] width 41 height 7
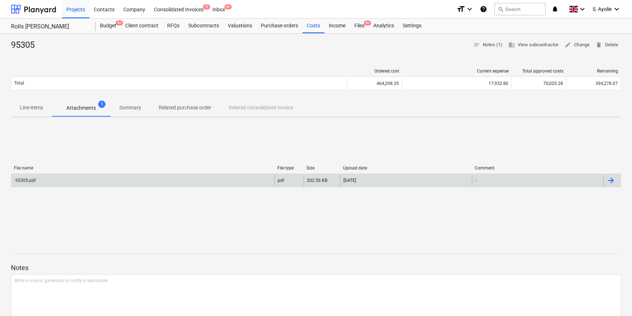
click at [254, 179] on div "95305.pdf" at bounding box center [142, 181] width 263 height 12
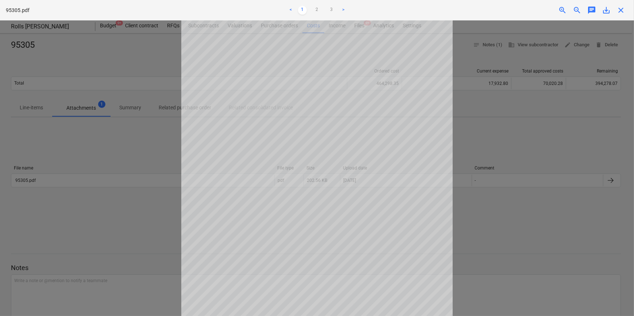
scroll to position [66, 0]
click at [556, 191] on div at bounding box center [317, 168] width 634 height 296
click at [123, 102] on div at bounding box center [317, 168] width 634 height 296
drag, startPoint x: 513, startPoint y: 57, endPoint x: 530, endPoint y: 52, distance: 17.6
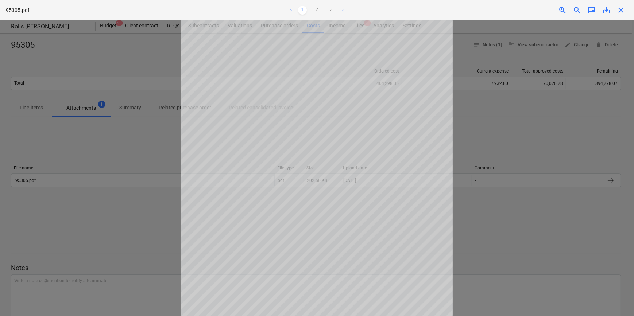
click at [517, 57] on div at bounding box center [317, 168] width 634 height 296
click at [624, 11] on span "close" at bounding box center [621, 10] width 9 height 9
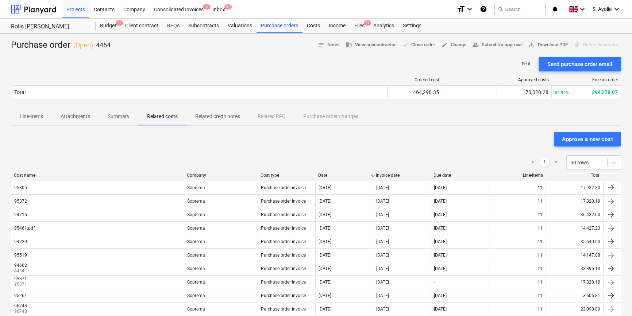
scroll to position [74, 0]
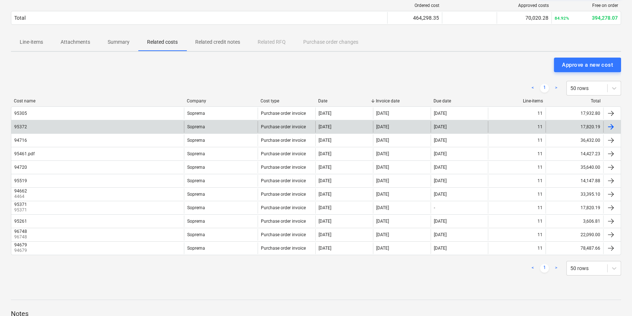
click at [238, 126] on div "Soprema" at bounding box center [221, 127] width 74 height 12
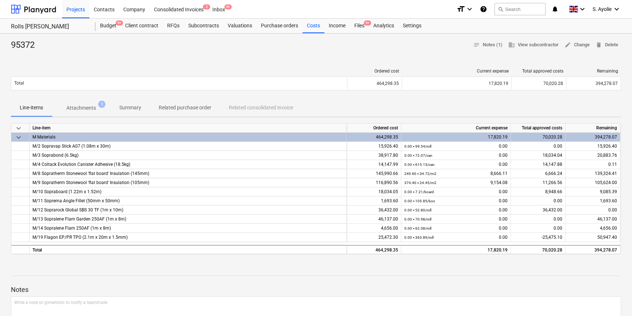
click at [88, 101] on span "Attachments 1" at bounding box center [81, 107] width 59 height 13
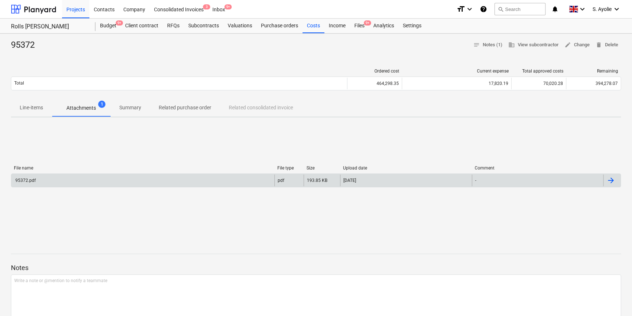
click at [138, 179] on div "95372.pdf" at bounding box center [142, 181] width 263 height 12
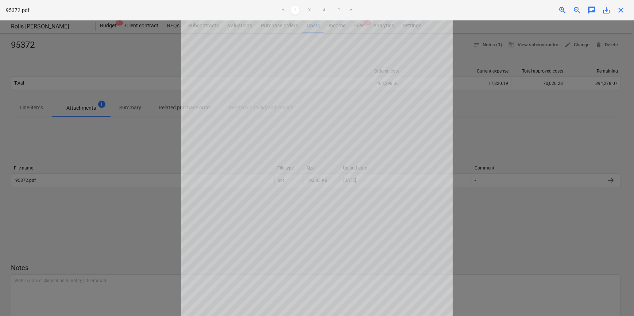
click at [624, 12] on span "close" at bounding box center [621, 10] width 9 height 9
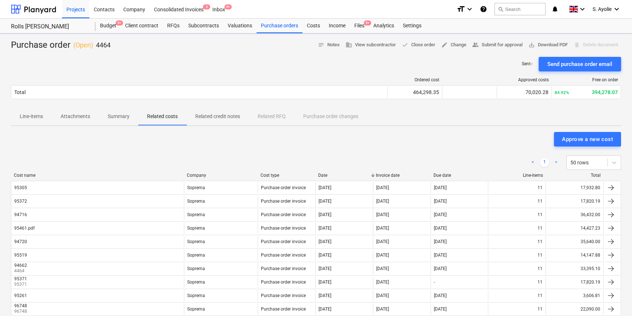
scroll to position [74, 0]
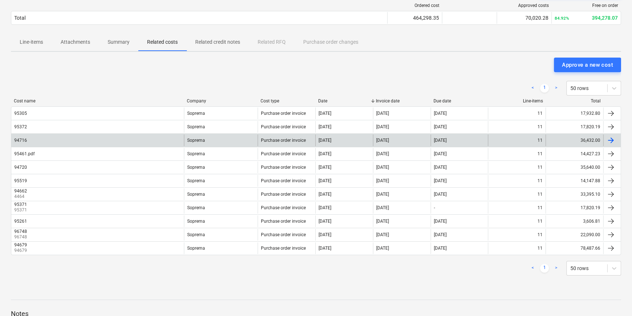
click at [80, 143] on div "94716" at bounding box center [97, 141] width 173 height 12
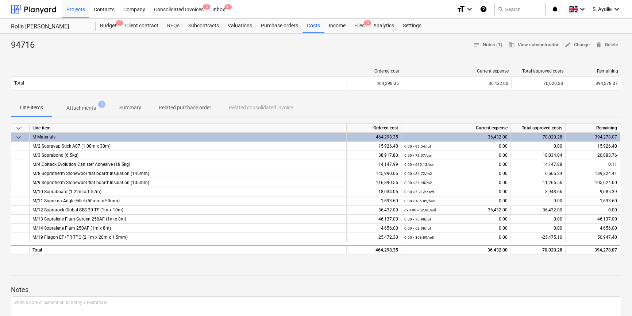
click at [80, 116] on button "Attachments 1" at bounding box center [81, 108] width 59 height 18
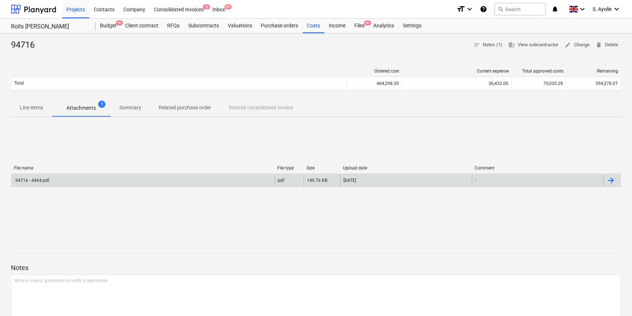
click at [190, 176] on div "94716 - 4464.pdf" at bounding box center [142, 181] width 263 height 12
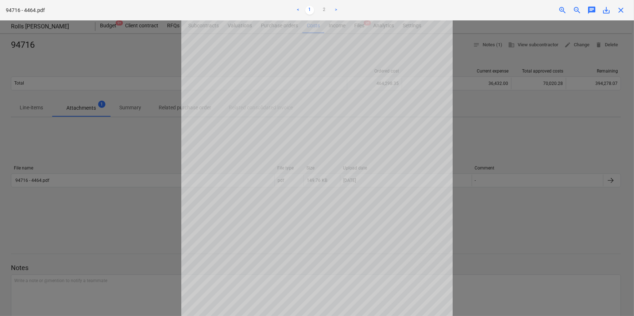
click at [617, 16] on div "94716 - 4464.pdf < 1 2 > zoom_in zoom_out chat 0 save_alt close" at bounding box center [317, 10] width 634 height 20
click at [620, 10] on span "close" at bounding box center [621, 10] width 9 height 9
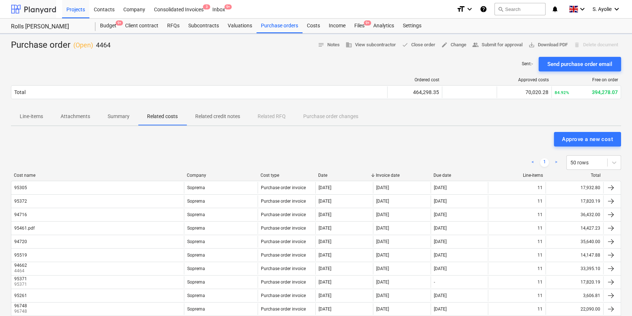
scroll to position [74, 0]
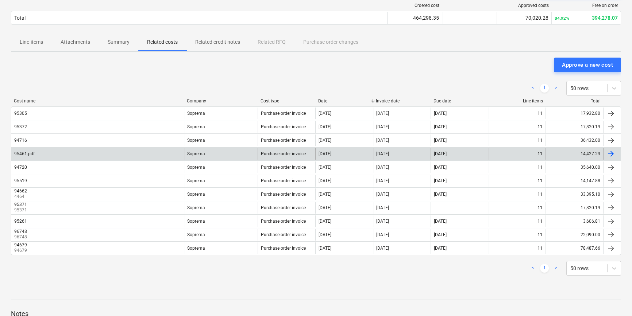
click at [81, 149] on div "95461.pdf" at bounding box center [97, 154] width 173 height 12
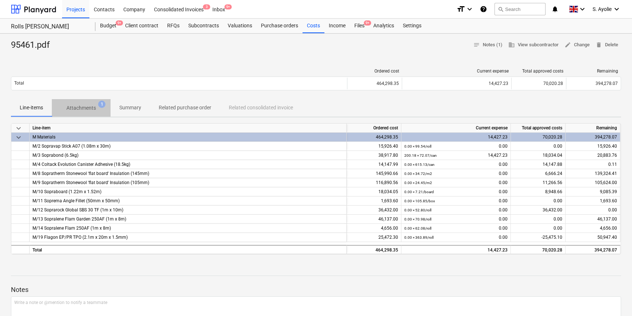
click at [81, 112] on span "Attachments 1" at bounding box center [81, 107] width 59 height 13
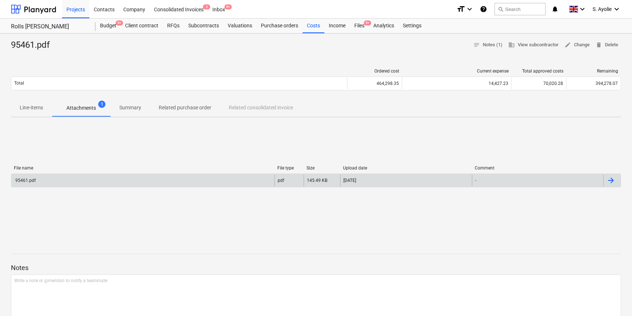
click at [87, 176] on div "95461.pdf" at bounding box center [142, 181] width 263 height 12
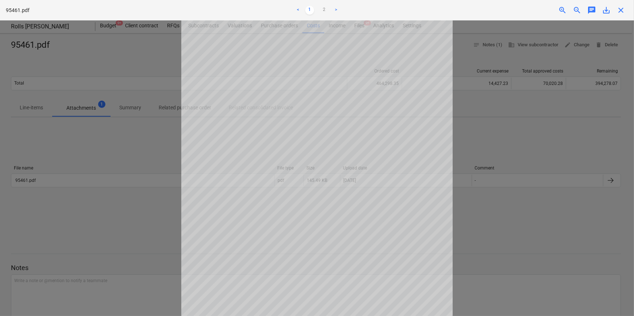
click at [623, 8] on span "close" at bounding box center [621, 10] width 9 height 9
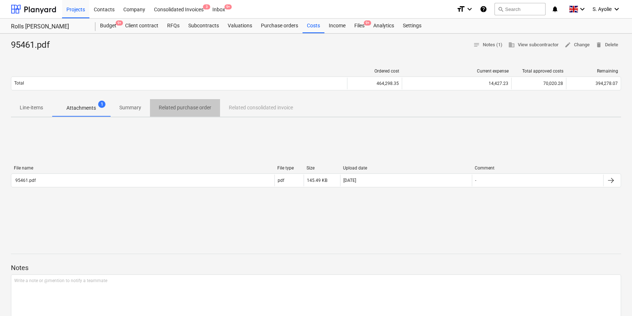
click at [184, 111] on p "Related purchase order" at bounding box center [185, 108] width 53 height 8
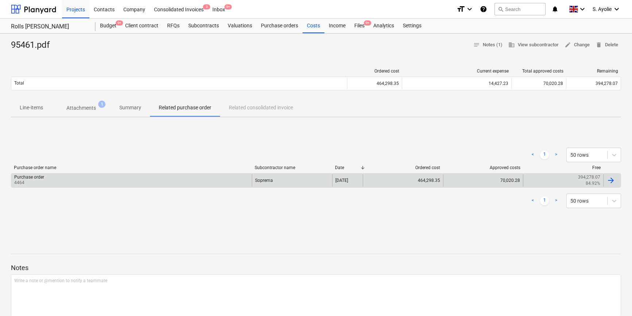
click at [162, 182] on div "Purchase order 4464" at bounding box center [131, 180] width 241 height 12
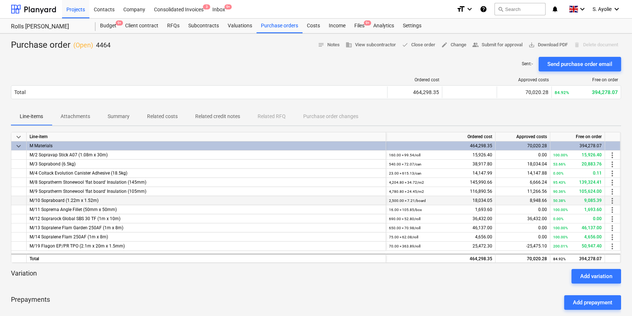
click at [75, 203] on span "M/10 Sopraboard (1.22m x 1.52m)" at bounding box center [64, 200] width 69 height 5
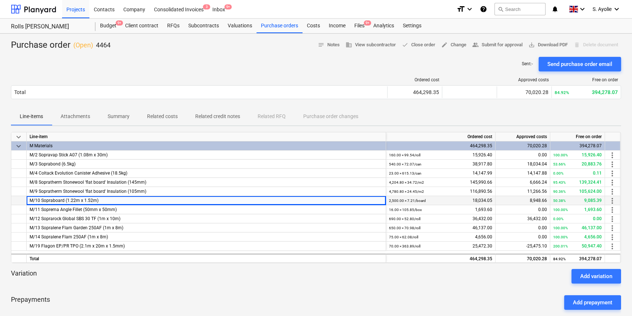
click at [127, 203] on div "M/10 Sopraboard (1.22m x 1.52m)" at bounding box center [207, 200] width 360 height 9
click at [400, 196] on div "2,500.00 × 7.21 / board" at bounding box center [407, 200] width 37 height 9
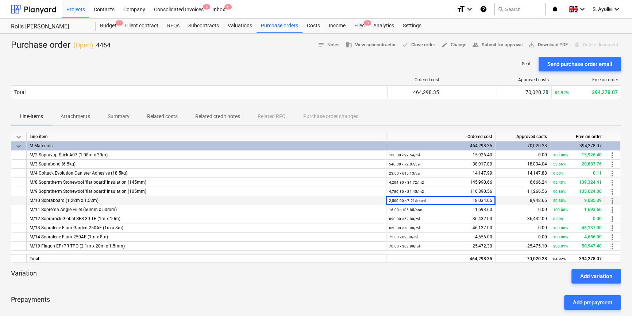
drag, startPoint x: 380, startPoint y: 201, endPoint x: 329, endPoint y: 200, distance: 51.1
click at [380, 201] on div "M/10 Sopraboard (1.22m x 1.52m)" at bounding box center [207, 200] width 360 height 9
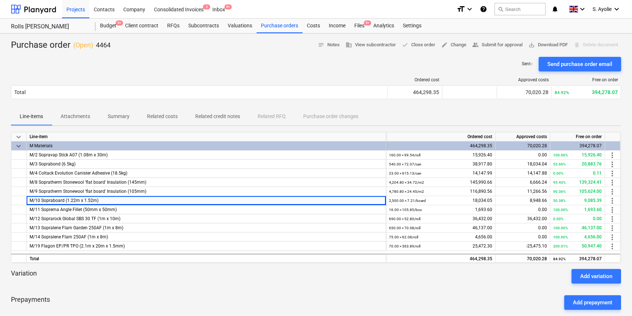
click at [118, 116] on p "Summary" at bounding box center [119, 117] width 22 height 8
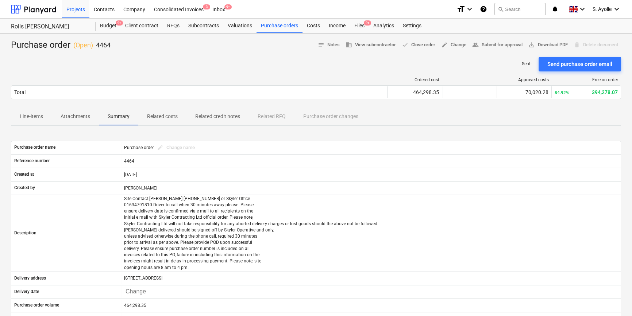
click at [78, 120] on p "Attachments" at bounding box center [76, 117] width 30 height 8
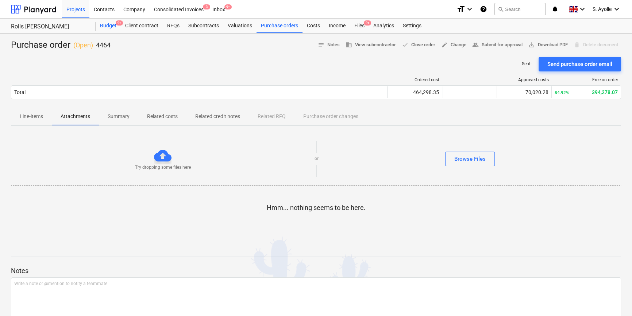
click at [110, 25] on div "Budget 9+" at bounding box center [108, 26] width 25 height 15
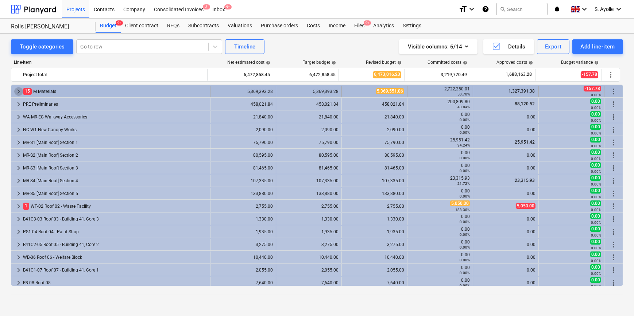
click at [21, 91] on span "keyboard_arrow_right" at bounding box center [18, 91] width 9 height 9
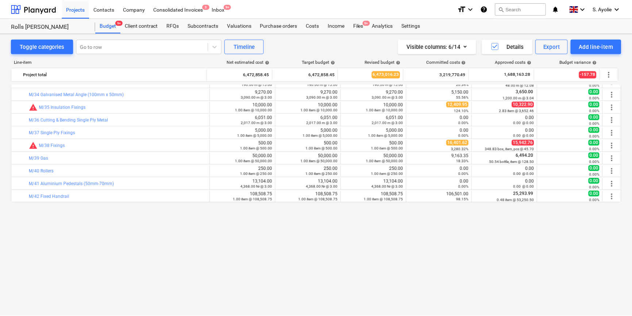
scroll to position [332, 0]
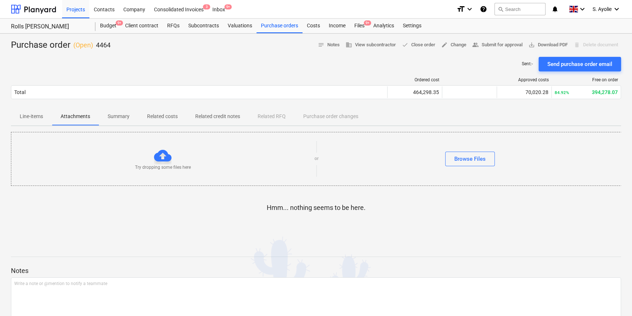
click at [159, 118] on p "Related costs" at bounding box center [162, 117] width 31 height 8
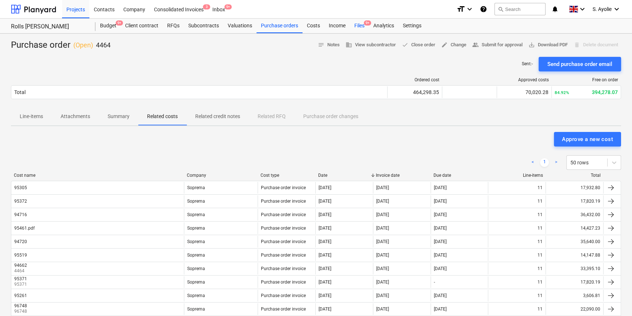
click at [364, 27] on div "Files 9+" at bounding box center [359, 26] width 19 height 15
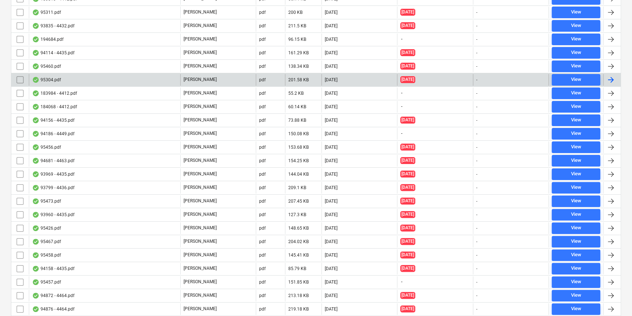
scroll to position [265, 0]
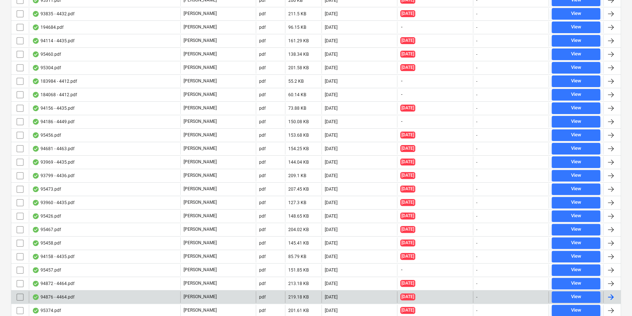
click at [62, 295] on div "94876 - 4464.pdf" at bounding box center [53, 298] width 42 height 6
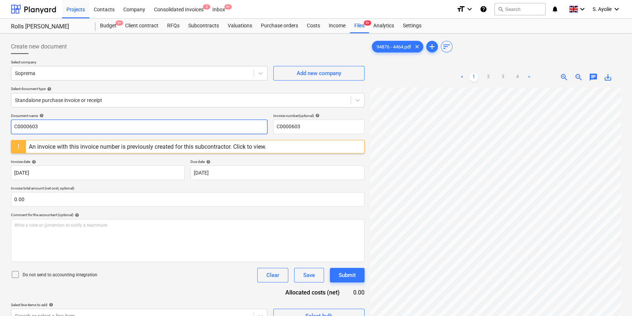
drag, startPoint x: 48, startPoint y: 123, endPoint x: -217, endPoint y: 34, distance: 279.2
click at [0, 34] on html "Projects Contacts Company Consolidated Invoices 3 Inbox 9+ format_size keyboard…" at bounding box center [316, 158] width 632 height 316
type input "94876"
drag, startPoint x: 305, startPoint y: 125, endPoint x: -43, endPoint y: 103, distance: 349.3
click at [0, 103] on html "Projects Contacts Company Consolidated Invoices 3 Inbox 9+ format_size keyboard…" at bounding box center [316, 158] width 632 height 316
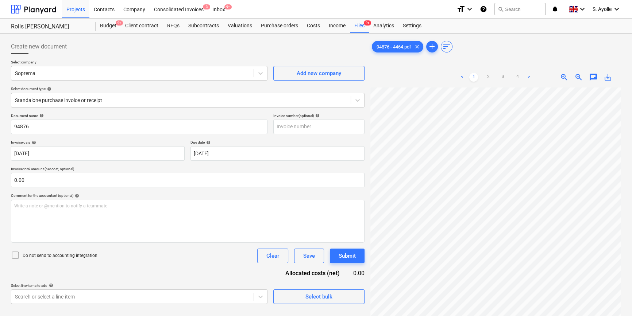
drag, startPoint x: 152, startPoint y: 172, endPoint x: 157, endPoint y: 170, distance: 4.6
click at [154, 171] on p "Invoice total amount (net cost, optional)" at bounding box center [188, 170] width 354 height 6
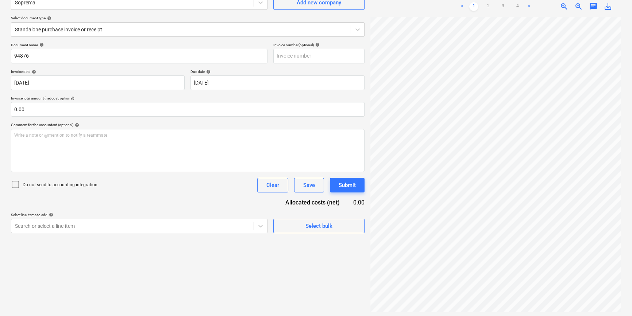
scroll to position [73, 0]
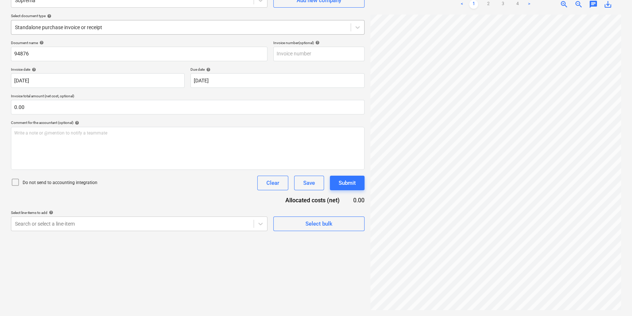
click at [86, 26] on div at bounding box center [181, 27] width 332 height 7
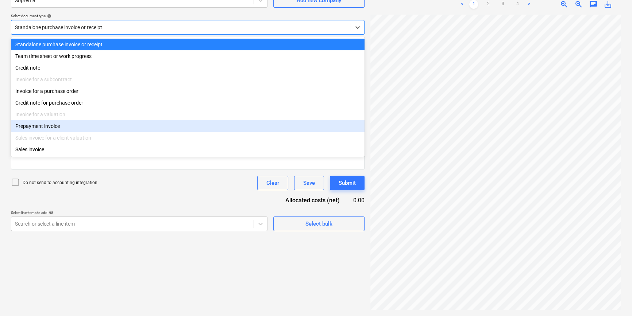
drag, startPoint x: 143, startPoint y: 247, endPoint x: 70, endPoint y: 52, distance: 208.2
click at [140, 246] on div "Create new document Select company Soprema Add new company Select document type…" at bounding box center [188, 138] width 360 height 350
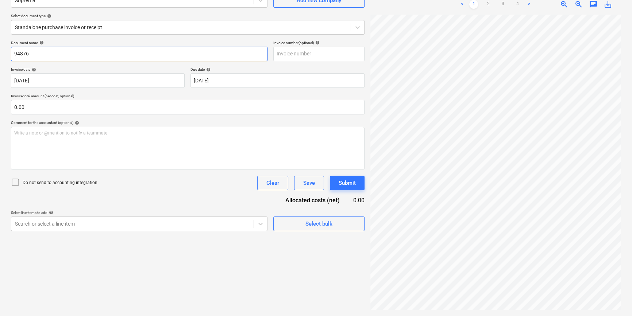
drag, startPoint x: -34, startPoint y: 41, endPoint x: 42, endPoint y: 50, distance: 76.5
click at [0, 41] on html "Projects Contacts Company Consolidated Invoices 3 Inbox 9+ format_size keyboard…" at bounding box center [316, 85] width 632 height 316
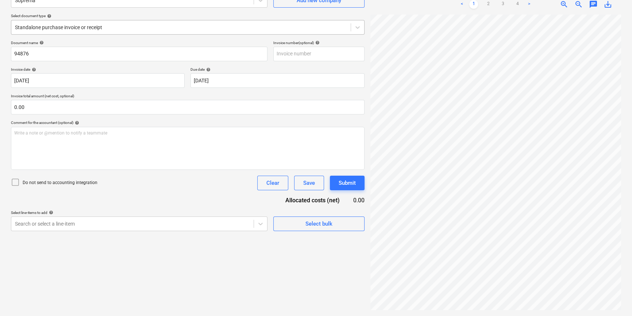
click at [139, 30] on div at bounding box center [181, 27] width 332 height 7
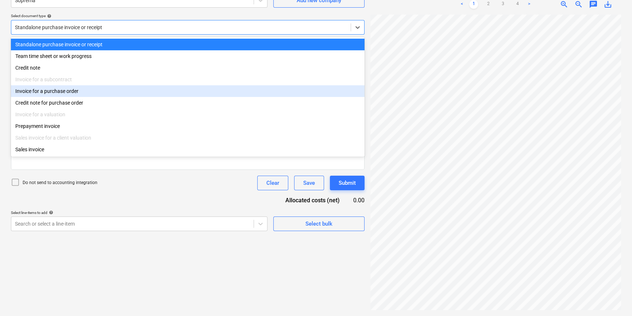
click at [93, 92] on div "Invoice for a purchase order" at bounding box center [188, 91] width 354 height 12
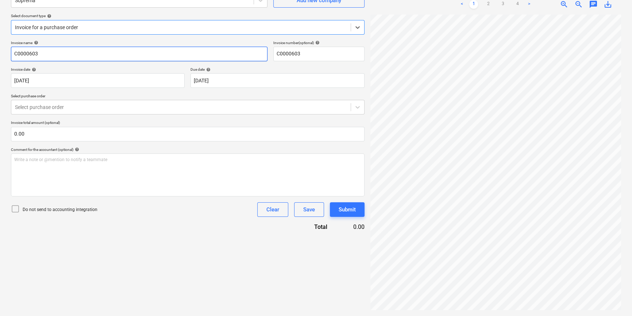
drag, startPoint x: 15, startPoint y: 50, endPoint x: -228, endPoint y: 17, distance: 245.6
click at [0, 17] on html "Projects Contacts Company Consolidated Invoices 3 Inbox 9+ format_size keyboard…" at bounding box center [316, 85] width 632 height 316
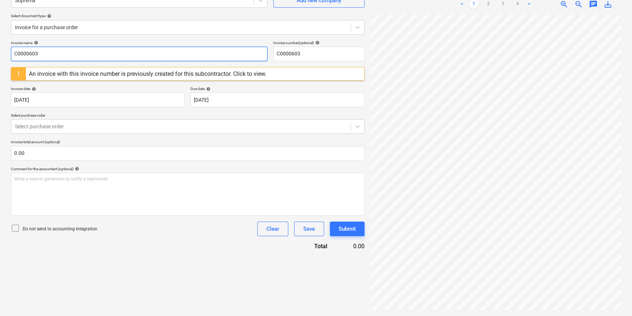
paste input "94876"
type input "94876"
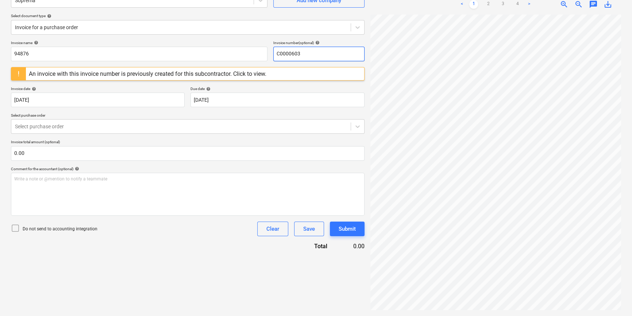
drag, startPoint x: 74, startPoint y: 25, endPoint x: 81, endPoint y: 18, distance: 9.8
click at [51, 25] on div "Create new document Select company Soprema Add new company Select document type…" at bounding box center [188, 108] width 354 height 284
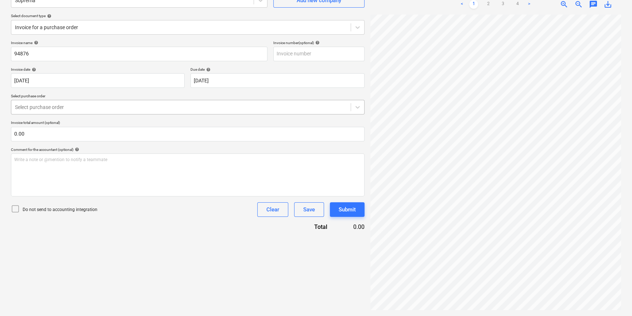
click at [129, 106] on div at bounding box center [181, 107] width 332 height 7
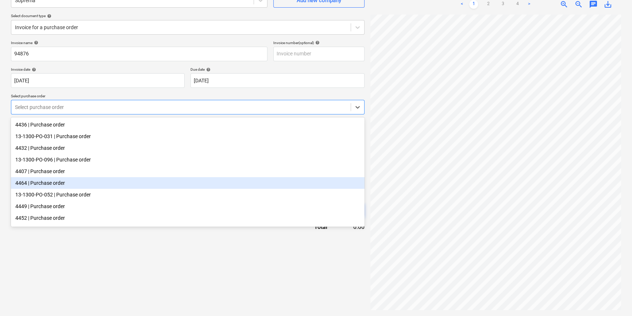
click at [90, 185] on div "4464 | Purchase order" at bounding box center [188, 183] width 354 height 12
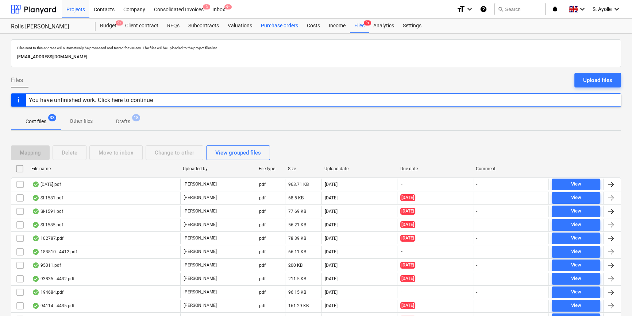
click at [283, 25] on div "Purchase orders" at bounding box center [280, 26] width 46 height 15
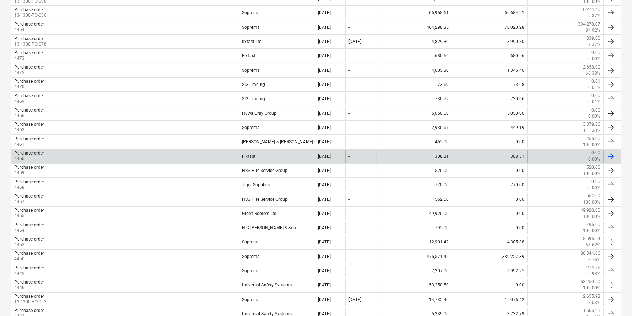
scroll to position [365, 0]
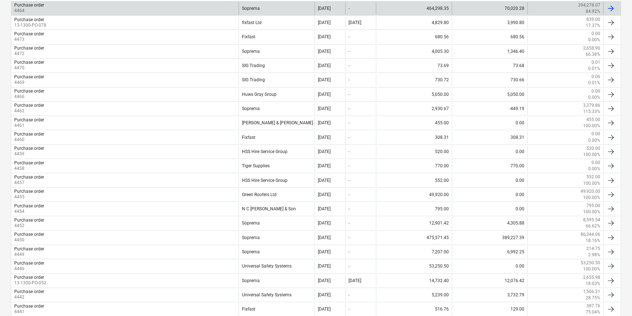
click at [88, 11] on div "Purchase order 4464" at bounding box center [124, 8] width 227 height 12
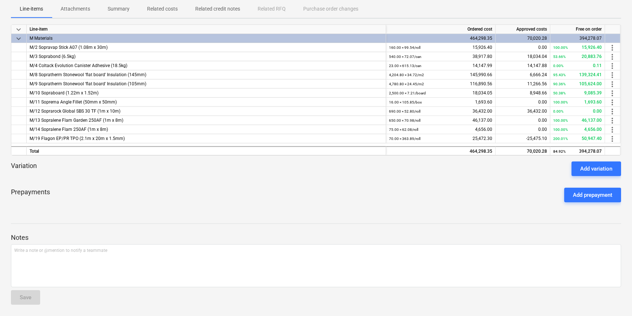
click at [213, 6] on p "Related credit notes" at bounding box center [217, 9] width 45 height 8
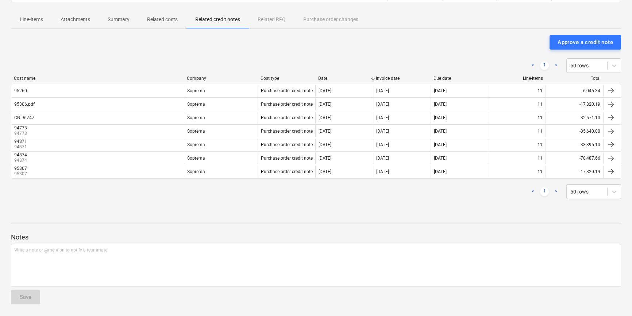
scroll to position [96, 0]
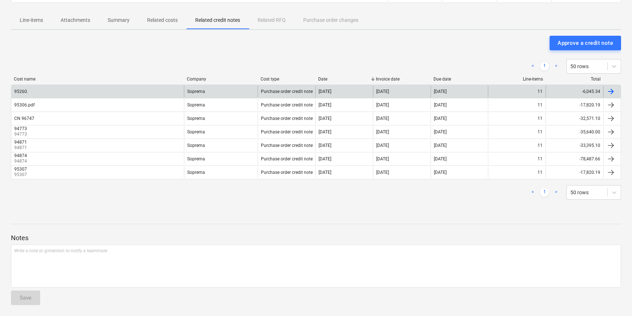
click at [87, 89] on div "95260." at bounding box center [97, 92] width 173 height 12
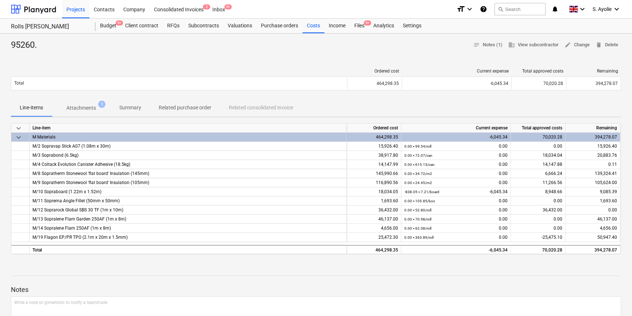
click at [103, 115] on button "Attachments 1" at bounding box center [81, 108] width 59 height 18
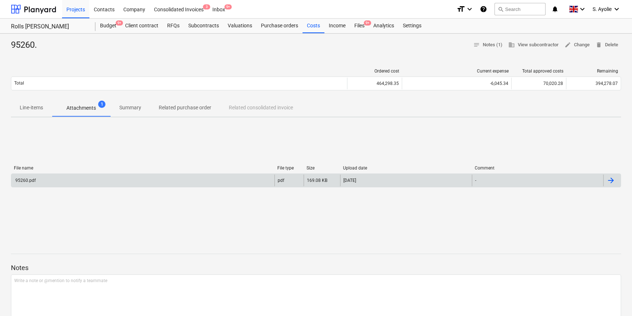
click at [99, 180] on div "95260.pdf" at bounding box center [142, 181] width 263 height 12
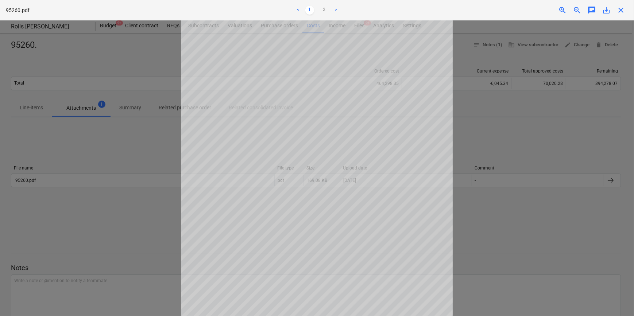
click at [484, 142] on div at bounding box center [317, 168] width 634 height 296
click at [621, 12] on span "close" at bounding box center [621, 10] width 9 height 9
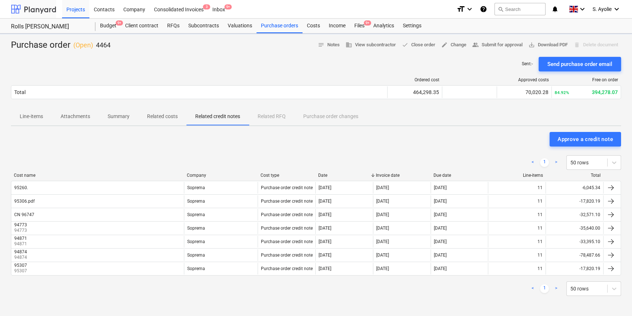
scroll to position [96, 0]
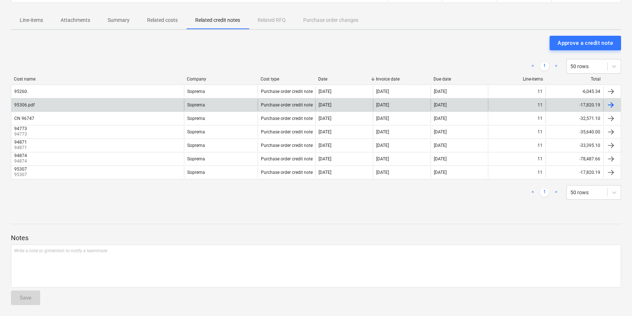
click at [153, 103] on div "95306.pdf" at bounding box center [97, 105] width 173 height 12
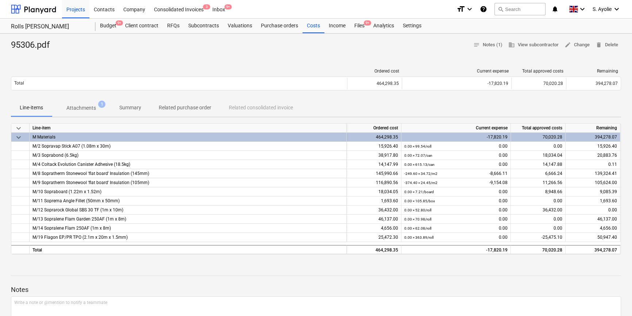
click at [90, 103] on span "Attachments 1" at bounding box center [81, 107] width 59 height 13
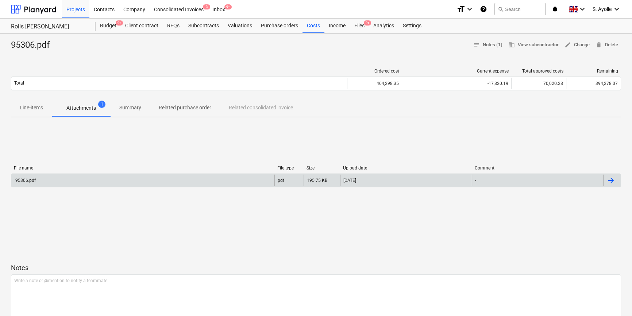
click at [102, 179] on div "95306.pdf" at bounding box center [142, 181] width 263 height 12
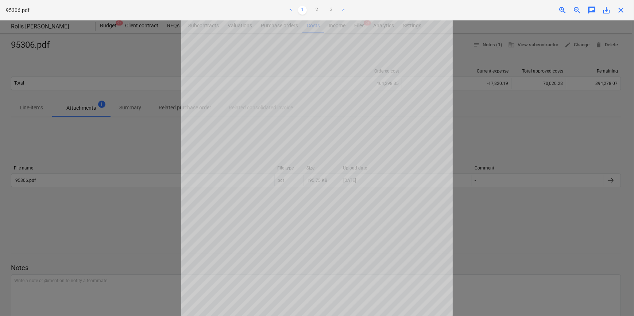
drag, startPoint x: 500, startPoint y: 126, endPoint x: 482, endPoint y: 126, distance: 17.9
click at [500, 126] on div at bounding box center [317, 168] width 634 height 296
click at [58, 53] on div at bounding box center [317, 168] width 634 height 296
click at [60, 73] on div at bounding box center [317, 168] width 634 height 296
click at [521, 67] on div at bounding box center [317, 168] width 634 height 296
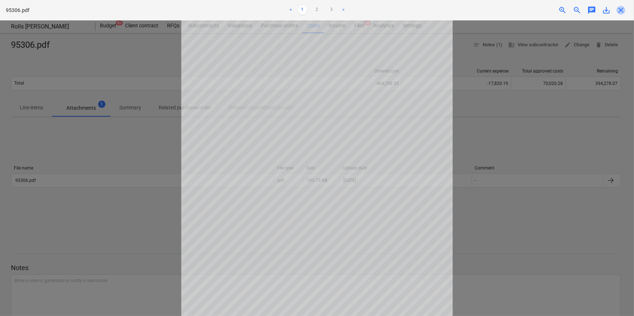
click at [617, 8] on span "close" at bounding box center [621, 10] width 9 height 9
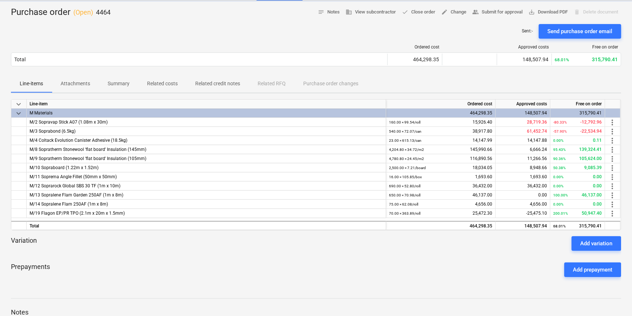
scroll to position [108, 0]
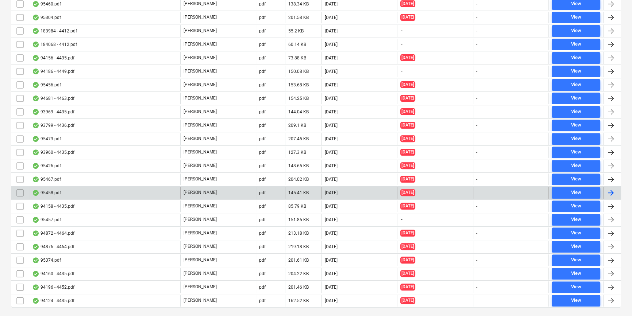
scroll to position [331, 0]
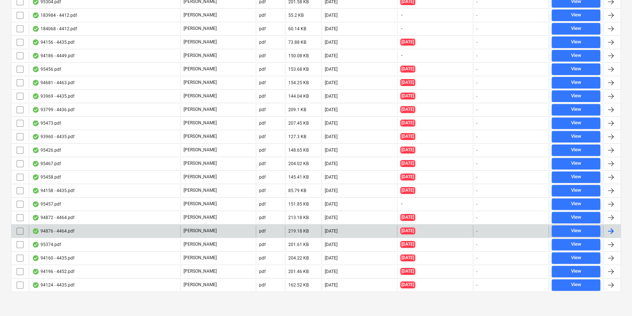
click at [50, 231] on div "94876 - 4464.pdf" at bounding box center [53, 232] width 42 height 6
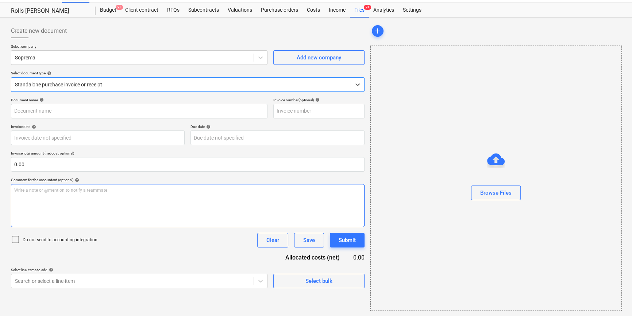
type input "C0000603"
type input "[DATE]"
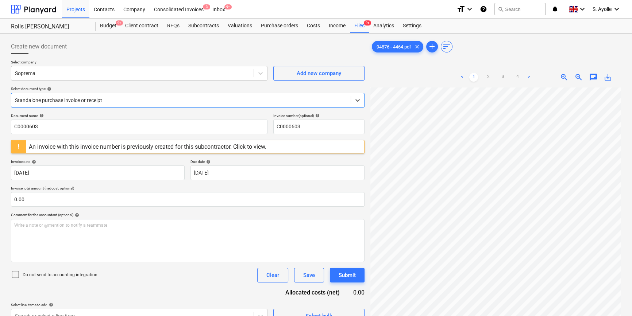
scroll to position [93, 0]
click at [270, 28] on div "Purchase orders" at bounding box center [280, 26] width 46 height 15
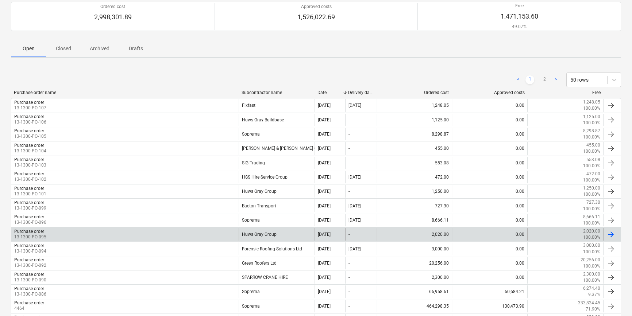
scroll to position [133, 0]
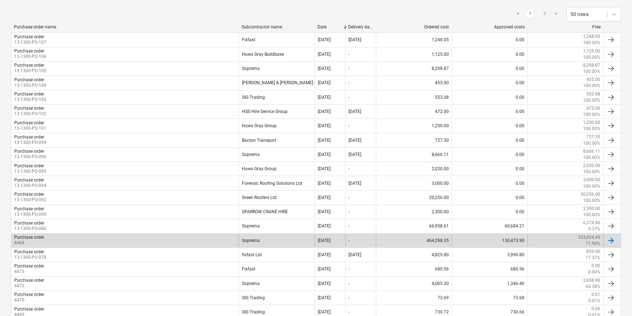
click at [170, 237] on div "Purchase order 4464" at bounding box center [124, 241] width 227 height 12
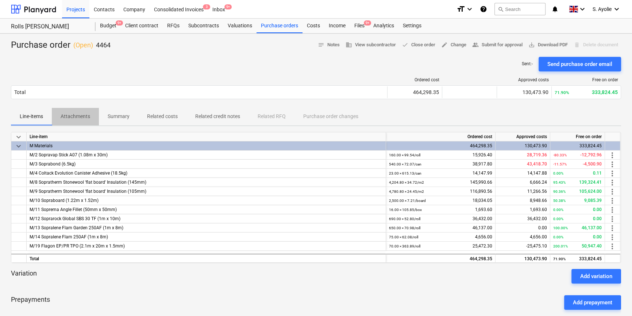
click at [91, 122] on span "Attachments" at bounding box center [75, 117] width 47 height 12
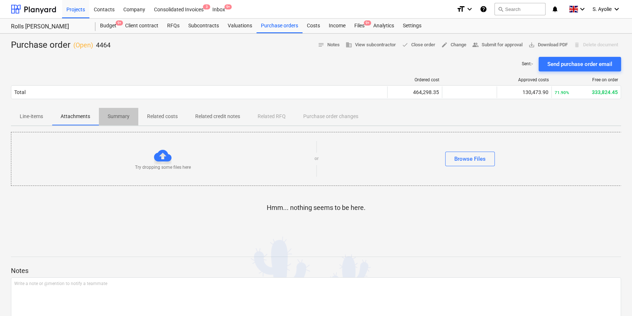
click at [130, 119] on span "Summary" at bounding box center [118, 117] width 39 height 12
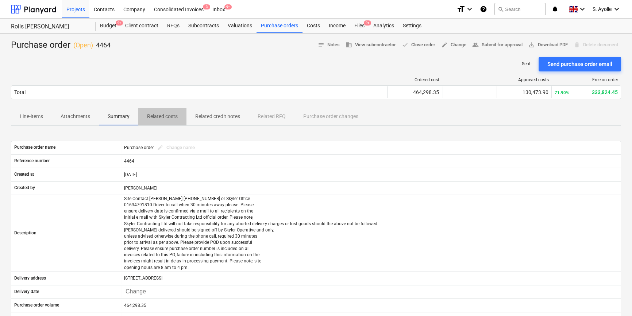
click at [158, 121] on span "Related costs" at bounding box center [162, 117] width 48 height 12
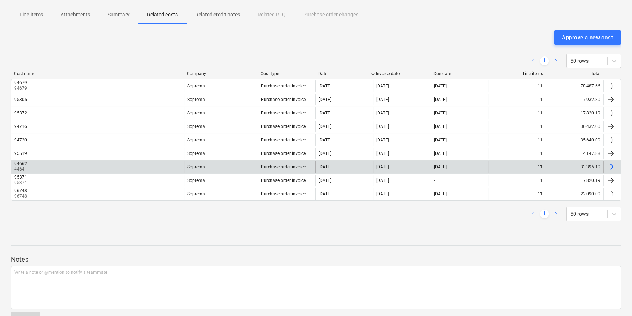
scroll to position [90, 0]
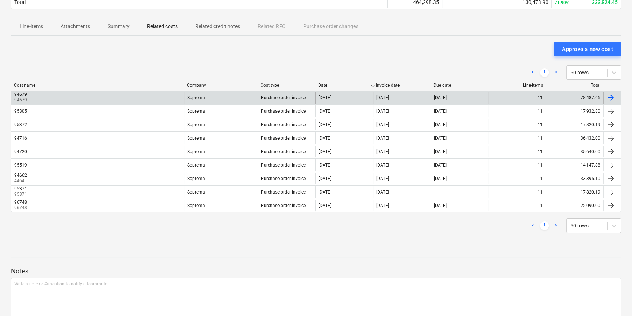
click at [161, 96] on div "94679 94679" at bounding box center [97, 98] width 173 height 12
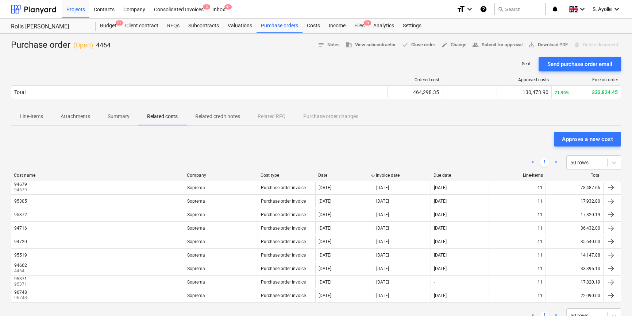
scroll to position [90, 0]
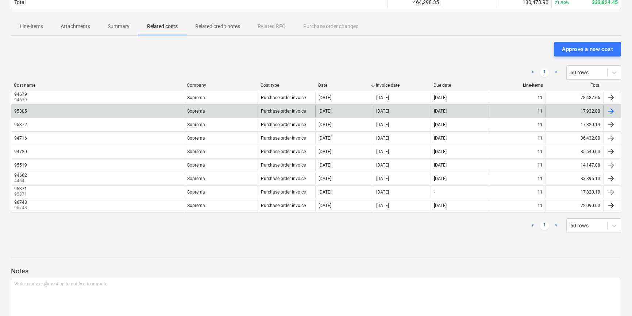
click at [311, 107] on div "Purchase order invoice" at bounding box center [287, 111] width 58 height 12
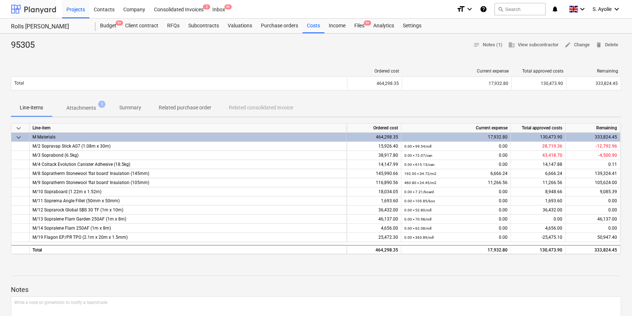
scroll to position [90, 0]
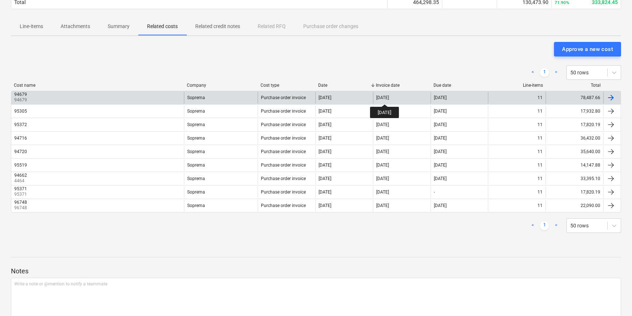
click at [389, 98] on div "[DATE]" at bounding box center [382, 97] width 13 height 5
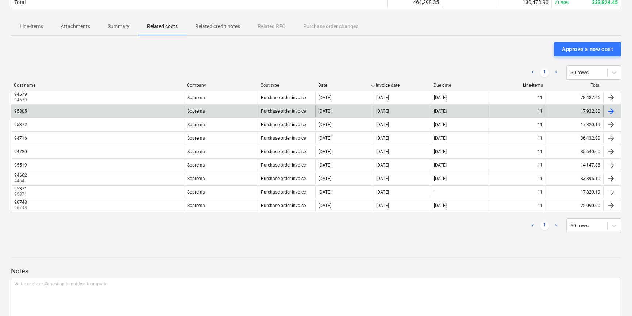
click at [87, 115] on div "95305" at bounding box center [97, 111] width 173 height 12
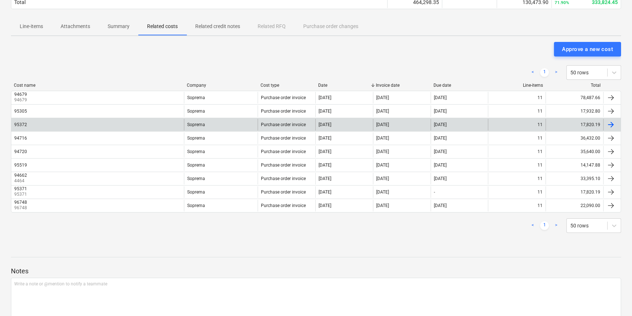
click at [55, 128] on div "95372" at bounding box center [97, 125] width 173 height 12
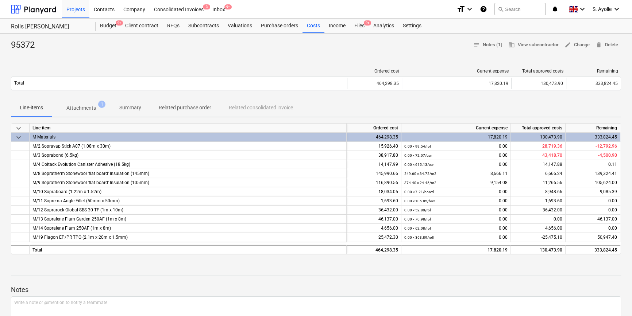
scroll to position [90, 0]
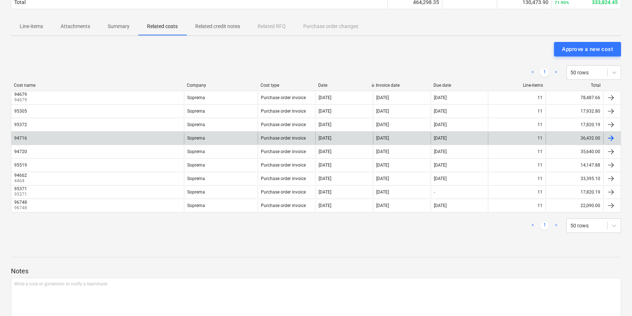
click at [106, 139] on div "94716" at bounding box center [97, 139] width 173 height 12
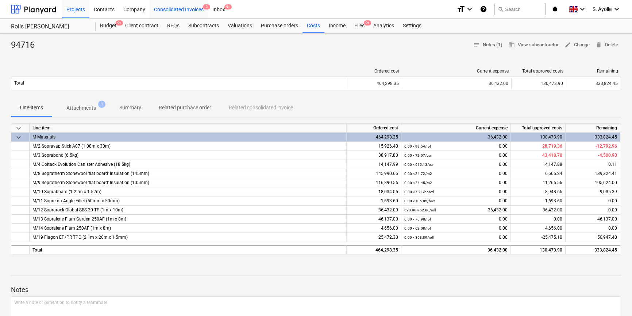
scroll to position [90, 0]
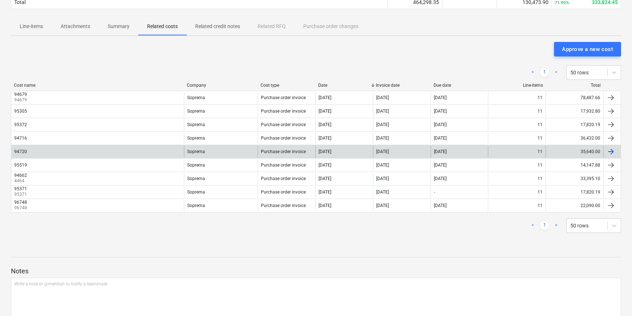
click at [152, 153] on div "94720" at bounding box center [97, 152] width 173 height 12
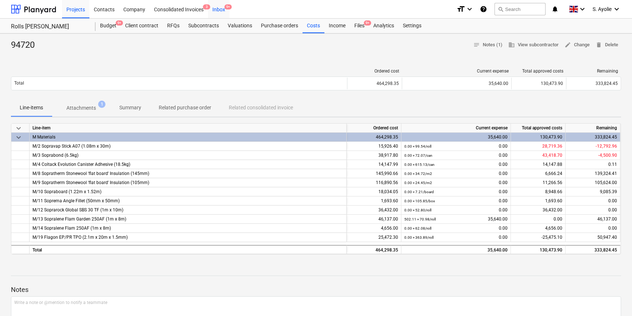
scroll to position [90, 0]
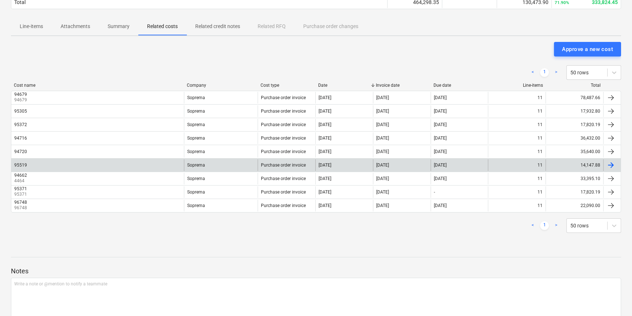
click at [61, 163] on div "95519" at bounding box center [97, 166] width 173 height 12
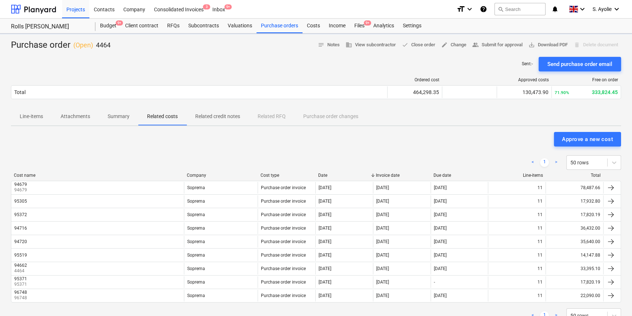
scroll to position [90, 0]
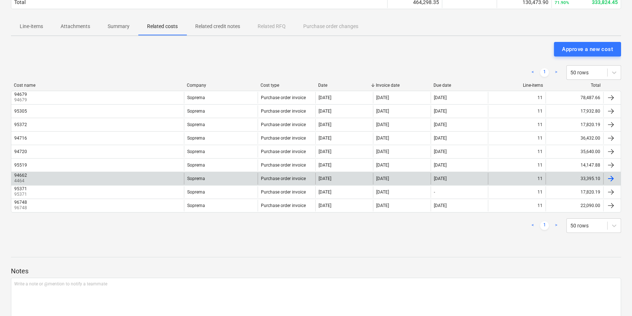
click at [108, 184] on div "94662 4464" at bounding box center [97, 179] width 173 height 12
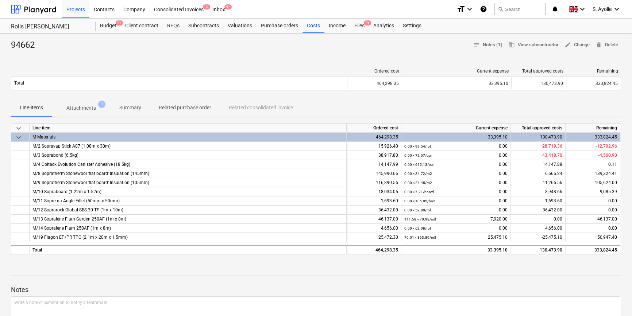
scroll to position [90, 0]
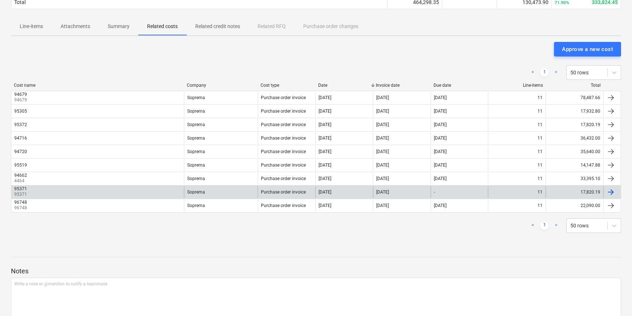
click at [109, 198] on div "95371 95371 Soprema Purchase order invoice 10 Oct 2025 10 Oct 2025 - 11 17,820.…" at bounding box center [316, 192] width 610 height 14
click at [157, 194] on div "95371 95371" at bounding box center [97, 193] width 173 height 12
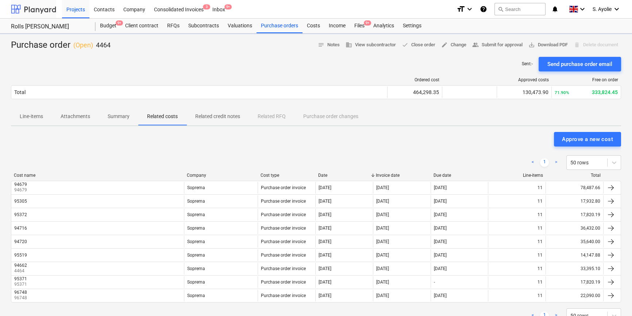
scroll to position [90, 0]
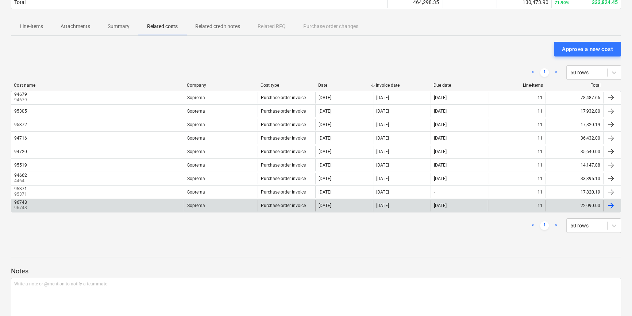
click at [121, 209] on div "96748 96748" at bounding box center [97, 206] width 173 height 12
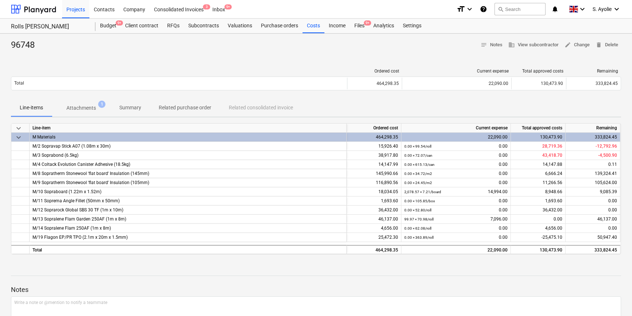
click at [165, 63] on div "Ordered cost Current expense Total approved costs Remaining Total 464,298.35 22…" at bounding box center [316, 81] width 610 height 37
click at [94, 112] on p "Attachments" at bounding box center [81, 108] width 30 height 8
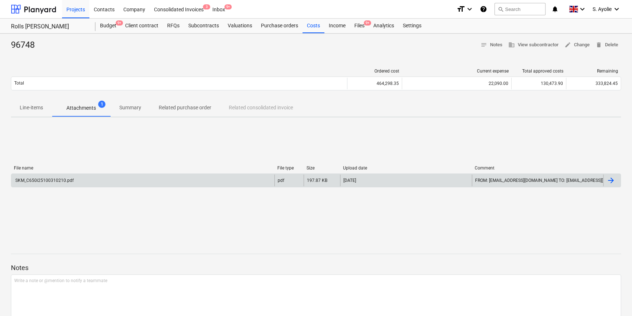
click at [131, 182] on div "SKM_C650i25100310210.pdf" at bounding box center [142, 181] width 263 height 12
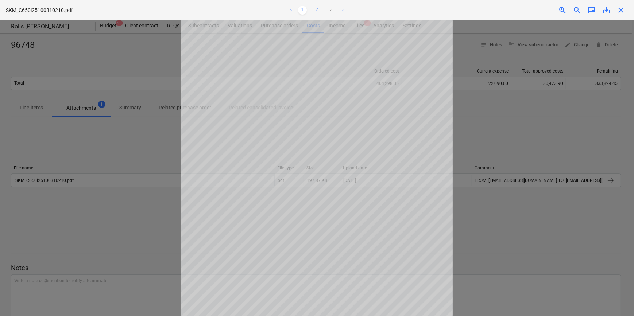
click at [316, 10] on link "2" at bounding box center [317, 10] width 9 height 9
click at [329, 8] on link "3" at bounding box center [331, 10] width 9 height 9
click at [307, 7] on link "1" at bounding box center [302, 10] width 9 height 9
click at [476, 111] on div at bounding box center [317, 168] width 634 height 296
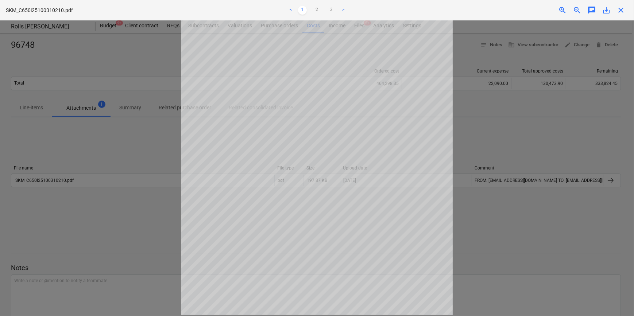
click at [529, 131] on div at bounding box center [317, 168] width 634 height 296
click at [622, 11] on span "close" at bounding box center [621, 10] width 9 height 9
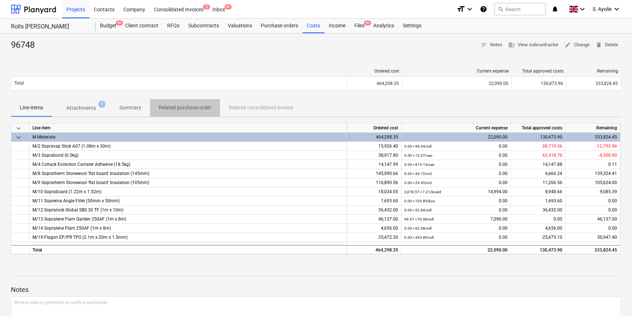
click at [168, 111] on p "Related purchase order" at bounding box center [185, 108] width 53 height 8
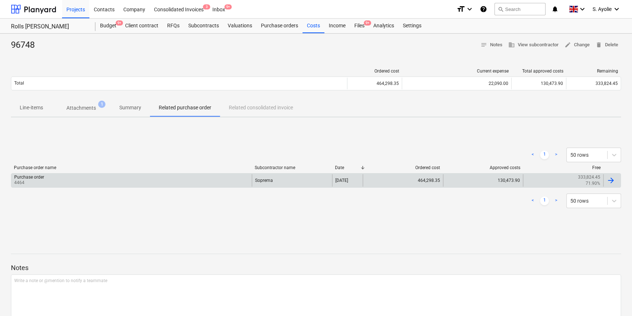
click at [127, 176] on div "Purchase order 4464" at bounding box center [131, 180] width 241 height 12
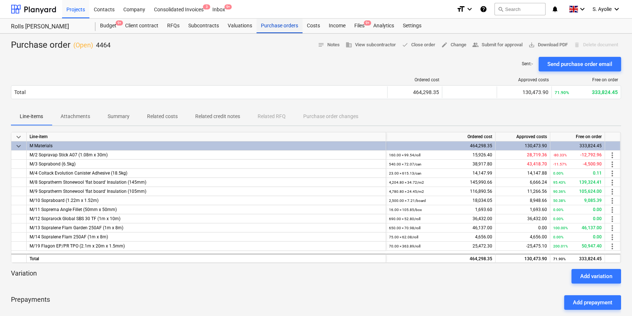
click at [274, 24] on div "Purchase orders" at bounding box center [280, 26] width 46 height 15
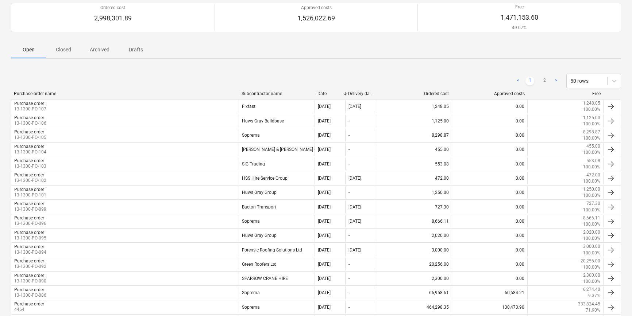
scroll to position [265, 0]
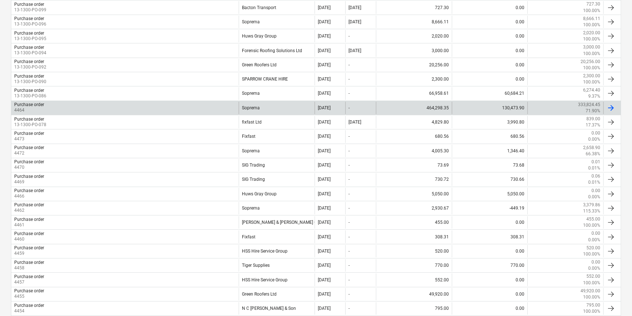
click at [54, 112] on div "Purchase order 4464" at bounding box center [124, 108] width 227 height 12
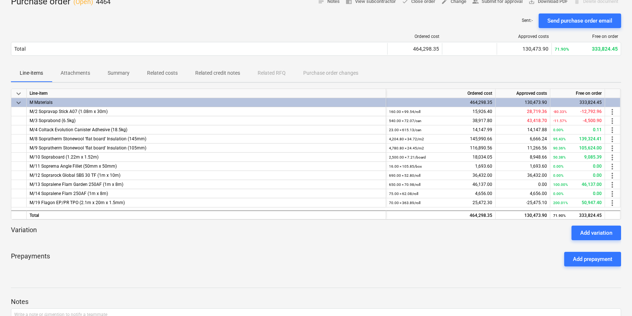
scroll to position [41, 0]
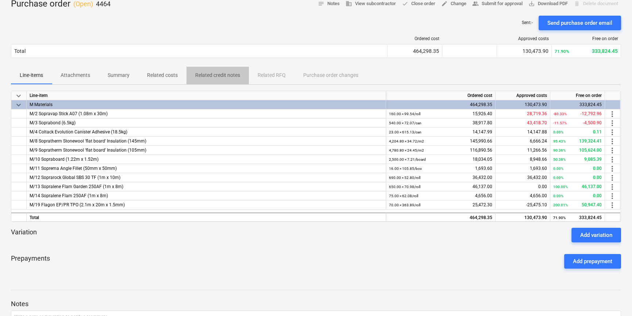
click at [201, 75] on p "Related credit notes" at bounding box center [217, 76] width 45 height 8
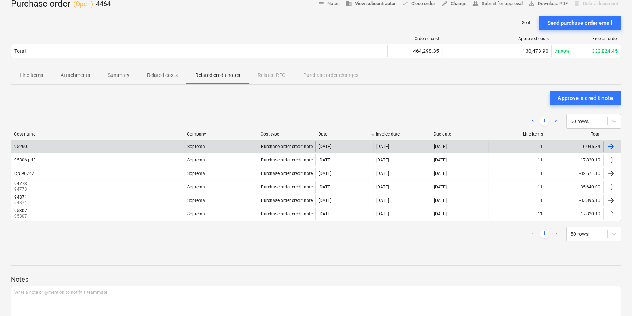
click at [123, 147] on div "95260." at bounding box center [97, 147] width 173 height 12
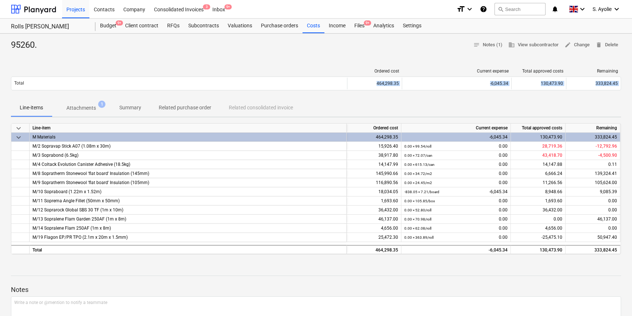
click at [110, 101] on div "95260. notes Notes (1) business View subcontractor edit Change delete Delete Or…" at bounding box center [316, 242] width 632 height 416
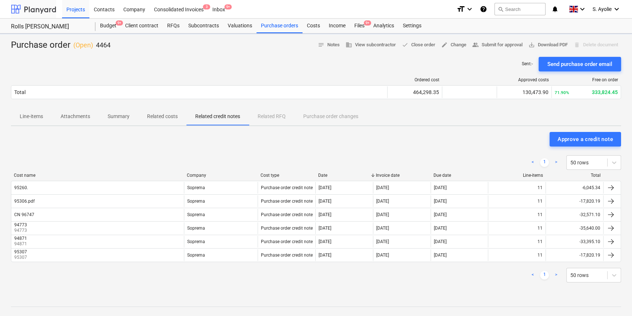
scroll to position [41, 0]
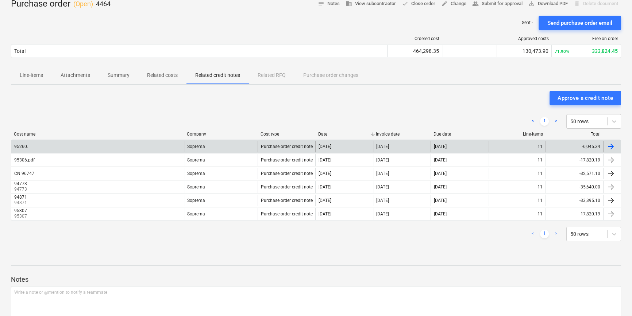
click at [124, 147] on div "95260." at bounding box center [97, 147] width 173 height 12
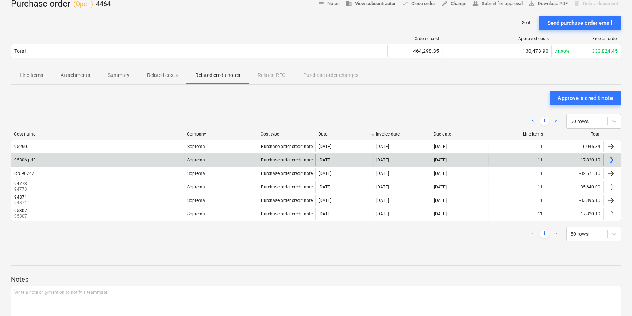
click at [101, 163] on div "95306.pdf" at bounding box center [97, 160] width 173 height 12
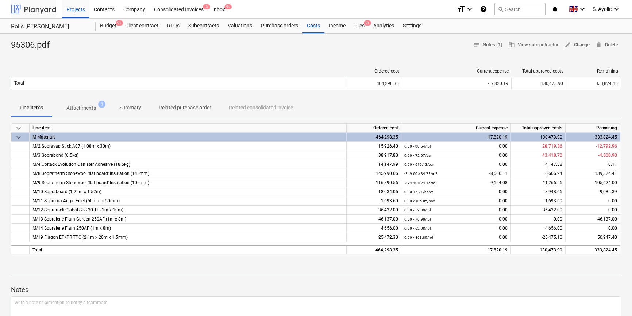
scroll to position [41, 0]
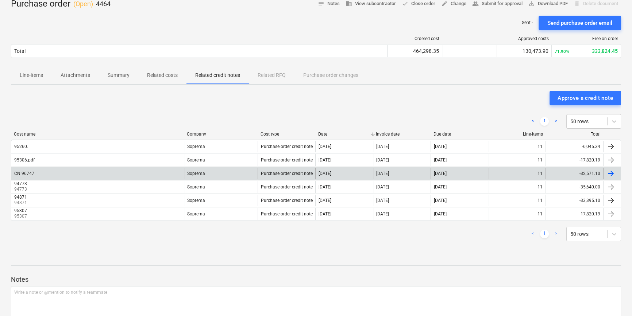
click at [119, 172] on div "CN 96747" at bounding box center [97, 174] width 173 height 12
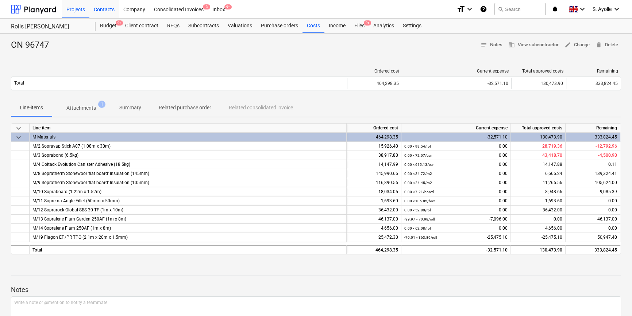
scroll to position [41, 0]
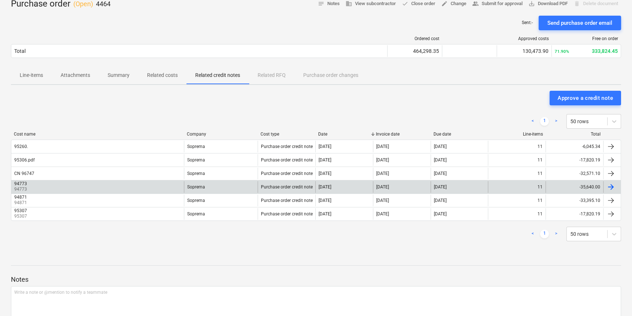
click at [72, 186] on div "94773 94773" at bounding box center [97, 187] width 173 height 12
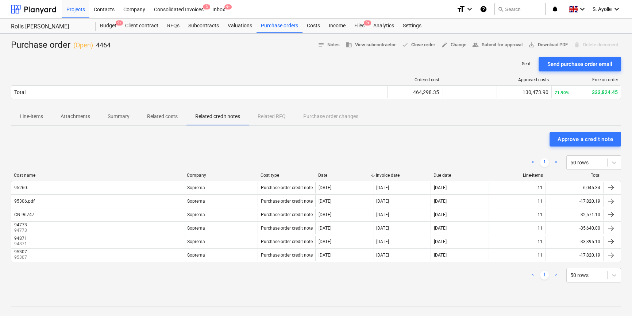
scroll to position [41, 0]
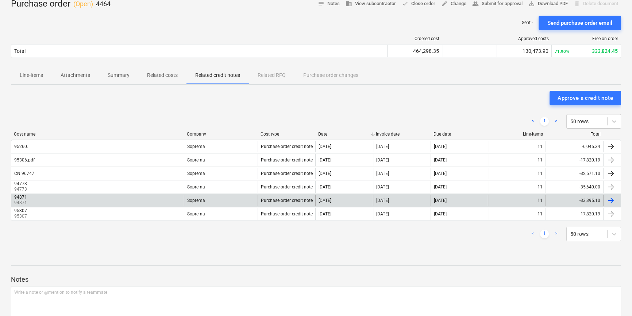
click at [101, 206] on div "94871 94871" at bounding box center [97, 201] width 173 height 12
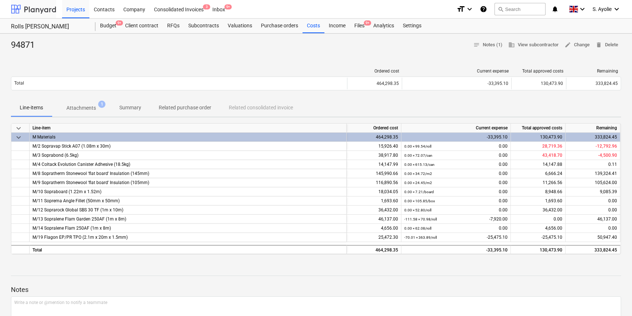
scroll to position [41, 0]
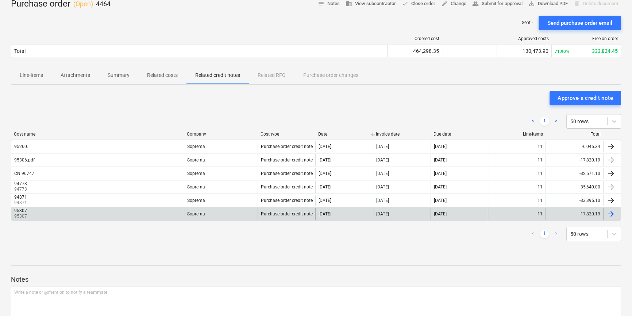
click at [119, 216] on div "95307 95307" at bounding box center [97, 214] width 173 height 12
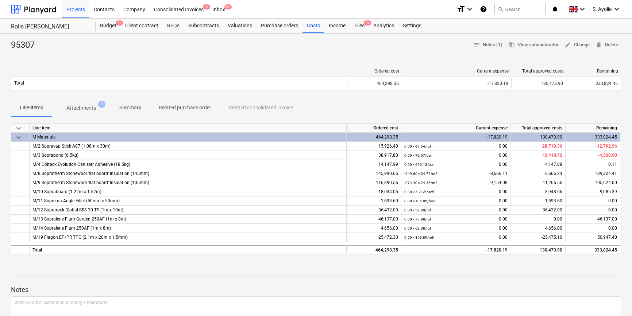
scroll to position [41, 0]
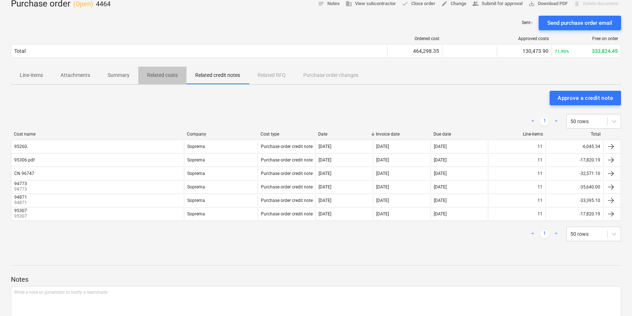
click at [168, 76] on p "Related costs" at bounding box center [162, 76] width 31 height 8
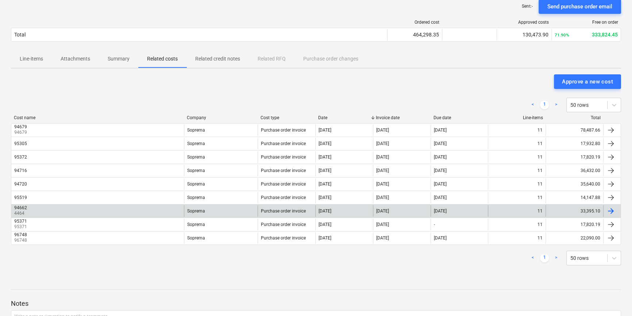
scroll to position [57, 0]
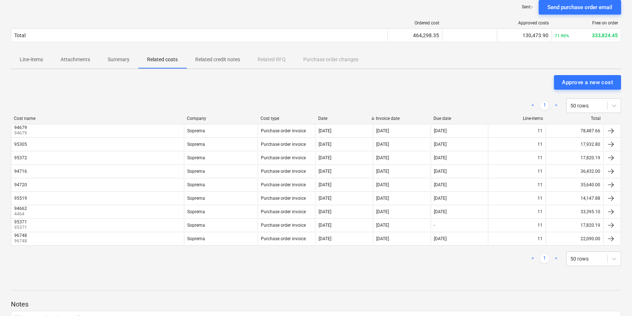
click at [125, 66] on span "Summary" at bounding box center [118, 60] width 39 height 12
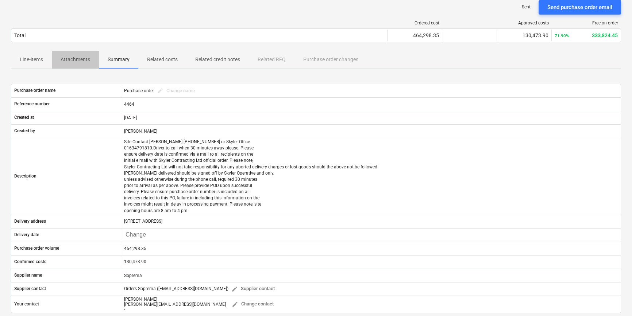
click at [87, 58] on p "Attachments" at bounding box center [76, 60] width 30 height 8
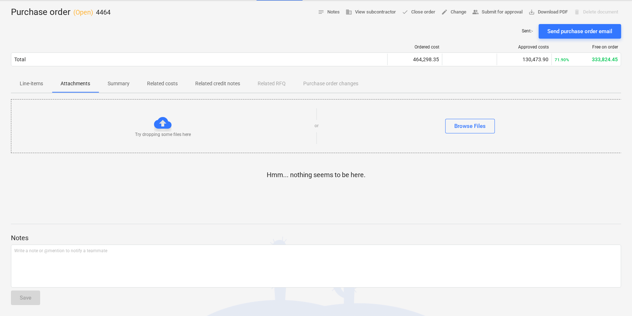
click at [160, 84] on p "Related costs" at bounding box center [162, 84] width 31 height 8
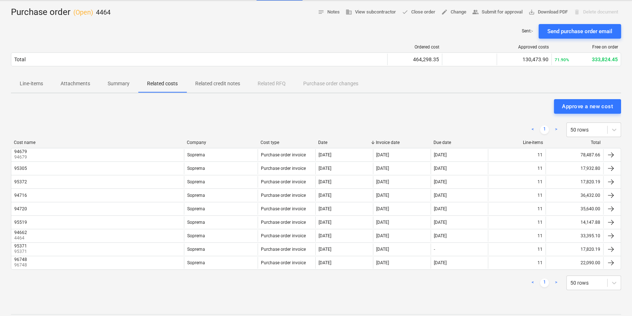
click at [207, 88] on span "Related credit notes" at bounding box center [218, 84] width 62 height 12
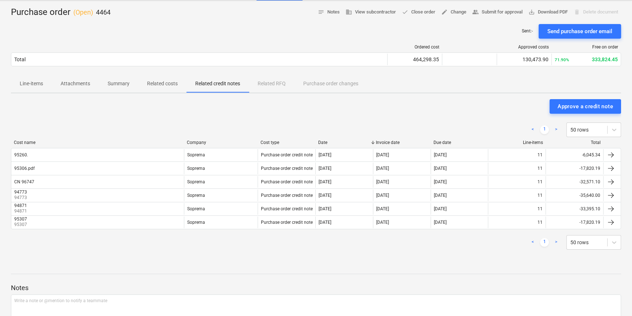
click at [267, 90] on div "Line-items Attachments Summary Related costs Related credit notes Related RFQ P…" at bounding box center [316, 84] width 610 height 18
click at [208, 88] on span "Related credit notes" at bounding box center [218, 84] width 62 height 12
click at [162, 87] on p "Related costs" at bounding box center [162, 84] width 31 height 8
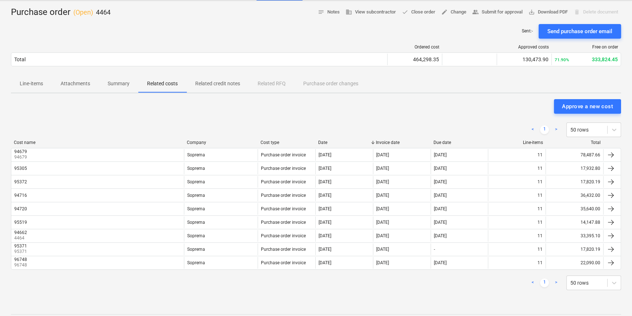
drag, startPoint x: 203, startPoint y: 78, endPoint x: 206, endPoint y: 84, distance: 6.9
click at [204, 82] on span "Related credit notes" at bounding box center [218, 84] width 62 height 12
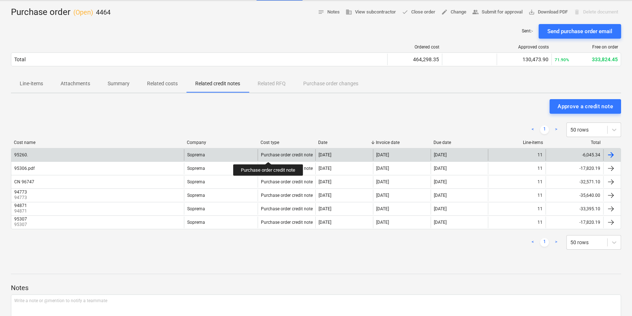
click at [269, 156] on div "Purchase order credit note" at bounding box center [287, 155] width 52 height 5
click at [141, 155] on div "95260." at bounding box center [97, 155] width 173 height 12
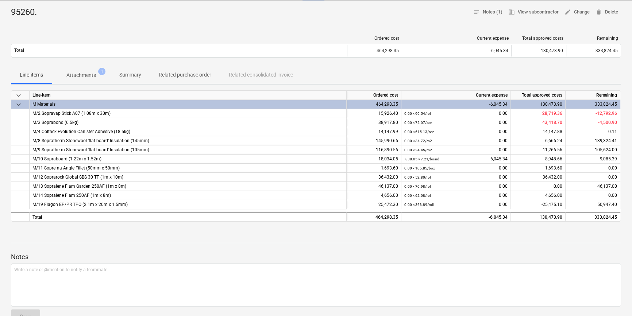
click at [163, 238] on div at bounding box center [316, 237] width 610 height 6
click at [88, 72] on p "Attachments" at bounding box center [81, 76] width 30 height 8
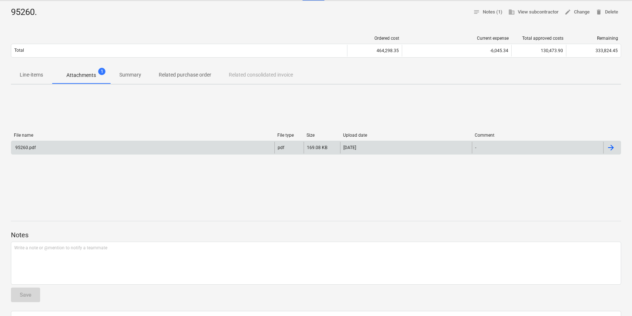
click at [83, 145] on div "95260.pdf" at bounding box center [142, 148] width 263 height 12
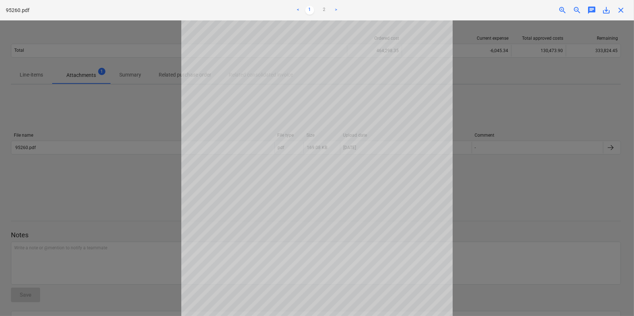
scroll to position [89, 0]
click at [324, 9] on link "2" at bounding box center [324, 10] width 9 height 9
click at [523, 120] on div at bounding box center [317, 168] width 634 height 296
click at [556, 99] on div at bounding box center [317, 168] width 634 height 296
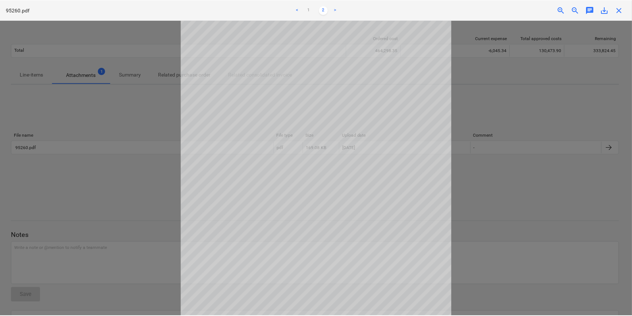
scroll to position [0, 0]
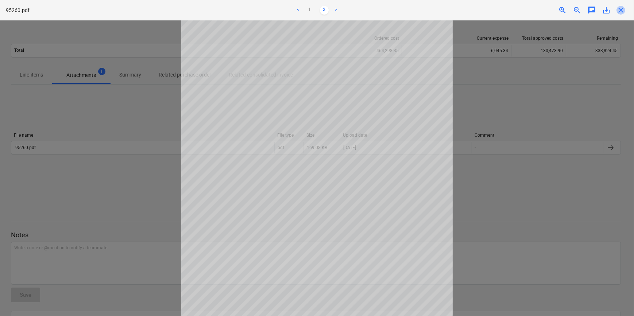
click at [623, 9] on span "close" at bounding box center [621, 10] width 9 height 9
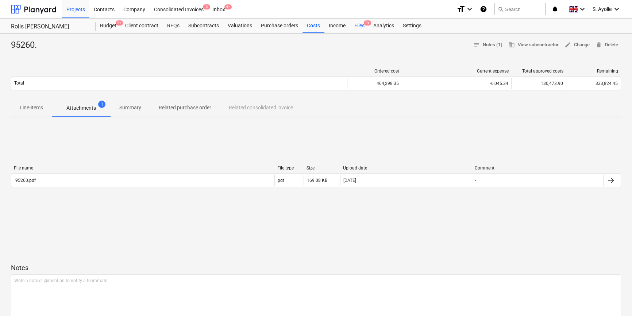
click at [360, 28] on div "Files 9+" at bounding box center [359, 26] width 19 height 15
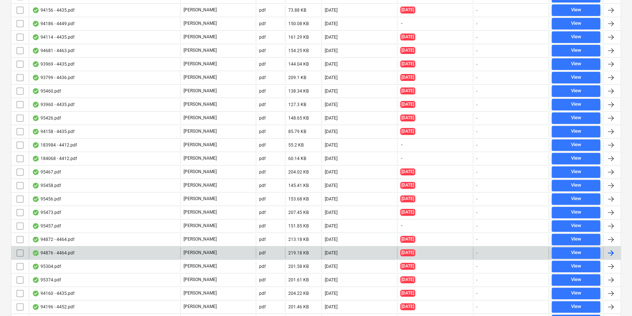
scroll to position [358, 0]
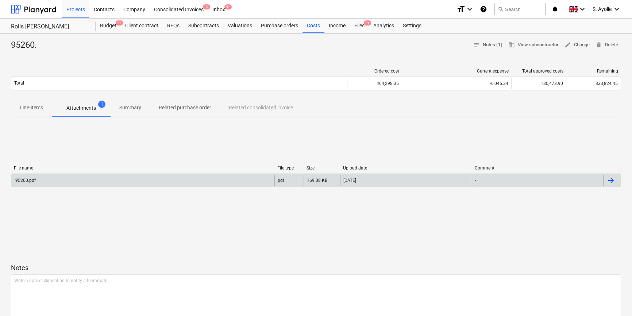
click at [219, 179] on div "95260.pdf" at bounding box center [142, 181] width 263 height 12
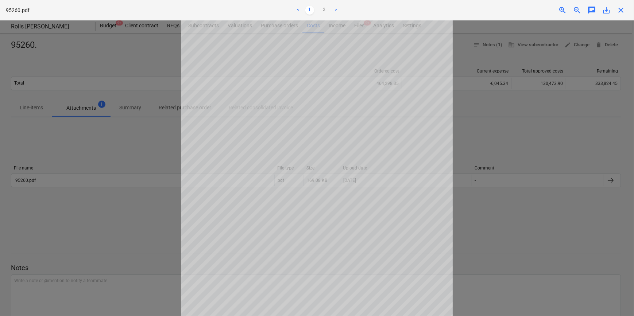
scroll to position [23, 0]
click at [126, 150] on div at bounding box center [317, 168] width 634 height 296
click at [574, 95] on div at bounding box center [317, 168] width 634 height 296
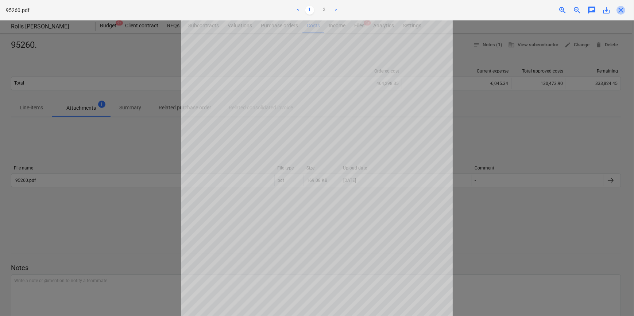
click at [622, 12] on span "close" at bounding box center [621, 10] width 9 height 9
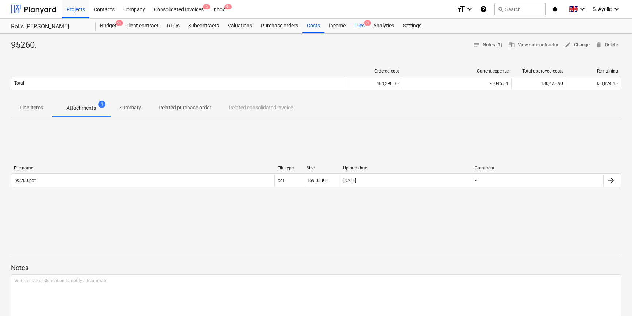
click at [357, 28] on div "Files 9+" at bounding box center [359, 26] width 19 height 15
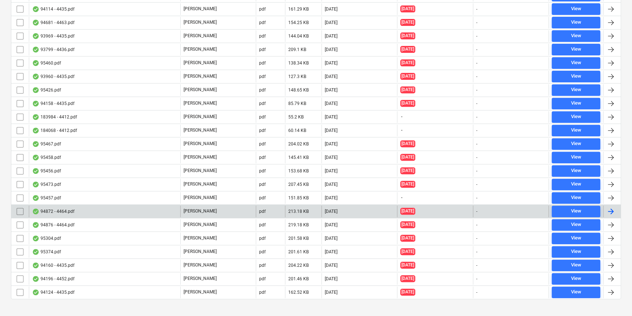
scroll to position [358, 0]
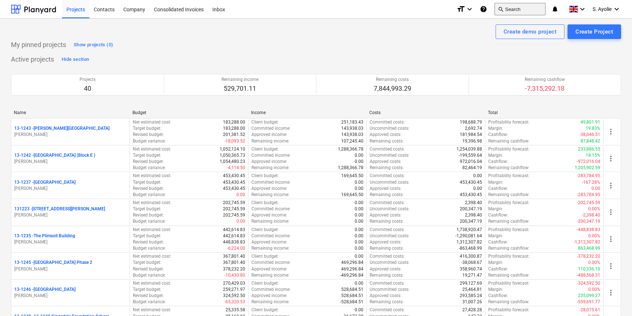
click at [519, 11] on button "search Search" at bounding box center [520, 9] width 51 height 12
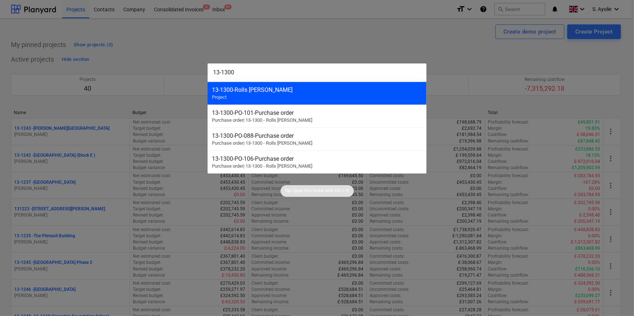
type input "13-1300"
click at [271, 94] on div "13-1300 - Rolls [PERSON_NAME] Project" at bounding box center [317, 93] width 219 height 23
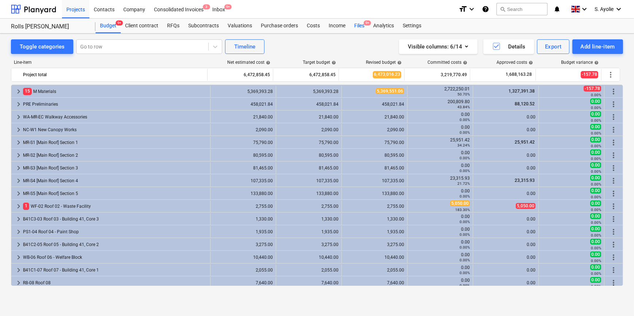
click at [361, 27] on div "Files 9+" at bounding box center [359, 26] width 19 height 15
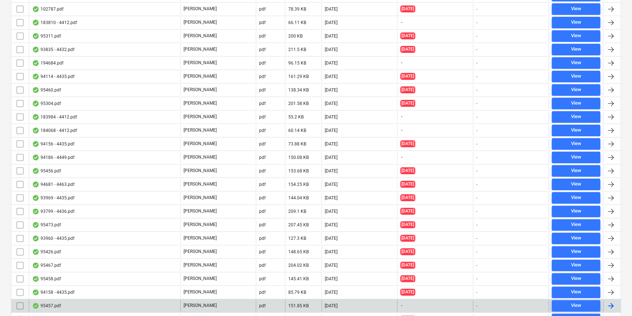
scroll to position [331, 0]
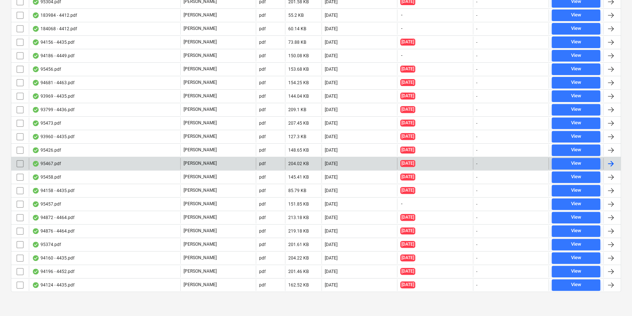
click at [111, 165] on div "95467.pdf" at bounding box center [104, 164] width 151 height 12
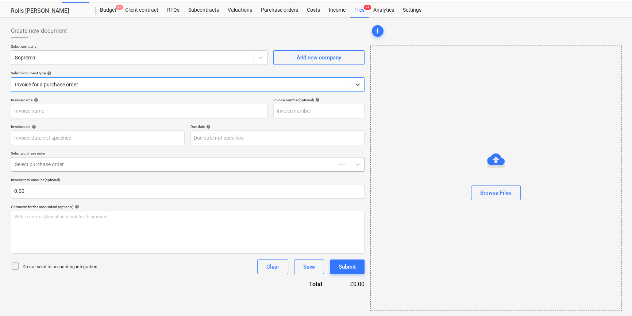
type input "95467.pdf"
type input "[DATE]"
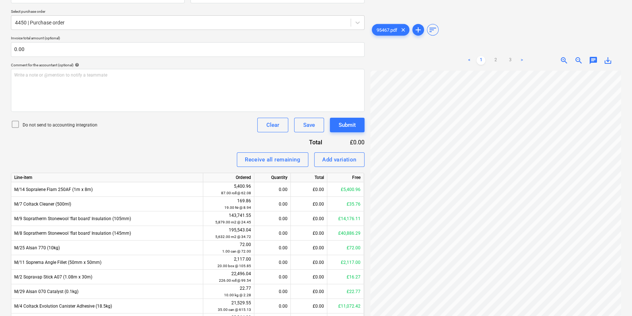
scroll to position [214, 0]
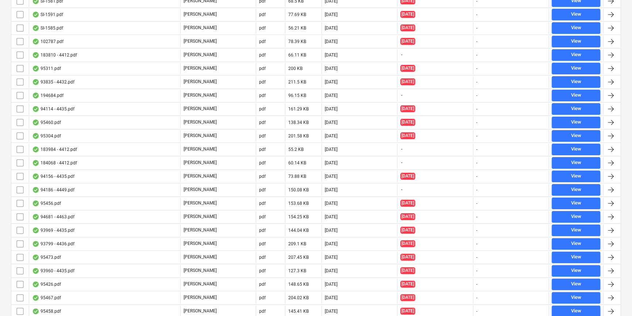
scroll to position [331, 0]
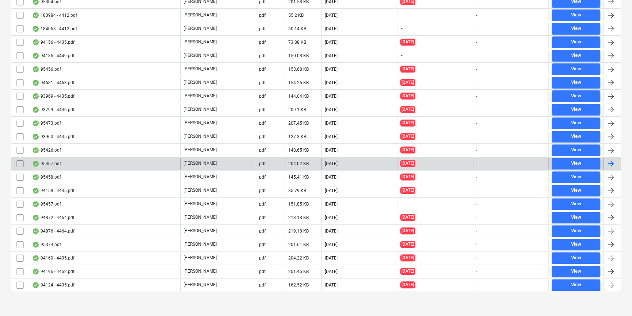
click at [66, 163] on div "95467.pdf" at bounding box center [104, 164] width 151 height 12
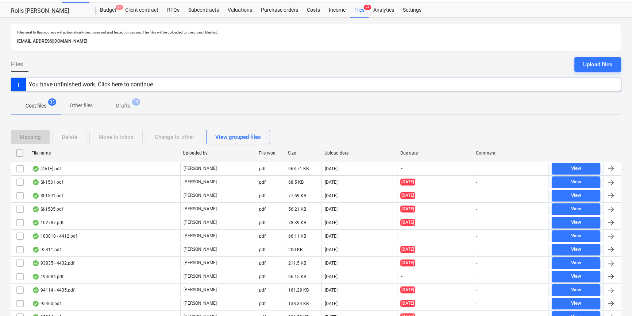
scroll to position [331, 0]
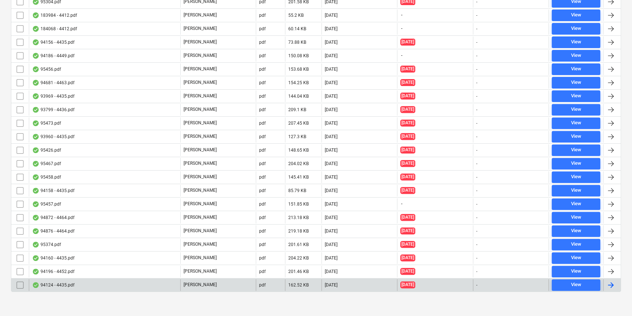
click at [55, 280] on div "94124 - 4435.pdf" at bounding box center [104, 286] width 151 height 12
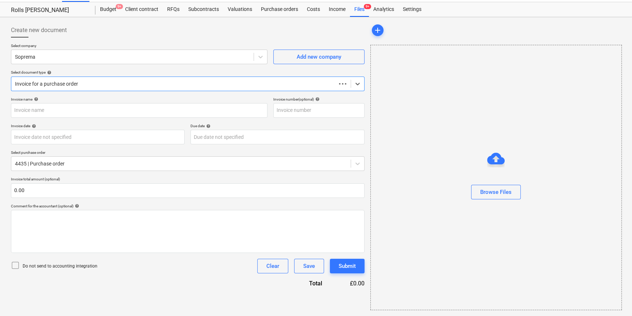
scroll to position [16, 0]
type input "4435"
type input "19 Jun 2025"
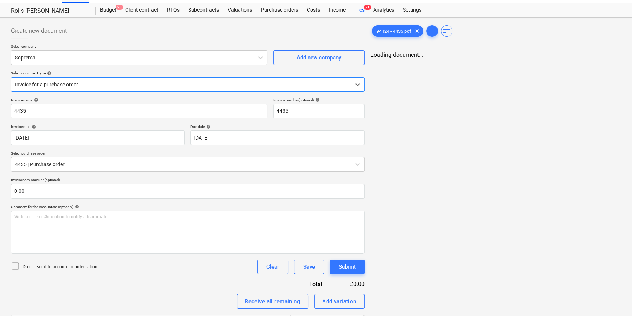
scroll to position [0, 0]
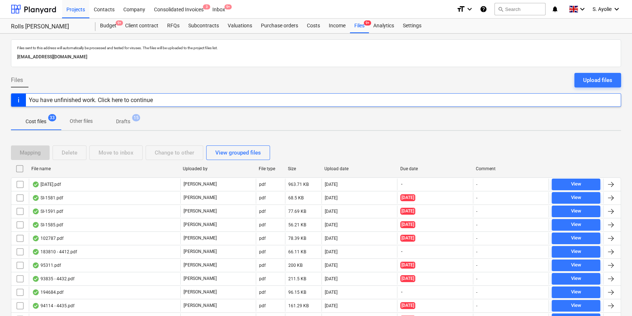
scroll to position [331, 0]
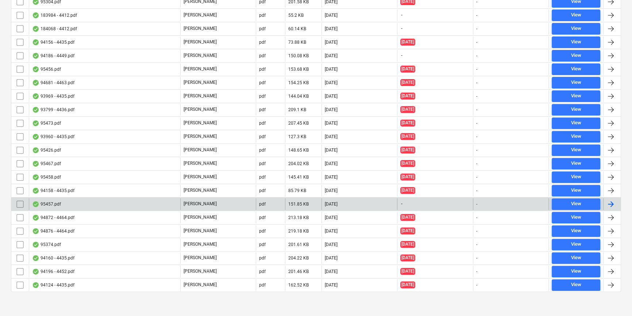
click at [55, 202] on div "95457.pdf" at bounding box center [46, 205] width 29 height 6
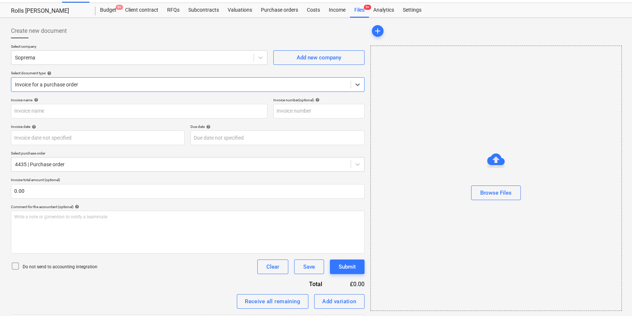
type input "95457.pdf"
type input "[DATE]"
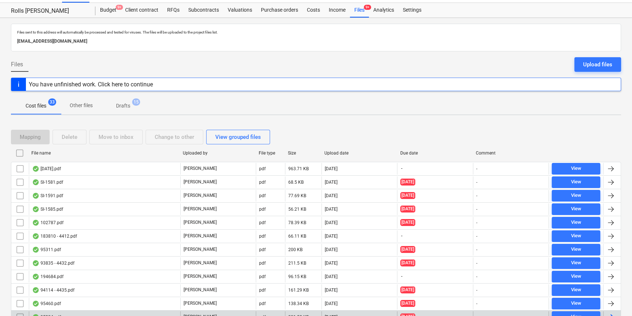
scroll to position [170, 0]
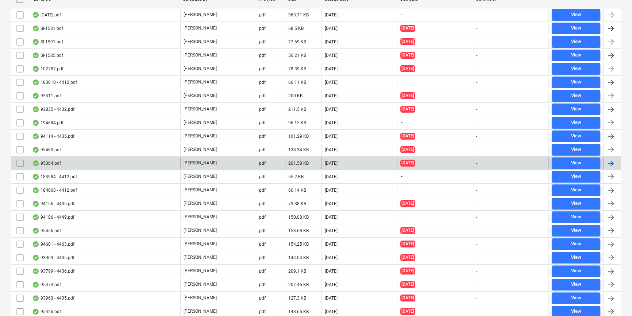
click at [62, 164] on div "95304.pdf" at bounding box center [104, 164] width 151 height 12
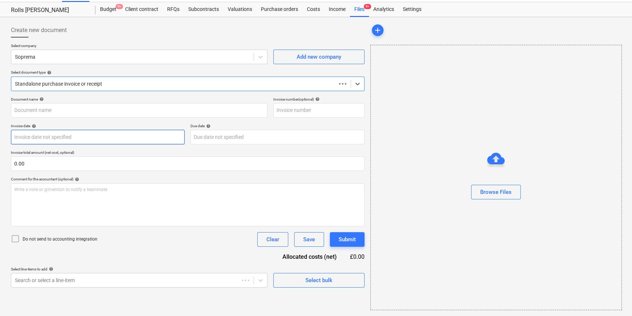
scroll to position [16, 0]
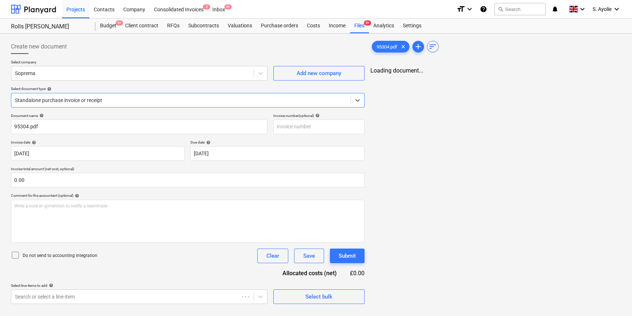
type input "95304.pdf"
type input "[DATE]"
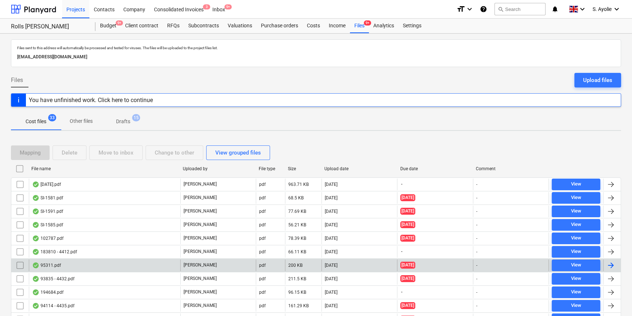
scroll to position [170, 0]
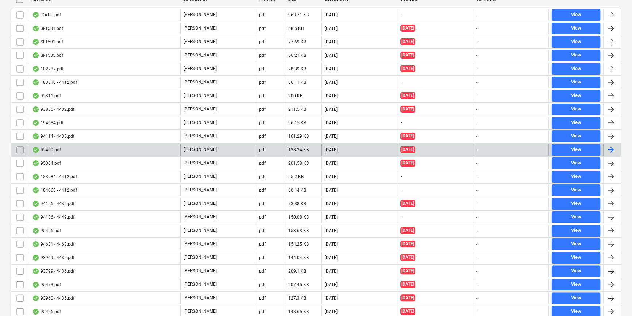
click at [63, 150] on div "95460.pdf" at bounding box center [104, 150] width 151 height 12
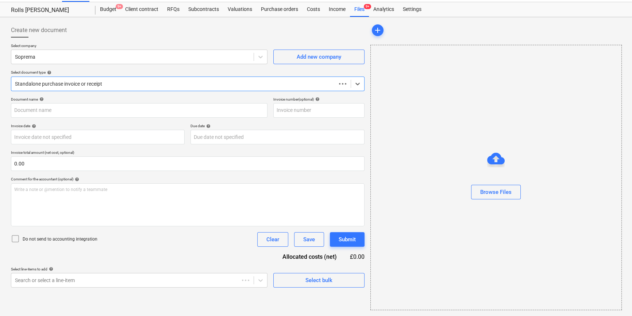
scroll to position [16, 0]
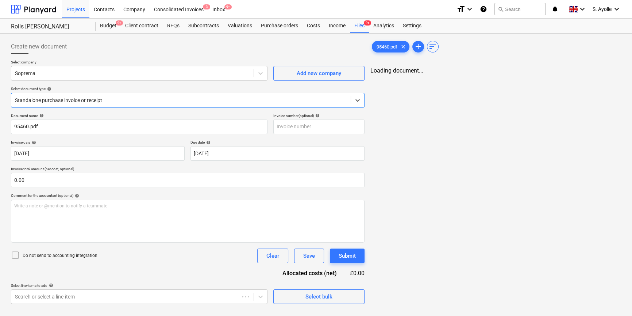
type input "95460.pdf"
type input "[DATE]"
drag, startPoint x: 31, startPoint y: 0, endPoint x: 88, endPoint y: 60, distance: 82.6
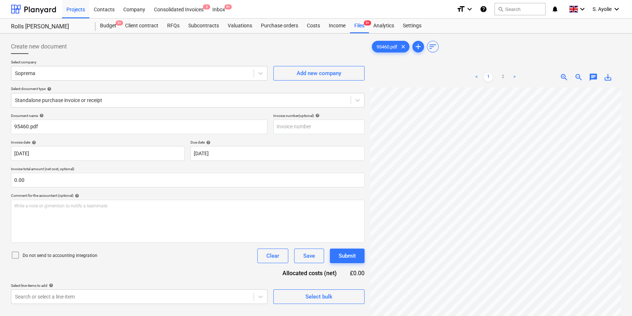
click at [88, 60] on p "Select company" at bounding box center [139, 63] width 257 height 6
click at [285, 192] on div "Document name help 95460.pdf Invoice number (optional) help Invoice date help 1…" at bounding box center [188, 209] width 354 height 191
click at [354, 143] on div "Due date help" at bounding box center [278, 142] width 174 height 5
click at [353, 26] on div "Files 9+" at bounding box center [359, 26] width 19 height 15
click at [93, 166] on div "Document name help 95460.pdf Invoice number (optional) help Invoice date help 1…" at bounding box center [188, 209] width 354 height 191
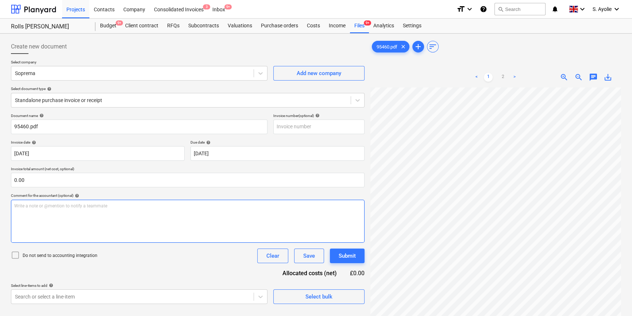
scroll to position [91, 18]
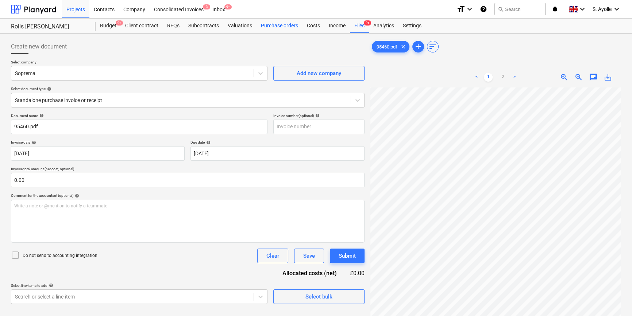
click at [282, 27] on div "Purchase orders" at bounding box center [280, 26] width 46 height 15
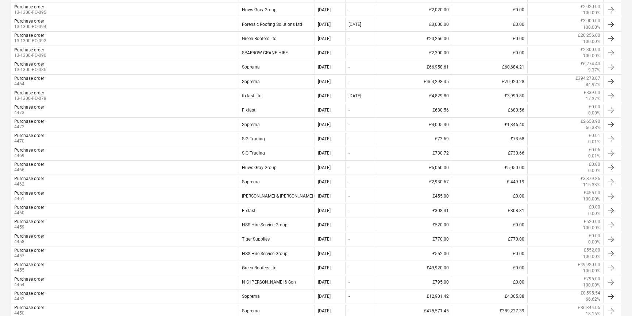
scroll to position [299, 0]
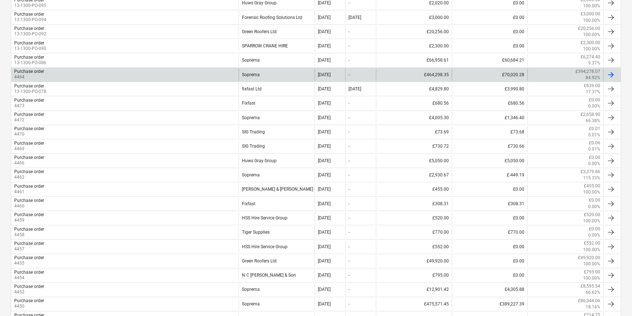
click at [140, 71] on div "Purchase order 4464" at bounding box center [124, 75] width 227 height 12
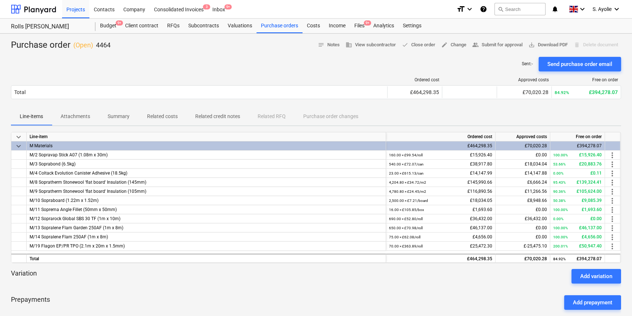
click at [216, 114] on p "Related credit notes" at bounding box center [217, 117] width 45 height 8
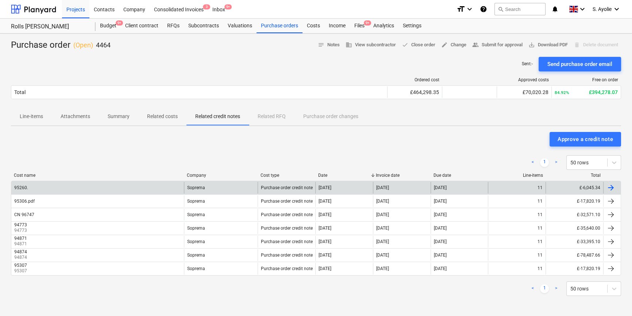
click at [88, 187] on div "95260." at bounding box center [97, 188] width 173 height 12
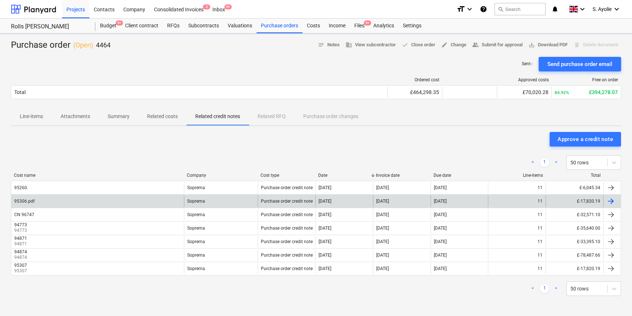
click at [150, 206] on div "95306.pdf" at bounding box center [97, 202] width 173 height 12
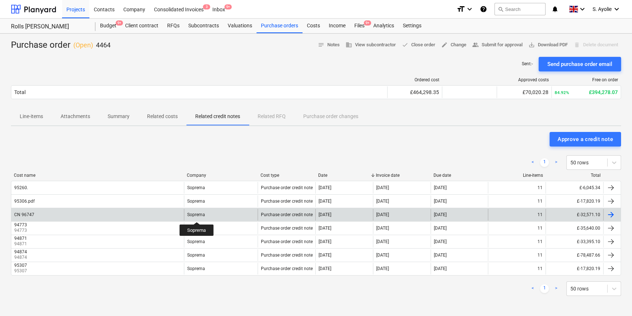
click at [197, 216] on div "Soprema" at bounding box center [196, 214] width 18 height 5
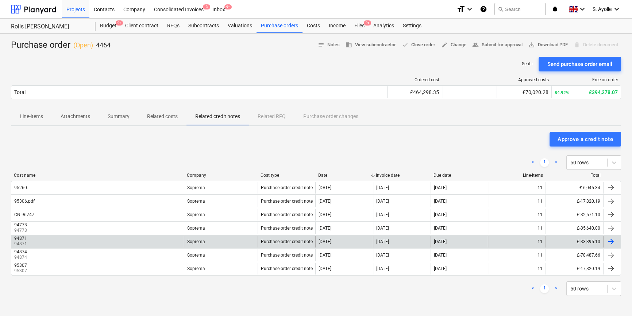
click at [89, 239] on div "94871 94871" at bounding box center [97, 242] width 173 height 12
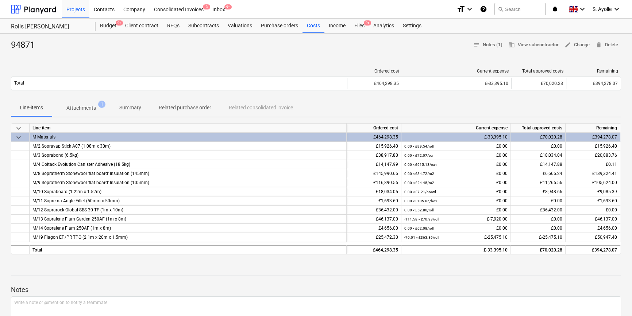
click at [93, 106] on p "Attachments" at bounding box center [81, 108] width 30 height 8
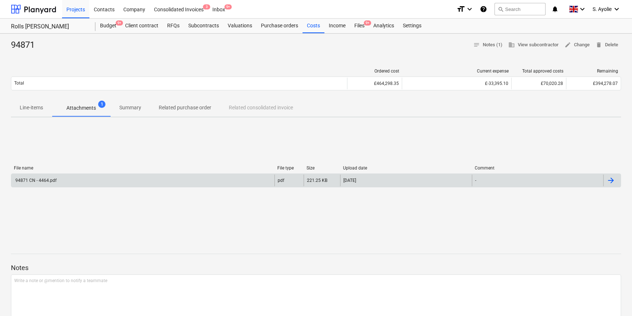
click at [112, 175] on div "94871 CN - 4464.pdf" at bounding box center [142, 181] width 263 height 12
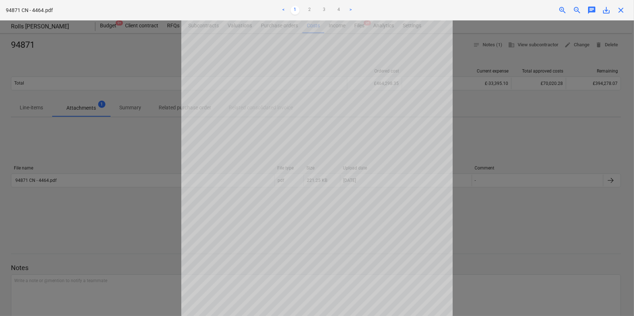
click at [545, 246] on div at bounding box center [317, 168] width 634 height 296
drag, startPoint x: 545, startPoint y: 174, endPoint x: 565, endPoint y: 163, distance: 22.2
click at [554, 168] on div at bounding box center [317, 168] width 634 height 296
click at [619, 7] on span "close" at bounding box center [621, 10] width 9 height 9
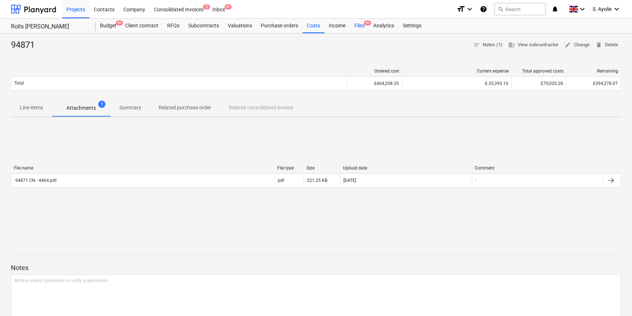
click at [365, 30] on div "Files 9+" at bounding box center [359, 26] width 19 height 15
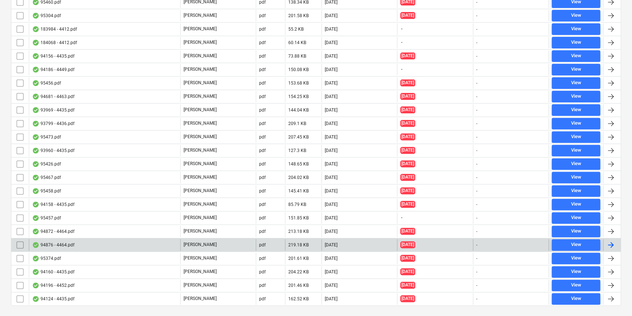
scroll to position [331, 0]
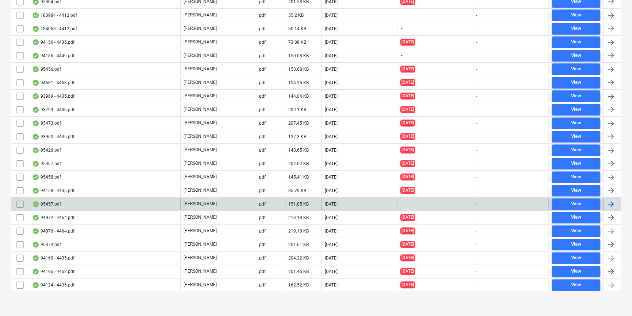
click at [114, 199] on div "95457.pdf" at bounding box center [104, 205] width 151 height 12
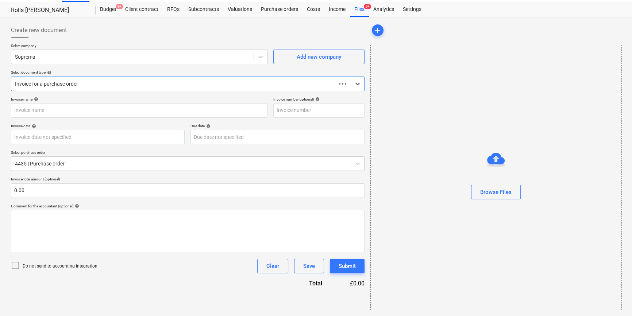
scroll to position [16, 0]
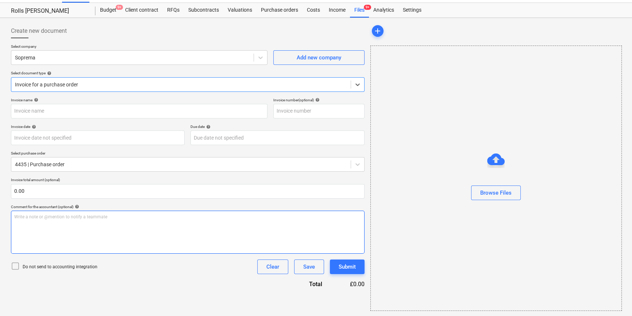
type input "95457.pdf"
type input "[DATE]"
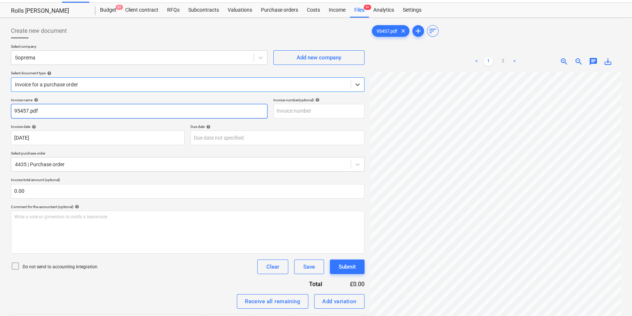
click at [107, 110] on input "95457.pdf" at bounding box center [139, 111] width 257 height 15
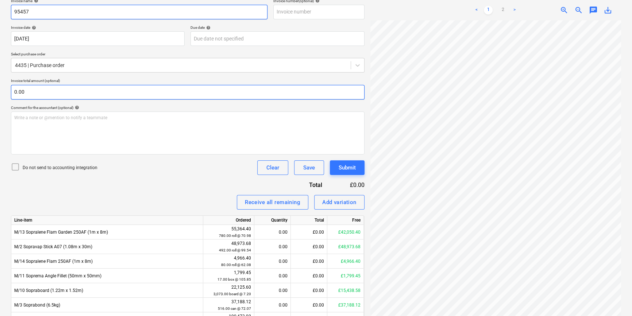
scroll to position [115, 0]
type input "95457"
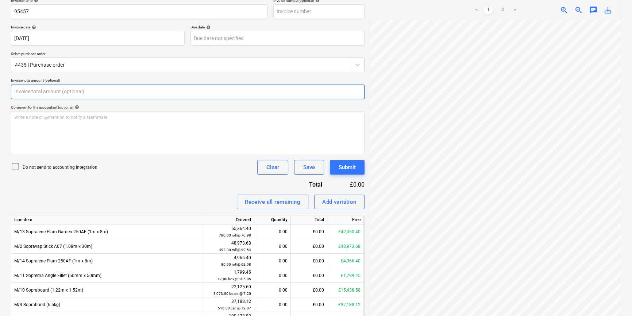
click at [75, 91] on input "text" at bounding box center [188, 92] width 354 height 15
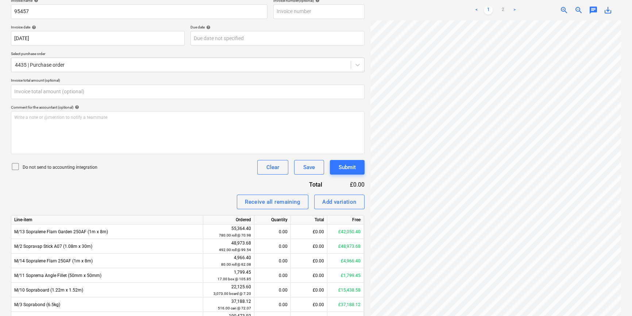
type input "0.00"
click at [248, 128] on div "Create new document Select company Soprema Add new company Select document type…" at bounding box center [316, 144] width 616 height 447
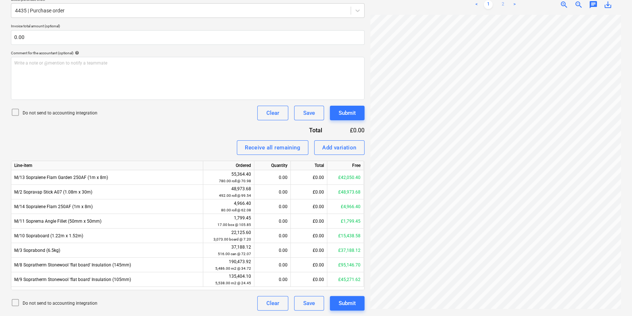
click at [499, 3] on link "2" at bounding box center [503, 4] width 9 height 9
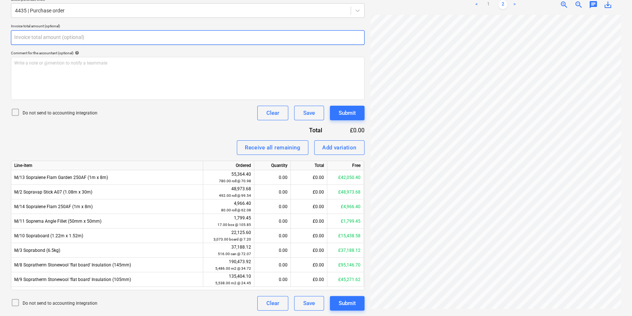
click at [65, 38] on input "text" at bounding box center [188, 37] width 354 height 15
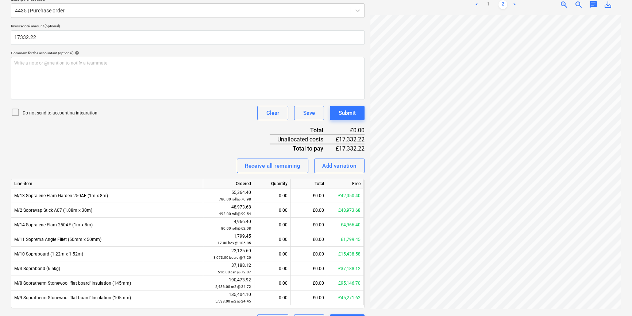
type input "17,332.22"
click at [41, 116] on div "Do not send to accounting integration" at bounding box center [54, 113] width 87 height 10
click at [43, 113] on p "Do not send to accounting integration" at bounding box center [60, 113] width 75 height 6
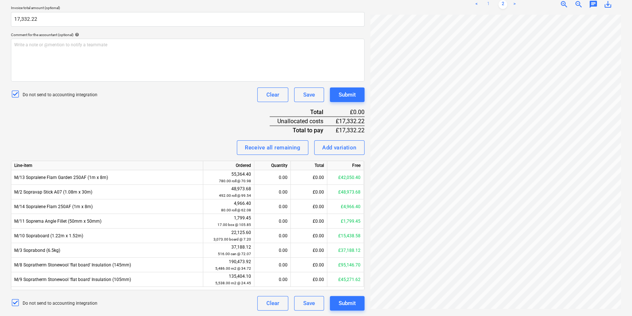
click at [491, 4] on link "1" at bounding box center [488, 4] width 9 height 9
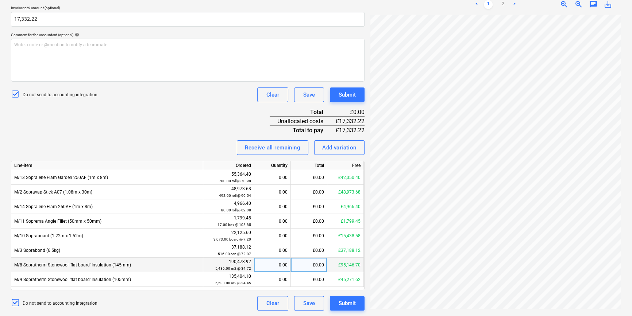
click at [316, 267] on div "£0.00" at bounding box center [309, 265] width 37 height 15
type input "4"
type input "1"
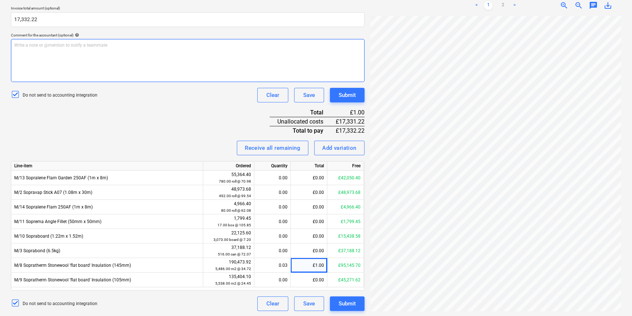
scroll to position [93, 24]
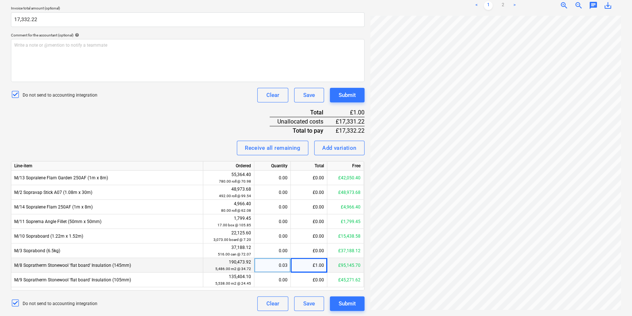
click at [321, 266] on div "£1.00" at bounding box center [309, 265] width 37 height 15
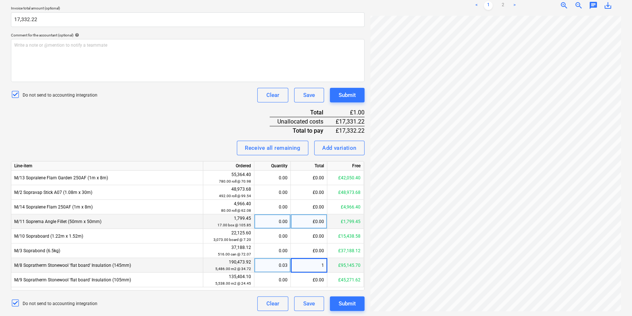
scroll to position [93, 24]
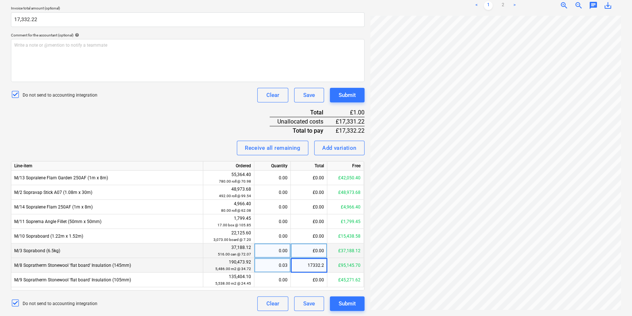
type input "17332.22"
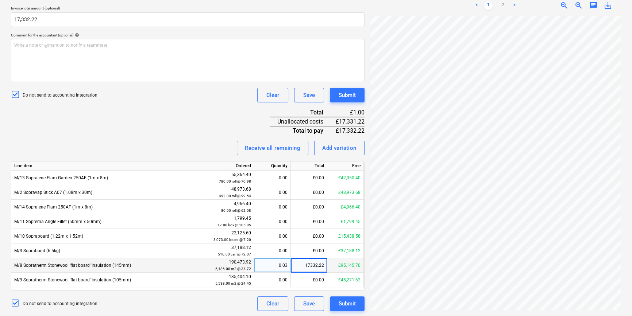
click at [196, 114] on div "Invoice name help 95457 Invoice number (optional) help Invoice date help 13 Aug…" at bounding box center [188, 118] width 354 height 385
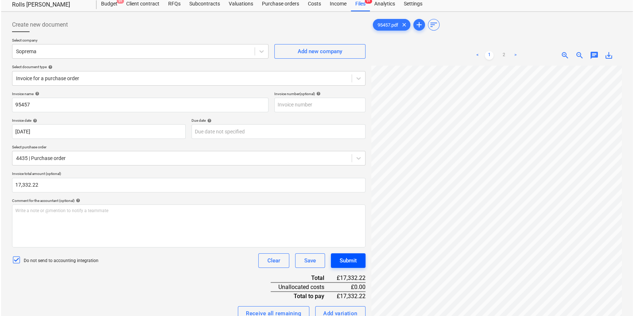
scroll to position [27, 24]
click at [358, 265] on button "Submit" at bounding box center [347, 261] width 35 height 15
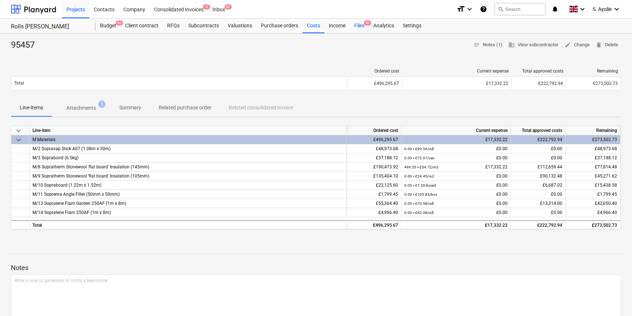
click at [365, 26] on span "9+" at bounding box center [367, 22] width 7 height 5
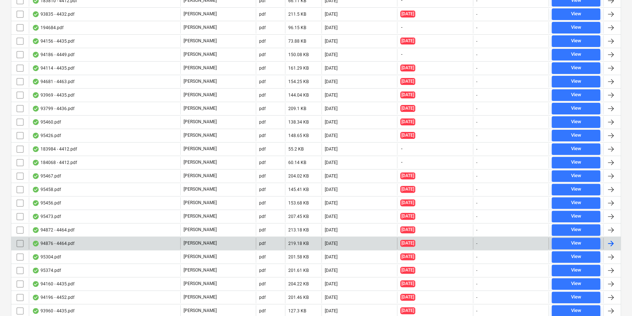
scroll to position [345, 0]
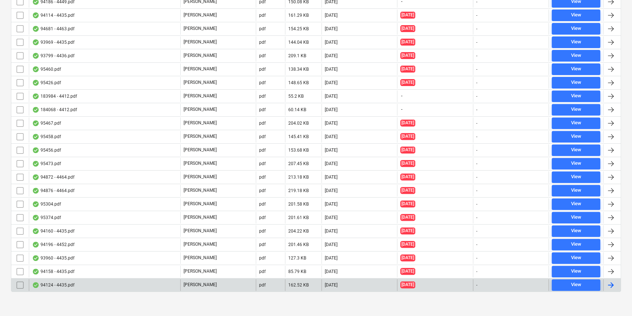
click at [177, 283] on div "94124 - 4435.pdf" at bounding box center [104, 286] width 151 height 12
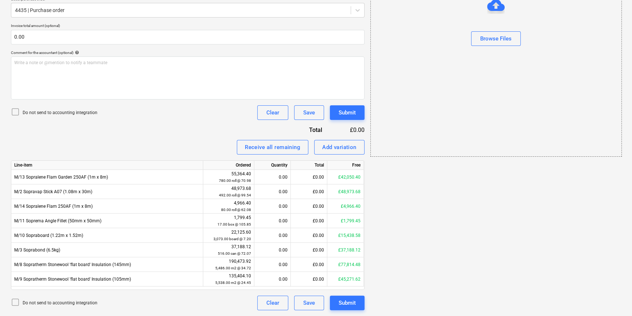
scroll to position [16, 0]
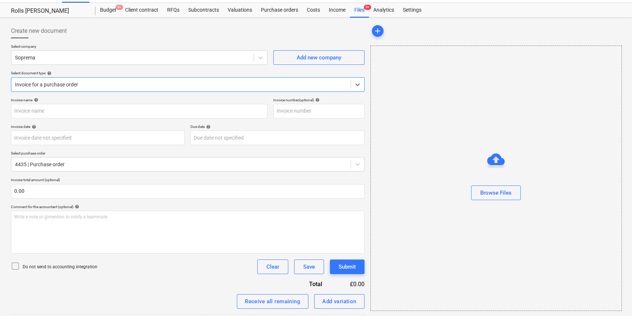
type input "4435"
type input "19 Jun 2025"
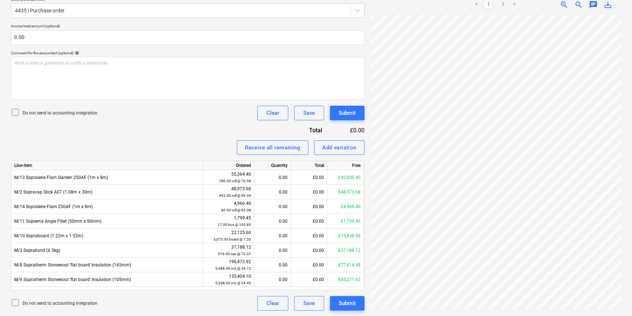
scroll to position [93, 24]
click at [350, 185] on div "Create new document Select company Soprema Add new company Select document type…" at bounding box center [316, 80] width 616 height 467
click at [503, 4] on link "2" at bounding box center [503, 4] width 9 height 9
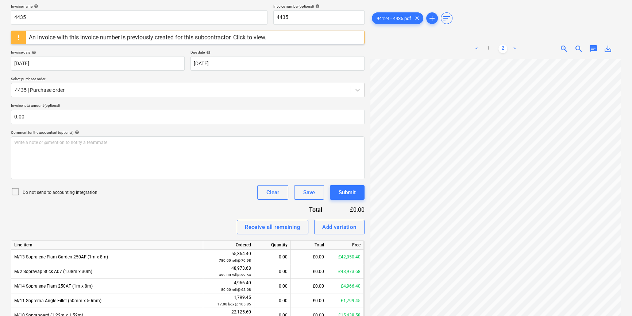
scroll to position [89, 0]
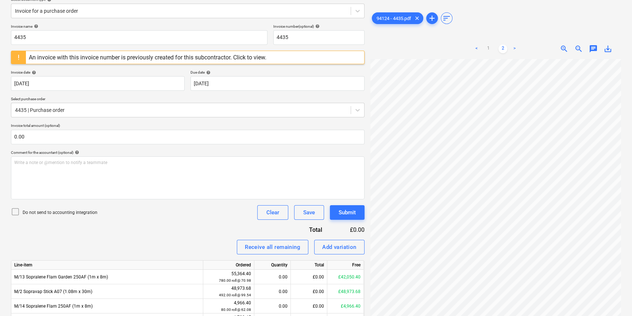
click at [95, 59] on div "An invoice with this invoice number is previously created for this subcontracto…" at bounding box center [148, 57] width 238 height 7
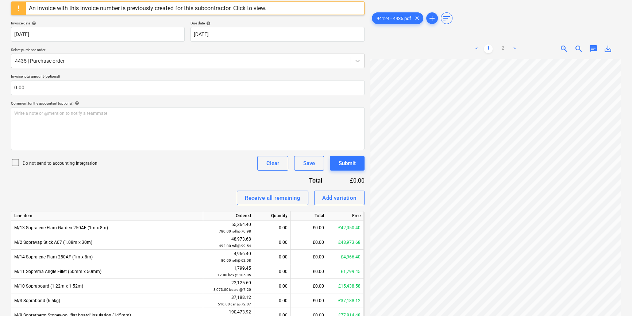
scroll to position [123, 0]
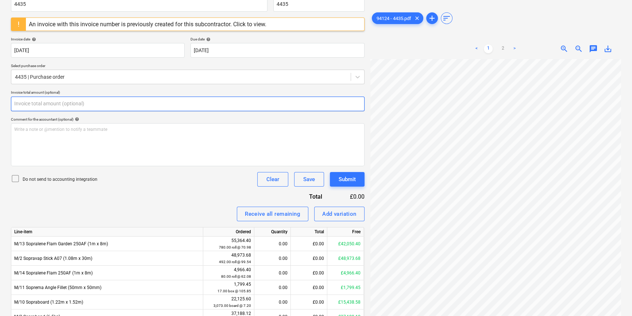
click at [192, 108] on input "text" at bounding box center [188, 104] width 354 height 15
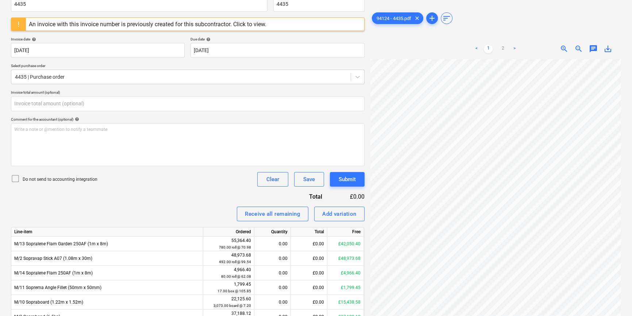
type input "0.00"
click at [105, 61] on div "Invoice name help 4435 Invoice number (optional) help 4435 An invoice with this…" at bounding box center [188, 184] width 354 height 387
click at [175, 37] on div "Invoice date help" at bounding box center [98, 39] width 174 height 5
click at [46, 181] on p "Do not send to accounting integration" at bounding box center [60, 180] width 75 height 6
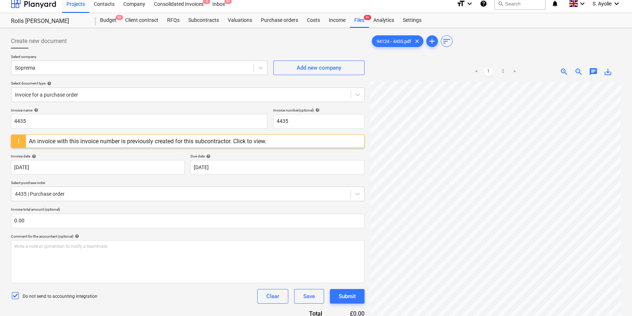
scroll to position [0, 0]
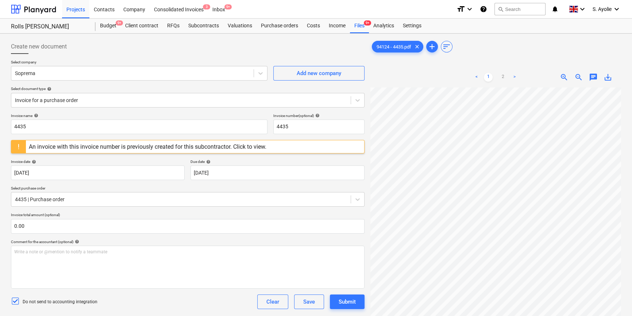
click at [288, 43] on div "Create new document" at bounding box center [188, 46] width 354 height 15
click at [350, 22] on div "Files 9+" at bounding box center [359, 26] width 19 height 15
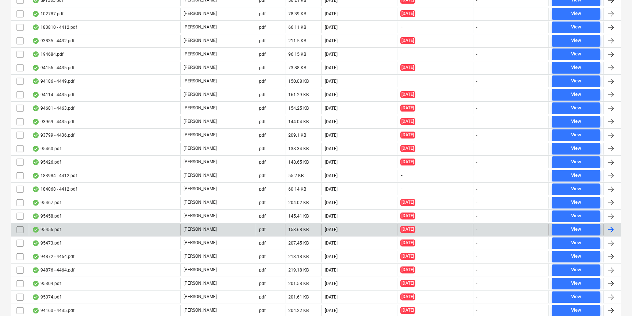
click at [122, 226] on div "95456.pdf" at bounding box center [104, 230] width 151 height 12
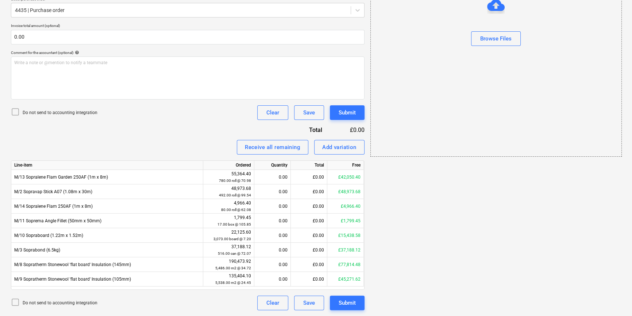
scroll to position [16, 0]
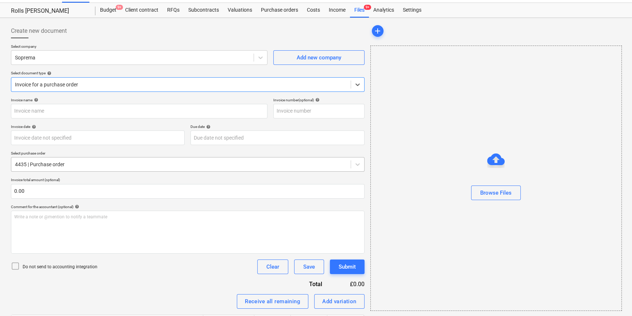
type input "95456.pdf"
type input "[DATE]"
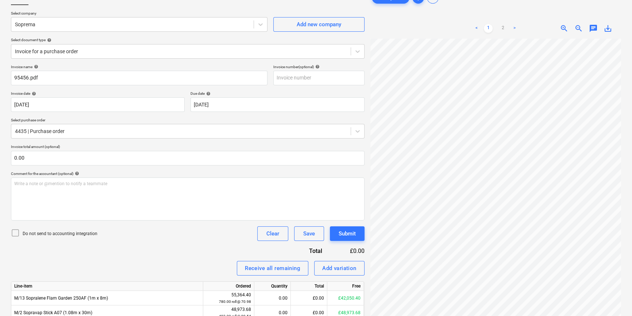
scroll to position [36, 24]
click at [369, 160] on div "95456.pdf clear add sort < 1 2 > zoom_in zoom_out chat 0 save_alt" at bounding box center [496, 211] width 257 height 447
click at [503, 29] on link "2" at bounding box center [503, 28] width 9 height 9
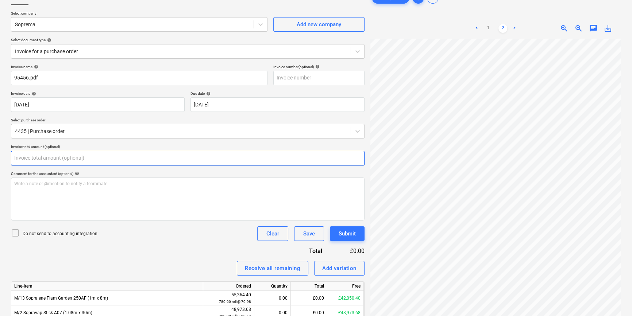
click at [58, 153] on input "text" at bounding box center [188, 158] width 354 height 15
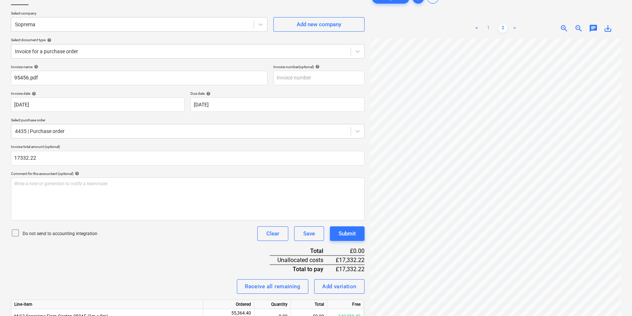
type input "17,332.22"
click at [46, 235] on p "Do not send to accounting integration" at bounding box center [60, 234] width 75 height 6
click at [487, 29] on link "1" at bounding box center [488, 28] width 9 height 9
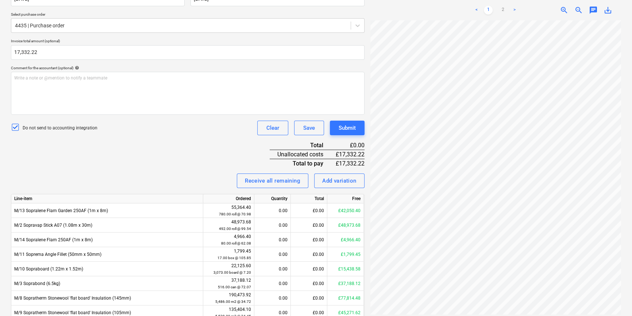
scroll to position [188, 0]
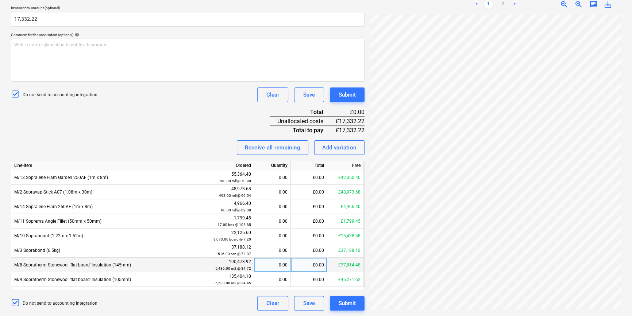
click at [314, 268] on div "£0.00" at bounding box center [309, 265] width 37 height 15
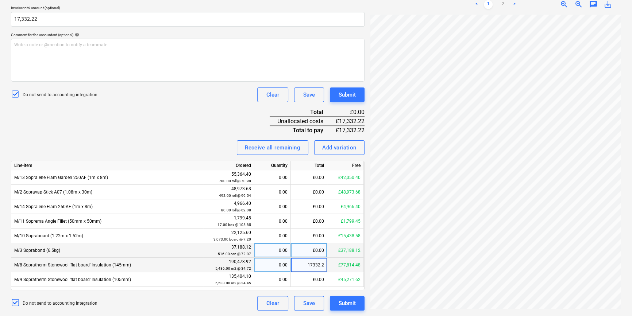
type input "17332.22"
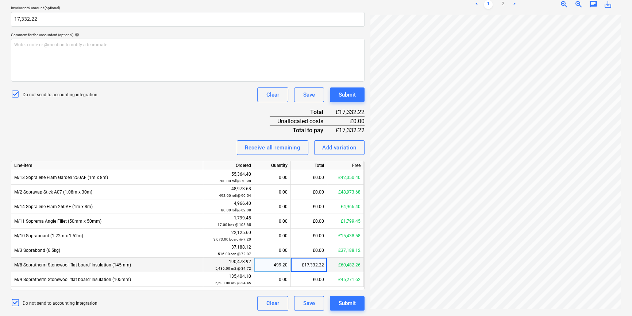
click at [210, 118] on div "Invoice name help 95456.pdf Invoice number (optional) help Invoice date help 13…" at bounding box center [188, 118] width 354 height 385
click at [235, 132] on div "Invoice name help 95456.pdf Invoice number (optional) help Invoice date help 13…" at bounding box center [188, 118] width 354 height 385
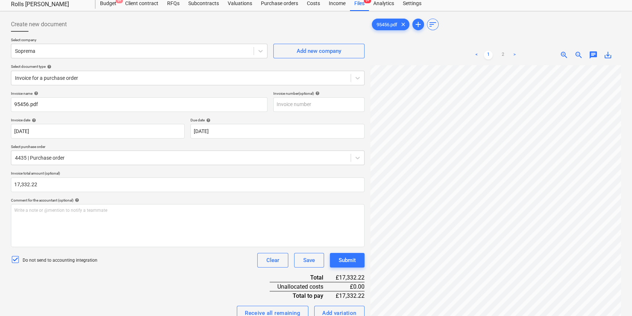
scroll to position [22, 0]
click at [187, 131] on div "Invoice date help 13 Aug 2025 13.08.2025 Press the down arrow key to interact w…" at bounding box center [188, 128] width 354 height 21
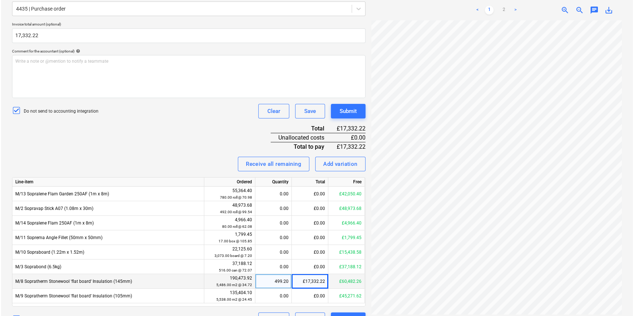
scroll to position [188, 0]
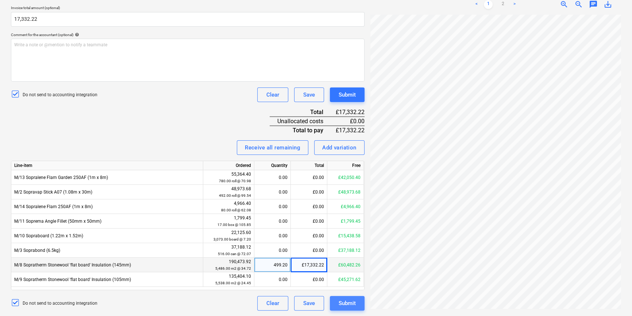
click at [356, 301] on div "Submit" at bounding box center [347, 303] width 17 height 9
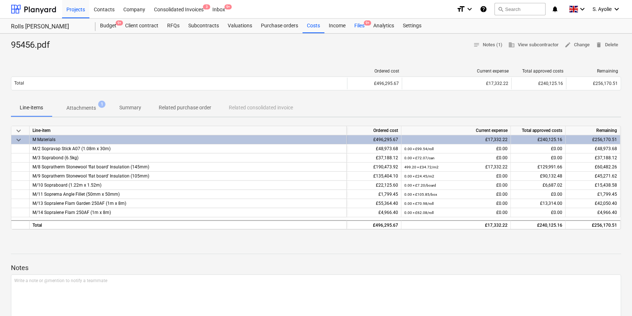
click at [363, 29] on div "Files 9+" at bounding box center [359, 26] width 19 height 15
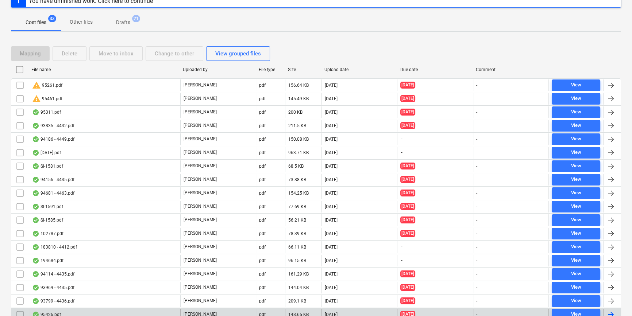
scroll to position [232, 0]
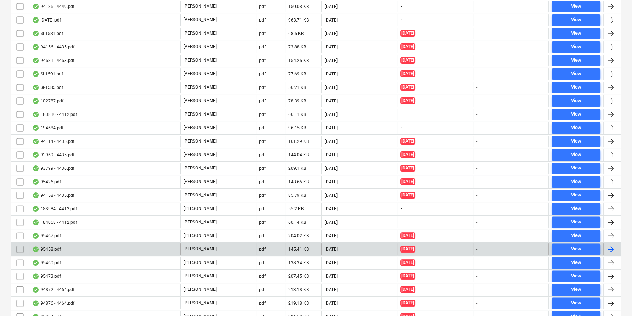
click at [200, 244] on div "[PERSON_NAME]" at bounding box center [218, 250] width 76 height 12
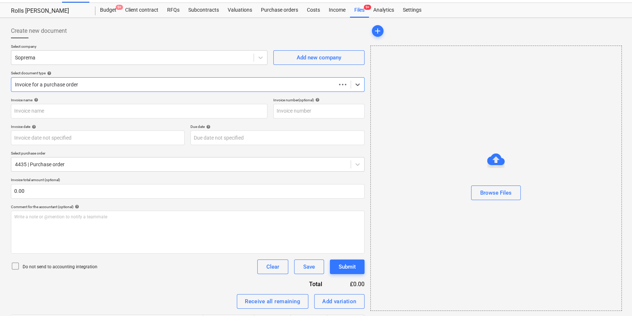
type input "95458.pdf"
type input "[DATE]"
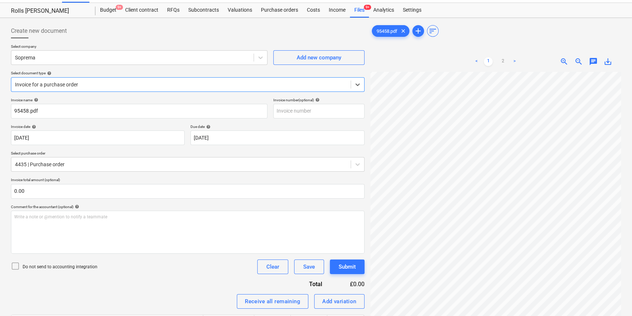
scroll to position [149, 0]
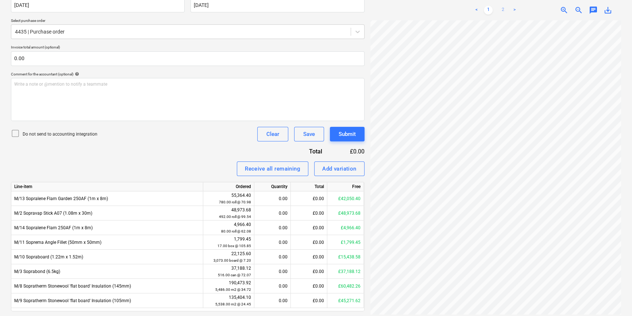
click at [499, 9] on link "2" at bounding box center [503, 10] width 9 height 9
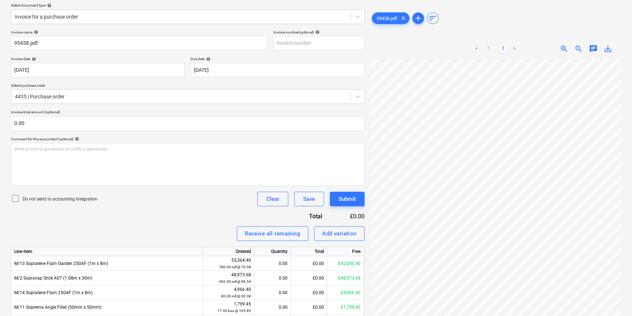
scroll to position [82, 0]
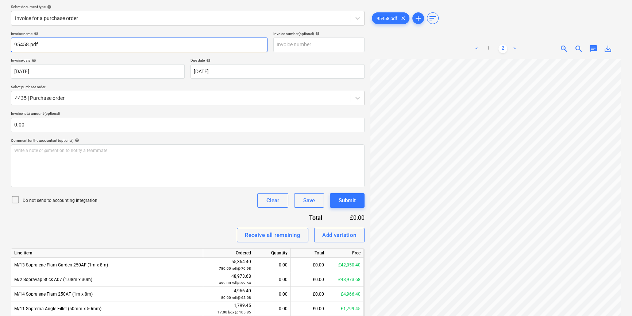
click at [60, 45] on input "95458.pdf" at bounding box center [139, 45] width 257 height 15
type input "95458"
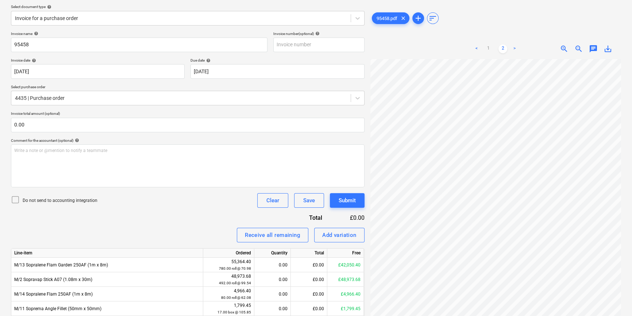
click at [72, 202] on p "Do not send to accounting integration" at bounding box center [60, 201] width 75 height 6
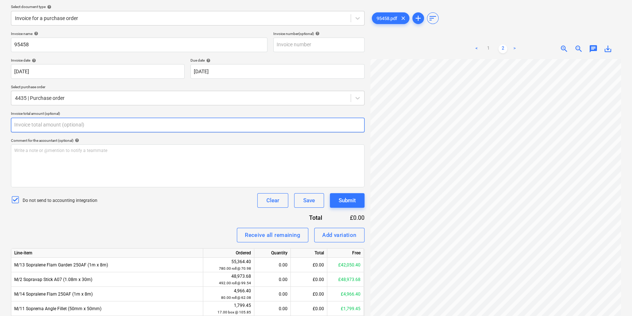
click at [88, 127] on input "text" at bounding box center [188, 125] width 354 height 15
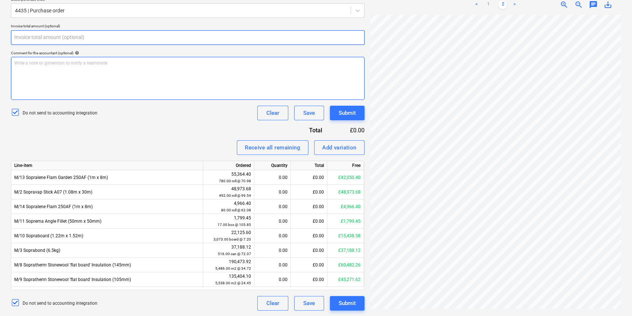
scroll to position [137, 0]
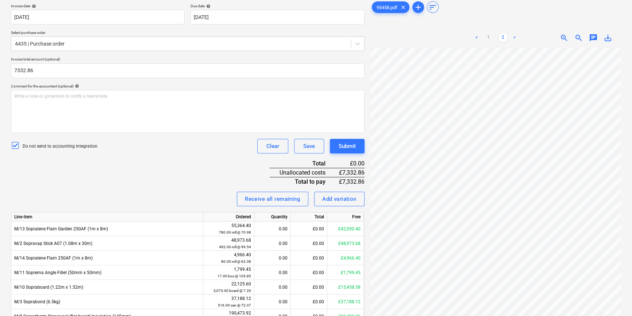
type input "7,332.86"
click at [112, 168] on div "Invoice name help 95458 Invoice number (optional) help Invoice date help 13 Aug…" at bounding box center [188, 169] width 354 height 385
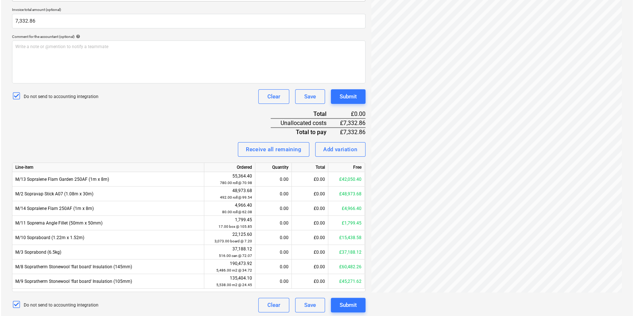
scroll to position [188, 0]
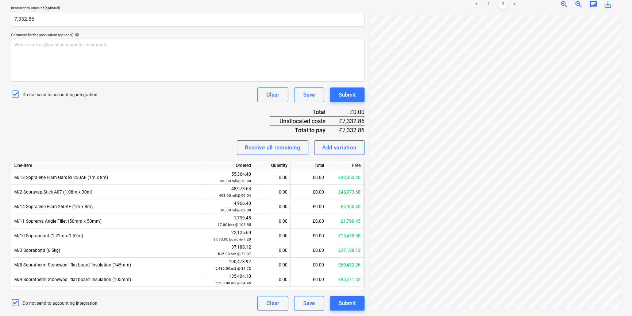
click at [490, 5] on link "1" at bounding box center [488, 4] width 9 height 9
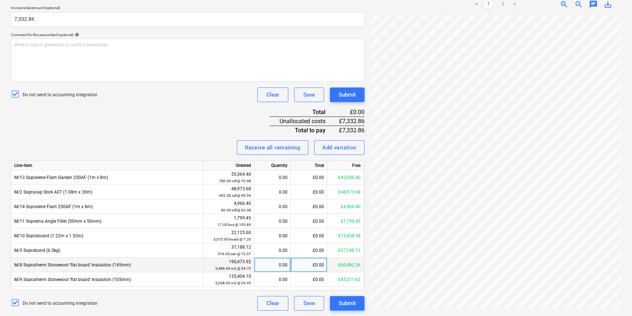
click at [304, 265] on div "£0.00" at bounding box center [309, 265] width 37 height 15
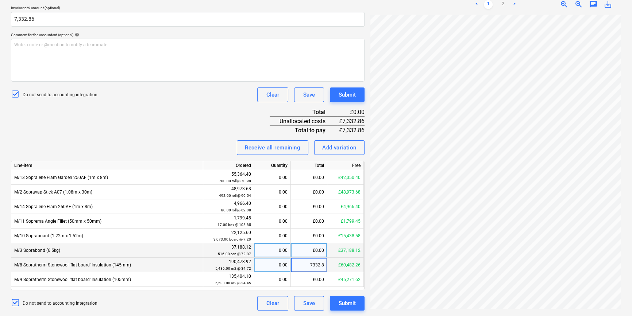
type input "7332.86"
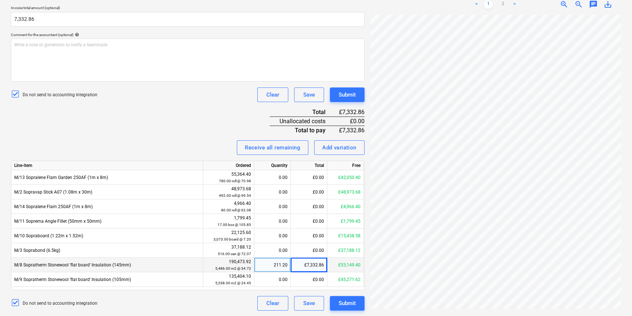
click at [187, 102] on div "Invoice name help 95458 Invoice number (optional) help Invoice date help 13 Aug…" at bounding box center [188, 118] width 354 height 385
click at [350, 305] on div "Submit" at bounding box center [347, 303] width 17 height 9
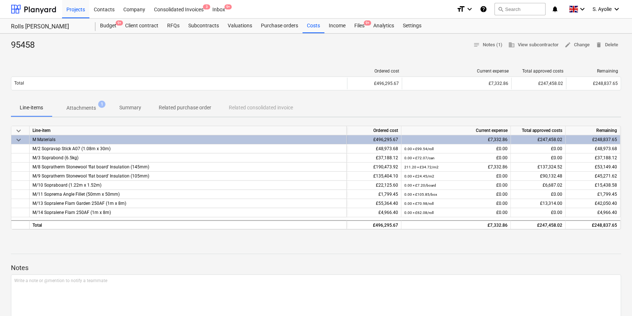
click at [356, 17] on div "Projects Contacts Company Consolidated Invoices 3 Inbox 9+" at bounding box center [256, 9] width 389 height 18
click at [357, 19] on div "Files 9+" at bounding box center [359, 26] width 19 height 15
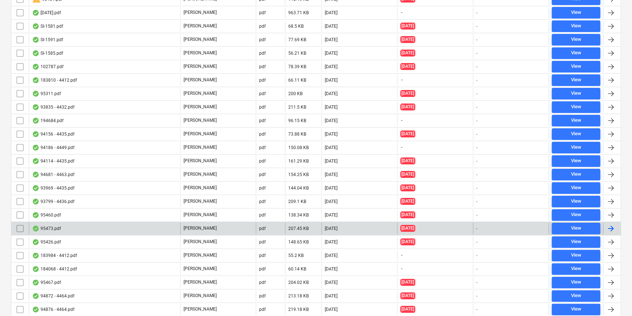
click at [167, 233] on div "95473.pdf" at bounding box center [104, 229] width 151 height 12
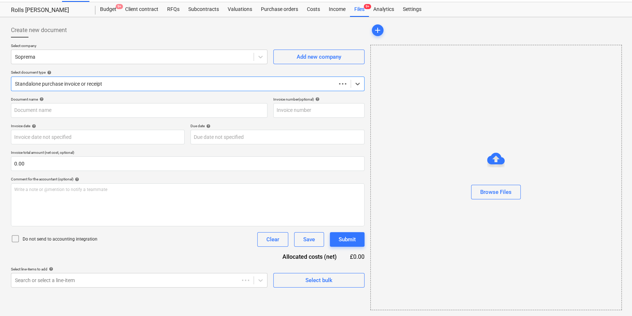
scroll to position [16, 0]
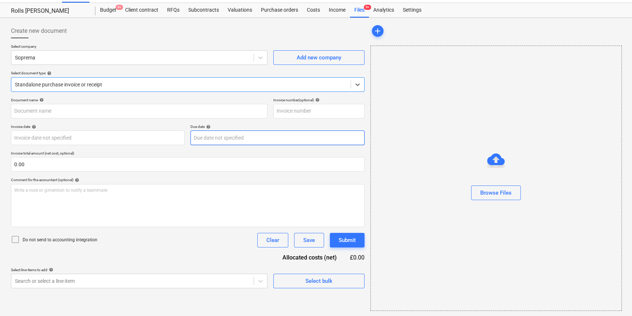
type input "95473.pdf"
type input "[DATE]"
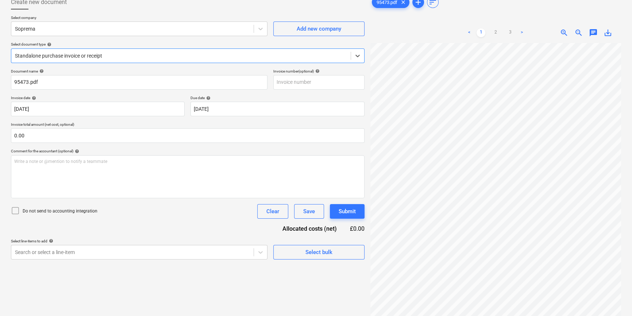
scroll to position [33, 0]
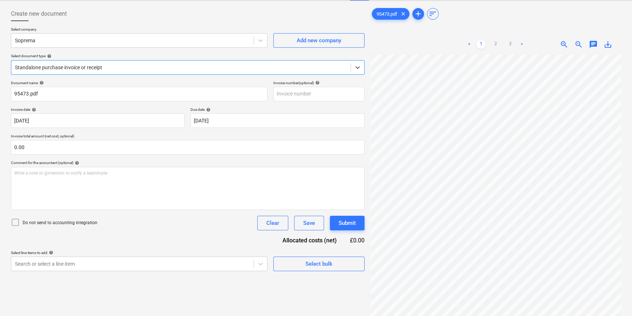
click at [219, 71] on div "Standalone purchase invoice or receipt" at bounding box center [180, 67] width 339 height 10
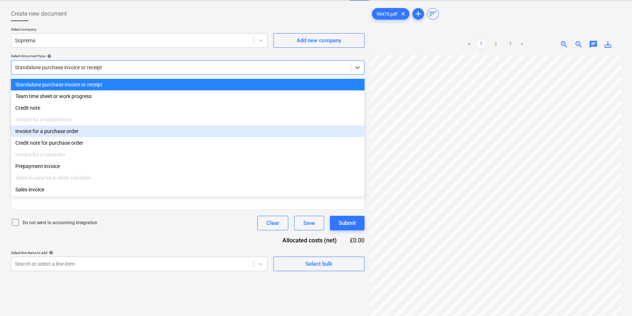
click at [212, 131] on div "Invoice for a purchase order" at bounding box center [188, 132] width 354 height 12
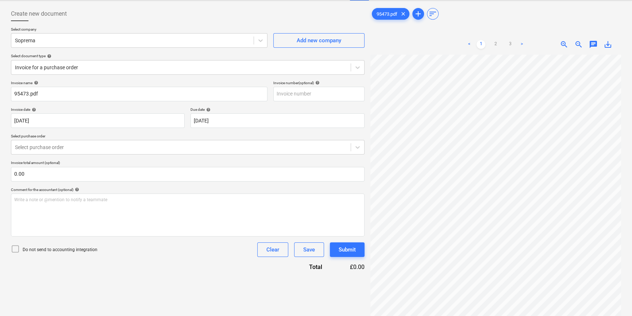
click at [168, 156] on div "Invoice name help 95473.pdf Invoice number (optional) help Invoice date help 13…" at bounding box center [188, 176] width 354 height 191
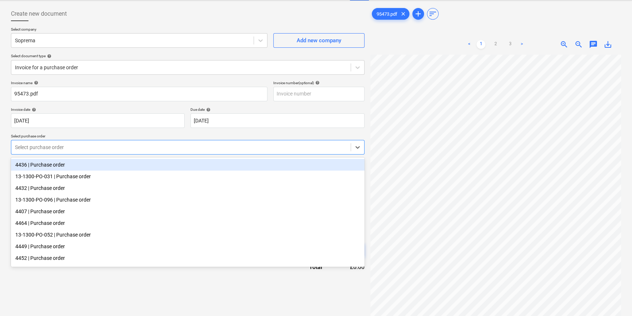
click at [169, 147] on div at bounding box center [181, 147] width 332 height 7
type input "445"
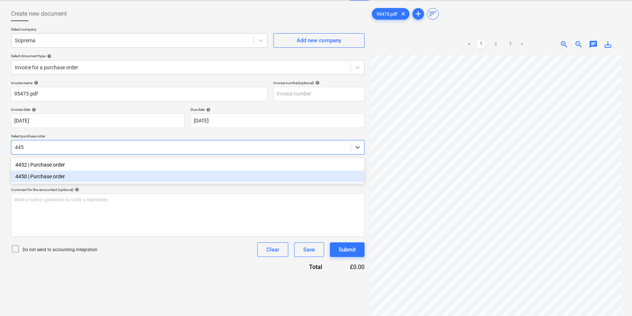
click at [158, 176] on div "4450 | Purchase order" at bounding box center [188, 177] width 354 height 12
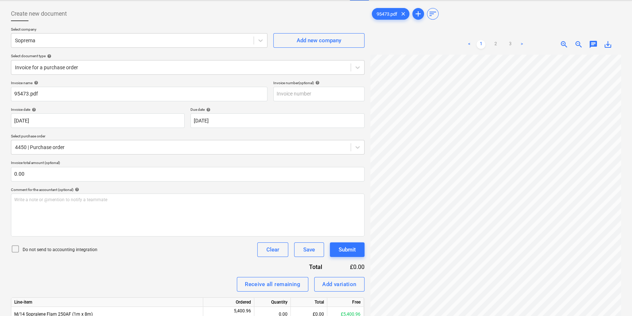
click at [130, 101] on div "Invoice name help 95473.pdf Invoice number (optional) help Invoice date help 13…" at bounding box center [188, 286] width 354 height 411
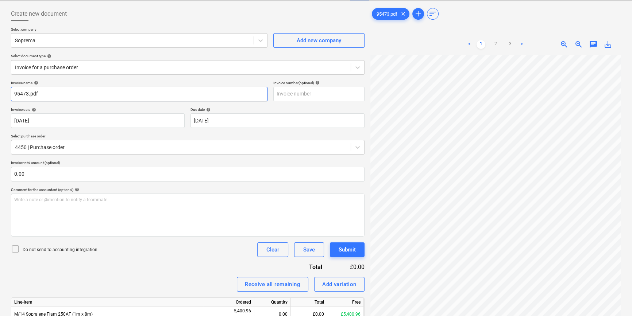
click at [130, 96] on input "95473.pdf" at bounding box center [139, 94] width 257 height 15
type input "95473"
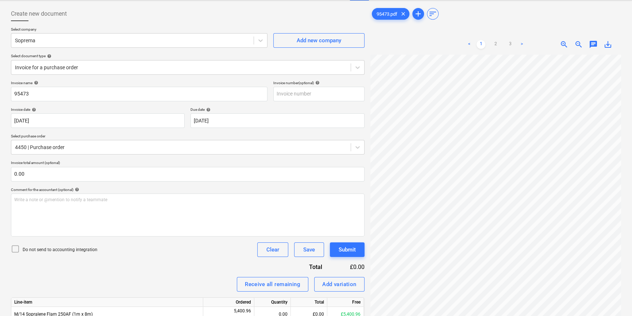
click at [127, 77] on div "Select company Soprema Add new company Select document type help Invoice for a …" at bounding box center [188, 54] width 354 height 54
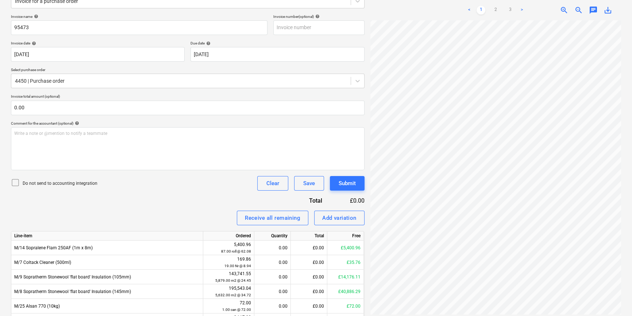
scroll to position [214, 0]
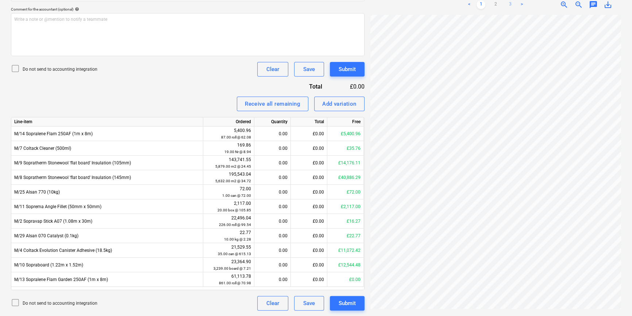
click at [509, 4] on link "3" at bounding box center [510, 4] width 9 height 9
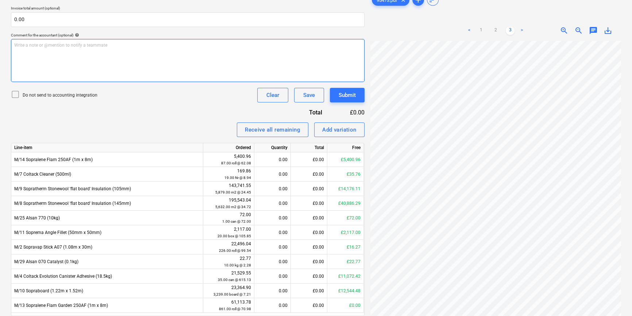
scroll to position [180, 0]
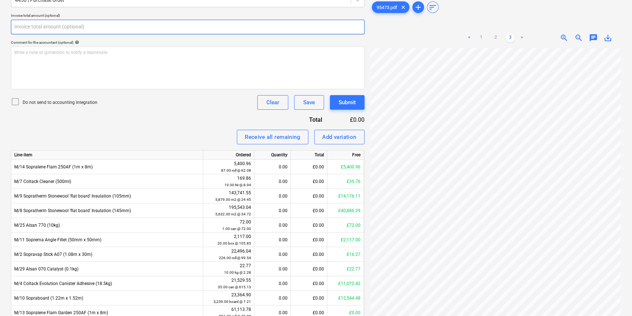
click at [177, 27] on input "text" at bounding box center [188, 27] width 354 height 15
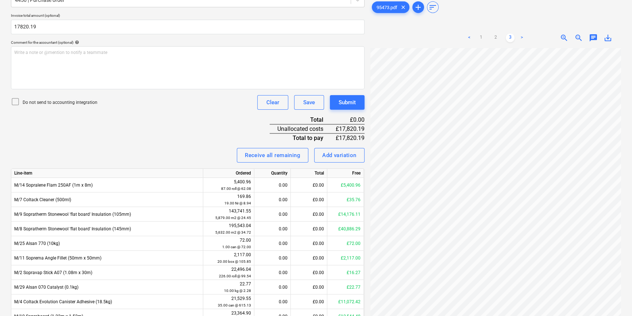
type input "17,820.19"
click at [84, 104] on p "Do not send to accounting integration" at bounding box center [60, 103] width 75 height 6
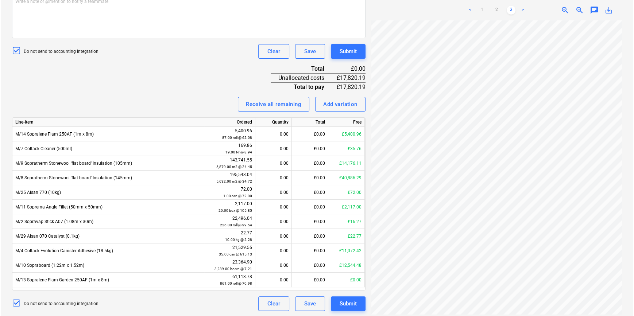
scroll to position [232, 0]
click at [482, 3] on link "1" at bounding box center [481, 4] width 9 height 9
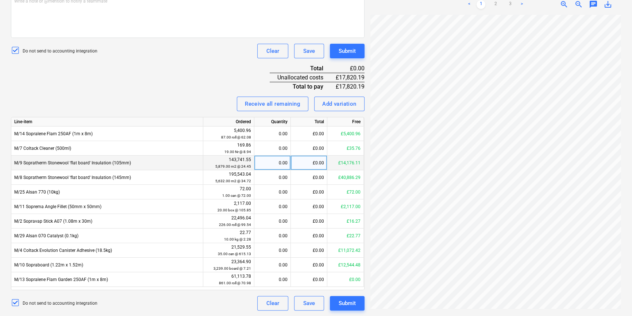
click at [320, 162] on div "£0.00" at bounding box center [309, 163] width 37 height 15
type input "9154.08"
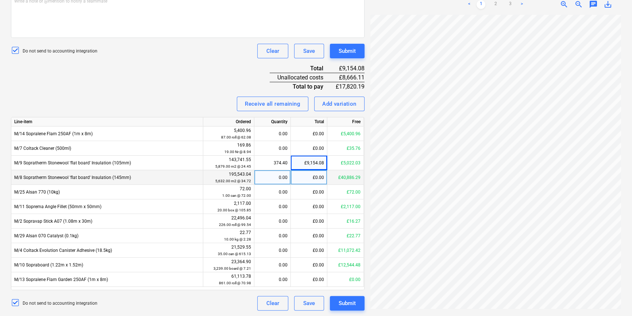
click at [322, 179] on div "£0.00" at bounding box center [309, 177] width 37 height 15
type input "8666.11"
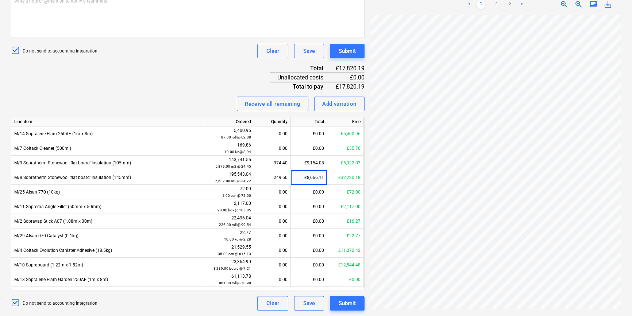
click at [171, 68] on div "Invoice name help 95473 Invoice number (optional) help Invoice date help 13 Aug…" at bounding box center [188, 96] width 354 height 429
click at [357, 300] on button "Submit" at bounding box center [347, 303] width 35 height 15
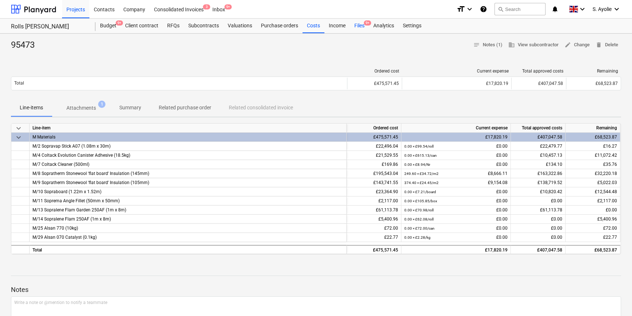
click at [360, 26] on div "Files 9+" at bounding box center [359, 26] width 19 height 15
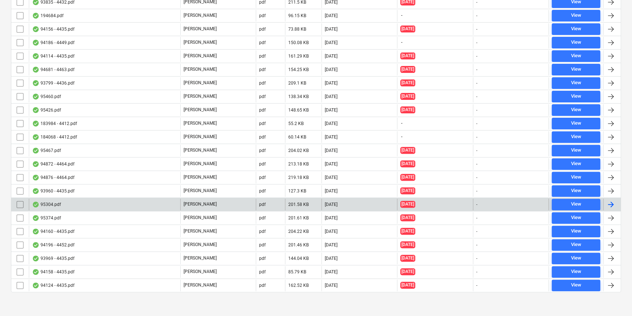
click at [223, 200] on div "[PERSON_NAME]" at bounding box center [218, 205] width 76 height 12
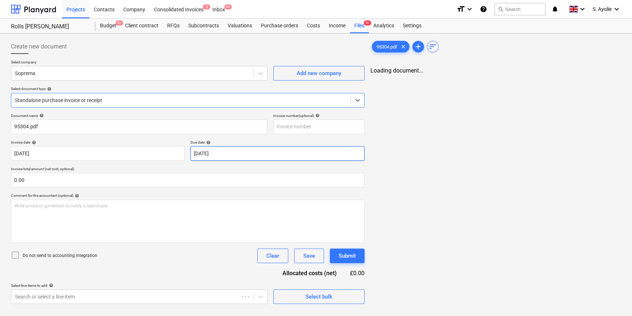
type input "95304.pdf"
type input "[DATE]"
click at [443, 77] on div "< 1 2 3 > zoom_in zoom_out chat 0 save_alt" at bounding box center [496, 225] width 251 height 316
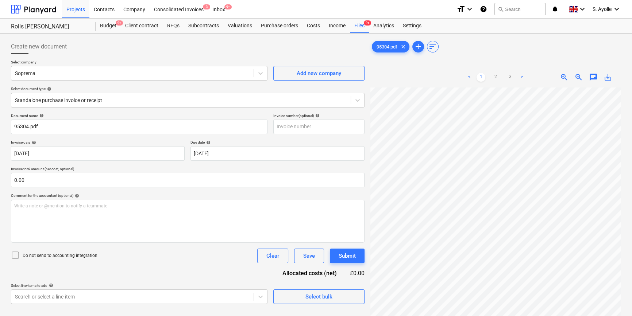
scroll to position [93, 24]
click at [405, 37] on div "95304.pdf clear add sort < 1 2 3 > zoom_in zoom_out chat 0 save_alt" at bounding box center [496, 212] width 257 height 350
click at [507, 76] on link "3" at bounding box center [510, 77] width 9 height 9
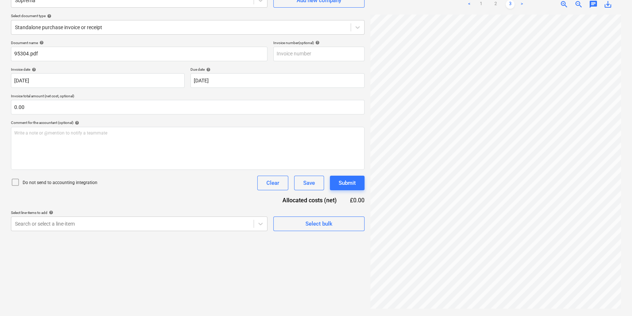
scroll to position [40, 0]
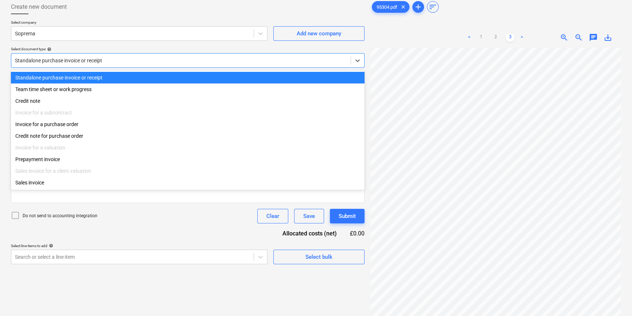
click at [80, 61] on div at bounding box center [181, 60] width 332 height 7
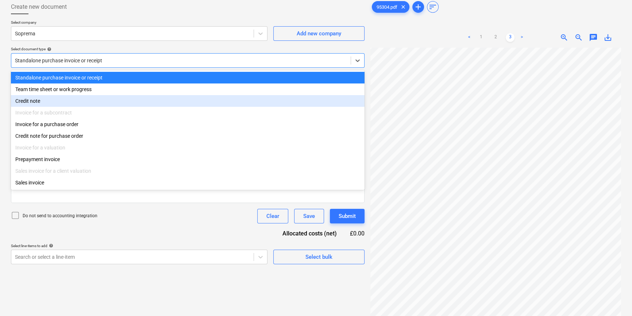
scroll to position [0, 24]
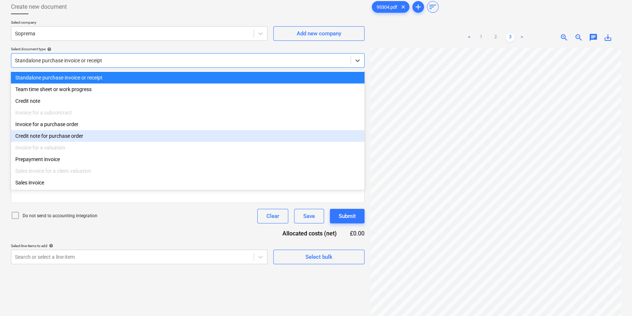
click at [117, 139] on div "Credit note for purchase order" at bounding box center [188, 136] width 354 height 12
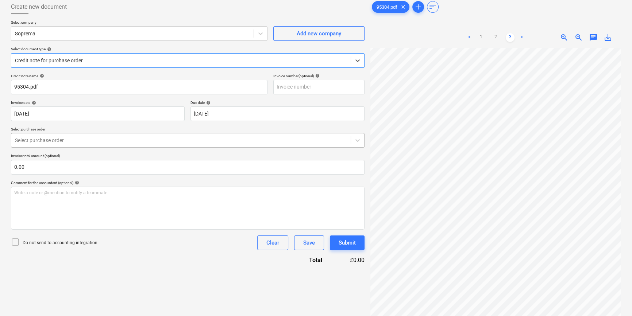
click at [39, 144] on div at bounding box center [181, 140] width 332 height 7
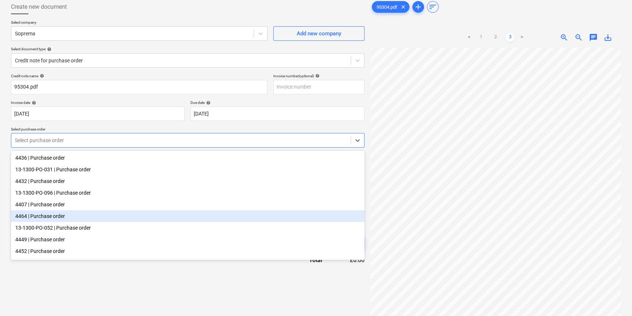
click at [60, 222] on div "4464 | Purchase order" at bounding box center [188, 217] width 354 height 12
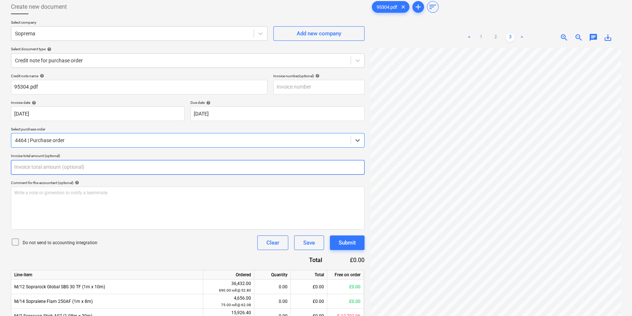
click at [47, 164] on input "text" at bounding box center [188, 167] width 354 height 15
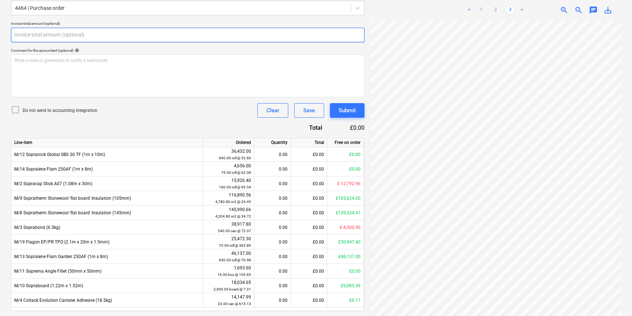
scroll to position [93, 24]
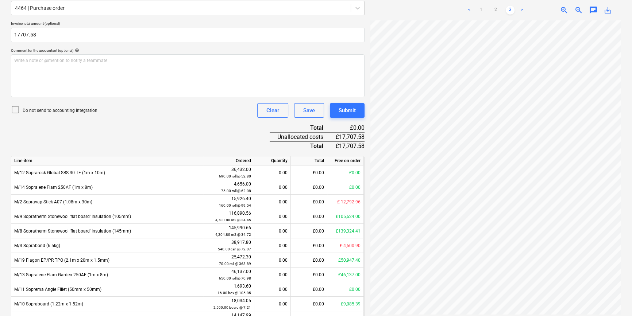
type input "17,707.58"
click at [77, 132] on div "Credit note name help 95304.pdf Invoice number (optional) help Invoice date hel…" at bounding box center [188, 145] width 354 height 409
click at [66, 111] on p "Do not send to accounting integration" at bounding box center [60, 111] width 75 height 6
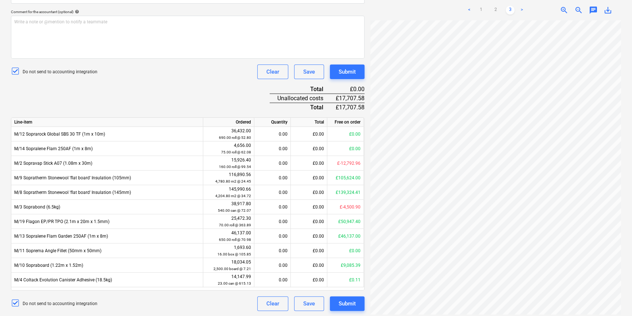
scroll to position [211, 0]
click at [480, 4] on link "1" at bounding box center [481, 4] width 9 height 9
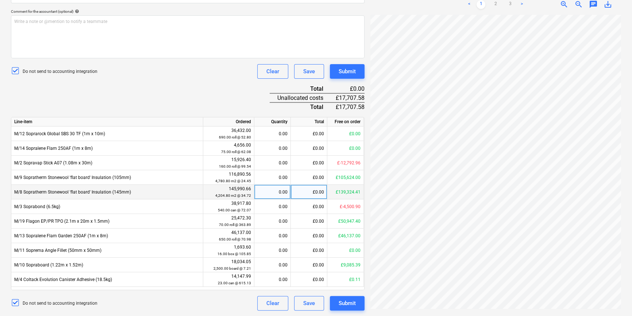
click at [312, 193] on div "£0.00" at bounding box center [309, 192] width 37 height 15
type input "10665.98"
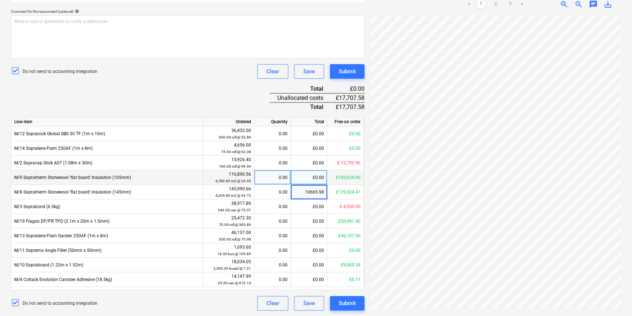
click at [315, 178] on div "£0.00" at bounding box center [309, 177] width 37 height 15
type input "7041.60"
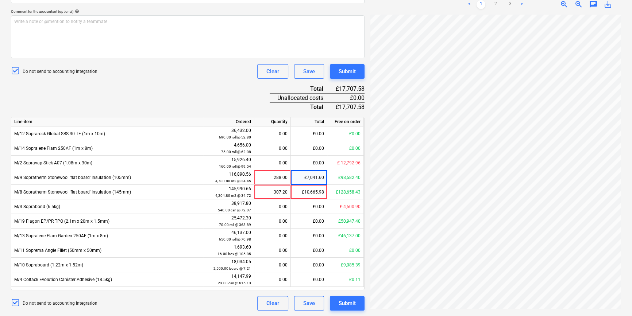
click at [221, 90] on div "Credit note name help 95304.pdf Invoice number (optional) help Invoice date hel…" at bounding box center [188, 106] width 354 height 409
click at [207, 99] on div "Credit note name help 95304.pdf Invoice number (optional) help Invoice date hel…" at bounding box center [188, 106] width 354 height 409
click at [365, 306] on div "Create new document Select company Soprema Add new company Select document type…" at bounding box center [188, 69] width 360 height 489
click at [357, 303] on button "Submit" at bounding box center [347, 303] width 35 height 15
click at [357, 303] on div "Submit" at bounding box center [347, 303] width 35 height 15
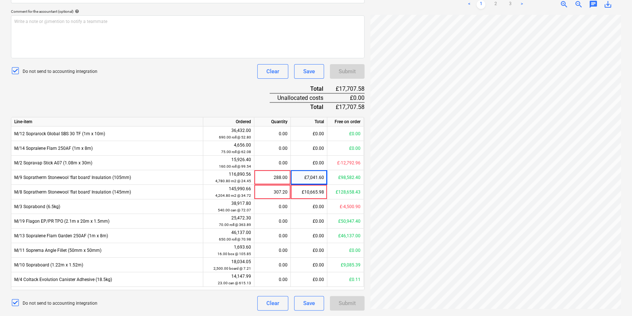
click at [357, 303] on div "Submit" at bounding box center [347, 303] width 35 height 15
click at [311, 195] on div "£10,665.98" at bounding box center [309, 192] width 37 height 15
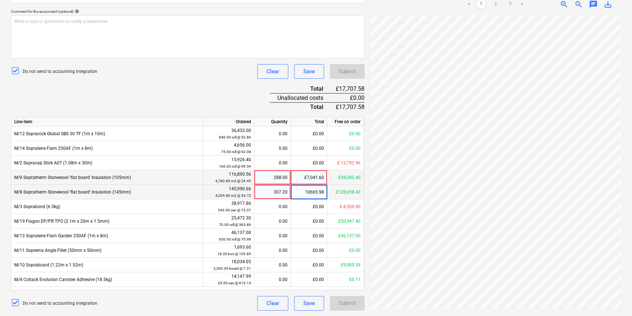
click at [314, 180] on div "£7,041.60" at bounding box center [309, 177] width 37 height 15
click at [302, 188] on div "£10,665.98" at bounding box center [309, 192] width 37 height 15
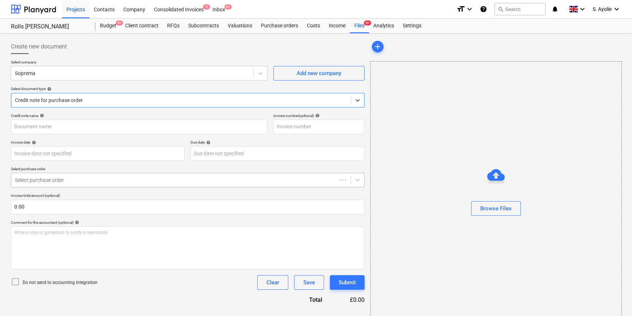
type input "95304.pdf"
type input "[DATE]"
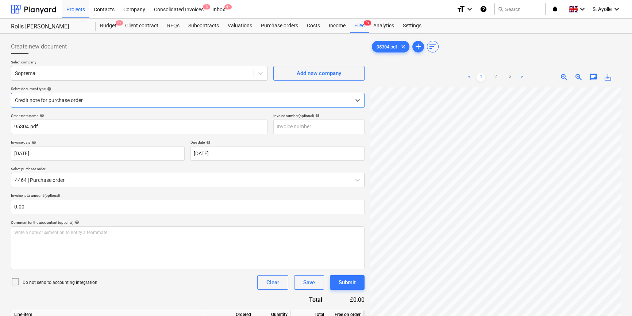
scroll to position [193, 0]
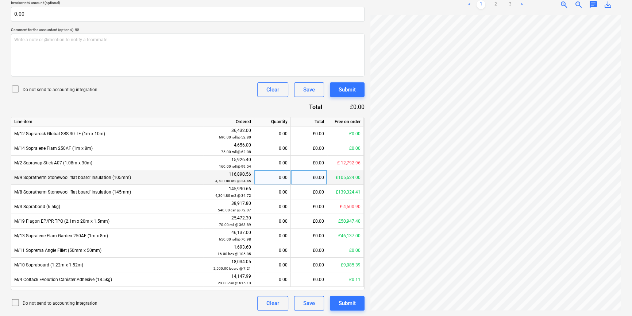
click at [320, 176] on div "£0.00" at bounding box center [309, 177] width 37 height 15
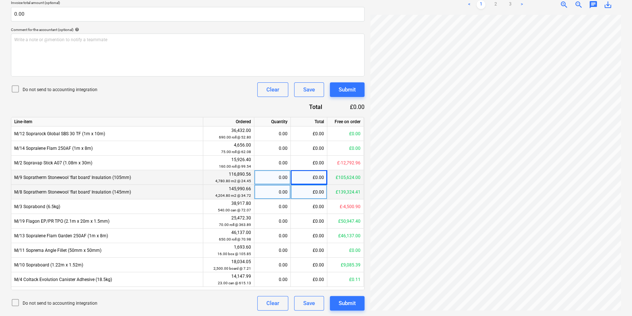
scroll to position [11, 24]
click at [294, 177] on div "£0.00" at bounding box center [309, 177] width 37 height 15
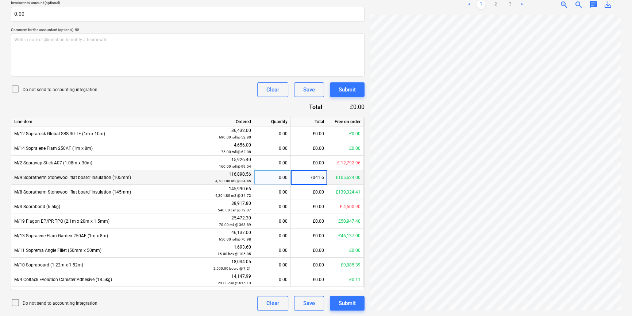
type input "7041.60"
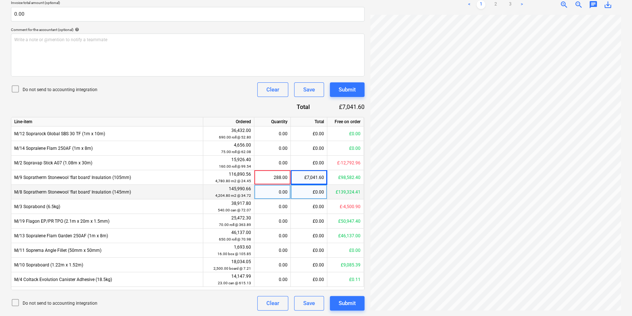
click at [314, 191] on div "£0.00" at bounding box center [309, 192] width 37 height 15
type input "10"
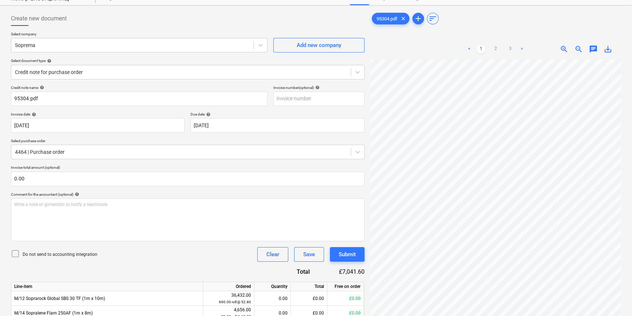
scroll to position [0, 0]
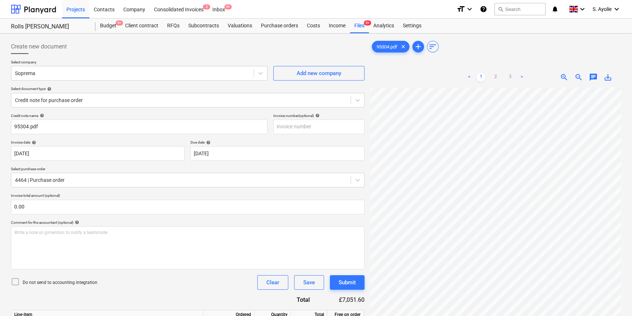
click at [267, 42] on div "Create new document" at bounding box center [188, 46] width 354 height 15
click at [355, 29] on div "Files 9+" at bounding box center [359, 26] width 19 height 15
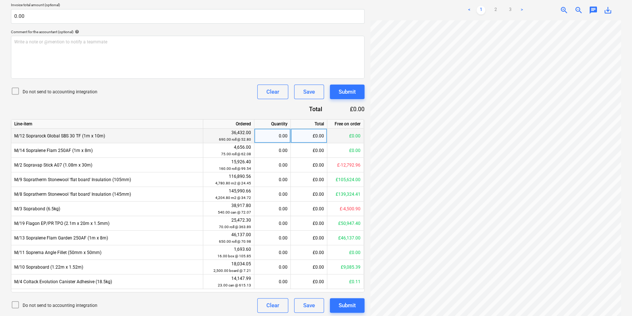
scroll to position [193, 0]
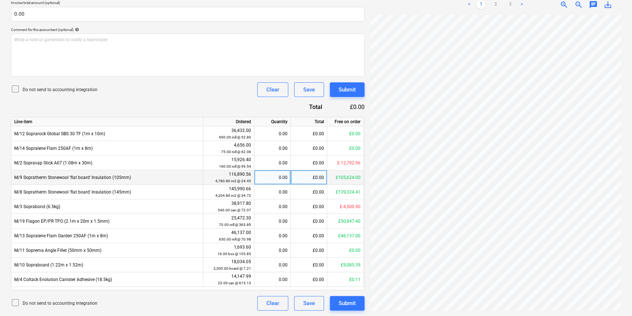
click at [315, 182] on div "£0.00" at bounding box center [309, 177] width 37 height 15
type input "-"
drag, startPoint x: 154, startPoint y: 13, endPoint x: 362, endPoint y: 80, distance: 218.8
click at [154, 14] on input "0.00" at bounding box center [188, 14] width 354 height 15
click at [510, 7] on link "3" at bounding box center [510, 4] width 9 height 9
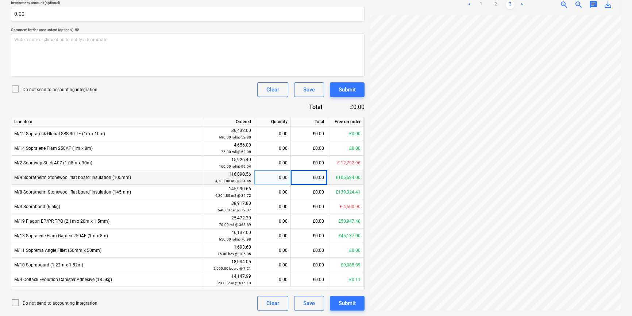
scroll to position [74, 24]
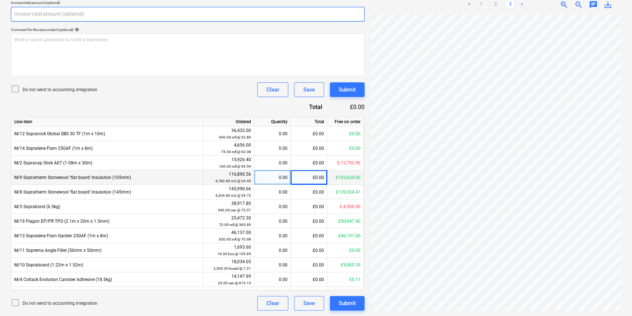
click at [45, 11] on input "text" at bounding box center [188, 14] width 354 height 15
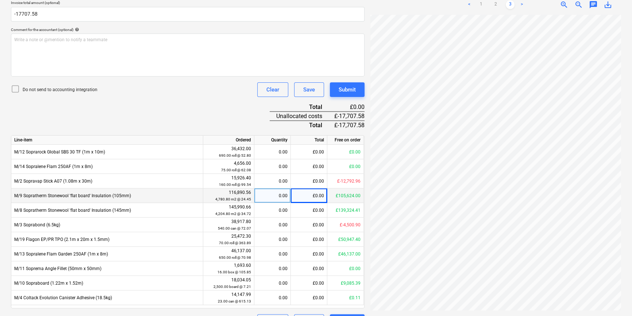
type input "-17,707.58"
click at [45, 88] on p "Do not send to accounting integration" at bounding box center [60, 90] width 75 height 6
click at [317, 197] on div "£0.00" at bounding box center [309, 196] width 37 height 15
click at [481, 9] on div "< 1 2 3 >" at bounding box center [496, 5] width 80 height 20
click at [478, 5] on link "1" at bounding box center [481, 4] width 9 height 9
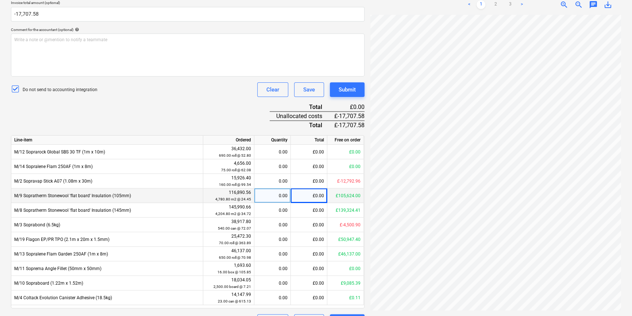
click at [310, 196] on div "£0.00" at bounding box center [309, 196] width 37 height 15
type input "-7041.60"
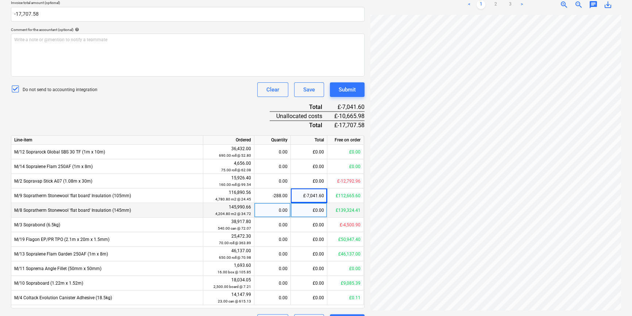
click at [306, 209] on div "£0.00" at bounding box center [309, 210] width 37 height 15
type input "-10665.98"
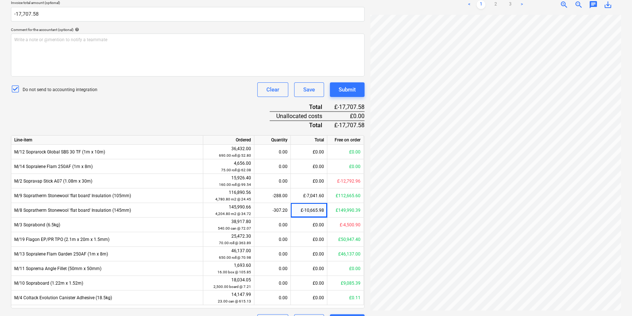
click at [211, 82] on div "Credit note name help 95304.pdf Invoice number (optional) help Invoice date hel…" at bounding box center [188, 124] width 354 height 409
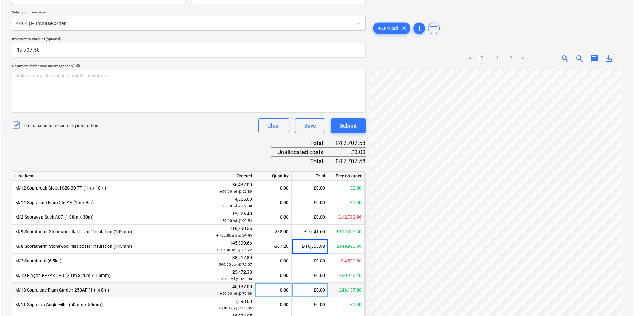
scroll to position [211, 0]
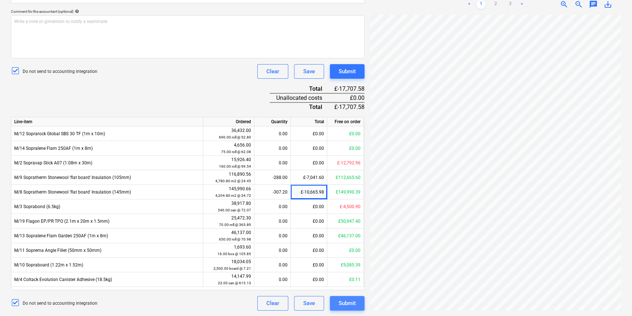
click at [347, 302] on div "Submit" at bounding box center [347, 303] width 17 height 9
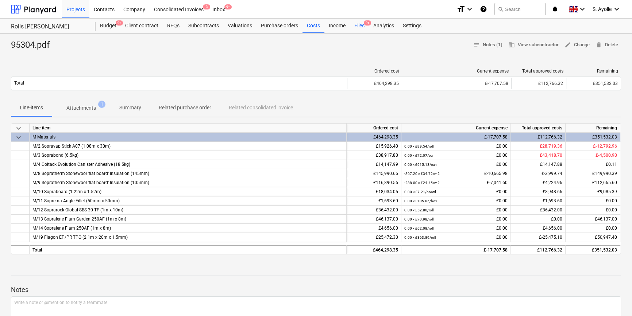
click at [357, 31] on div "Files 9+" at bounding box center [359, 26] width 19 height 15
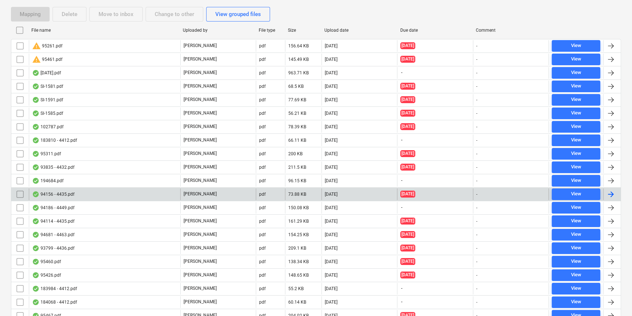
scroll to position [291, 0]
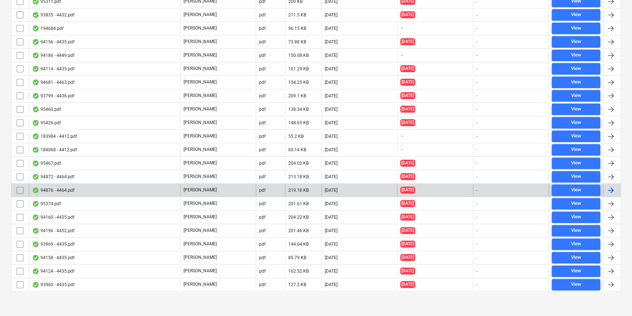
click at [119, 189] on div "94876 - 4464.pdf" at bounding box center [104, 191] width 151 height 12
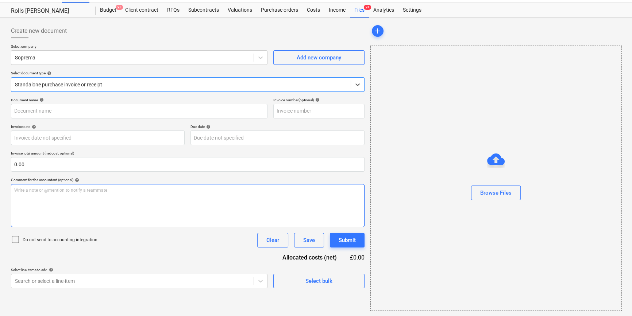
type input "C0000603"
type input "[DATE]"
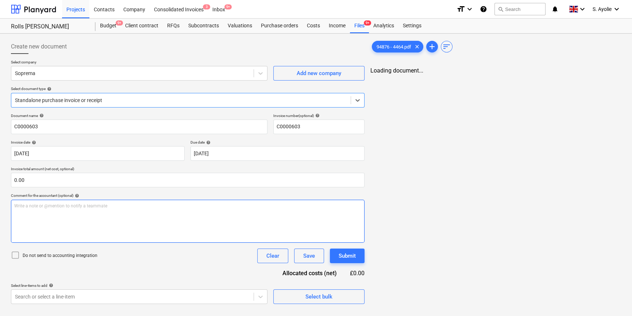
scroll to position [0, 0]
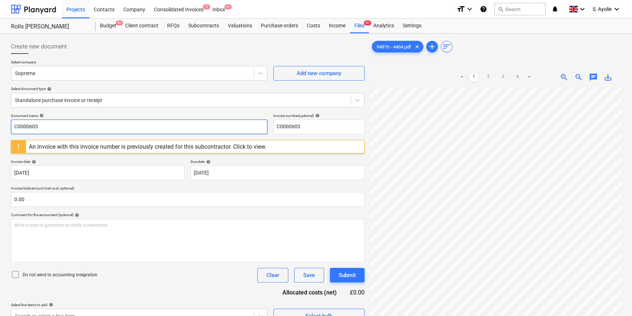
drag, startPoint x: 127, startPoint y: 126, endPoint x: -64, endPoint y: 119, distance: 191.4
click at [0, 119] on html "Projects Contacts Company Consolidated Invoices 3 Inbox 9+ format_size keyboard…" at bounding box center [316, 158] width 632 height 316
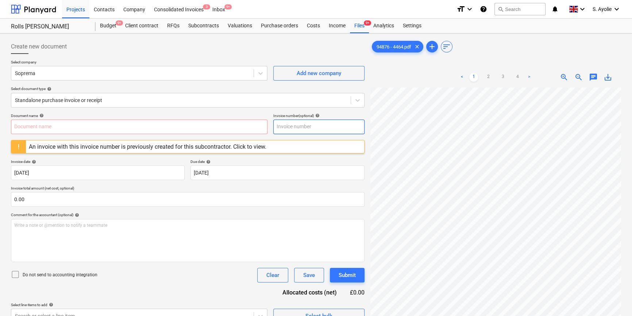
drag, startPoint x: 291, startPoint y: 128, endPoint x: 160, endPoint y: 118, distance: 131.0
click at [160, 118] on div "Document name help Invoice number (optional) help" at bounding box center [188, 124] width 354 height 21
click at [119, 103] on div at bounding box center [181, 100] width 332 height 7
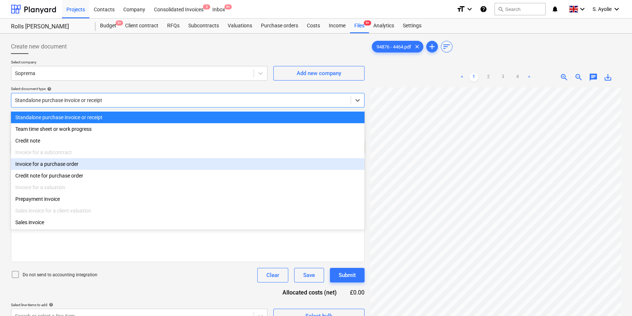
click at [82, 164] on div "Invoice for a purchase order" at bounding box center [188, 164] width 354 height 12
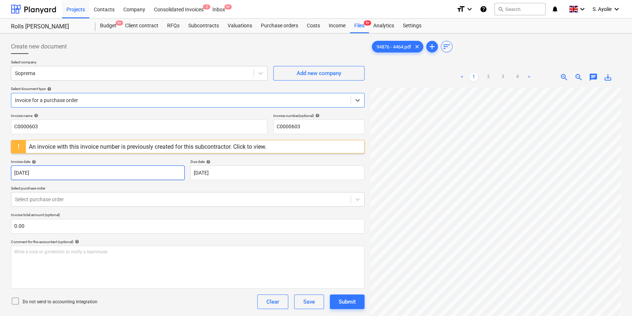
click at [82, 175] on body "Projects Contacts Company Consolidated Invoices 3 Inbox 9+ format_size keyboard…" at bounding box center [316, 158] width 632 height 316
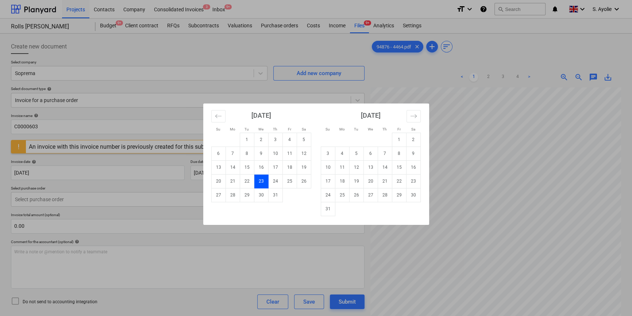
click at [319, 76] on div "Su Mo Tu We Th Fr Sa Su Mo Tu We Th Fr Sa [DATE] 1 2 3 4 5 6 7 8 9 10 11 12 13 …" at bounding box center [316, 158] width 632 height 316
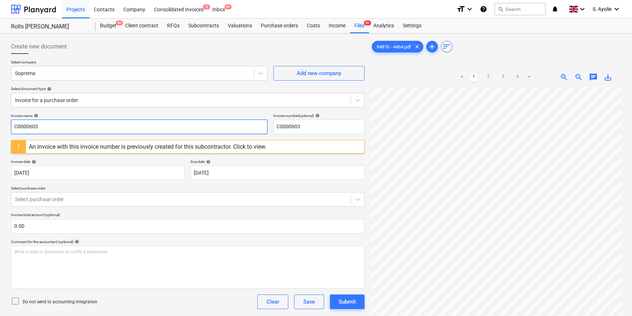
drag, startPoint x: 108, startPoint y: 132, endPoint x: -57, endPoint y: 100, distance: 168.0
click at [0, 100] on html "Projects Contacts Company Consolidated Invoices 3 Inbox 9+ format_size keyboard…" at bounding box center [316, 158] width 632 height 316
type input "94876"
drag, startPoint x: 304, startPoint y: 126, endPoint x: 169, endPoint y: 95, distance: 138.5
click at [169, 95] on div "Create new document Select company Soprema Add new company Select document type…" at bounding box center [188, 181] width 354 height 284
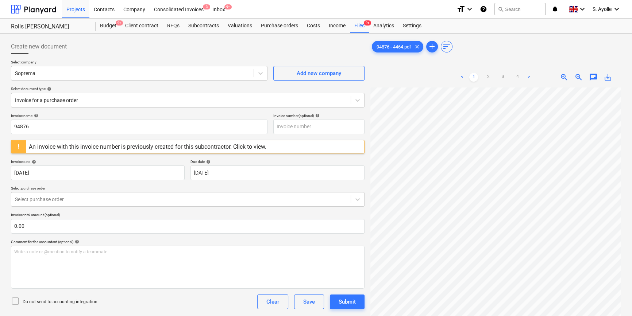
click at [160, 116] on div "Invoice name help" at bounding box center [139, 116] width 257 height 5
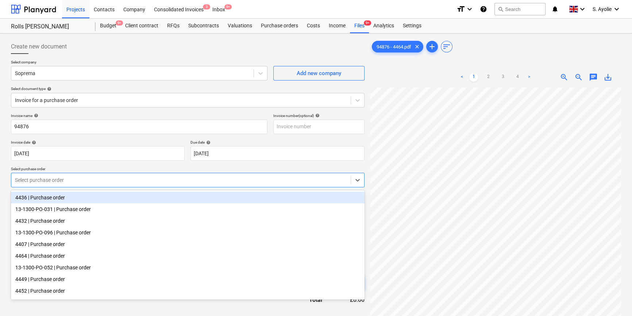
click at [91, 180] on div at bounding box center [181, 180] width 332 height 7
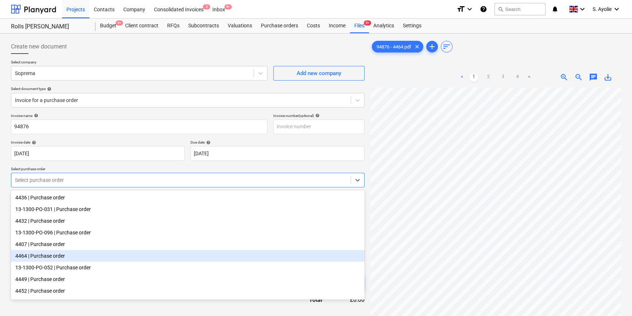
click at [93, 257] on div "4464 | Purchase order" at bounding box center [188, 256] width 354 height 12
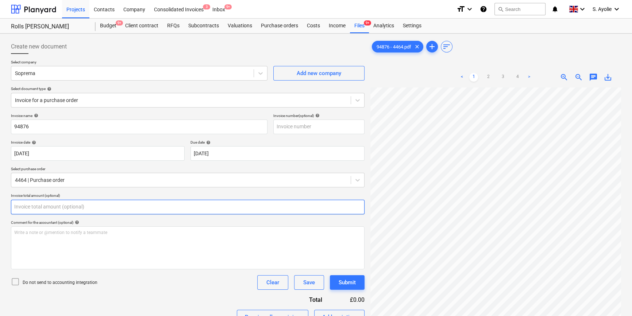
click at [87, 206] on input "text" at bounding box center [188, 207] width 354 height 15
type input "0.00"
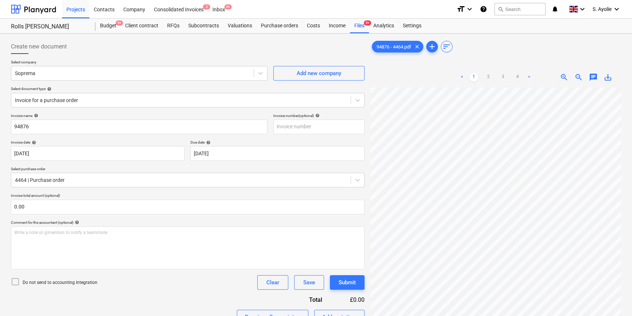
scroll to position [93, 24]
click at [355, 139] on div "Create new document Select company Soprema Add new company Select document type…" at bounding box center [316, 282] width 616 height 491
click at [502, 77] on link "3" at bounding box center [503, 77] width 9 height 9
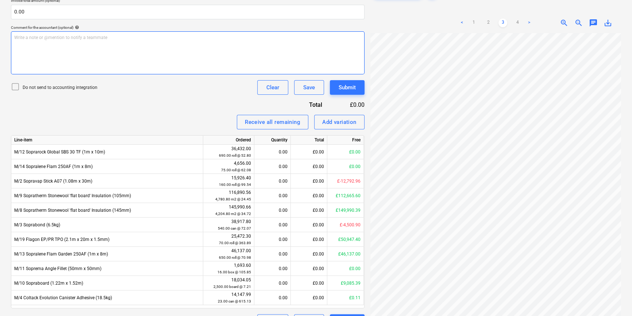
scroll to position [180, 0]
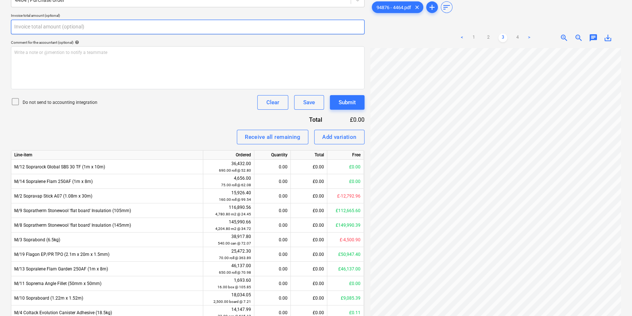
click at [110, 26] on input "text" at bounding box center [188, 27] width 354 height 15
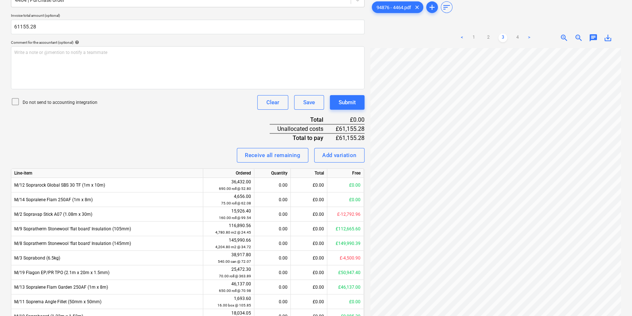
type input "61,155.28"
click at [65, 105] on p "Do not send to accounting integration" at bounding box center [60, 103] width 75 height 6
click at [478, 37] on link "1" at bounding box center [473, 38] width 9 height 9
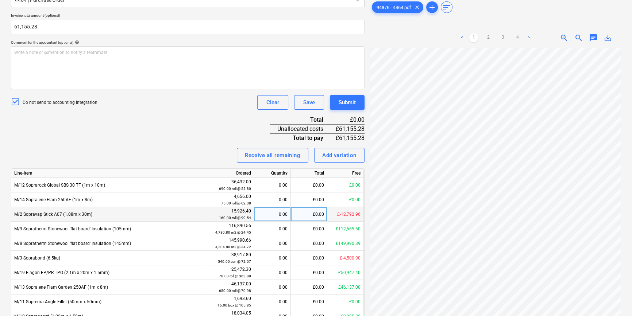
click at [309, 215] on div "£0.00" at bounding box center [309, 214] width 37 height 15
type input "15914.88"
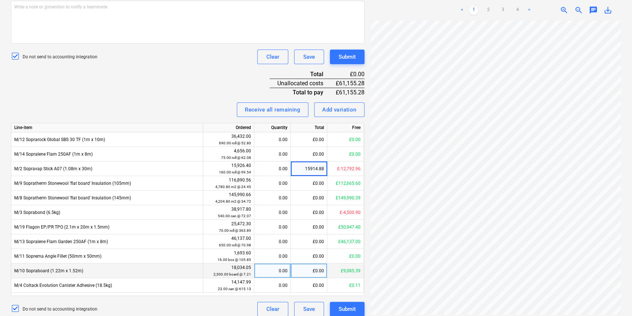
scroll to position [232, 0]
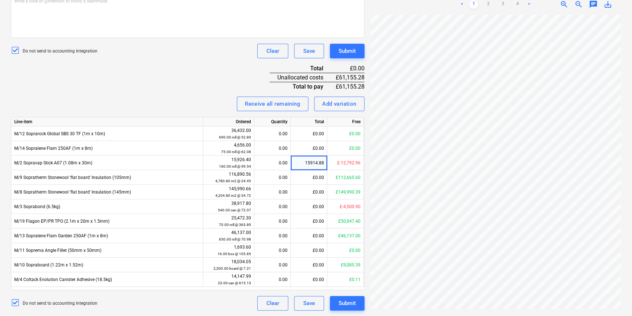
click at [70, 95] on div "Invoice name help 94876 Invoice number (optional) help Invoice date help [DATE]…" at bounding box center [188, 96] width 354 height 429
click at [307, 161] on div "£-12,792.96" at bounding box center [309, 163] width 37 height 15
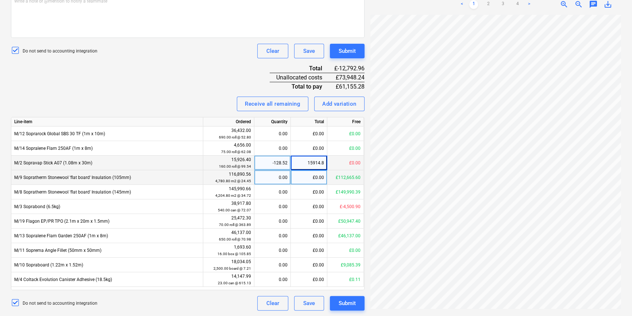
type input "15914.88"
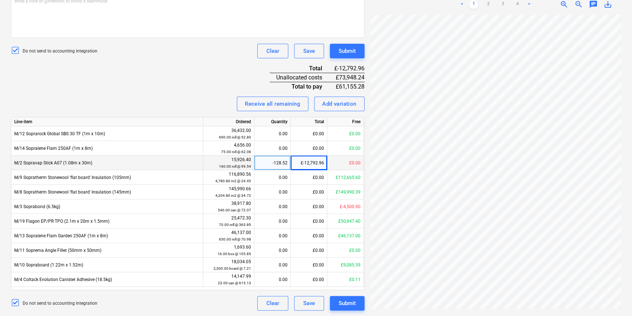
click at [314, 165] on div "£-12,792.96" at bounding box center [309, 163] width 37 height 15
click at [284, 163] on div "-128.52" at bounding box center [272, 163] width 30 height 15
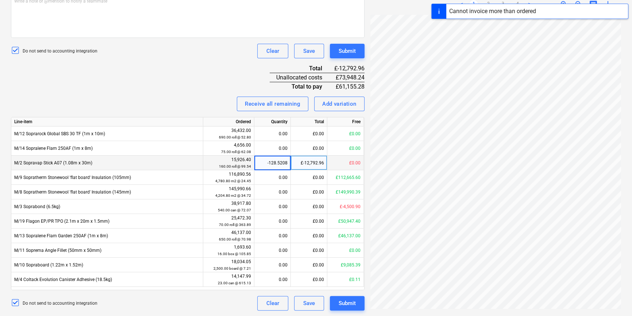
click at [281, 164] on input "-128.5208" at bounding box center [272, 163] width 36 height 14
click at [314, 166] on div "£-12,792.96" at bounding box center [309, 163] width 37 height 15
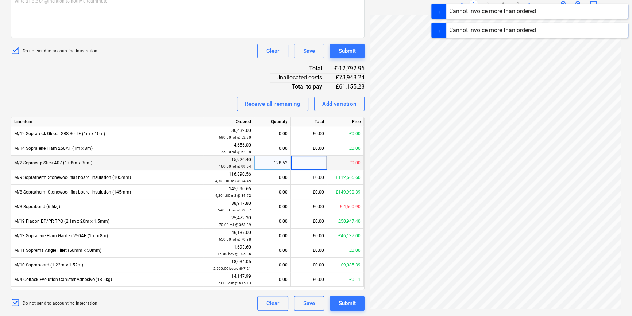
click at [308, 165] on input at bounding box center [309, 163] width 36 height 14
click at [283, 162] on div "-128.52" at bounding box center [272, 163] width 30 height 15
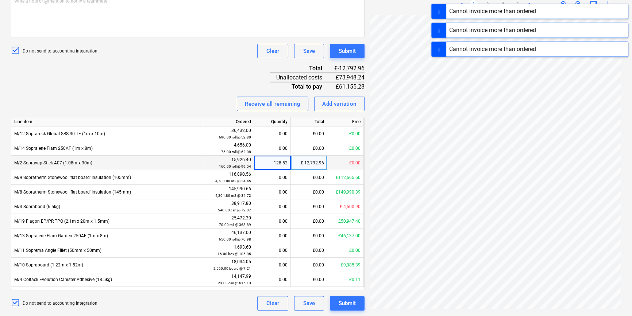
drag, startPoint x: 298, startPoint y: 163, endPoint x: 302, endPoint y: 164, distance: 4.3
click at [302, 164] on div "£-12,792.96" at bounding box center [309, 163] width 37 height 15
click at [300, 162] on input at bounding box center [309, 163] width 36 height 14
type input "0"
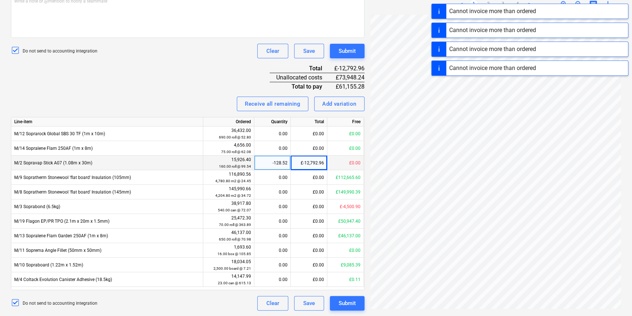
click at [278, 162] on div "-128.52" at bounding box center [272, 163] width 30 height 15
drag, startPoint x: 317, startPoint y: 164, endPoint x: 310, endPoint y: 162, distance: 7.8
click at [317, 164] on div "£-12,792.96" at bounding box center [309, 163] width 37 height 15
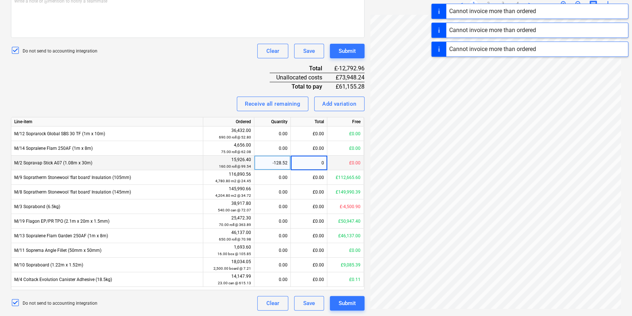
drag, startPoint x: 227, startPoint y: 86, endPoint x: 232, endPoint y: 88, distance: 5.6
click at [229, 81] on div "Invoice name help 94876 Invoice number (optional) help Invoice date help [DATE]…" at bounding box center [188, 96] width 354 height 429
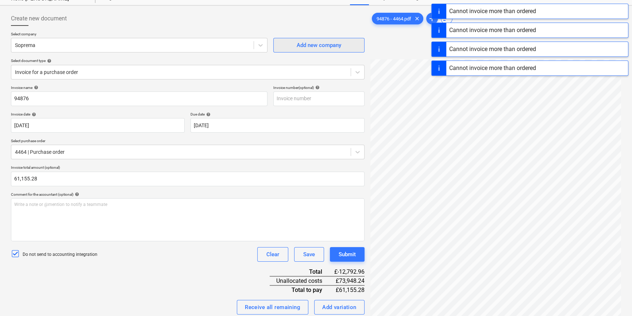
scroll to position [0, 0]
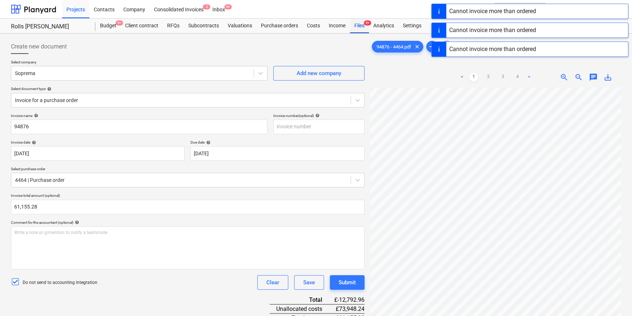
click at [360, 30] on div "Files 9+" at bounding box center [359, 26] width 19 height 15
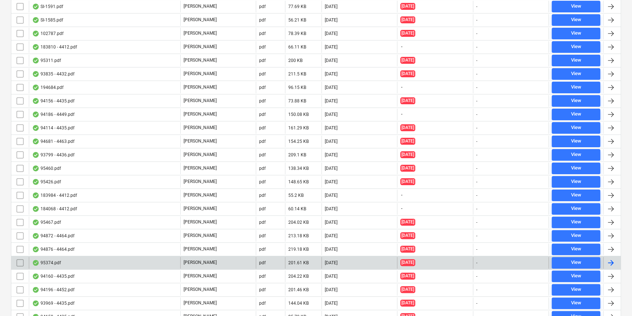
click at [135, 261] on div "95374.pdf" at bounding box center [104, 263] width 151 height 12
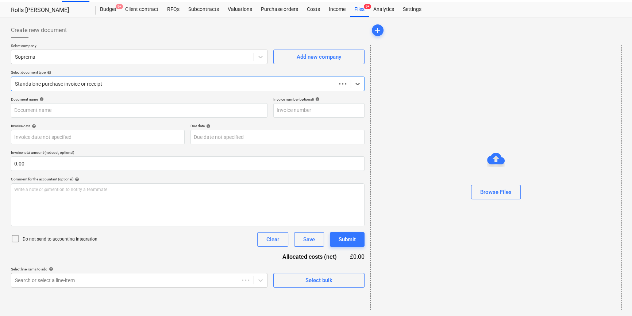
scroll to position [16, 0]
type input "95374.pdf"
type input "[DATE]"
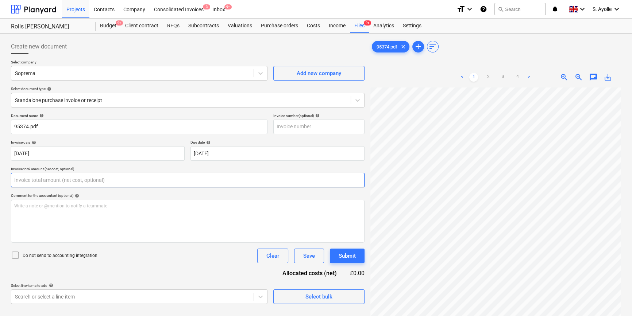
click at [66, 180] on input "text" at bounding box center [188, 180] width 354 height 15
type input "0.00"
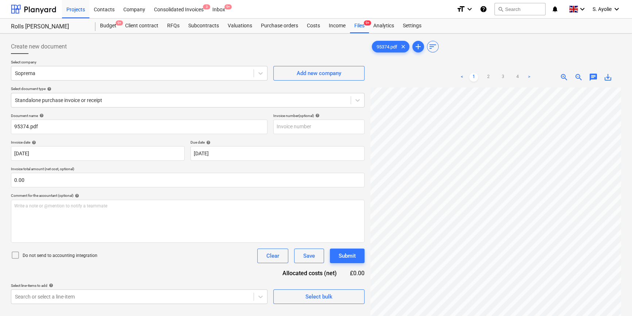
click at [507, 80] on ul "< 1 2 3 4 >" at bounding box center [496, 77] width 80 height 9
click at [504, 77] on link "3" at bounding box center [503, 77] width 9 height 9
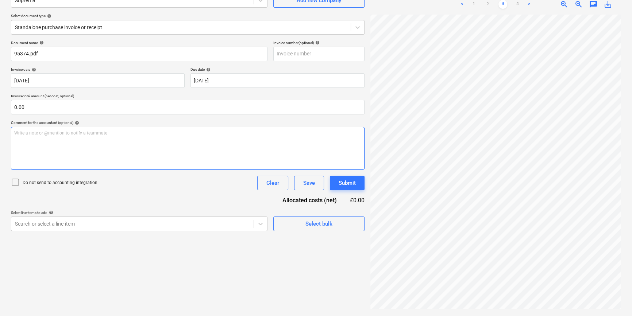
scroll to position [93, 24]
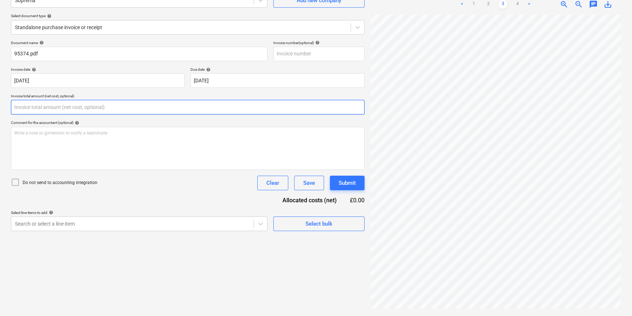
click at [59, 110] on input "text" at bounding box center [188, 107] width 354 height 15
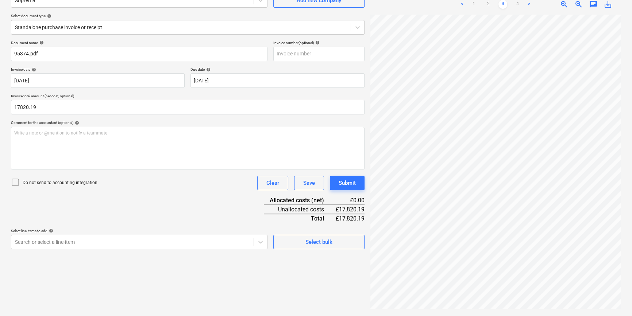
type input "17,820.19"
click at [60, 183] on p "Do not send to accounting integration" at bounding box center [60, 183] width 75 height 6
click at [473, 10] on div "< 1 2 3 4 >" at bounding box center [496, 4] width 80 height 20
click at [475, 5] on link "1" at bounding box center [473, 4] width 9 height 9
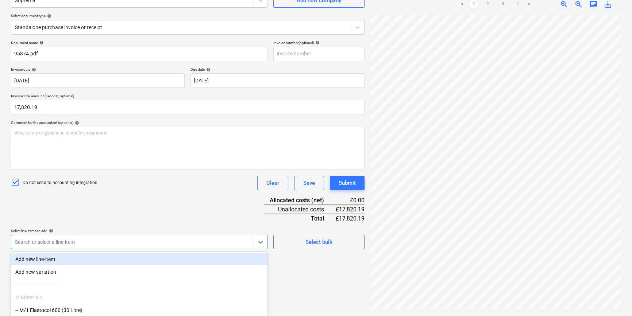
scroll to position [120, 0]
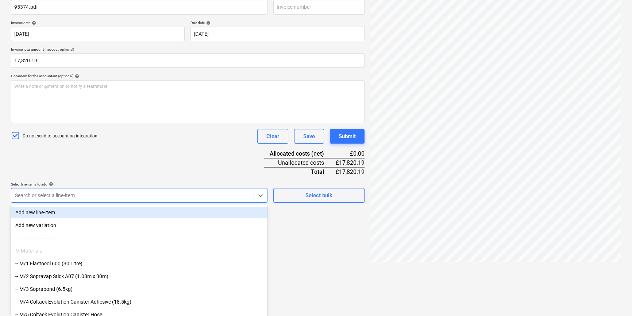
click at [80, 197] on body "Projects Contacts Company Consolidated Invoices 3 Inbox 9+ format_size keyboard…" at bounding box center [316, 38] width 632 height 316
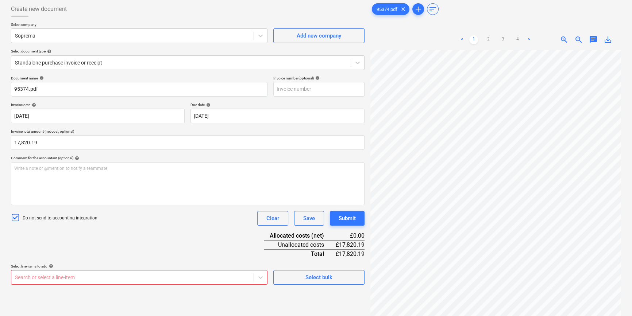
scroll to position [0, 0]
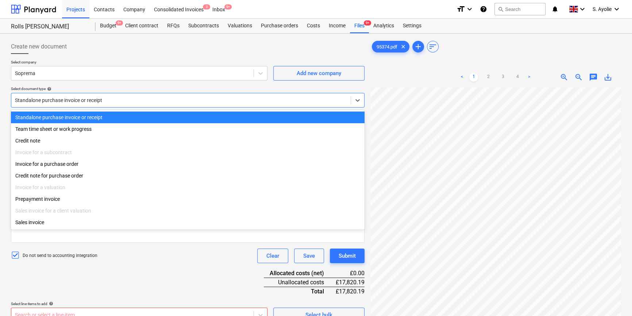
click at [135, 100] on div at bounding box center [181, 100] width 332 height 7
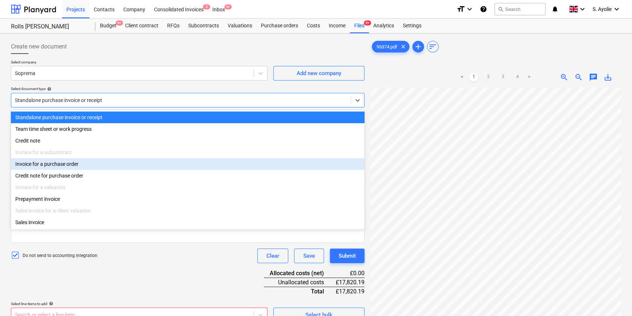
click at [105, 168] on div "Invoice for a purchase order" at bounding box center [188, 164] width 354 height 12
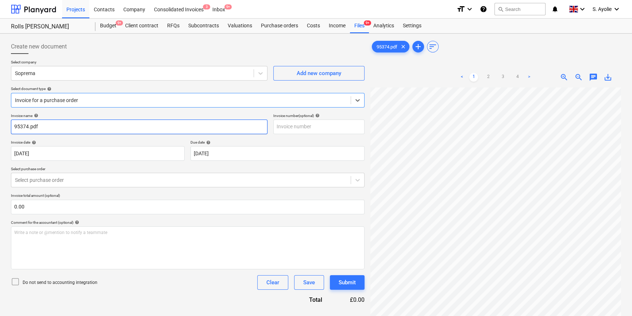
click at [55, 126] on input "95374.pdf" at bounding box center [139, 127] width 257 height 15
type input "95374"
click at [69, 114] on div "Invoice name help" at bounding box center [139, 116] width 257 height 5
click at [62, 171] on p "Select purchase order" at bounding box center [188, 170] width 354 height 6
click at [62, 179] on div at bounding box center [181, 180] width 332 height 7
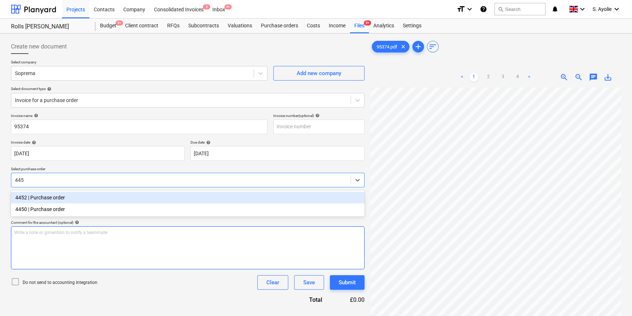
type input "4450"
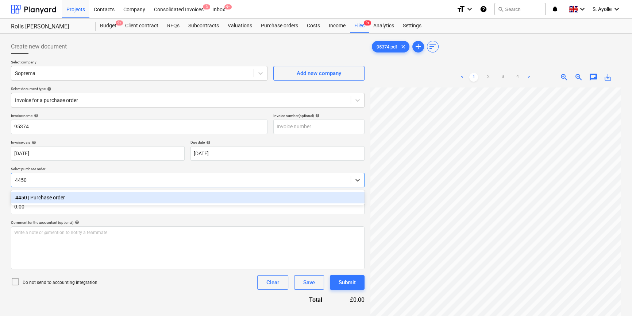
click at [41, 198] on div "4450 | Purchase order" at bounding box center [188, 198] width 354 height 12
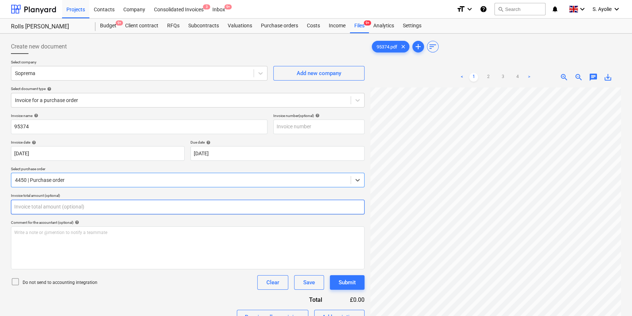
click at [51, 209] on input "text" at bounding box center [188, 207] width 354 height 15
type input "0.00"
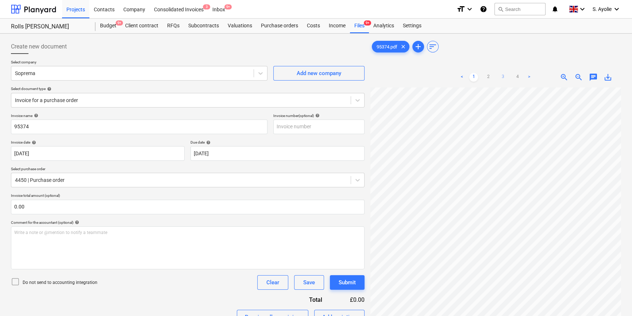
click at [506, 77] on link "3" at bounding box center [503, 77] width 9 height 9
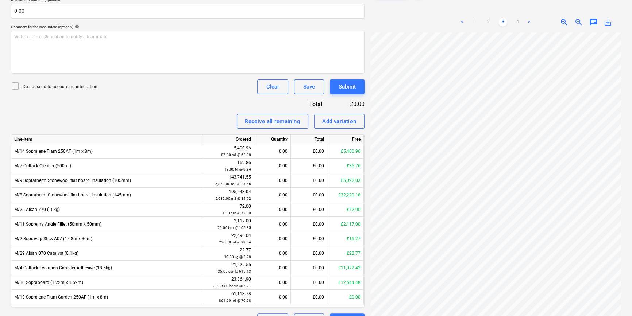
scroll to position [180, 0]
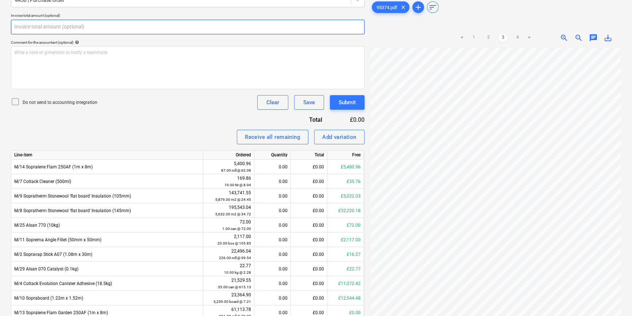
click at [56, 27] on input "text" at bounding box center [188, 27] width 354 height 15
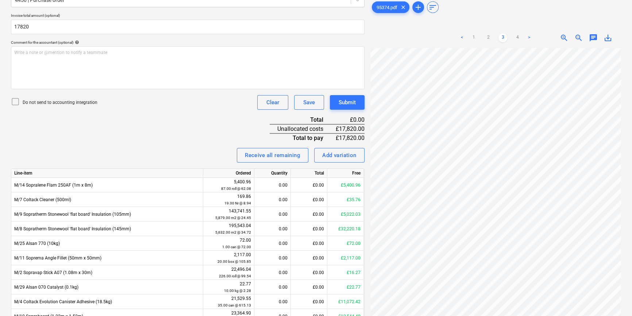
type input "17,820.00"
click at [45, 102] on p "Do not send to accounting integration" at bounding box center [60, 103] width 75 height 6
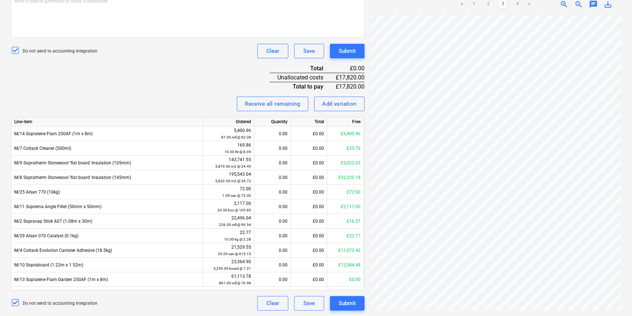
scroll to position [27, 24]
click at [476, 5] on link "1" at bounding box center [473, 4] width 9 height 9
click at [314, 163] on div "£0.00" at bounding box center [309, 163] width 37 height 15
type input "9154.08"
click at [202, 93] on div "Invoice name help 95374 Invoice number (optional) help Invoice date help [DATE]…" at bounding box center [188, 96] width 354 height 429
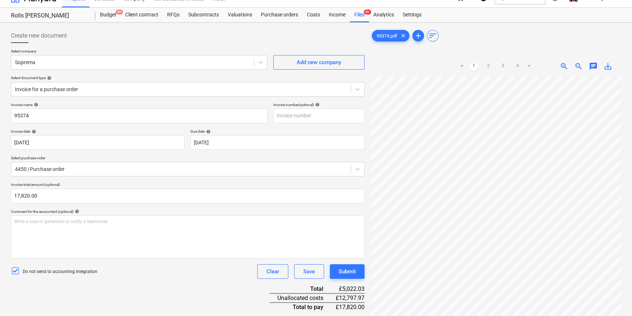
scroll to position [0, 0]
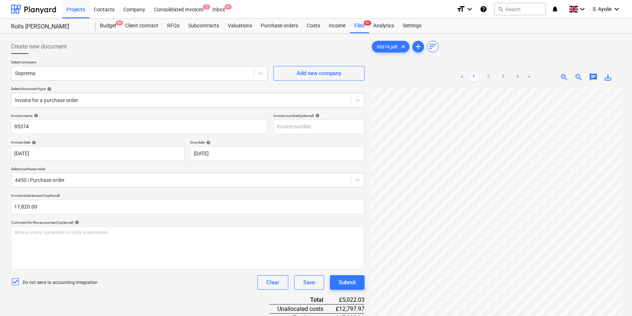
click at [99, 110] on div "Select company Soprema Add new company Select document type help Invoice for a …" at bounding box center [188, 87] width 354 height 54
click at [103, 87] on div "Select document type help" at bounding box center [188, 89] width 354 height 5
click at [140, 58] on div at bounding box center [188, 57] width 354 height 6
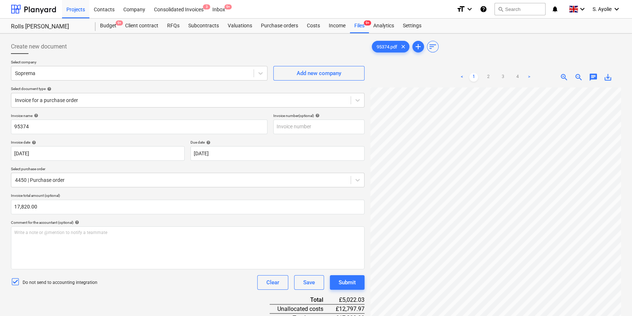
click at [250, 7] on div "Projects Contacts Company Consolidated Invoices 3 Inbox 9+" at bounding box center [256, 9] width 389 height 18
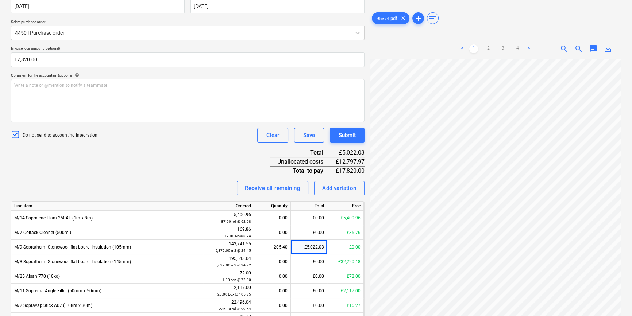
scroll to position [132, 0]
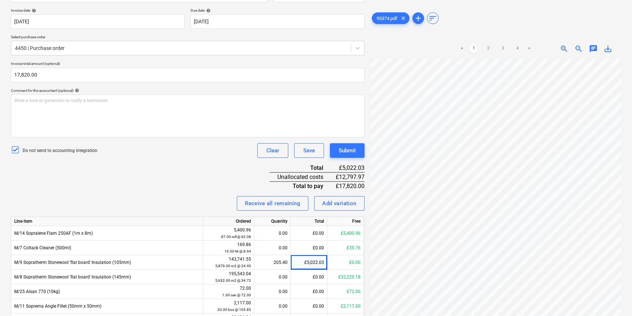
click at [215, 162] on div "Invoice name help 95374 Invoice number (optional) help Invoice date help [DATE]…" at bounding box center [188, 195] width 354 height 429
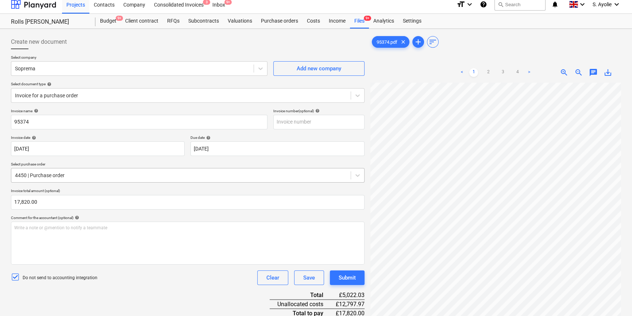
scroll to position [0, 0]
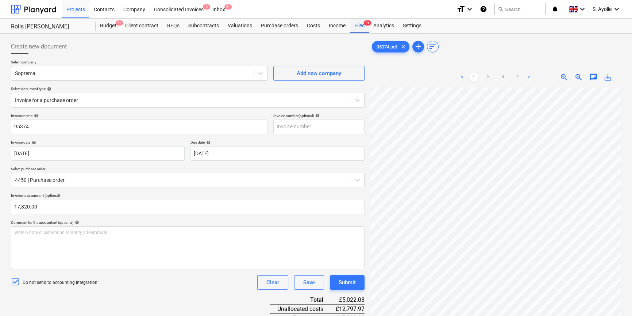
click at [357, 24] on div "Files 9+" at bounding box center [359, 26] width 19 height 15
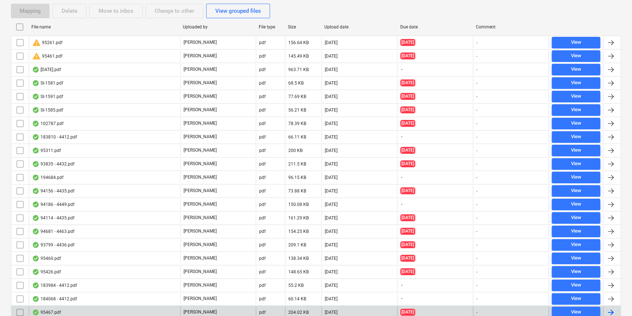
drag, startPoint x: 314, startPoint y: 256, endPoint x: 311, endPoint y: 249, distance: 6.9
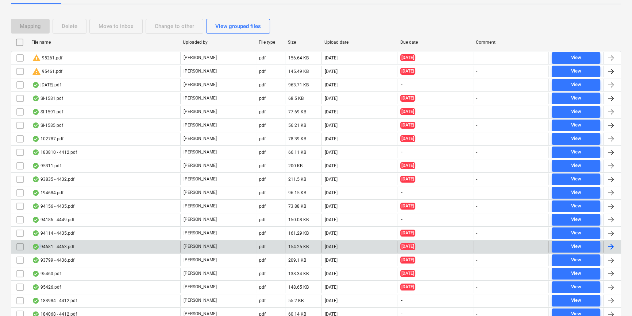
click at [118, 243] on div "94681 - 4463.pdf" at bounding box center [104, 247] width 151 height 12
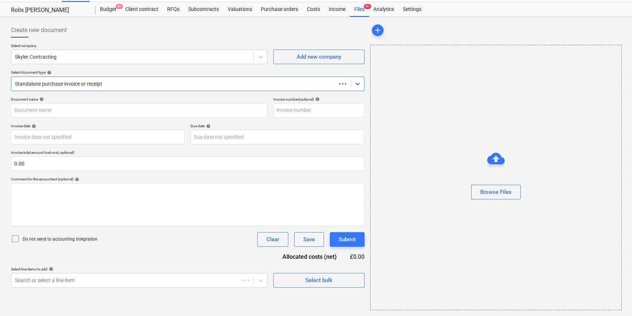
scroll to position [16, 0]
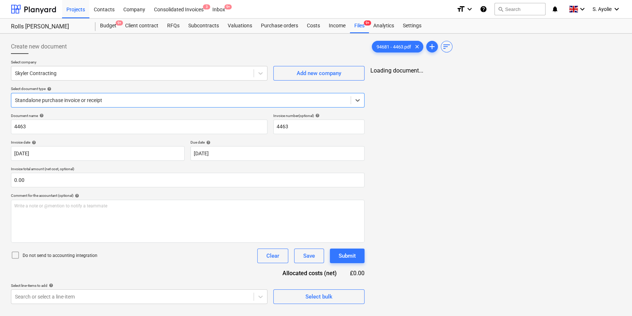
type input "4463"
type input "[DATE]"
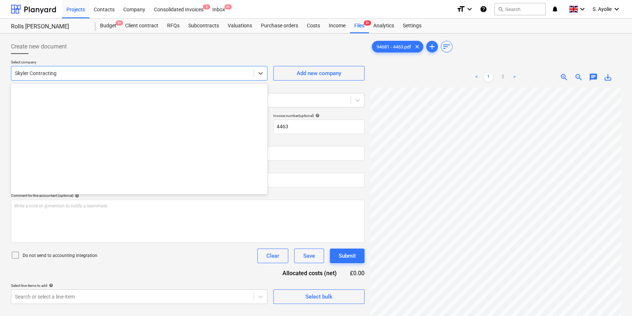
click at [119, 77] on div "Skyler Contracting" at bounding box center [132, 73] width 242 height 10
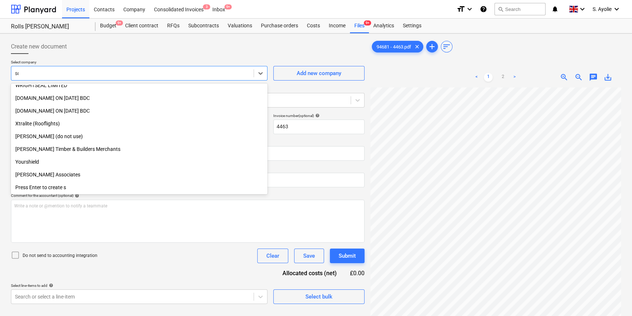
scroll to position [1066, 0]
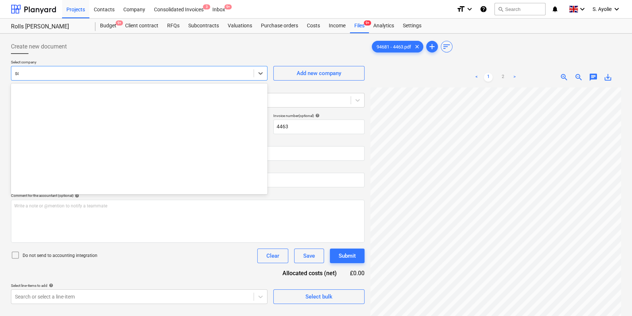
type input "sop"
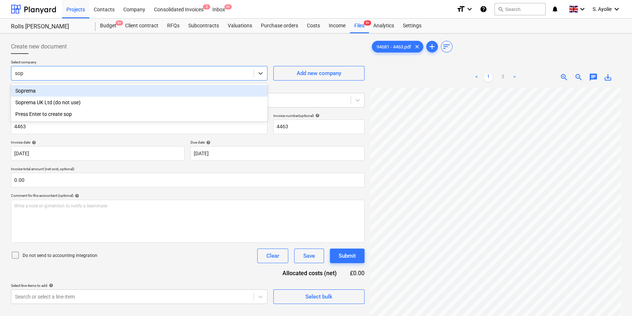
click at [89, 92] on div "Soprema" at bounding box center [139, 91] width 257 height 12
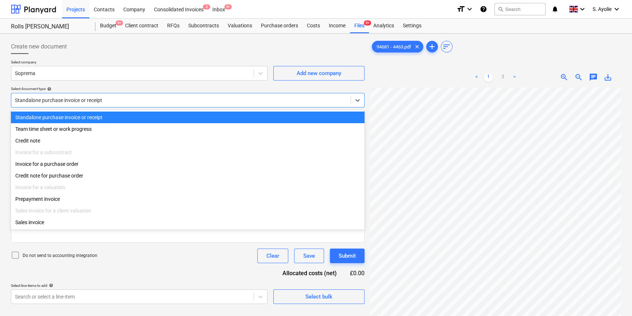
click at [91, 101] on div at bounding box center [181, 100] width 332 height 7
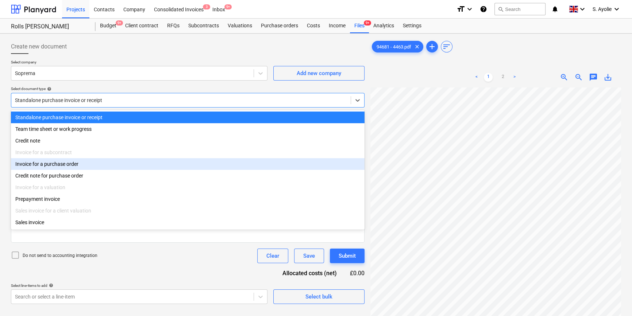
click at [74, 164] on div "Invoice for a purchase order" at bounding box center [188, 164] width 354 height 12
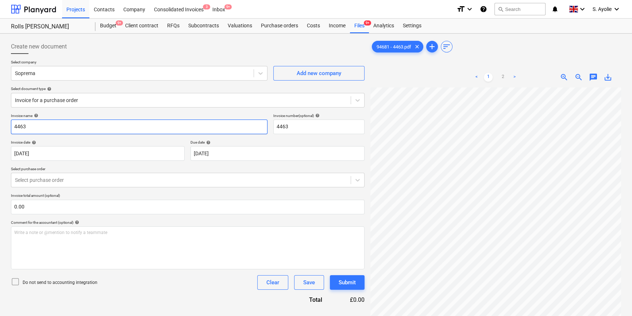
click at [60, 126] on input "4463" at bounding box center [139, 127] width 257 height 15
type input "94681"
drag, startPoint x: 75, startPoint y: 138, endPoint x: 78, endPoint y: 139, distance: 3.7
click at [75, 138] on div "Invoice name help 94681 Invoice number (optional) help 4463 Invoice date help […" at bounding box center [188, 209] width 354 height 191
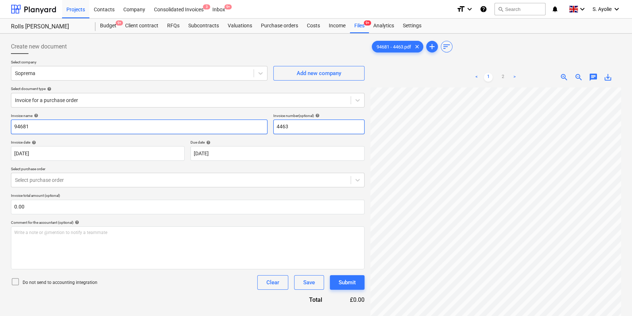
drag, startPoint x: 307, startPoint y: 128, endPoint x: 134, endPoint y: 121, distance: 173.2
click at [134, 120] on div "Invoice name help 94681 Invoice number (optional) help 4463" at bounding box center [188, 124] width 354 height 21
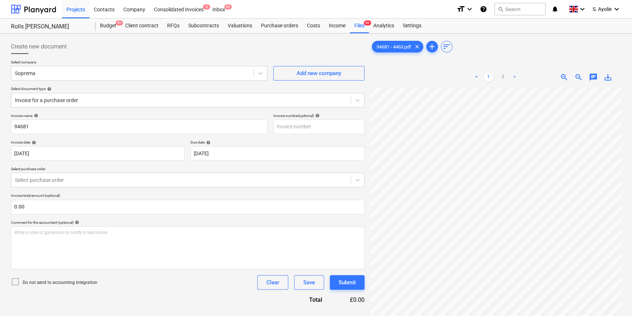
click at [170, 118] on p "Invoice name help" at bounding box center [139, 117] width 257 height 6
click at [104, 182] on div at bounding box center [181, 180] width 332 height 7
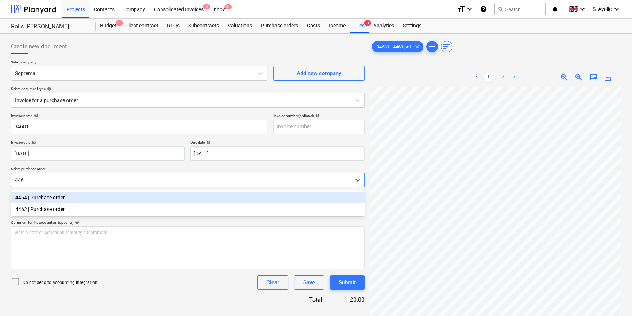
type input "446"
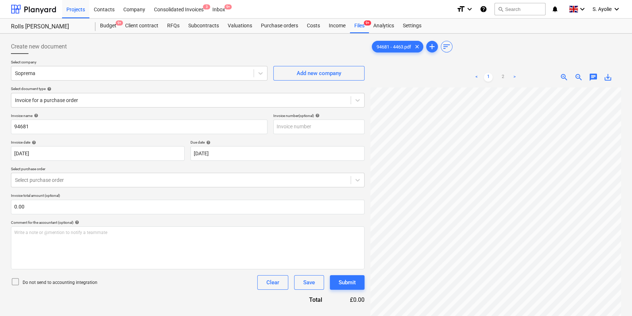
click at [87, 169] on p "Select purchase order" at bounding box center [188, 170] width 354 height 6
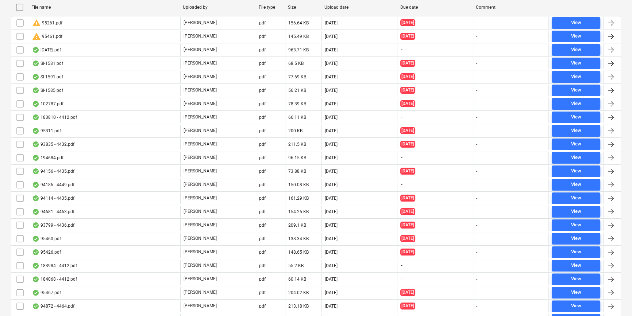
scroll to position [291, 0]
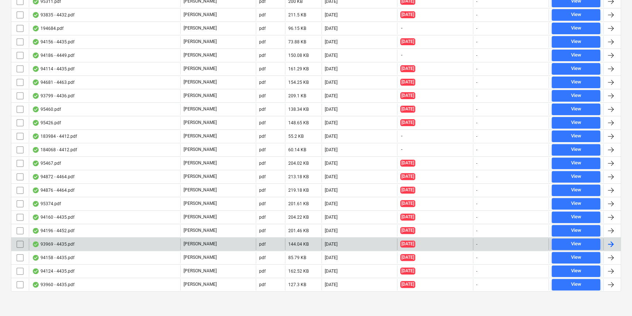
click at [141, 241] on div "93969 - 4435.pdf" at bounding box center [104, 245] width 151 height 12
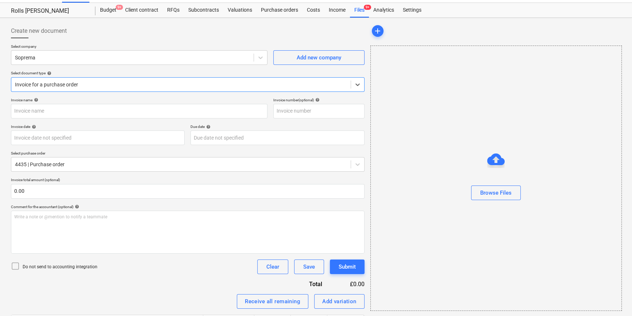
type input "4435"
type input "[DATE]"
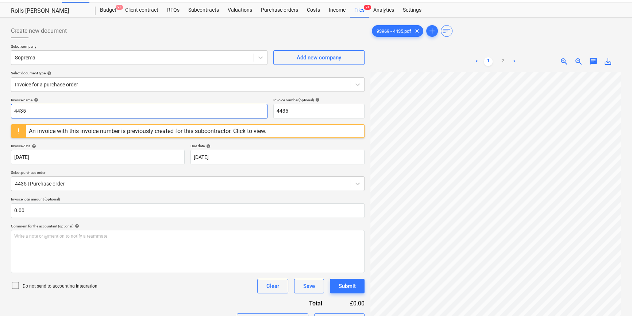
drag, startPoint x: 85, startPoint y: 110, endPoint x: -165, endPoint y: 81, distance: 251.3
click at [0, 81] on html "Projects Contacts Company Consolidated Invoices 3 Inbox 9+ format_size keyboard…" at bounding box center [316, 142] width 632 height 316
type input "93969"
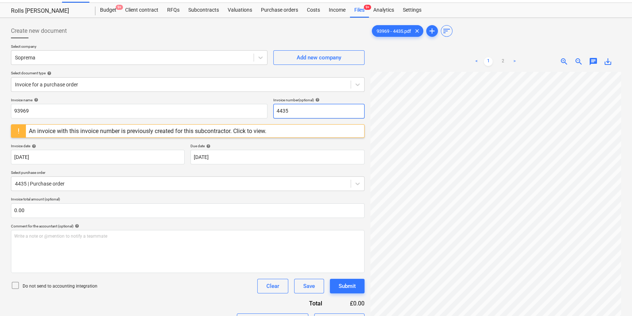
drag, startPoint x: 290, startPoint y: 111, endPoint x: 184, endPoint y: 100, distance: 106.7
click at [184, 100] on div "Invoice name help 93969 Invoice number (optional) help 4435" at bounding box center [188, 108] width 354 height 21
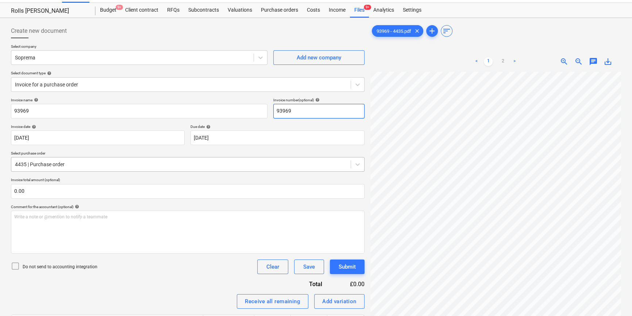
type input "93969"
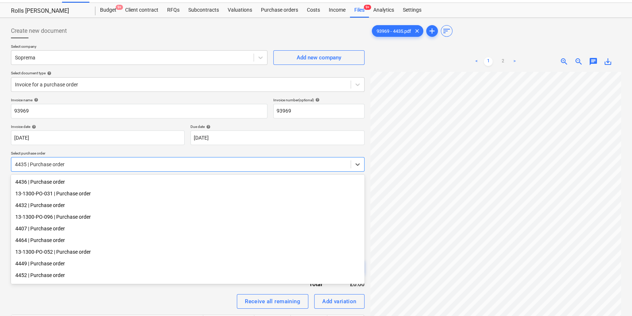
click at [95, 164] on div at bounding box center [181, 164] width 332 height 7
click at [103, 153] on p "Select purchase order" at bounding box center [188, 154] width 354 height 6
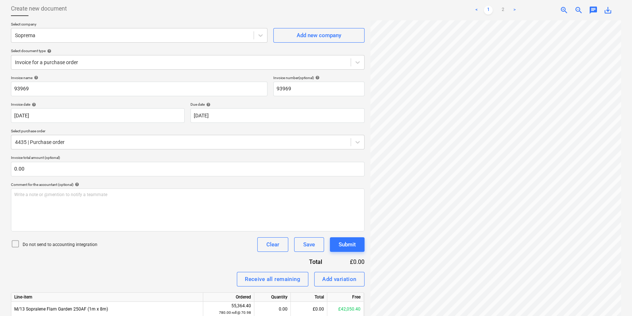
scroll to position [82, 0]
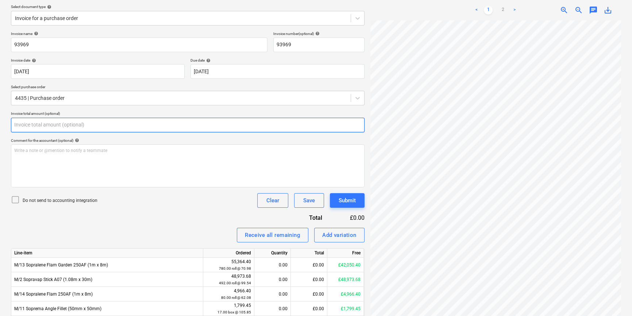
click at [37, 122] on input "text" at bounding box center [188, 125] width 354 height 15
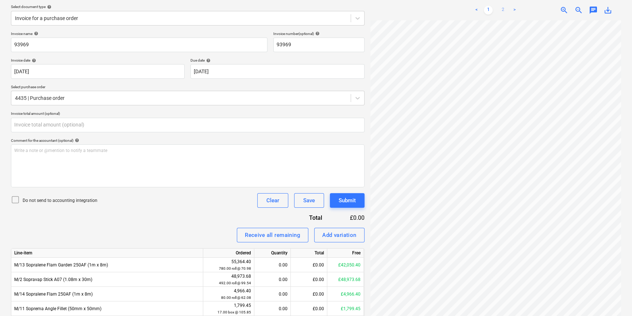
type input "0.00"
click at [505, 11] on link "2" at bounding box center [503, 10] width 9 height 9
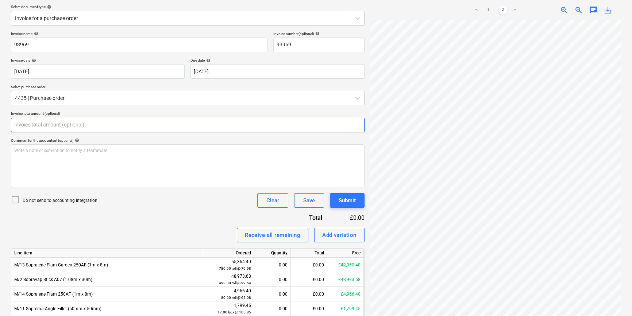
click at [84, 123] on input "text" at bounding box center [188, 125] width 354 height 15
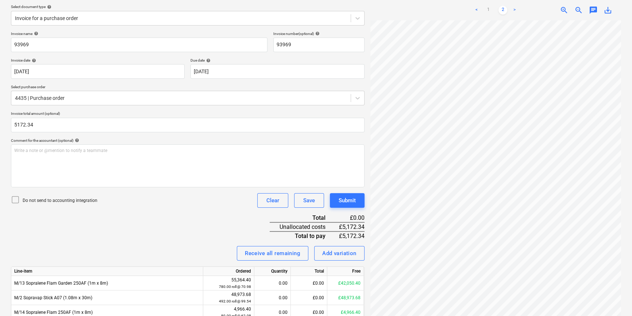
type input "5,172.34"
click at [54, 199] on p "Do not send to accounting integration" at bounding box center [60, 201] width 75 height 6
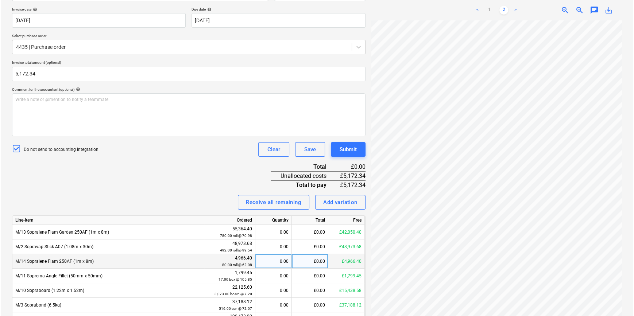
scroll to position [188, 0]
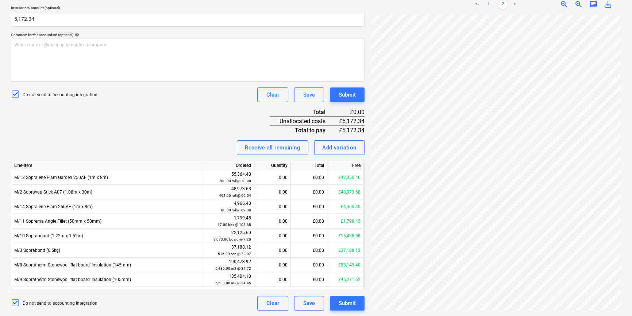
click at [490, 4] on link "1" at bounding box center [488, 4] width 9 height 9
click at [321, 193] on div "£0.00" at bounding box center [309, 192] width 37 height 15
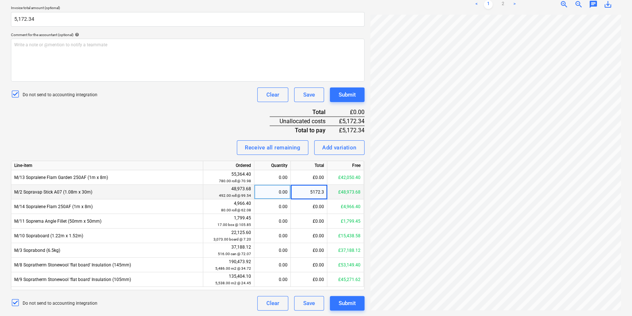
type input "5172.34"
click at [211, 116] on div "Invoice name help 93969 Invoice number (optional) help 93969 Invoice date help …" at bounding box center [188, 118] width 354 height 385
click at [351, 305] on div "Submit" at bounding box center [347, 303] width 17 height 9
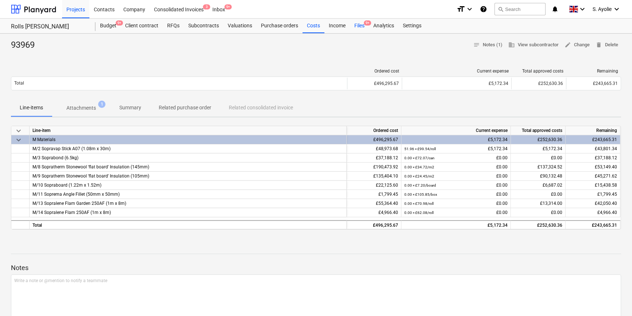
click at [356, 26] on div "Files 9+" at bounding box center [359, 26] width 19 height 15
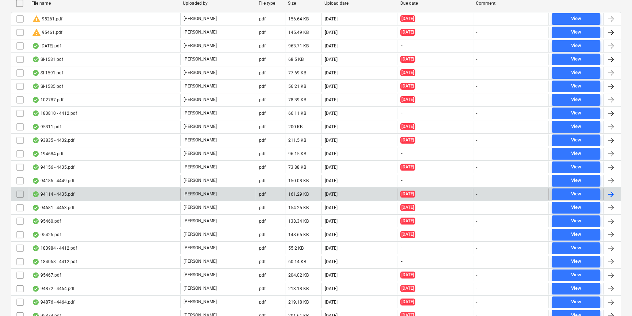
click at [137, 195] on div "94114 - 4435.pdf" at bounding box center [104, 195] width 151 height 12
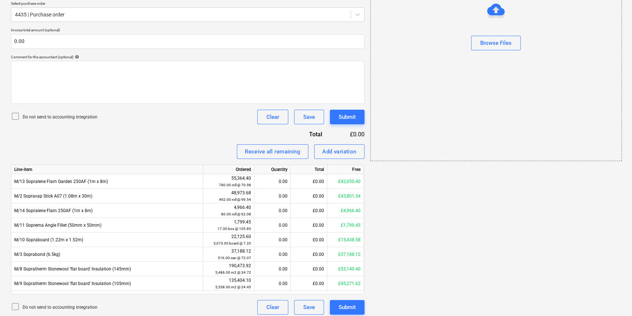
scroll to position [16, 0]
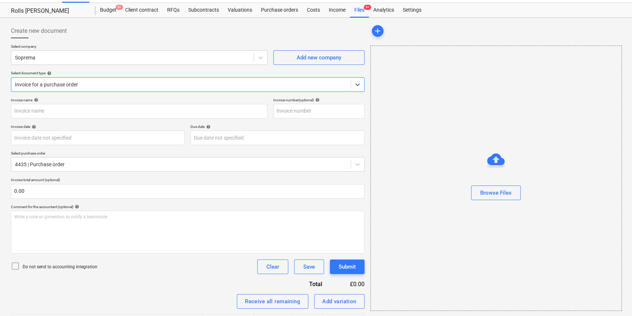
type input "4435"
type input "[DATE]"
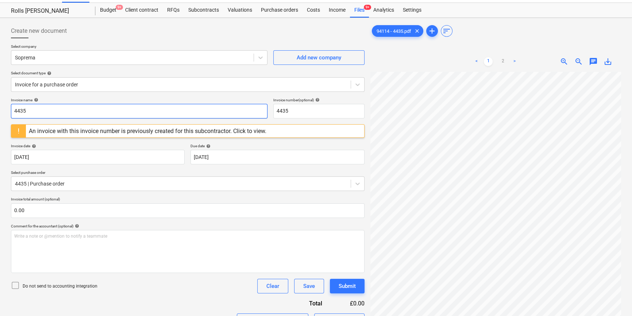
drag, startPoint x: 53, startPoint y: 110, endPoint x: -70, endPoint y: 98, distance: 124.3
click at [0, 98] on html "Projects Contacts Company Consolidated Invoices 3 Inbox 9+ format_size keyboard…" at bounding box center [316, 142] width 632 height 316
type input "94114"
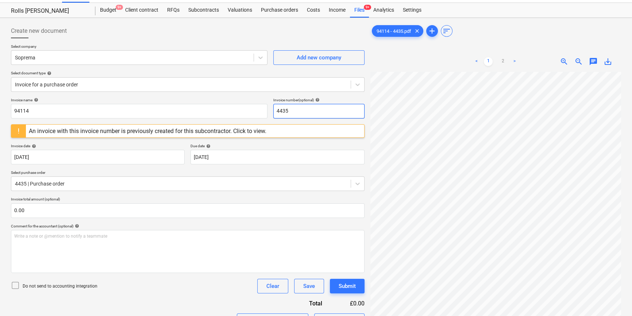
drag, startPoint x: 272, startPoint y: 110, endPoint x: 202, endPoint y: 102, distance: 70.5
click at [202, 102] on div "Invoice name help 94114 Invoice number (optional) help 4435" at bounding box center [188, 108] width 354 height 21
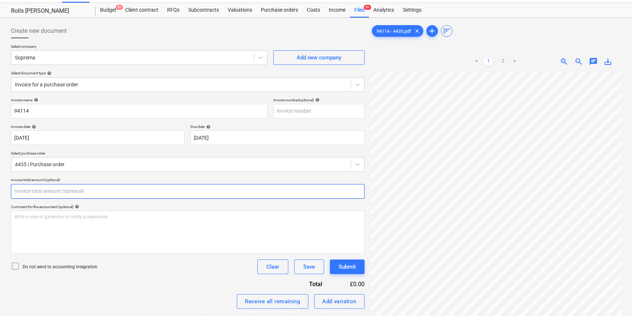
click at [63, 190] on input "text" at bounding box center [188, 191] width 354 height 15
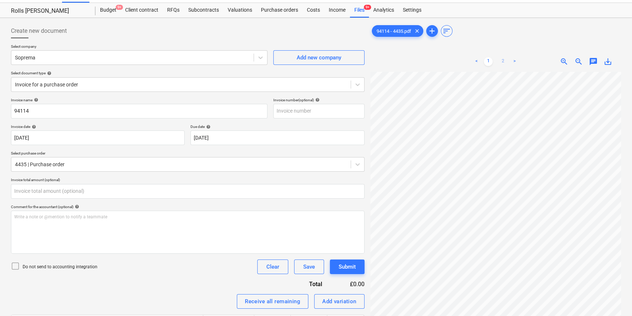
type input "0.00"
drag, startPoint x: 502, startPoint y: 61, endPoint x: 501, endPoint y: 69, distance: 8.1
click at [501, 62] on link "2" at bounding box center [503, 61] width 9 height 9
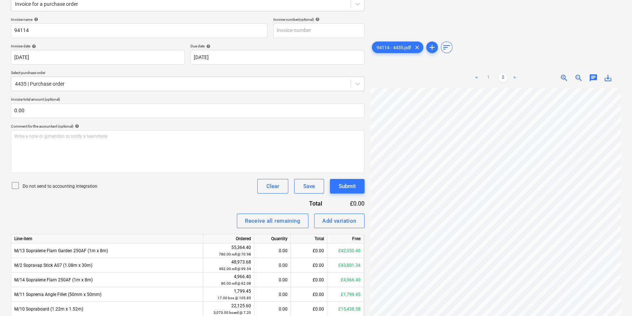
scroll to position [170, 0]
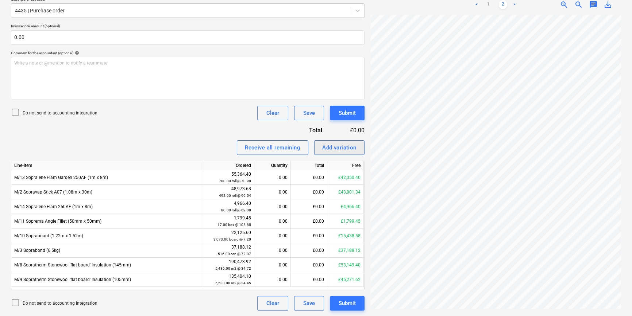
click at [257, 128] on div "Create new document Select company Soprema Add new company Select document type…" at bounding box center [316, 90] width 616 height 447
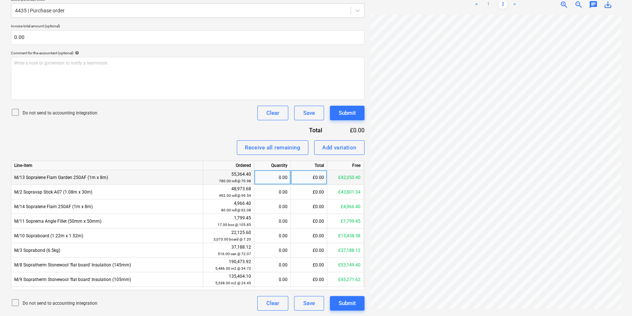
click at [357, 171] on div "Create new document Select company Soprema Add new company Select document type…" at bounding box center [316, 90] width 616 height 447
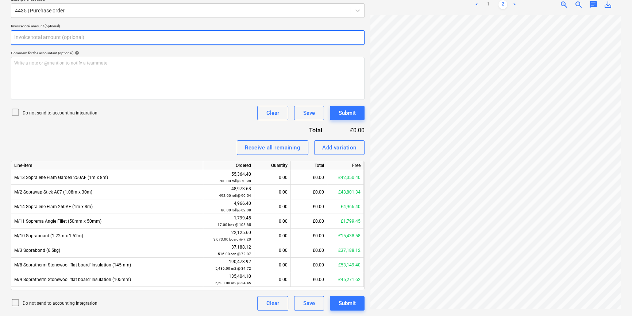
click at [61, 43] on input "text" at bounding box center [188, 37] width 354 height 15
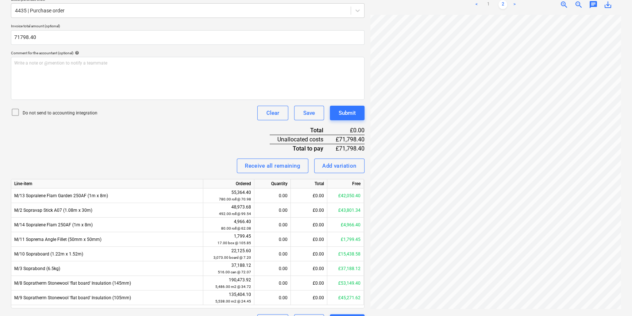
type input "71,798.40"
drag, startPoint x: 102, startPoint y: 131, endPoint x: 95, endPoint y: 126, distance: 8.6
click at [101, 131] on div "Invoice name help 94114 Invoice number (optional) help Invoice date help [DATE]…" at bounding box center [188, 136] width 354 height 385
click at [73, 109] on div "Do not send to accounting integration" at bounding box center [54, 113] width 87 height 10
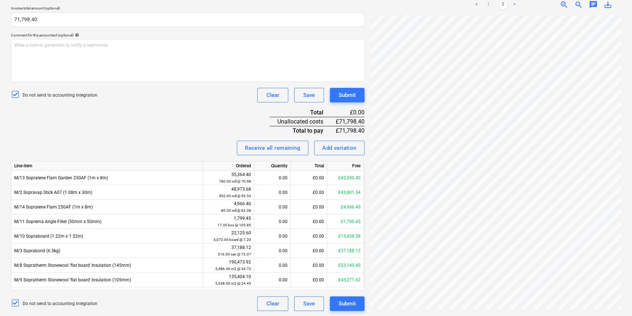
scroll to position [188, 0]
click at [491, 4] on link "1" at bounding box center [488, 4] width 9 height 9
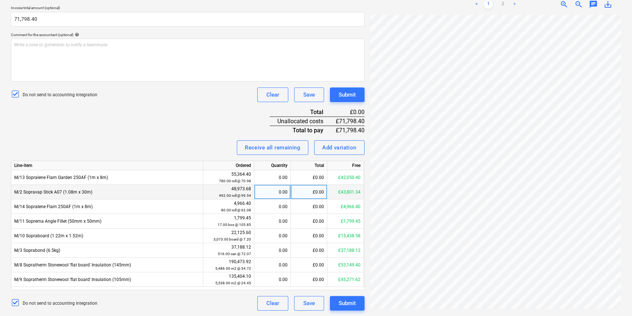
click at [321, 193] on div "£0.00" at bounding box center [309, 192] width 37 height 15
type input "71798.40"
click at [171, 134] on div "Invoice name help 94114 Invoice number (optional) help Invoice date help [DATE]…" at bounding box center [188, 118] width 354 height 385
click at [321, 192] on div "£43,801.34" at bounding box center [309, 192] width 37 height 15
click at [321, 192] on input "43801.34" at bounding box center [309, 192] width 36 height 14
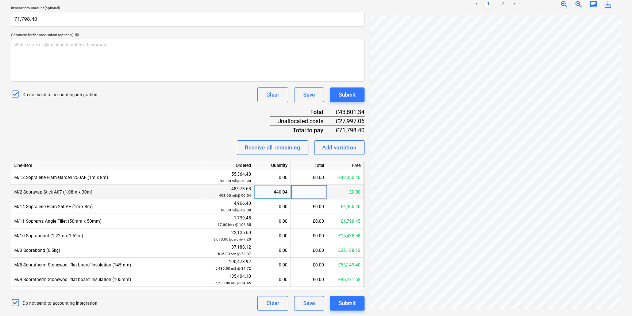
click at [212, 100] on div "Do not send to accounting integration Clear Save Submit" at bounding box center [188, 95] width 354 height 15
click at [200, 146] on div "Receive all remaining Add variation" at bounding box center [188, 148] width 354 height 15
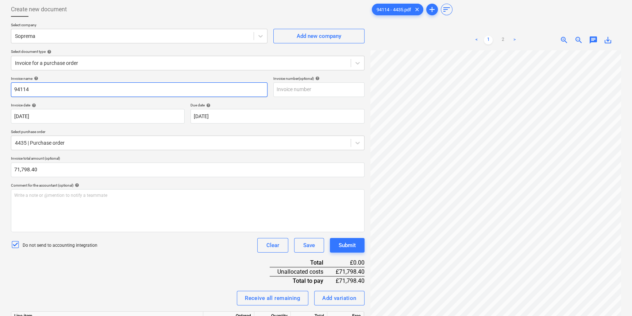
scroll to position [22, 0]
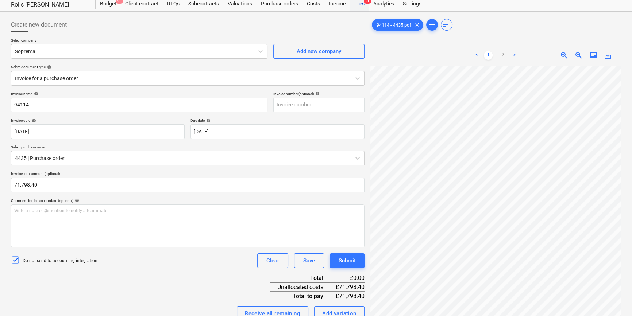
click at [359, 9] on div "Files 9+" at bounding box center [359, 4] width 19 height 15
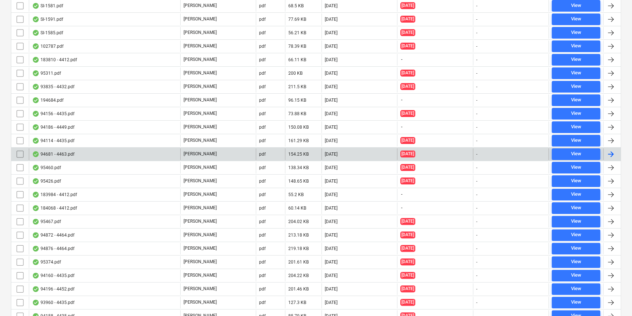
scroll to position [221, 0]
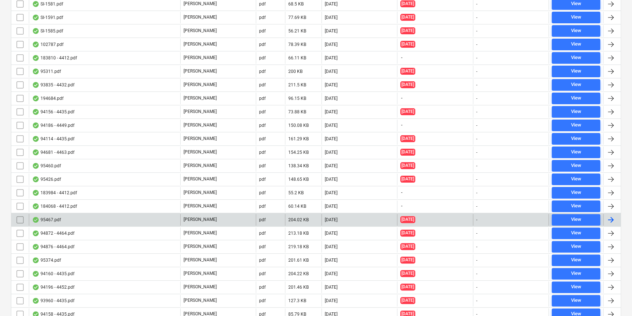
click at [235, 219] on div "[PERSON_NAME]" at bounding box center [218, 220] width 76 height 12
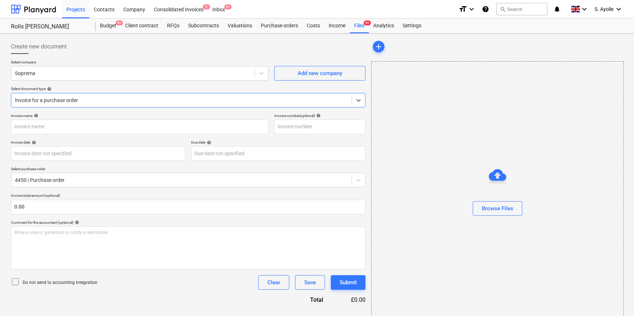
type input "95467.pdf"
type input "[DATE]"
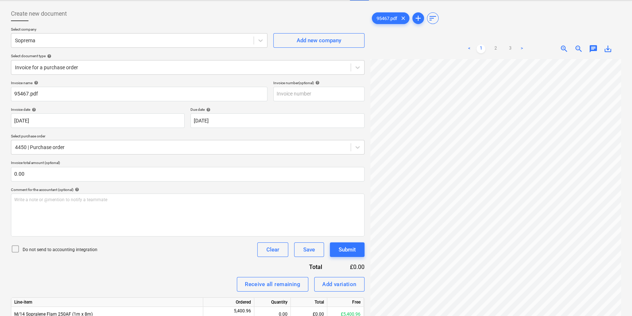
scroll to position [6, 0]
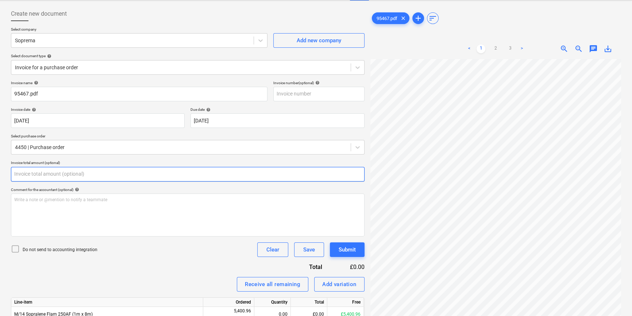
click at [31, 178] on input "text" at bounding box center [188, 174] width 354 height 15
type input "0.00"
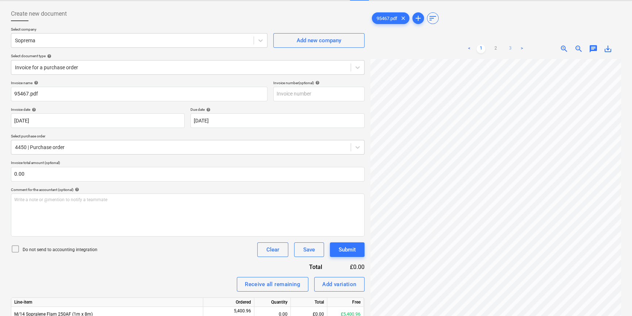
click at [507, 47] on link "3" at bounding box center [510, 49] width 9 height 9
click at [344, 43] on div "Create new document Select company Soprema Add new company Select document type…" at bounding box center [316, 249] width 616 height 491
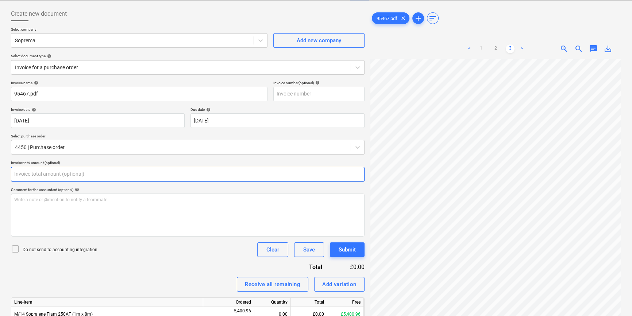
click at [48, 178] on input "text" at bounding box center [188, 174] width 354 height 15
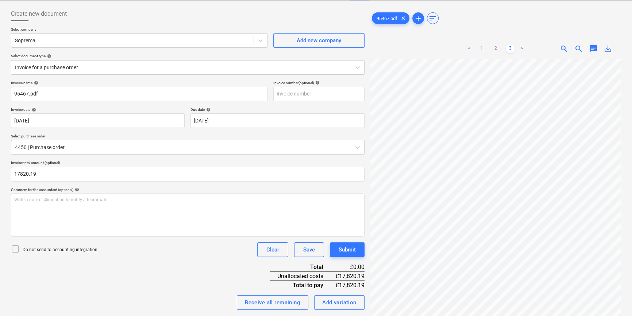
type input "17,820.19"
click at [37, 252] on p "Do not send to accounting integration" at bounding box center [60, 250] width 75 height 6
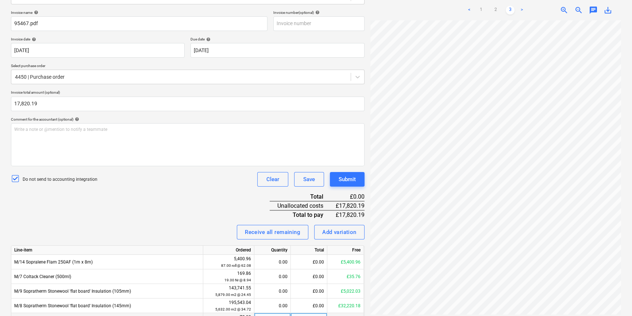
scroll to position [199, 0]
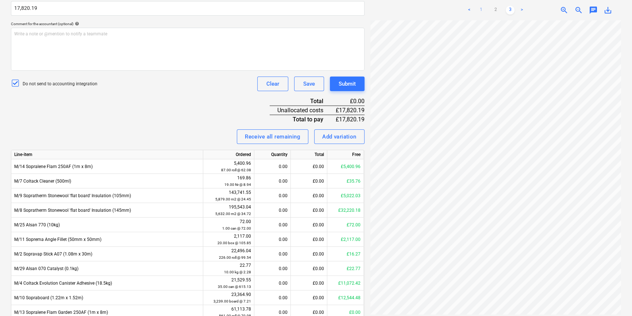
click at [480, 11] on link "1" at bounding box center [481, 10] width 9 height 9
click at [316, 199] on div "£0.00" at bounding box center [309, 196] width 37 height 15
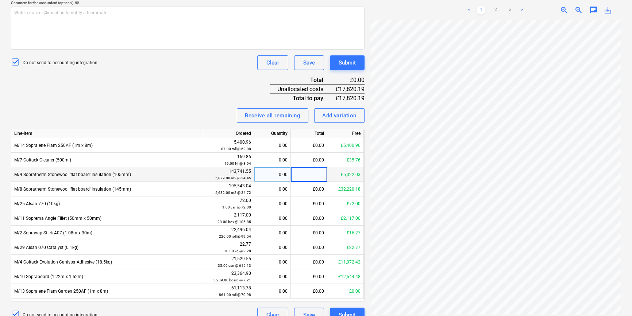
scroll to position [232, 0]
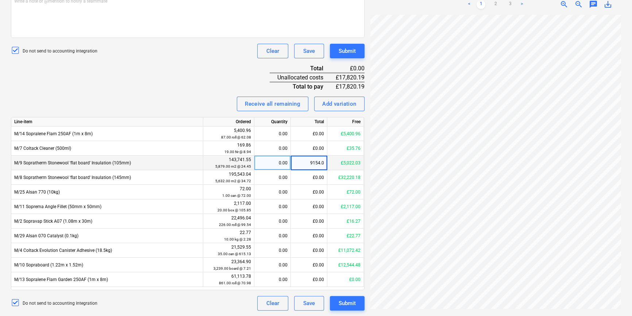
type input "9154.08"
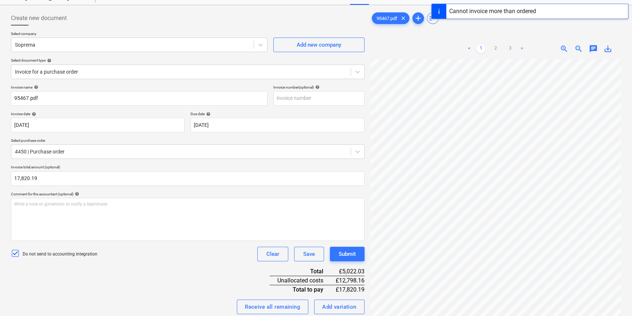
scroll to position [0, 0]
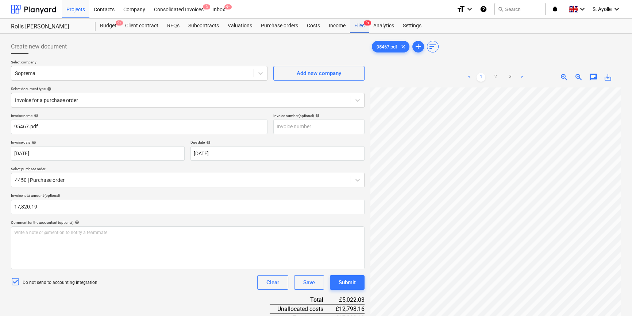
click at [358, 23] on div "Files 9+" at bounding box center [359, 26] width 19 height 15
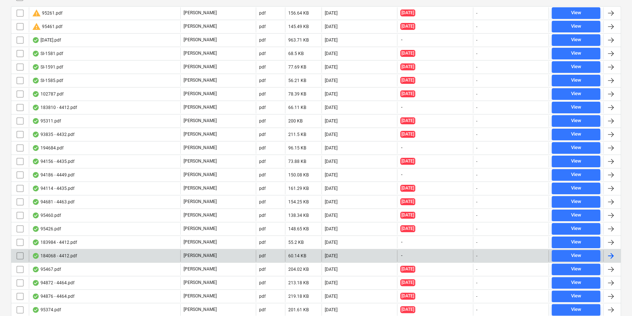
scroll to position [265, 0]
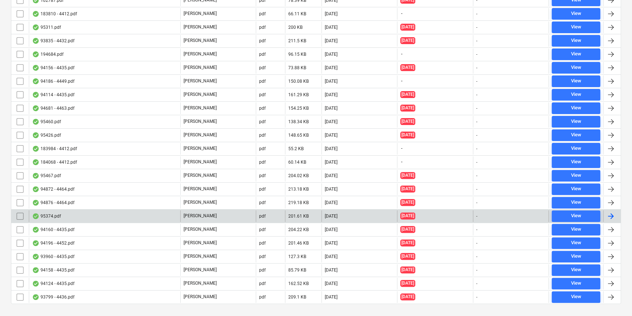
click at [120, 214] on div "95374.pdf" at bounding box center [104, 217] width 151 height 12
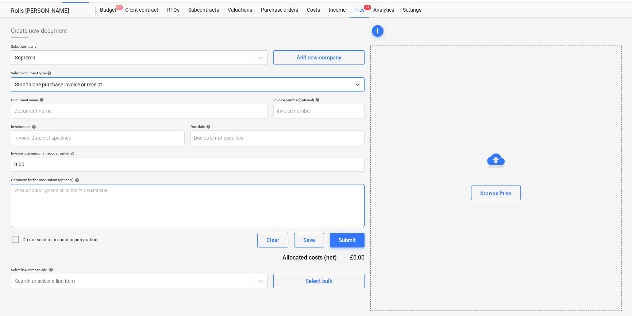
type input "95374.pdf"
type input "[DATE]"
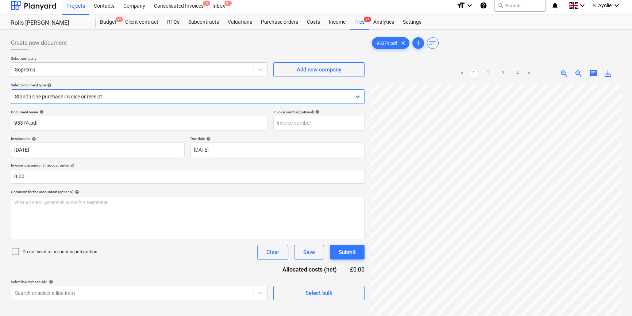
scroll to position [0, 0]
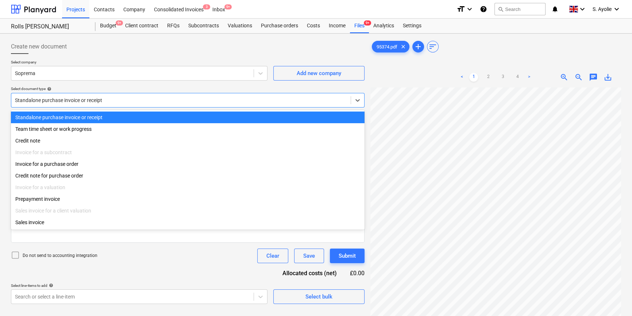
click at [120, 101] on div at bounding box center [181, 100] width 332 height 7
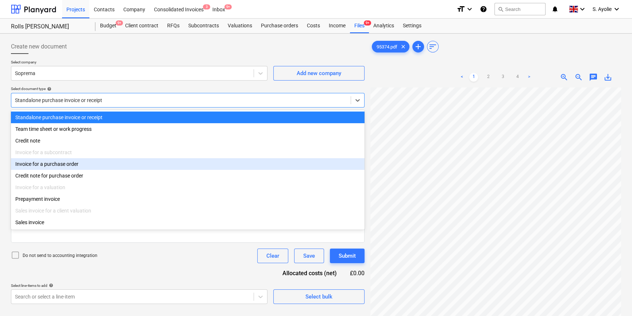
click at [114, 168] on div "Invoice for a purchase order" at bounding box center [188, 164] width 354 height 12
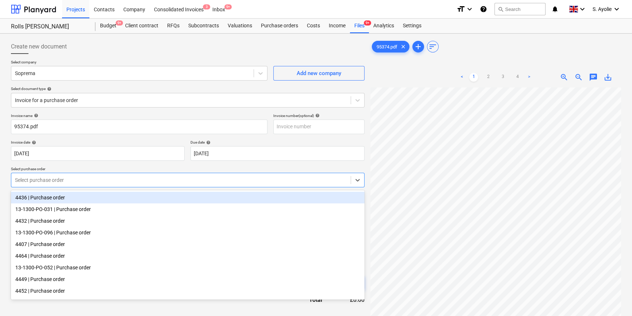
click at [60, 183] on div at bounding box center [181, 180] width 332 height 7
type input "445"
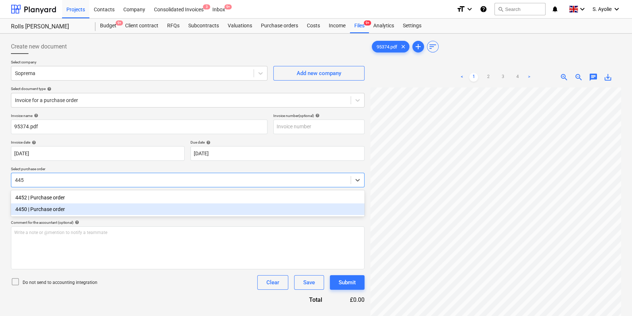
click at [64, 208] on div "4450 | Purchase order" at bounding box center [188, 210] width 354 height 12
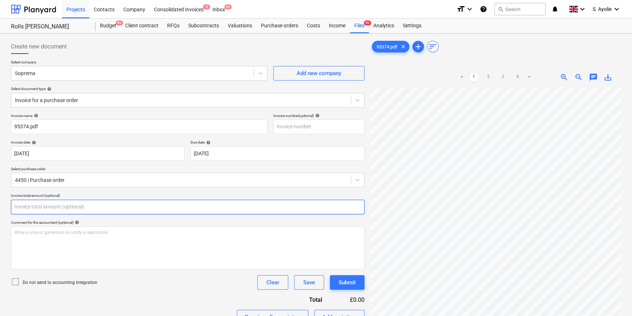
click at [64, 209] on input "text" at bounding box center [188, 207] width 354 height 15
type input "0.00"
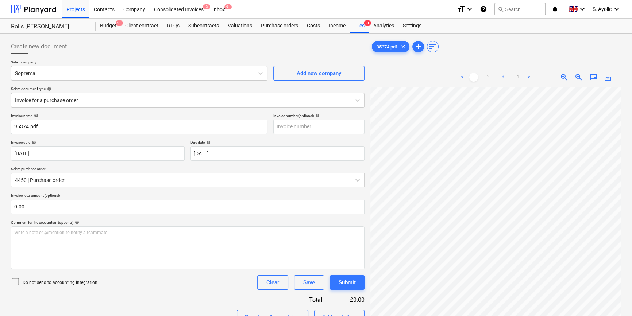
click at [506, 78] on link "3" at bounding box center [503, 77] width 9 height 9
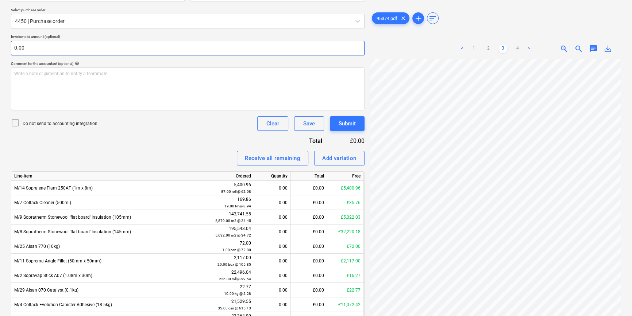
scroll to position [147, 0]
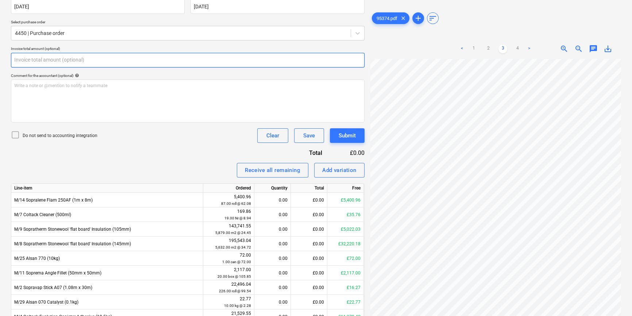
click at [71, 61] on input "text" at bounding box center [188, 60] width 354 height 15
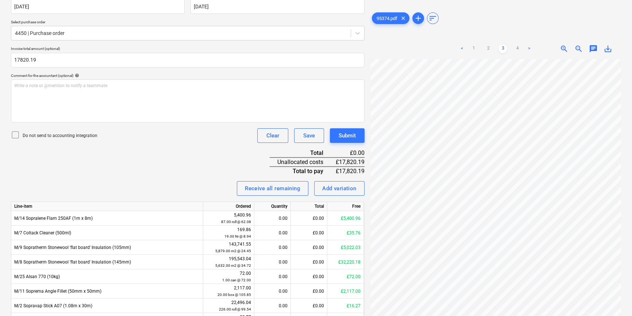
type input "17,820.19"
click at [63, 138] on p "Do not send to accounting integration" at bounding box center [60, 136] width 75 height 6
click at [632, 169] on html "Projects Contacts Company Consolidated Invoices 3 Inbox 9+ format_size keyboard…" at bounding box center [316, 11] width 632 height 316
click at [472, 49] on link "1" at bounding box center [473, 49] width 9 height 9
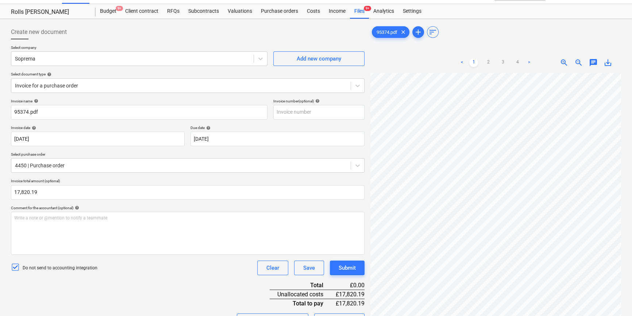
scroll to position [0, 0]
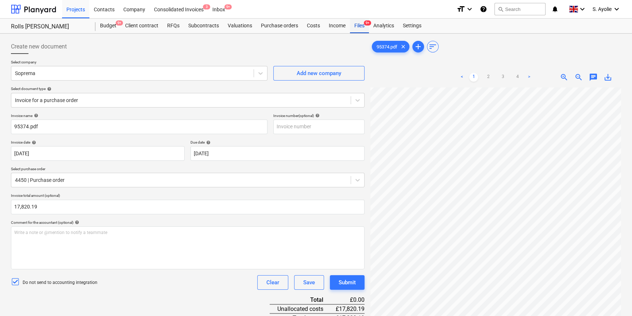
click at [363, 28] on div "Files 9+" at bounding box center [359, 26] width 19 height 15
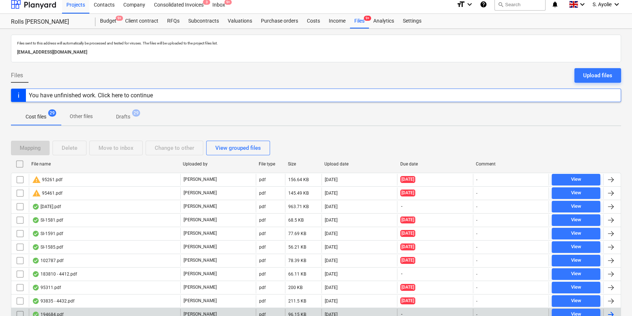
scroll to position [199, 0]
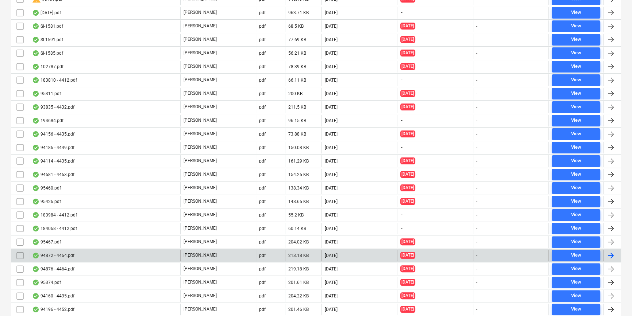
click at [122, 254] on div "94872 - 4464.pdf" at bounding box center [104, 256] width 151 height 12
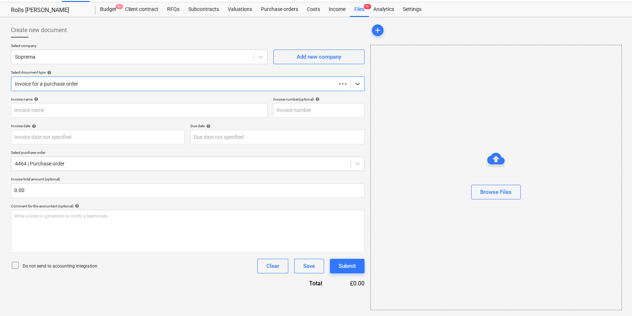
scroll to position [16, 0]
type input "C0000603"
type input "[DATE]"
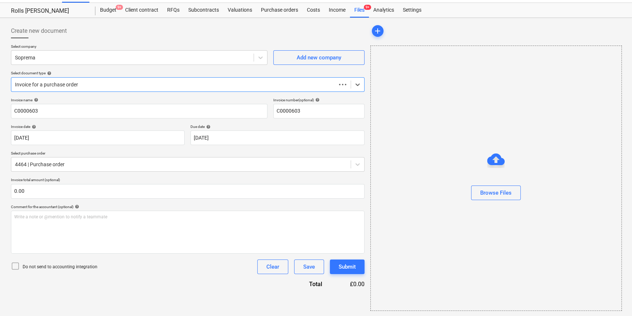
scroll to position [0, 0]
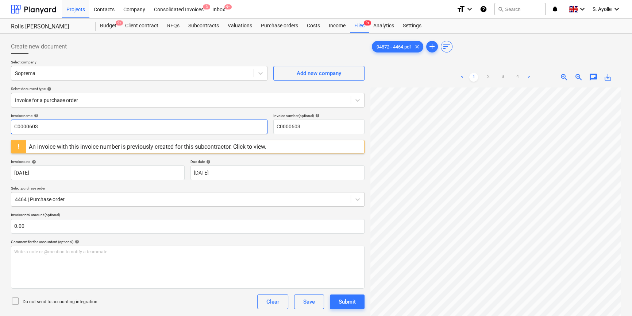
drag, startPoint x: 128, startPoint y: 121, endPoint x: -92, endPoint y: 115, distance: 220.9
click at [0, 115] on html "Projects Contacts Company Consolidated Invoices 3 Inbox 9+ format_size keyboard…" at bounding box center [316, 158] width 632 height 316
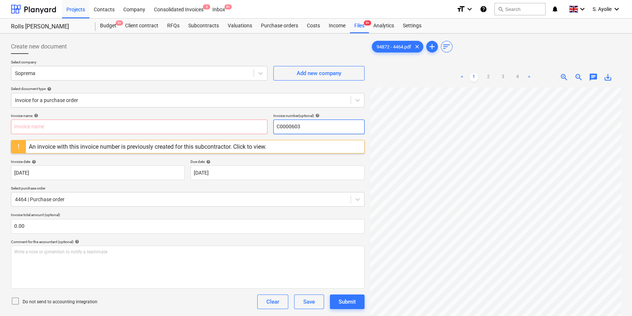
drag, startPoint x: 304, startPoint y: 130, endPoint x: 149, endPoint y: 111, distance: 155.7
click at [149, 111] on div "Create new document Select company Soprema Add new company Select document type…" at bounding box center [188, 291] width 354 height 504
click at [84, 131] on input "text" at bounding box center [139, 127] width 257 height 15
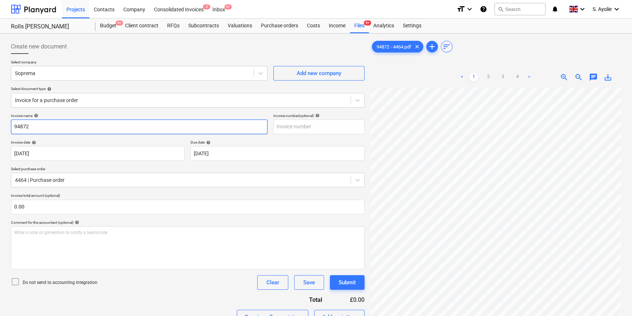
type input "94872"
click at [85, 139] on div "Invoice name help 94872 Invoice number (optional) help Invoice date help [DATE]…" at bounding box center [188, 319] width 354 height 411
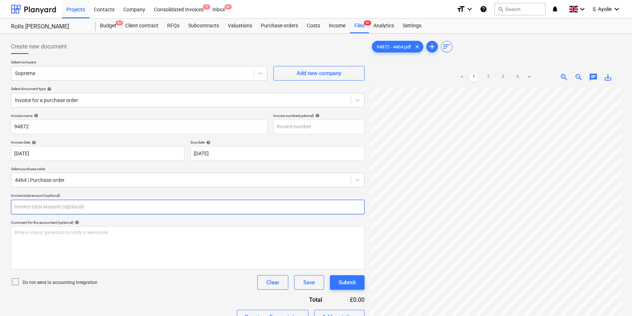
click at [108, 211] on input "text" at bounding box center [188, 207] width 354 height 15
type input "0.00"
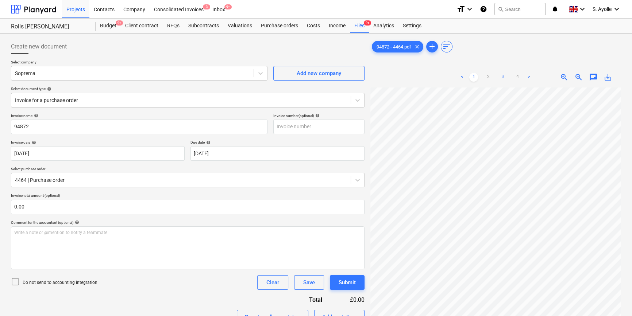
click at [506, 78] on link "3" at bounding box center [503, 77] width 9 height 9
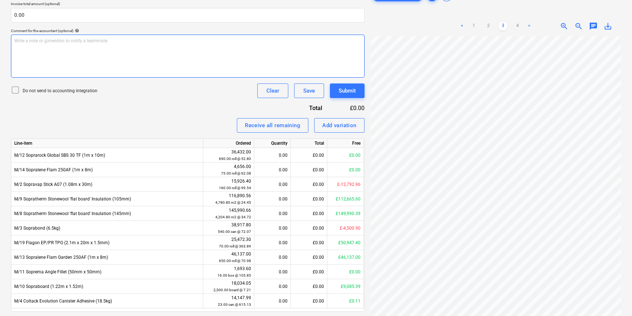
scroll to position [180, 0]
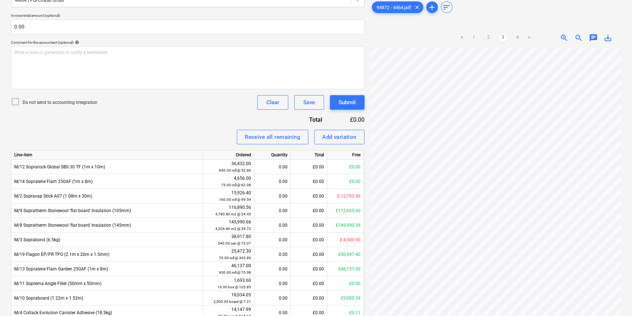
click at [51, 18] on p "Invoice total amount (optional)" at bounding box center [188, 16] width 354 height 6
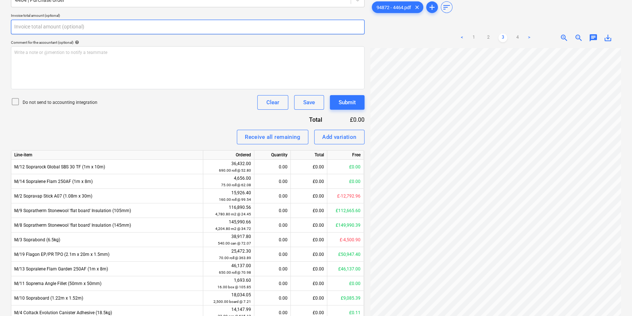
click at [47, 25] on input "text" at bounding box center [188, 27] width 354 height 15
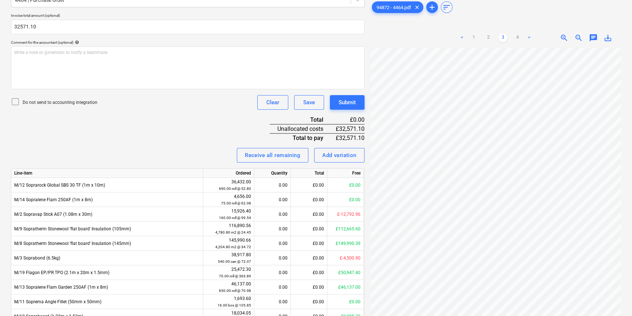
type input "32,571.10"
click at [104, 122] on div "Invoice name help 94872 Invoice number (optional) help Invoice date help [DATE]…" at bounding box center [188, 147] width 354 height 429
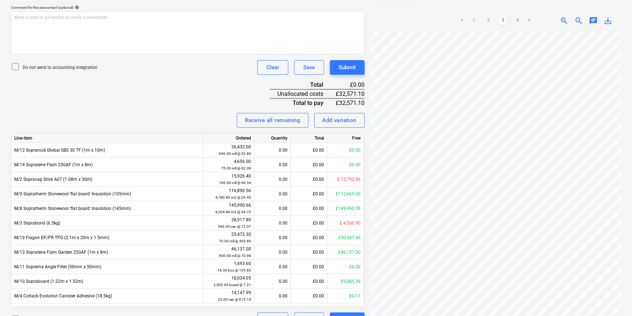
scroll to position [199, 0]
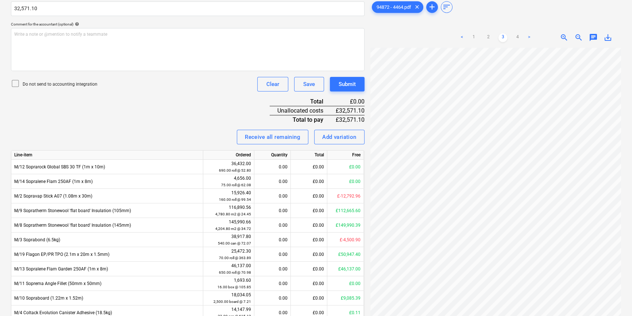
click at [78, 86] on p "Do not send to accounting integration" at bounding box center [60, 84] width 75 height 6
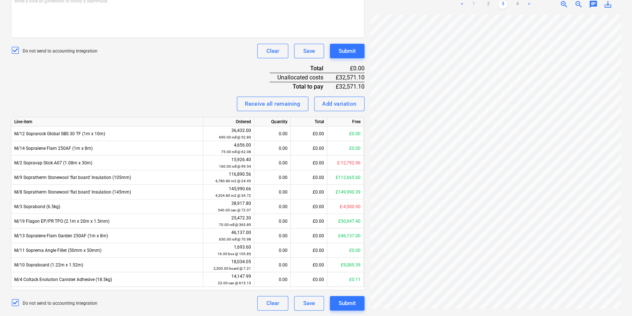
click at [478, 5] on link "1" at bounding box center [473, 4] width 9 height 9
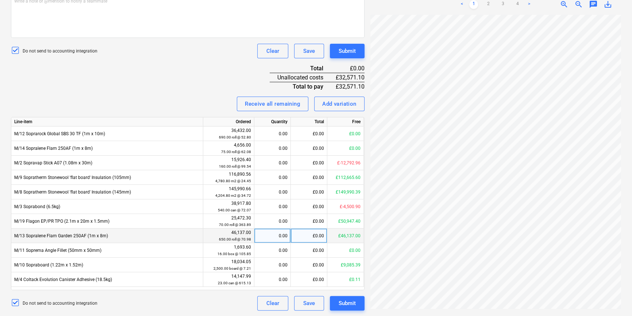
click at [314, 242] on div "£0.00" at bounding box center [309, 236] width 37 height 15
type input "7096.00"
click at [171, 106] on div "Receive all remaining Add variation" at bounding box center [188, 104] width 354 height 15
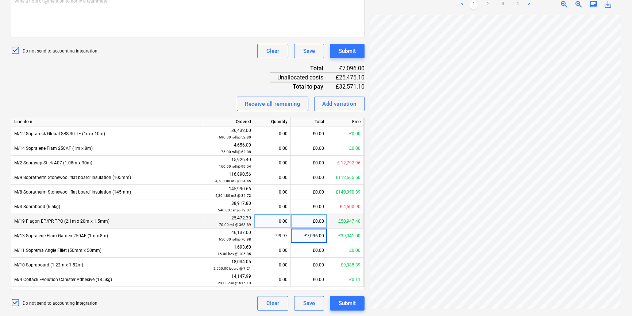
click at [315, 222] on div "£0.00" at bounding box center [309, 221] width 37 height 15
type input "25475.10"
click at [207, 78] on div "Invoice name help 94872 Invoice number (optional) help Invoice date help [DATE]…" at bounding box center [188, 96] width 354 height 429
click at [351, 300] on div "Submit" at bounding box center [347, 303] width 17 height 9
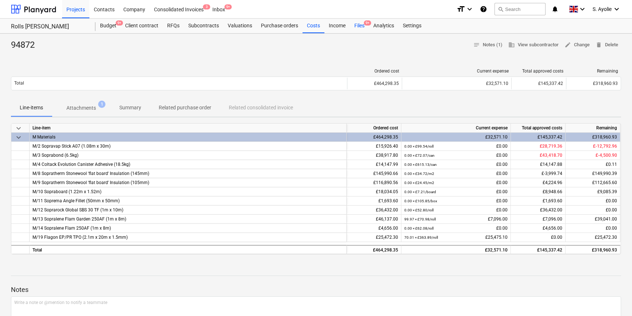
click at [348, 28] on div "Budget 9+ Client contract RFQs Subcontracts Valuations Purchase orders Costs In…" at bounding box center [359, 26] width 526 height 15
click at [354, 28] on div "Files 9+" at bounding box center [359, 26] width 19 height 15
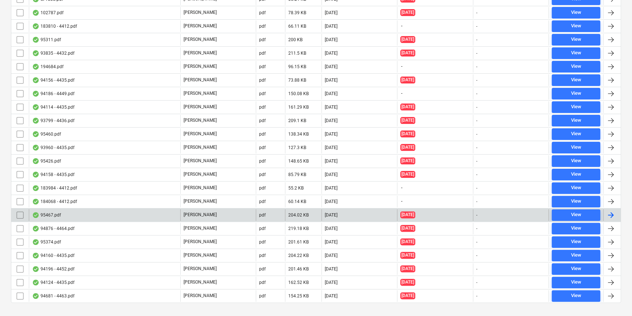
scroll to position [264, 0]
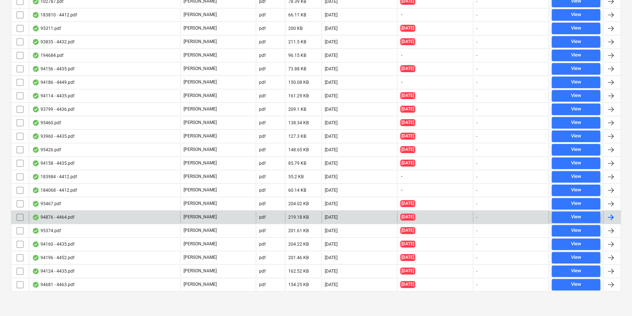
click at [138, 217] on div "94876 - 4464.pdf" at bounding box center [104, 218] width 151 height 12
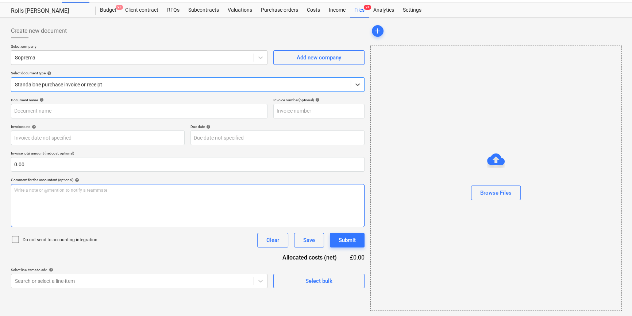
type input "C0000603"
type input "[DATE]"
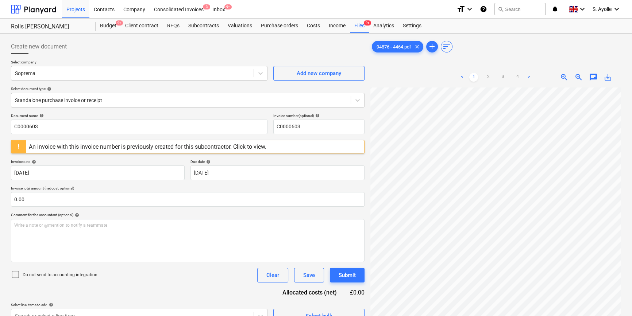
scroll to position [93, 24]
click at [355, 19] on div "Files 9+" at bounding box center [359, 26] width 19 height 15
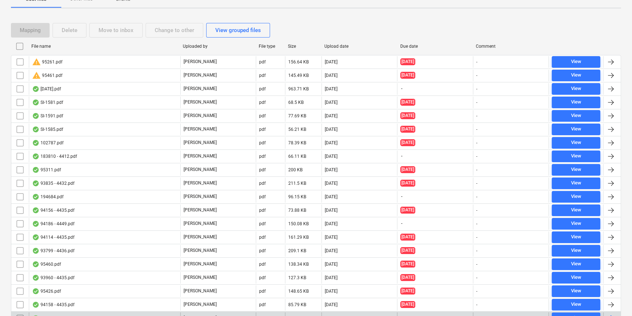
scroll to position [232, 0]
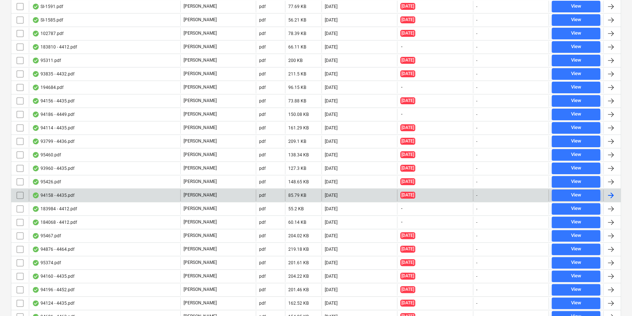
click at [219, 193] on div "[PERSON_NAME]" at bounding box center [218, 196] width 76 height 12
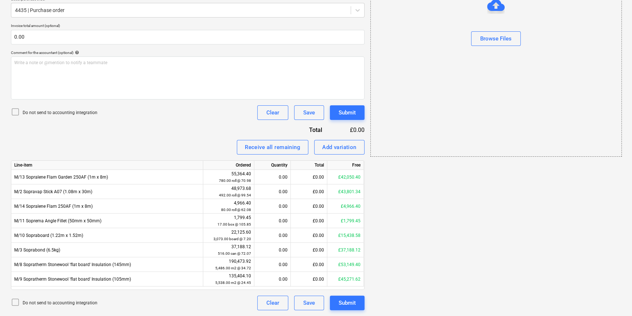
scroll to position [16, 0]
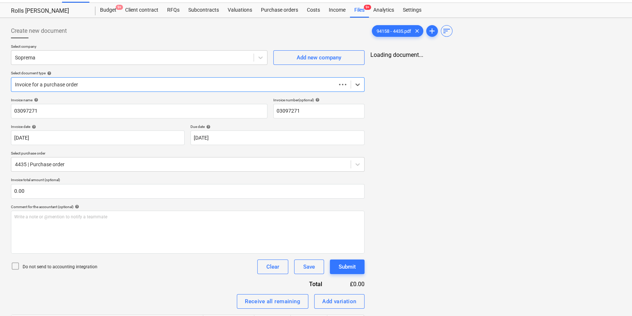
type input "03097271"
type input "[DATE]"
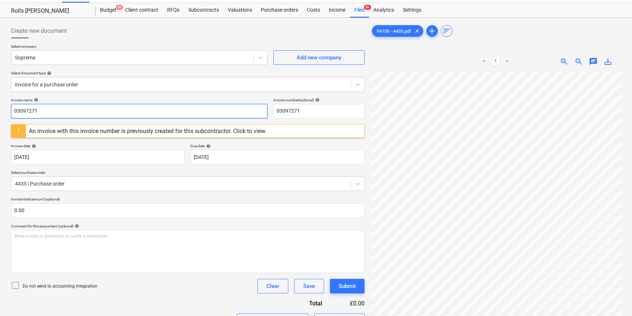
drag, startPoint x: 72, startPoint y: 110, endPoint x: -73, endPoint y: 108, distance: 144.6
click at [0, 108] on html "Projects Contacts Company Consolidated Invoices 3 Inbox 9+ format_size keyboard…" at bounding box center [316, 142] width 632 height 316
type input "94158"
drag, startPoint x: 278, startPoint y: 110, endPoint x: 164, endPoint y: 109, distance: 114.3
click at [164, 109] on div "Invoice name help 94158 Invoice number (optional) help 03097271" at bounding box center [188, 108] width 354 height 21
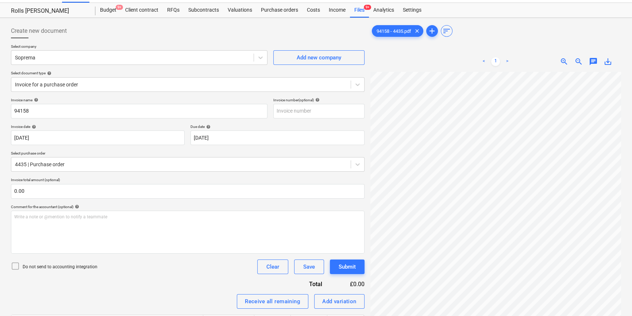
click at [161, 103] on p "Invoice name help" at bounding box center [139, 101] width 257 height 6
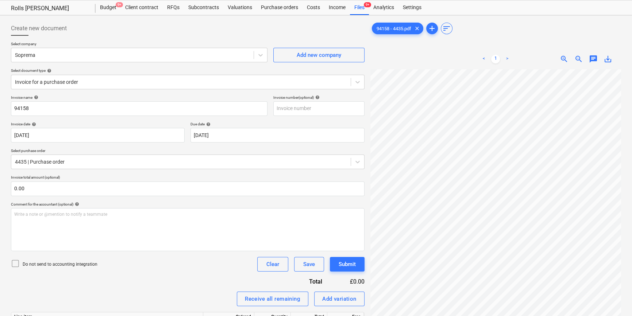
scroll to position [49, 0]
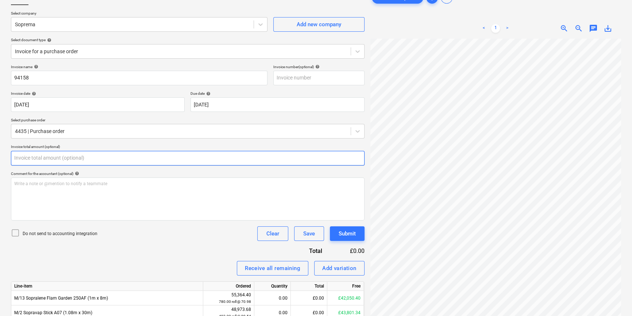
click at [56, 156] on input "text" at bounding box center [188, 158] width 354 height 15
type input "0.00"
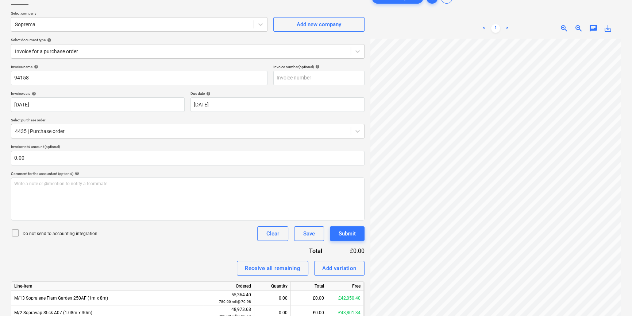
click at [369, 170] on div "94158 - 4435.pdf clear add sort < 1 > zoom_in zoom_out chat 0 save_alt" at bounding box center [496, 211] width 257 height 447
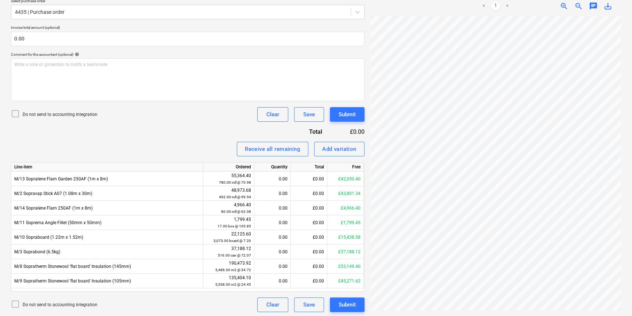
scroll to position [170, 0]
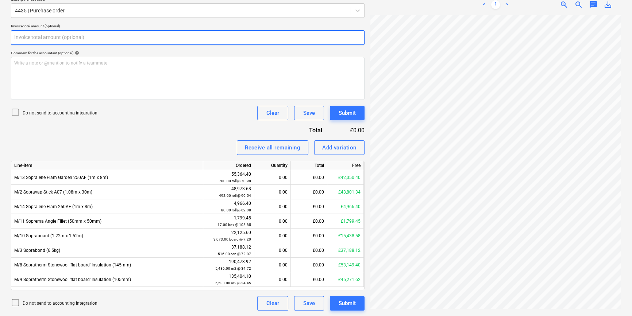
click at [136, 38] on input "text" at bounding box center [188, 37] width 354 height 15
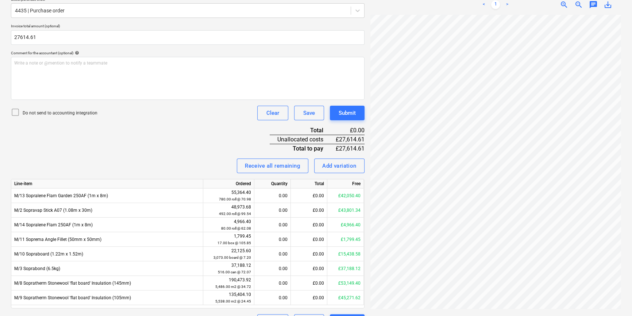
type input "27,614.61"
click at [14, 110] on icon at bounding box center [15, 112] width 9 height 9
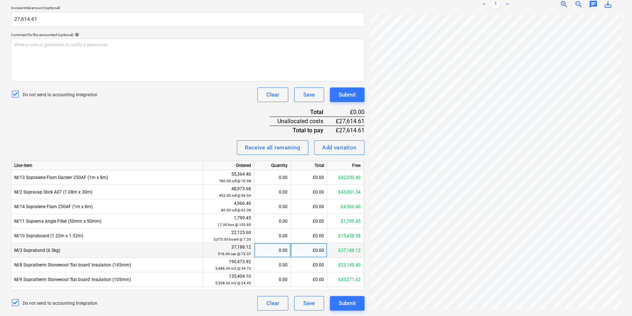
click at [314, 249] on div "£0.00" at bounding box center [309, 250] width 37 height 15
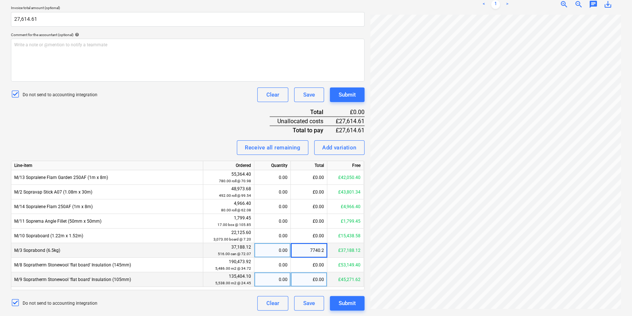
type input "7740.21"
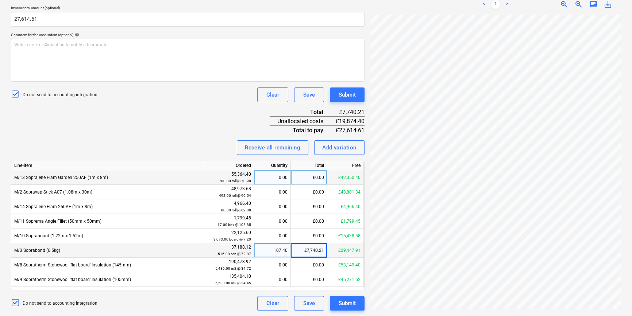
click at [311, 177] on div "£0.00" at bounding box center [309, 177] width 37 height 15
type input "19874.40"
click at [219, 135] on div "Invoice name help 94158 Invoice number (optional) help Invoice date help [DATE]…" at bounding box center [188, 118] width 354 height 385
click at [353, 306] on div "Submit" at bounding box center [347, 303] width 17 height 9
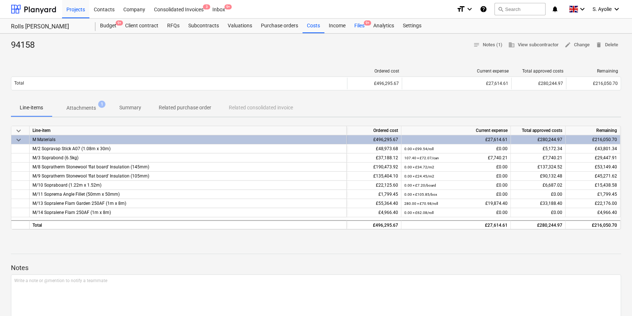
drag, startPoint x: 363, startPoint y: 18, endPoint x: 358, endPoint y: 25, distance: 8.1
click at [363, 19] on div "Files 9+" at bounding box center [359, 26] width 19 height 15
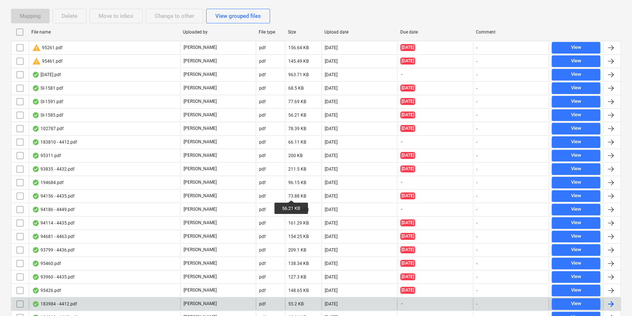
scroll to position [251, 0]
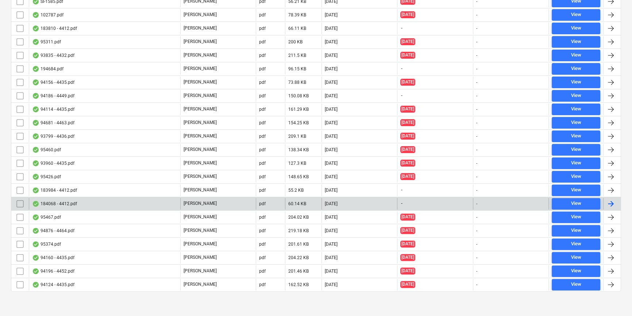
click at [246, 201] on div "[PERSON_NAME]" at bounding box center [218, 204] width 76 height 12
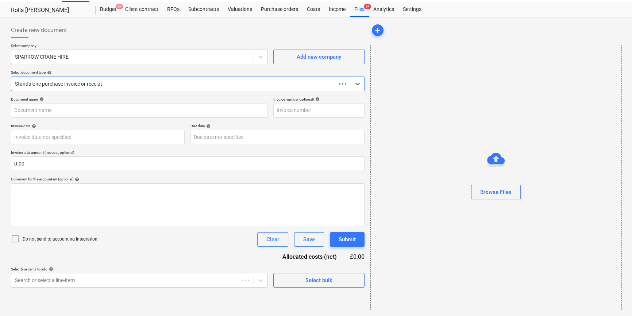
scroll to position [16, 0]
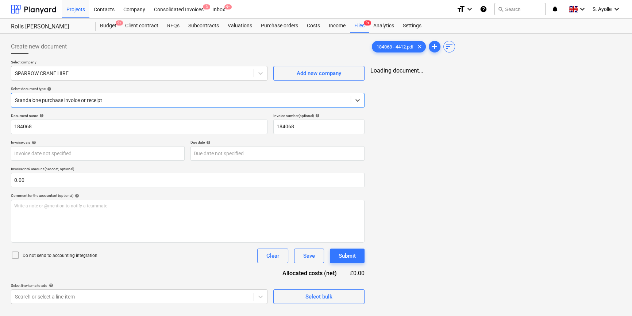
type input "184068"
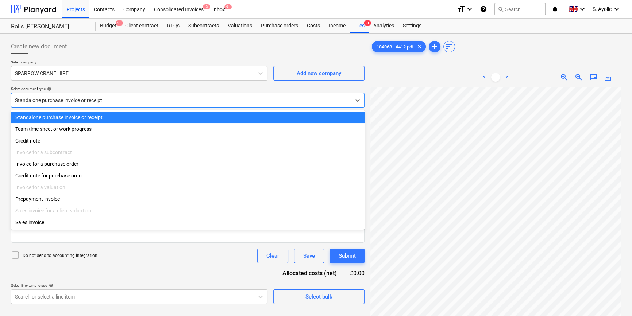
click at [105, 103] on div at bounding box center [181, 100] width 332 height 7
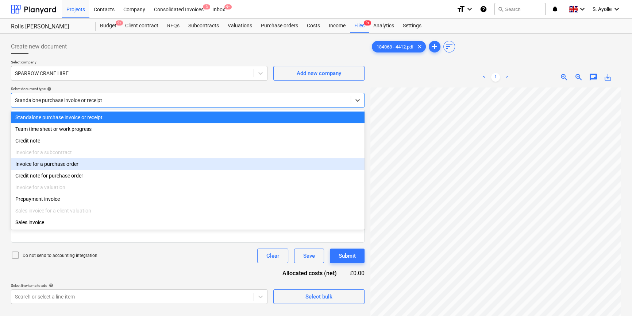
click at [100, 165] on div "Invoice for a purchase order" at bounding box center [188, 164] width 354 height 12
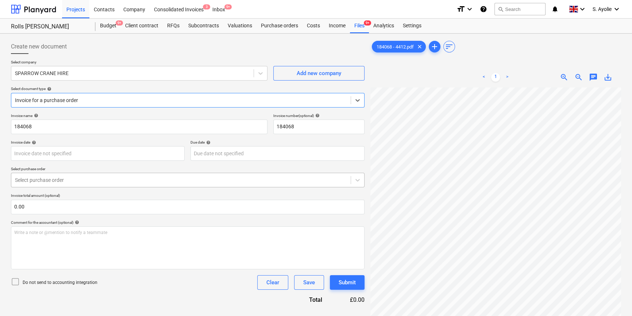
click at [69, 183] on div at bounding box center [181, 180] width 332 height 7
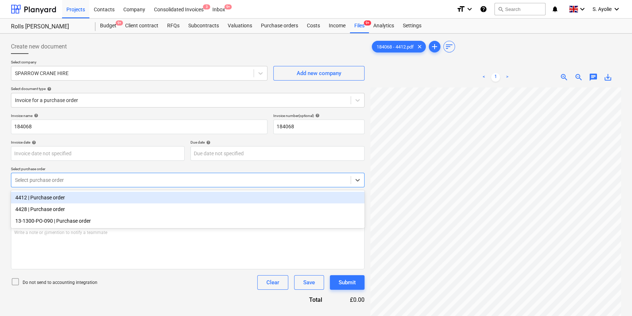
click at [66, 201] on div "4412 | Purchase order" at bounding box center [188, 198] width 354 height 12
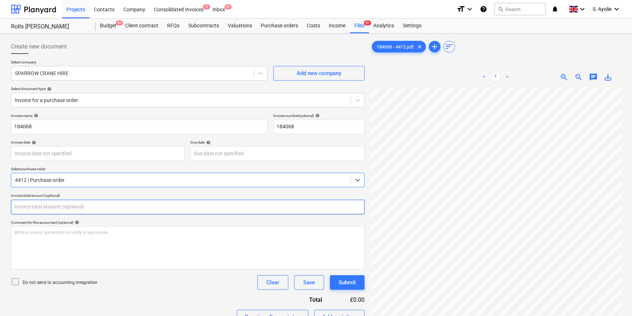
click at [65, 205] on input "text" at bounding box center [188, 207] width 354 height 15
type input "0.00"
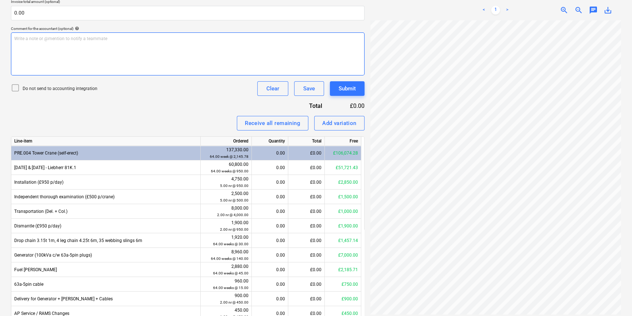
scroll to position [166, 0]
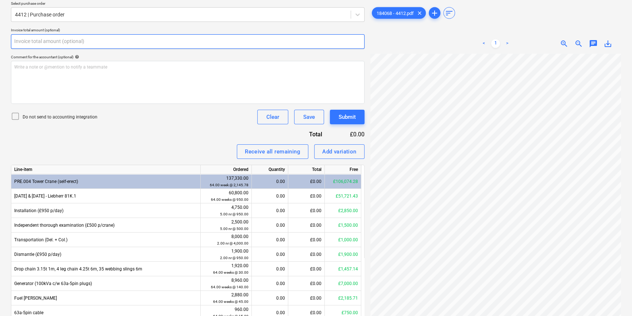
click at [55, 41] on input "text" at bounding box center [188, 41] width 354 height 15
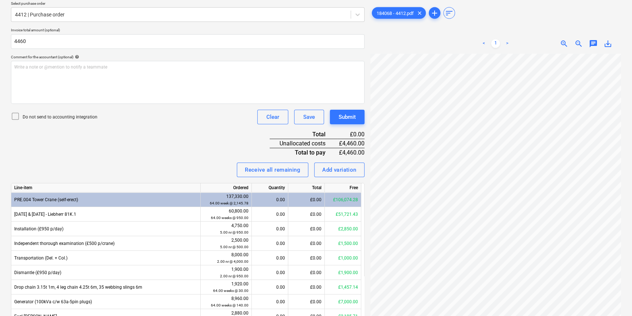
type input "4,460.00"
click at [49, 115] on p "Do not send to accounting integration" at bounding box center [60, 117] width 75 height 6
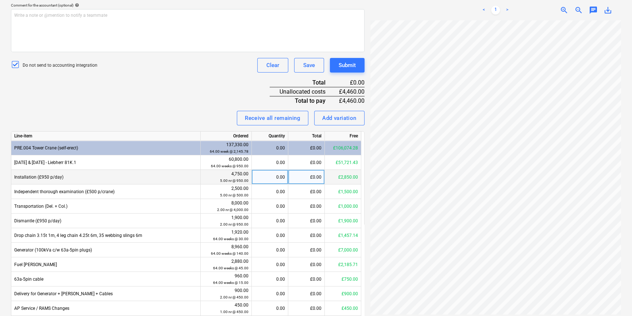
scroll to position [232, 0]
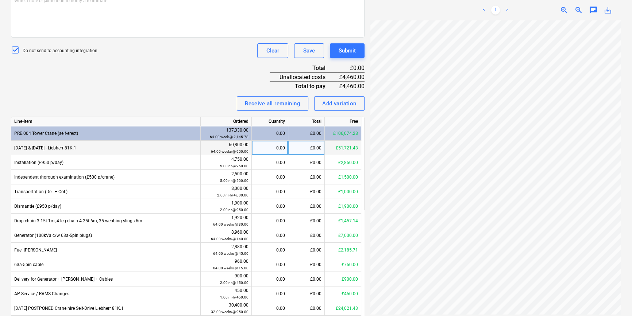
click at [316, 149] on div "£0.00" at bounding box center [306, 148] width 37 height 15
type input "950"
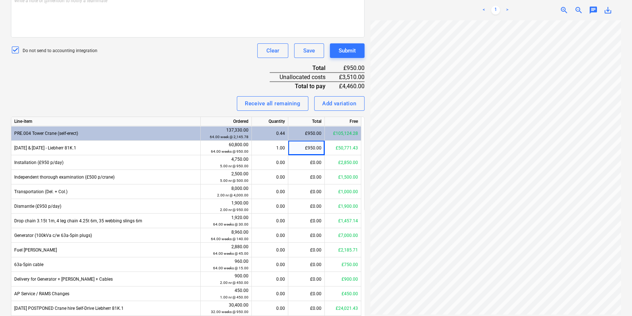
click at [206, 92] on div "Invoice name help 184068 Invoice number (optional) help 184068 Invoice date hel…" at bounding box center [188, 135] width 354 height 509
click at [296, 222] on div "£0.00" at bounding box center [306, 221] width 37 height 15
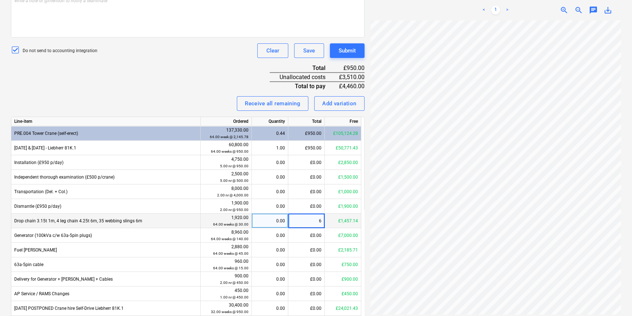
type input "60"
click at [116, 62] on div "Invoice name help 184068 Invoice number (optional) help 184068 Invoice date hel…" at bounding box center [188, 135] width 354 height 509
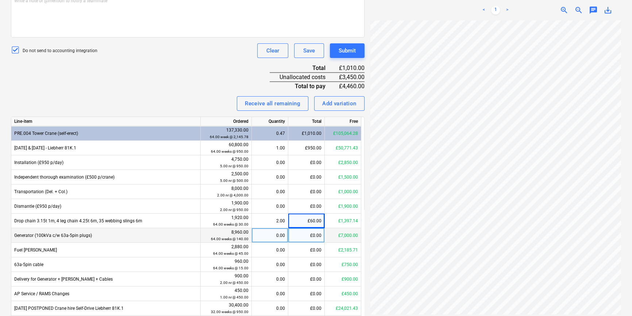
click at [303, 236] on div "£0.00" at bounding box center [306, 236] width 37 height 15
type input "280"
click at [136, 95] on div "Invoice name help 184068 Invoice number (optional) help 184068 Invoice date hel…" at bounding box center [188, 135] width 354 height 509
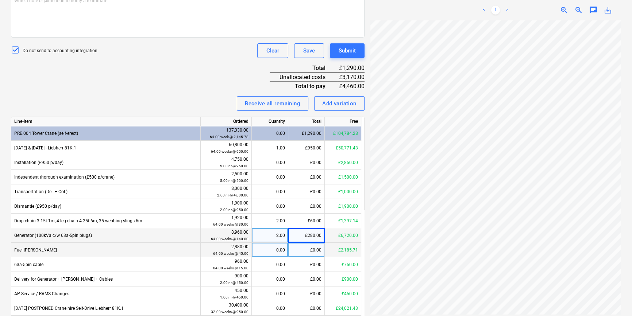
click at [307, 251] on div "£0.00" at bounding box center [306, 250] width 37 height 15
type input "90"
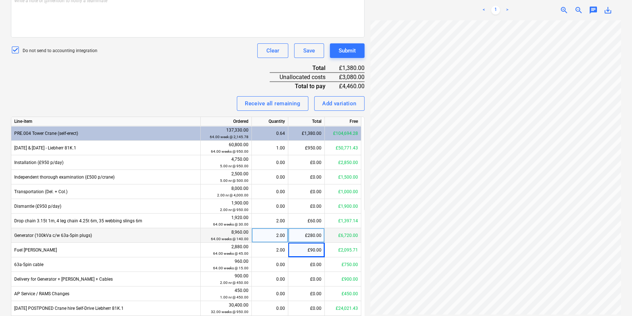
click at [128, 94] on div "Invoice name help 184068 Invoice number (optional) help 184068 Invoice date hel…" at bounding box center [188, 135] width 354 height 509
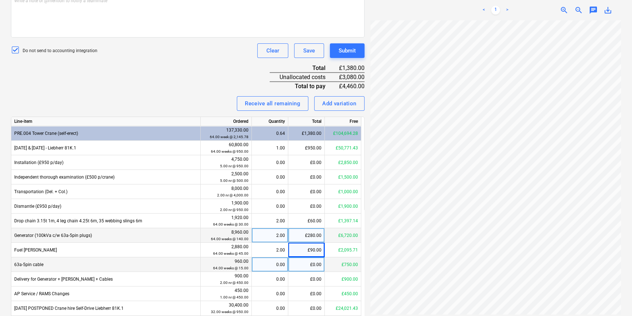
click at [304, 265] on div "£0.00" at bounding box center [306, 265] width 37 height 15
type input "30"
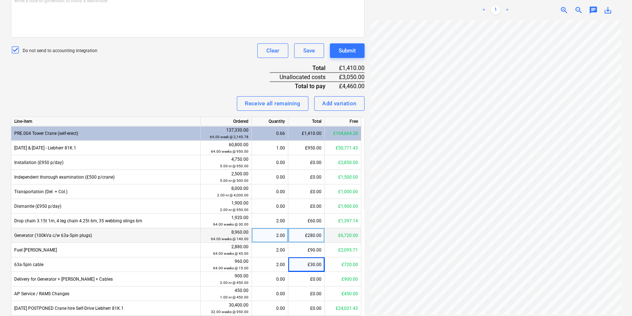
drag, startPoint x: 179, startPoint y: 77, endPoint x: 186, endPoint y: 84, distance: 9.8
click at [179, 78] on div "Invoice name help 184068 Invoice number (optional) help 184068 Invoice date hel…" at bounding box center [188, 135] width 354 height 509
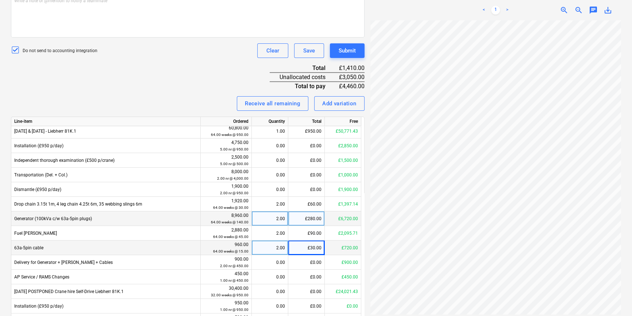
scroll to position [33, 0]
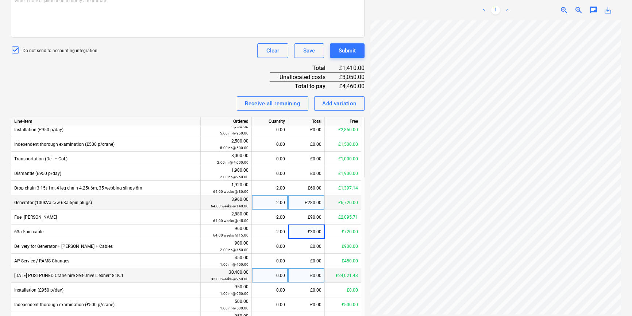
click at [318, 276] on div "£0.00" at bounding box center [306, 276] width 37 height 15
type input "950"
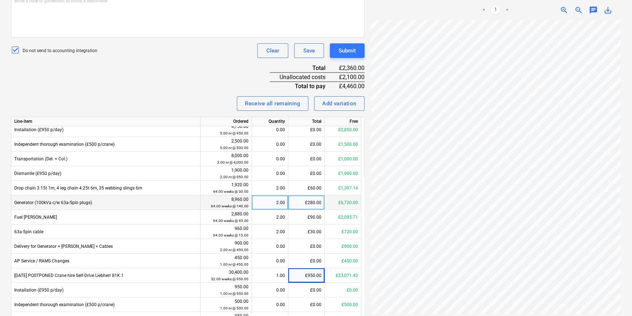
click at [164, 90] on div "Invoice name help 184068 Invoice number (optional) help 184068 Invoice date hel…" at bounding box center [188, 135] width 354 height 509
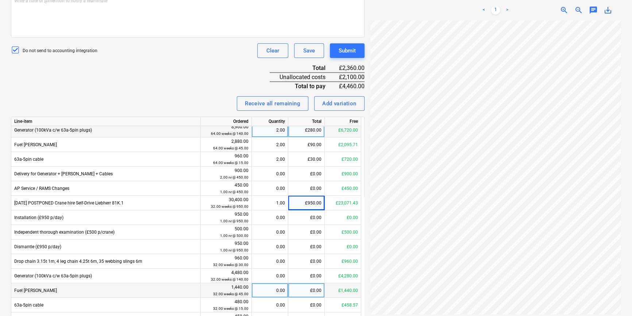
scroll to position [107, 0]
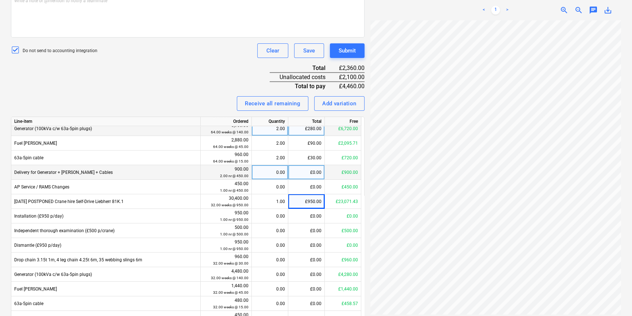
click at [311, 170] on div "£0.00" at bounding box center [306, 172] width 37 height 15
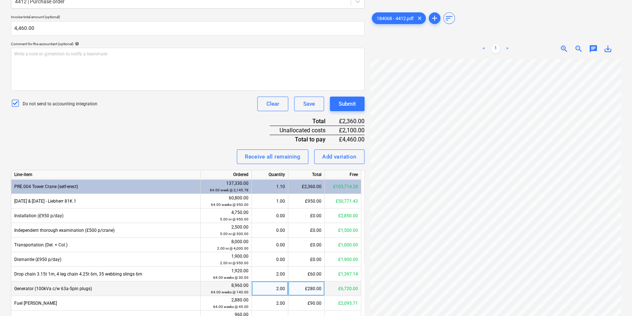
scroll to position [166, 0]
